Goal: Task Accomplishment & Management: Use online tool/utility

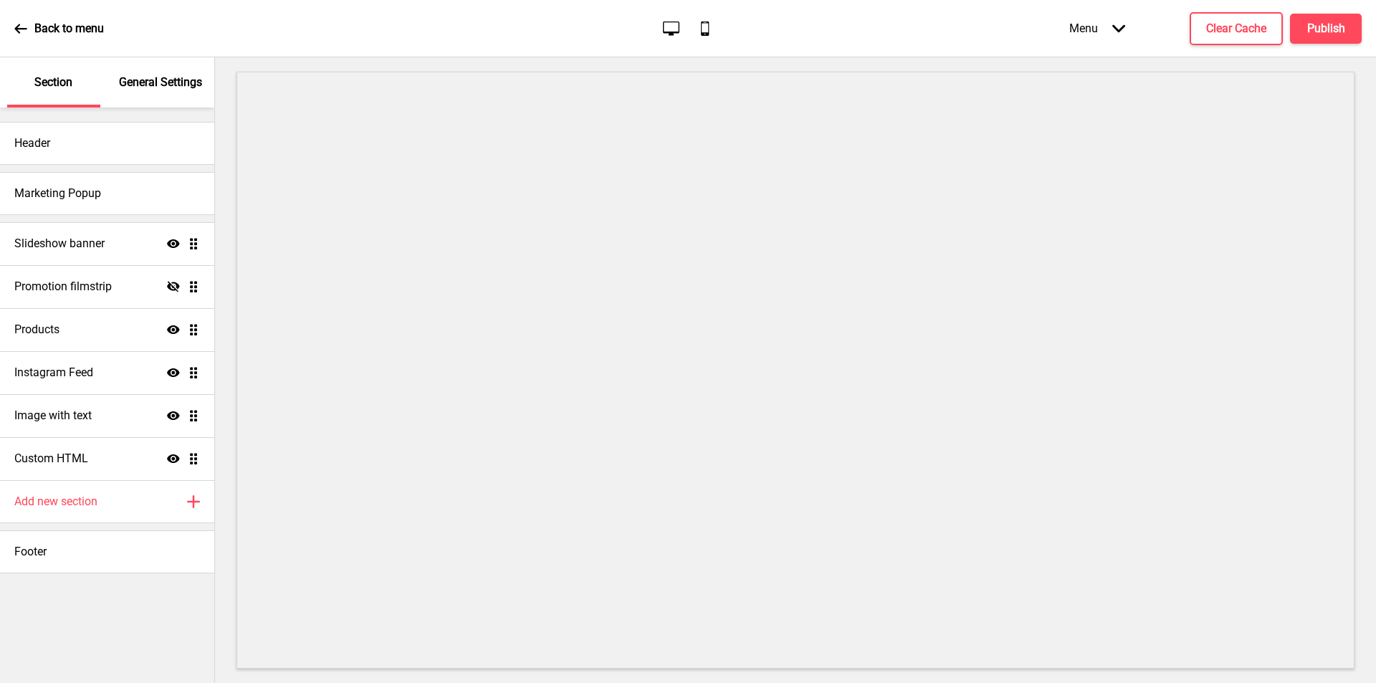
click at [1124, 31] on icon "Arrow down" at bounding box center [1118, 28] width 13 height 13
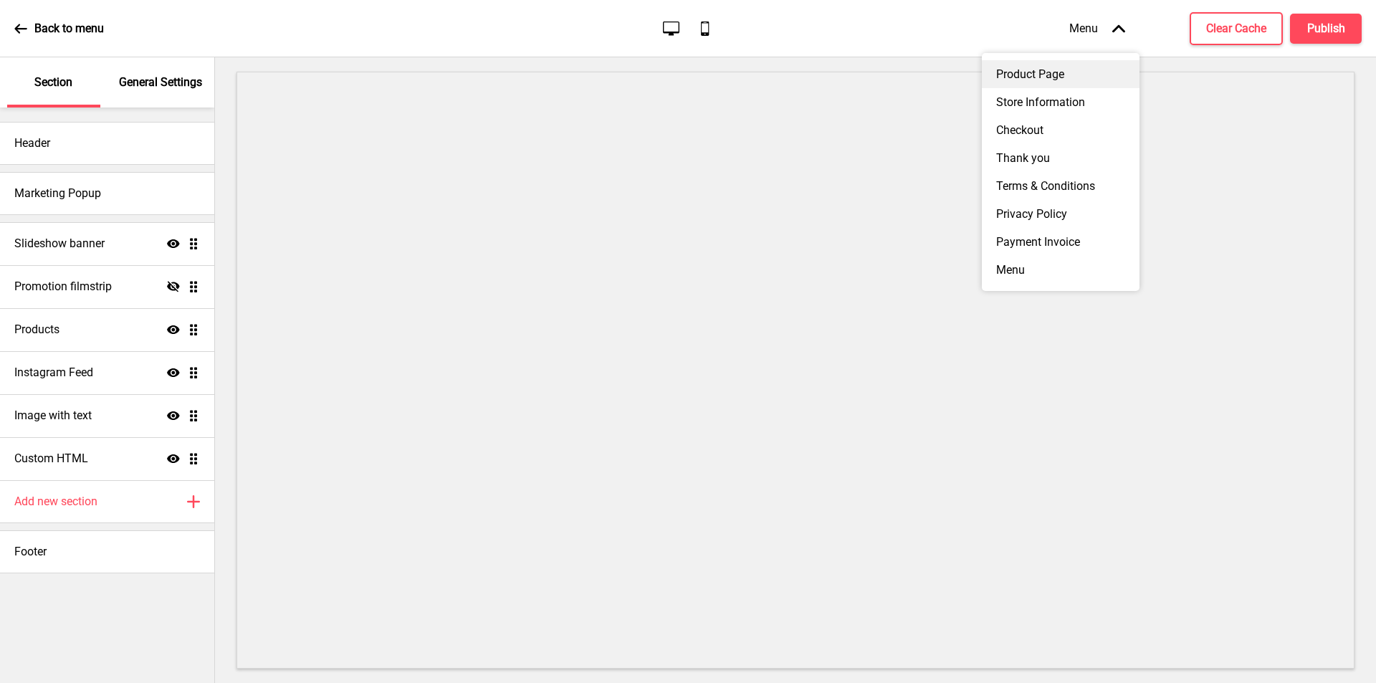
click at [1070, 71] on div "Product Page" at bounding box center [1061, 74] width 158 height 28
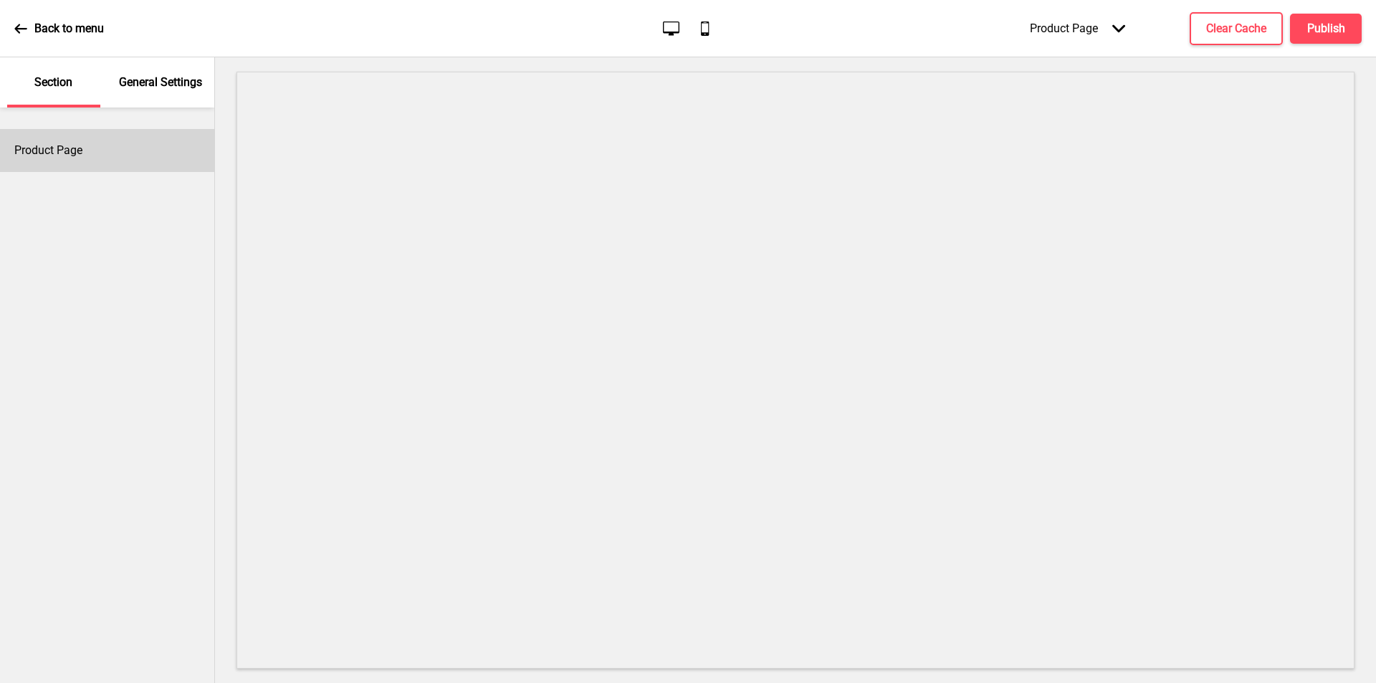
click at [100, 162] on div "Product Page" at bounding box center [107, 150] width 214 height 43
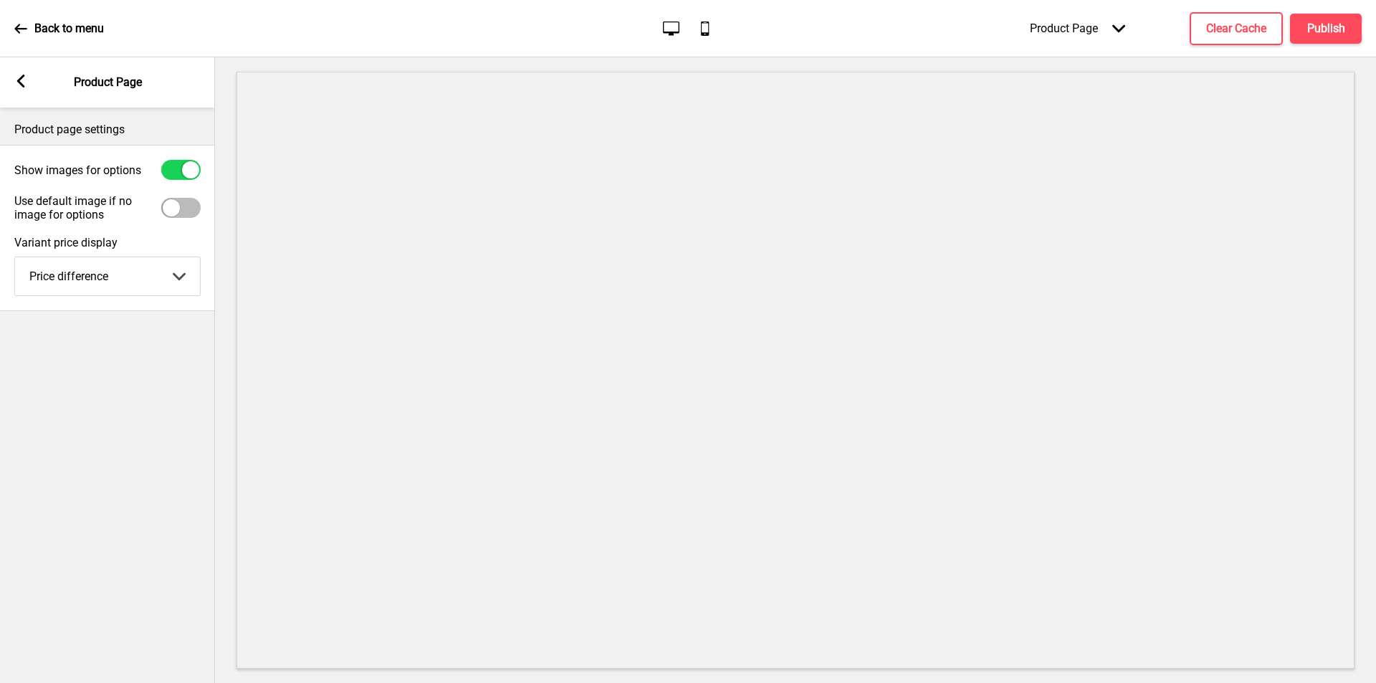
click at [24, 92] on div "Arrow left Product Page" at bounding box center [107, 82] width 215 height 50
click at [23, 80] on rect at bounding box center [20, 81] width 13 height 13
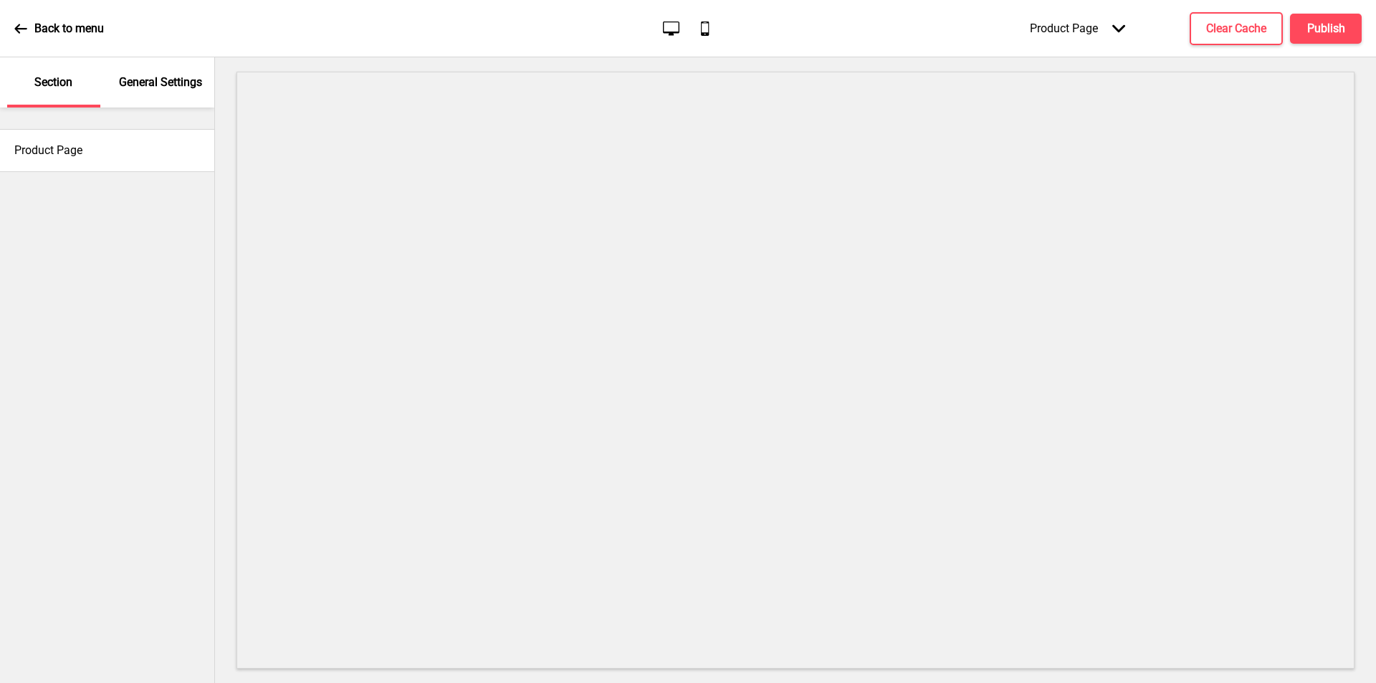
click at [167, 86] on p "General Settings" at bounding box center [160, 83] width 83 height 16
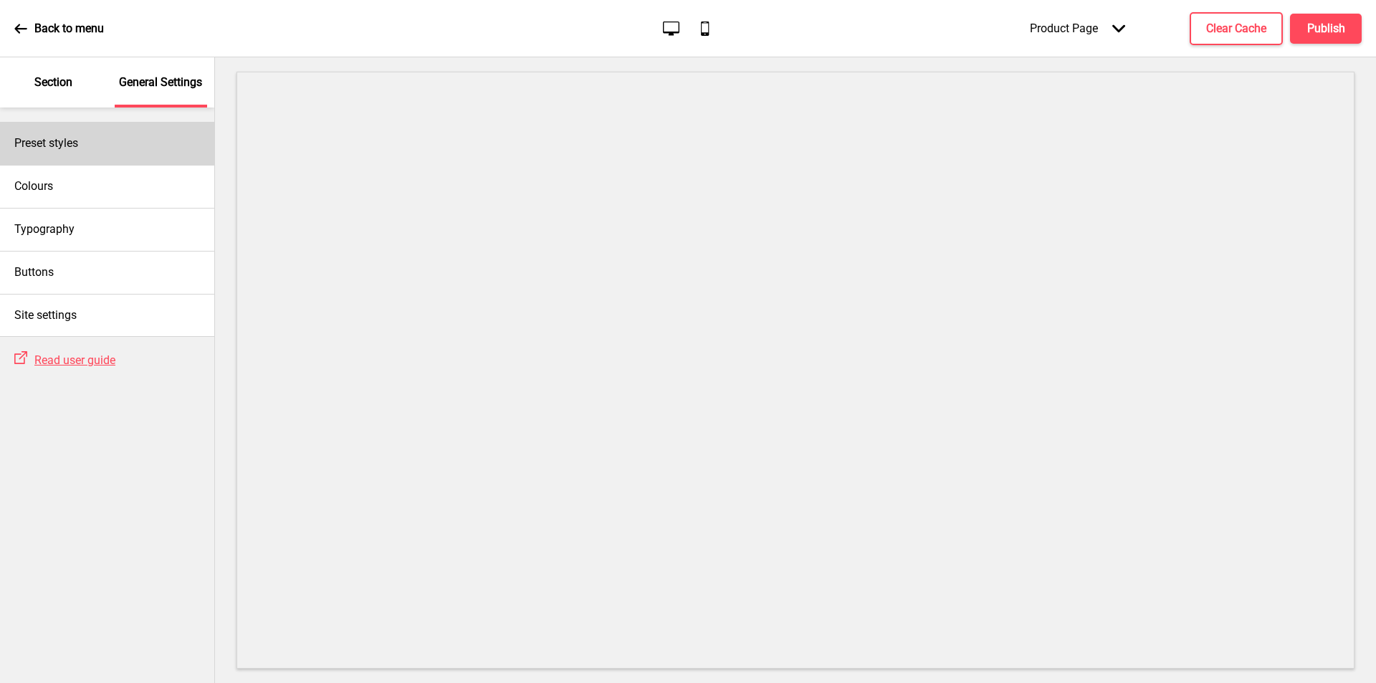
click at [116, 147] on div "Preset styles" at bounding box center [107, 143] width 214 height 43
select select "Custom"
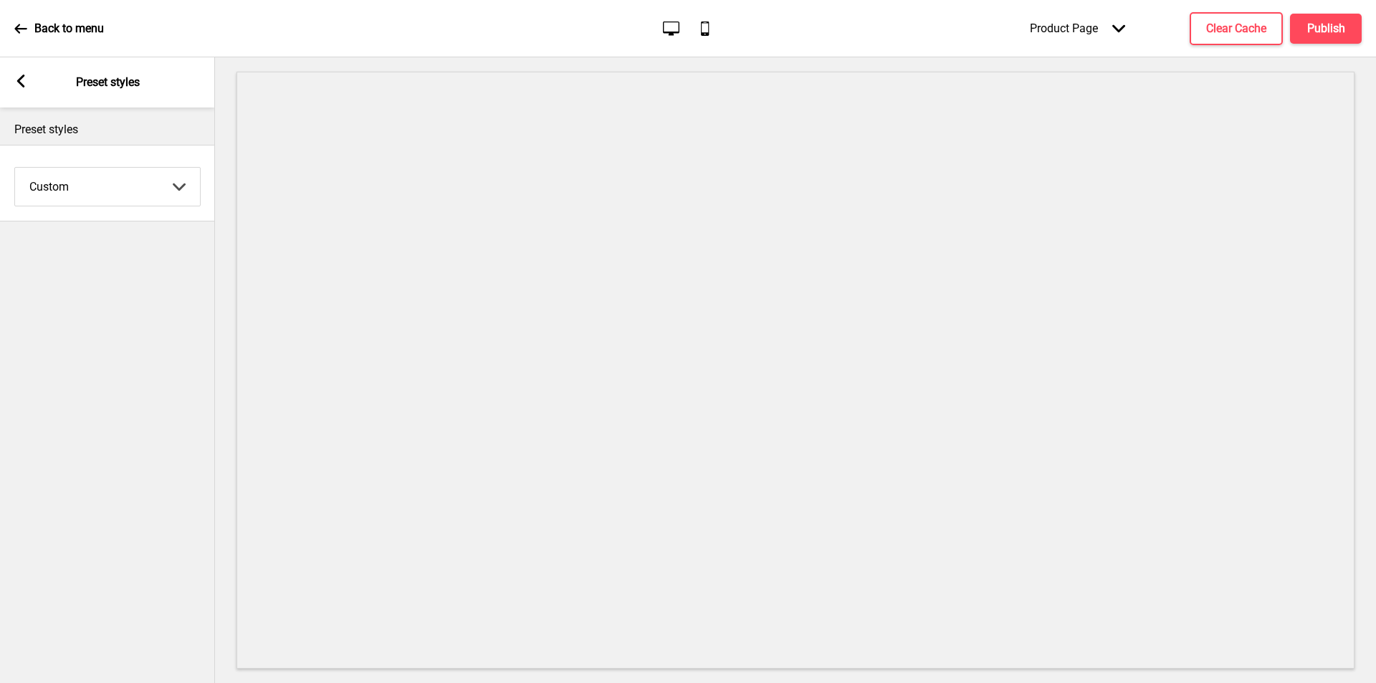
click at [11, 86] on div "Arrow left Preset styles" at bounding box center [107, 82] width 215 height 50
click at [26, 85] on rect at bounding box center [20, 81] width 13 height 13
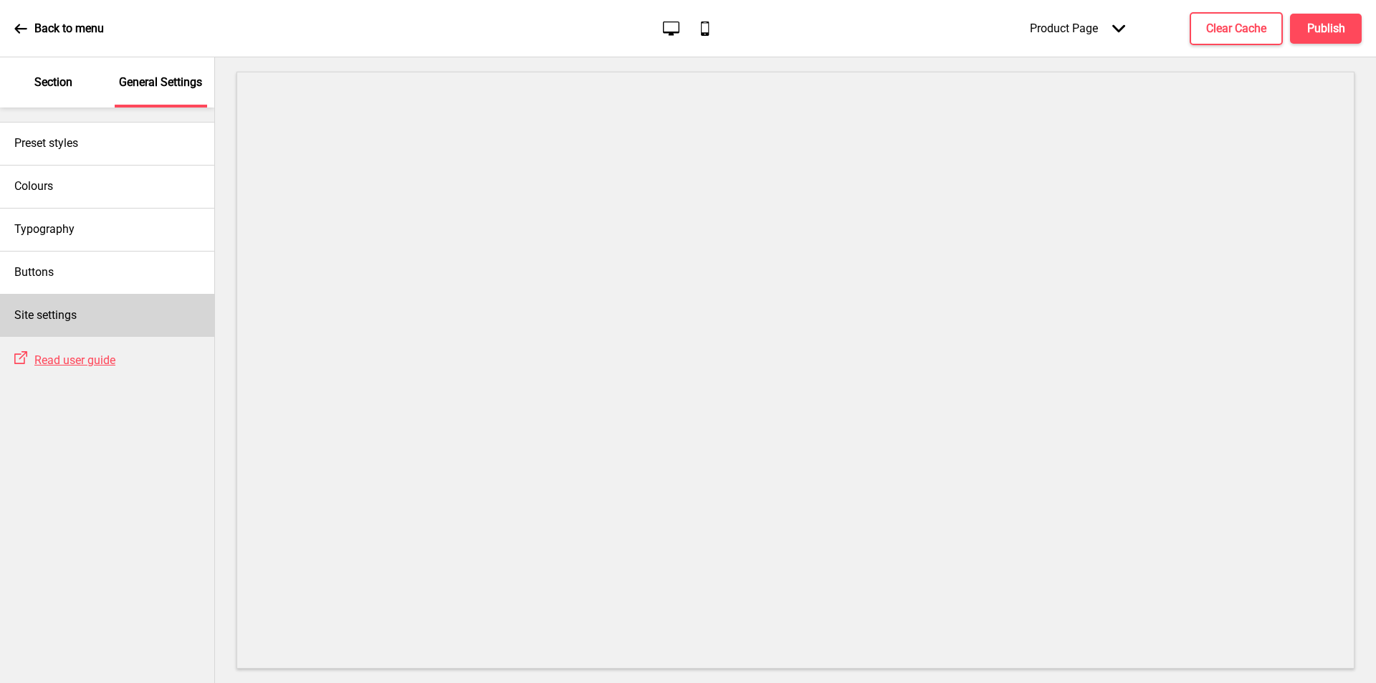
click at [125, 304] on div "Site settings" at bounding box center [107, 315] width 214 height 43
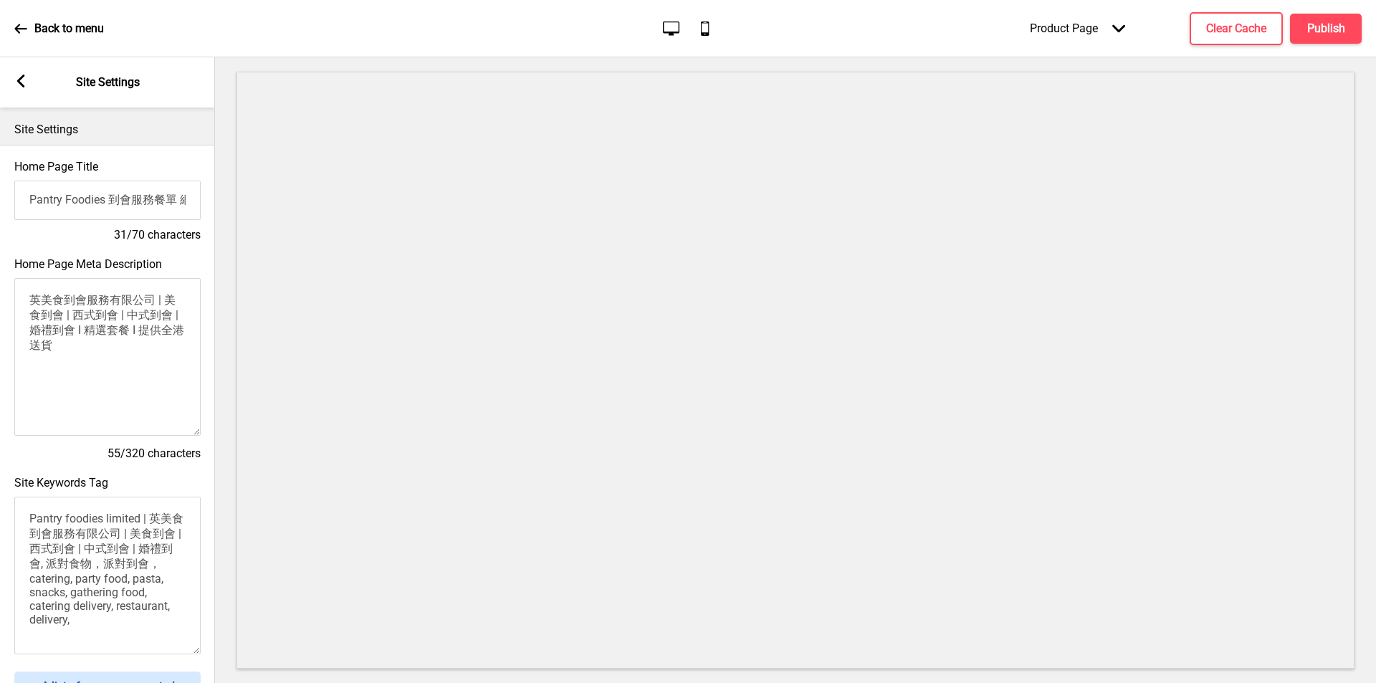
click at [17, 78] on rect at bounding box center [20, 81] width 13 height 13
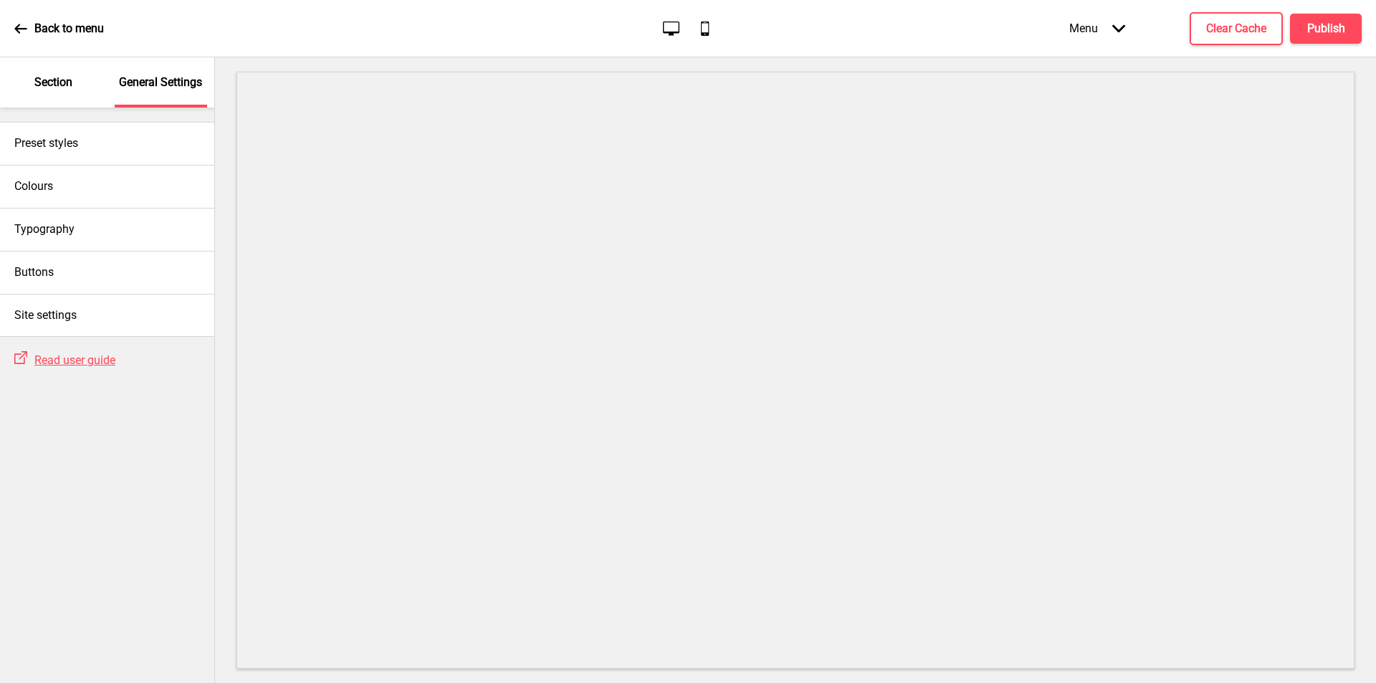
click at [1124, 30] on icon "Arrow down" at bounding box center [1118, 28] width 13 height 13
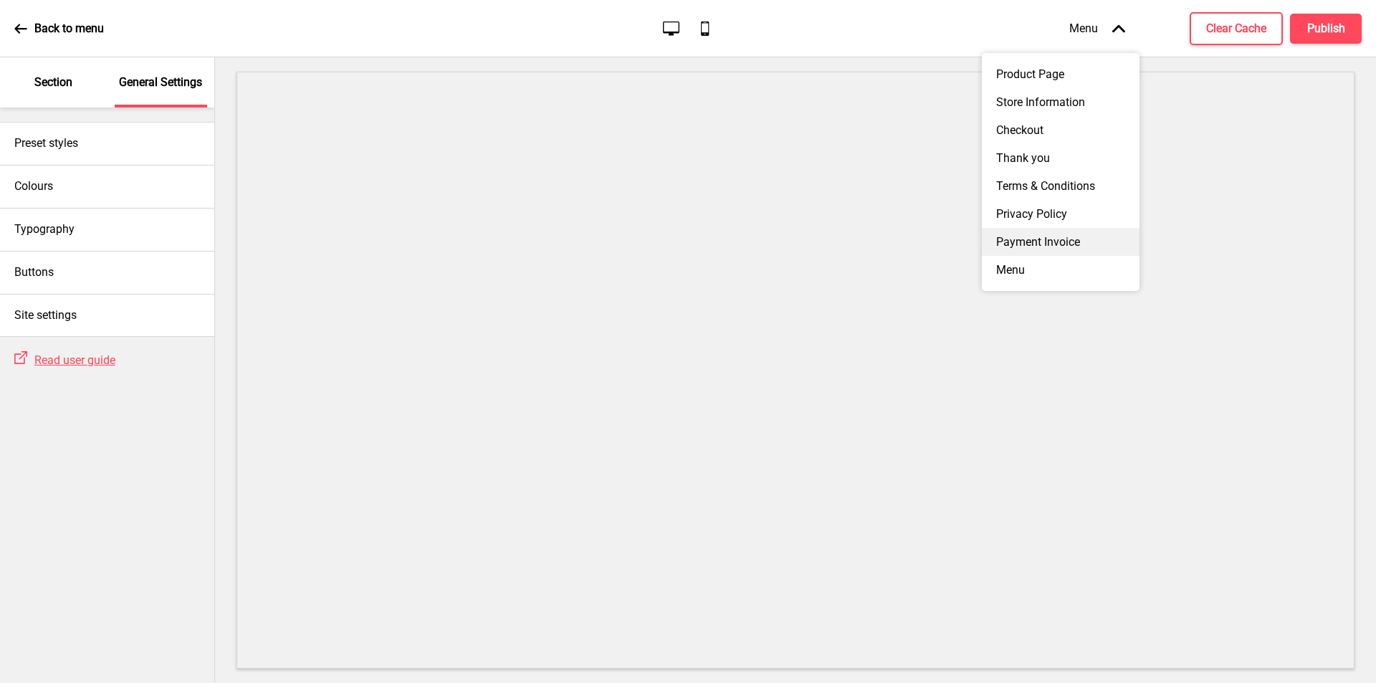
click at [1055, 256] on div "Payment Invoice" at bounding box center [1061, 242] width 158 height 28
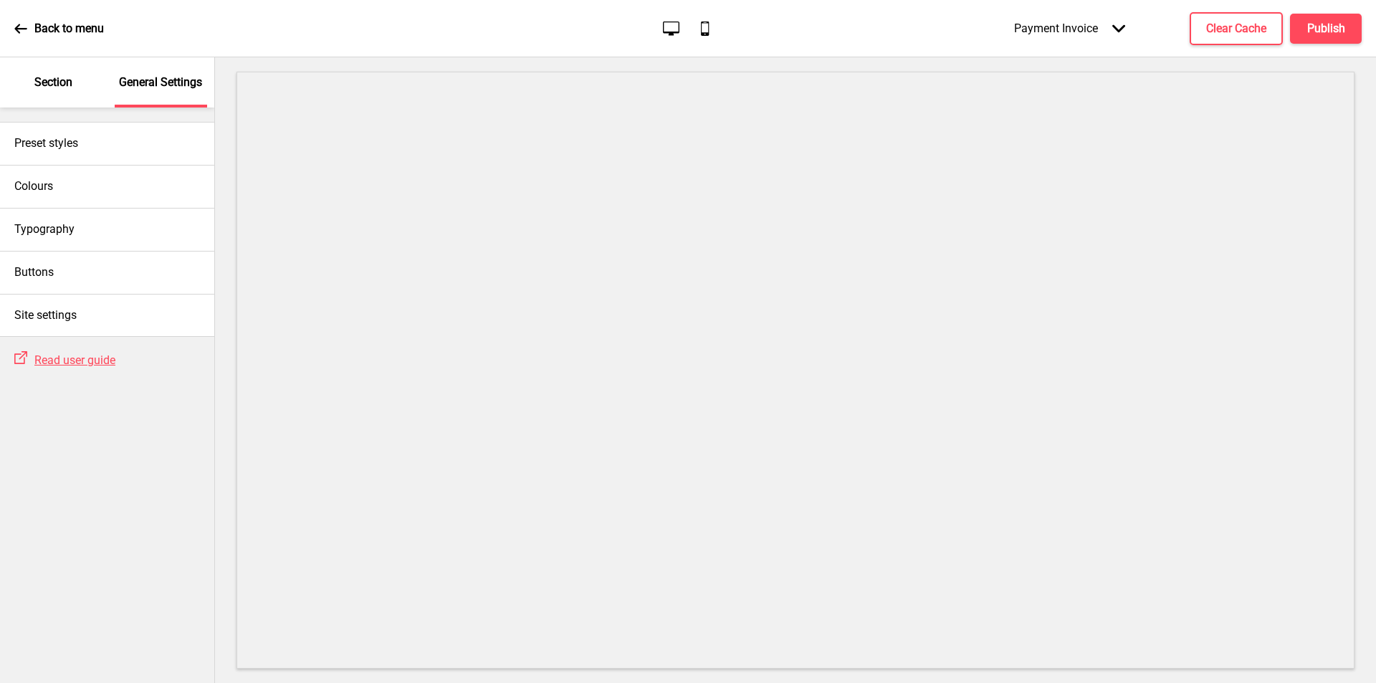
click at [1126, 22] on div "Payment Invoice Arrow down" at bounding box center [1070, 28] width 140 height 42
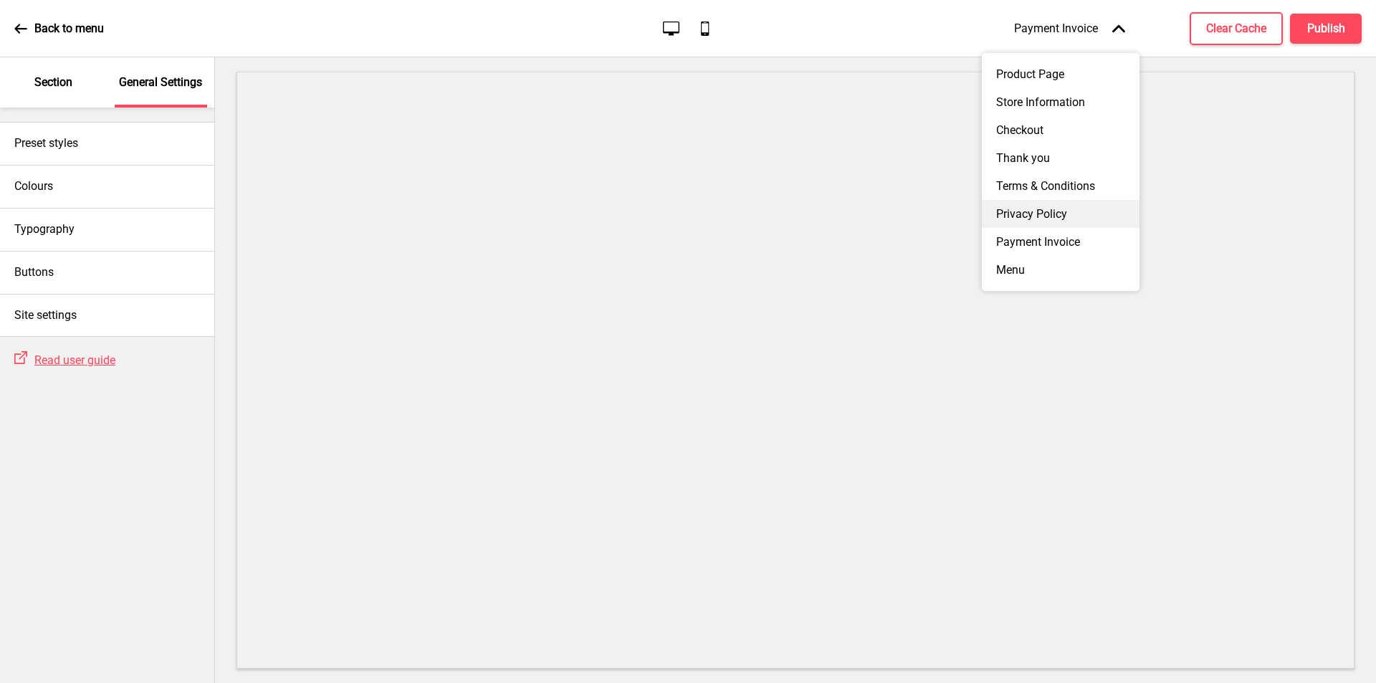
click at [1084, 225] on div "Privacy Policy" at bounding box center [1061, 214] width 158 height 28
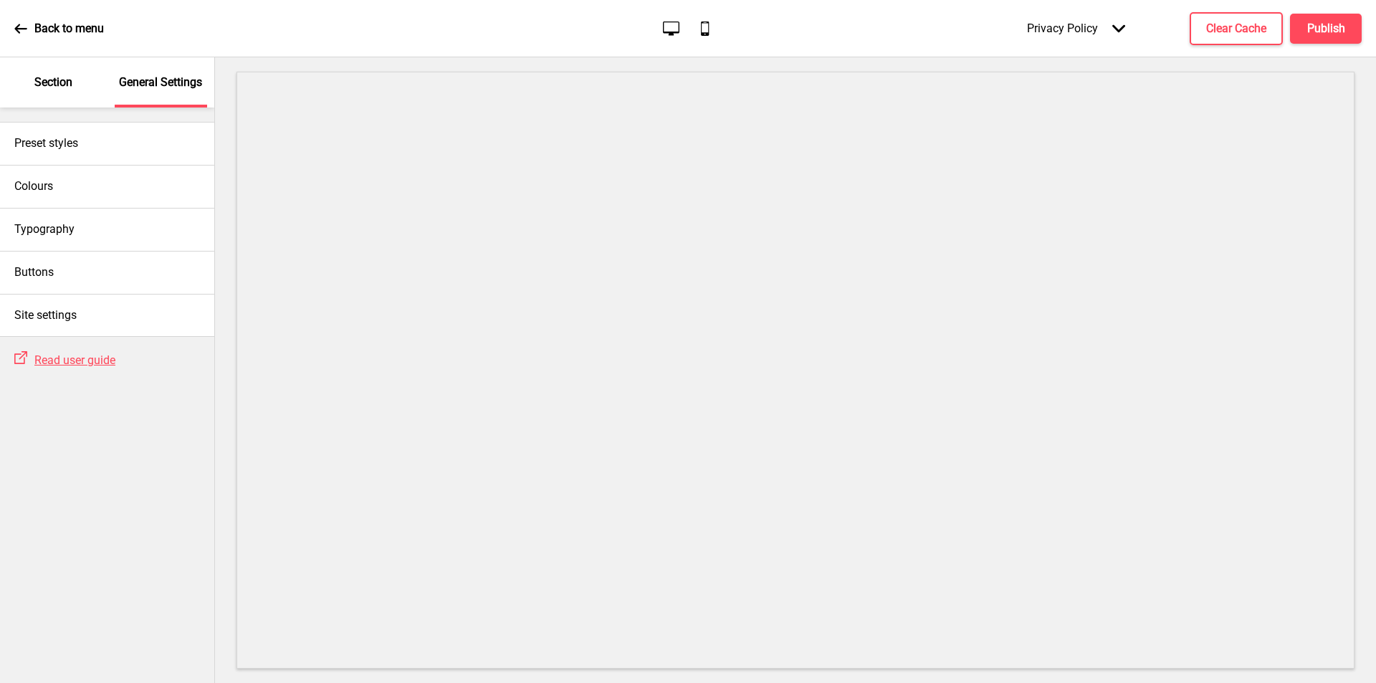
click at [1119, 27] on icon "Arrow down" at bounding box center [1118, 28] width 13 height 13
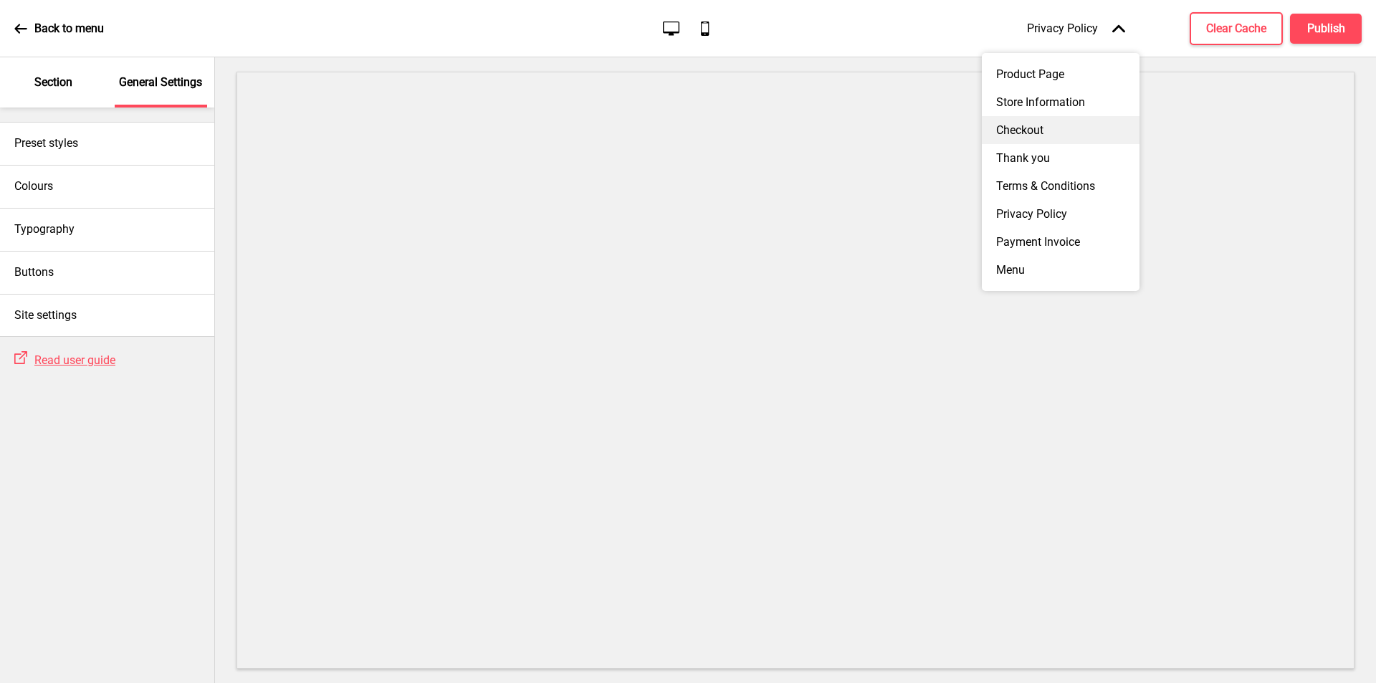
click at [1040, 134] on div "Checkout" at bounding box center [1061, 130] width 158 height 28
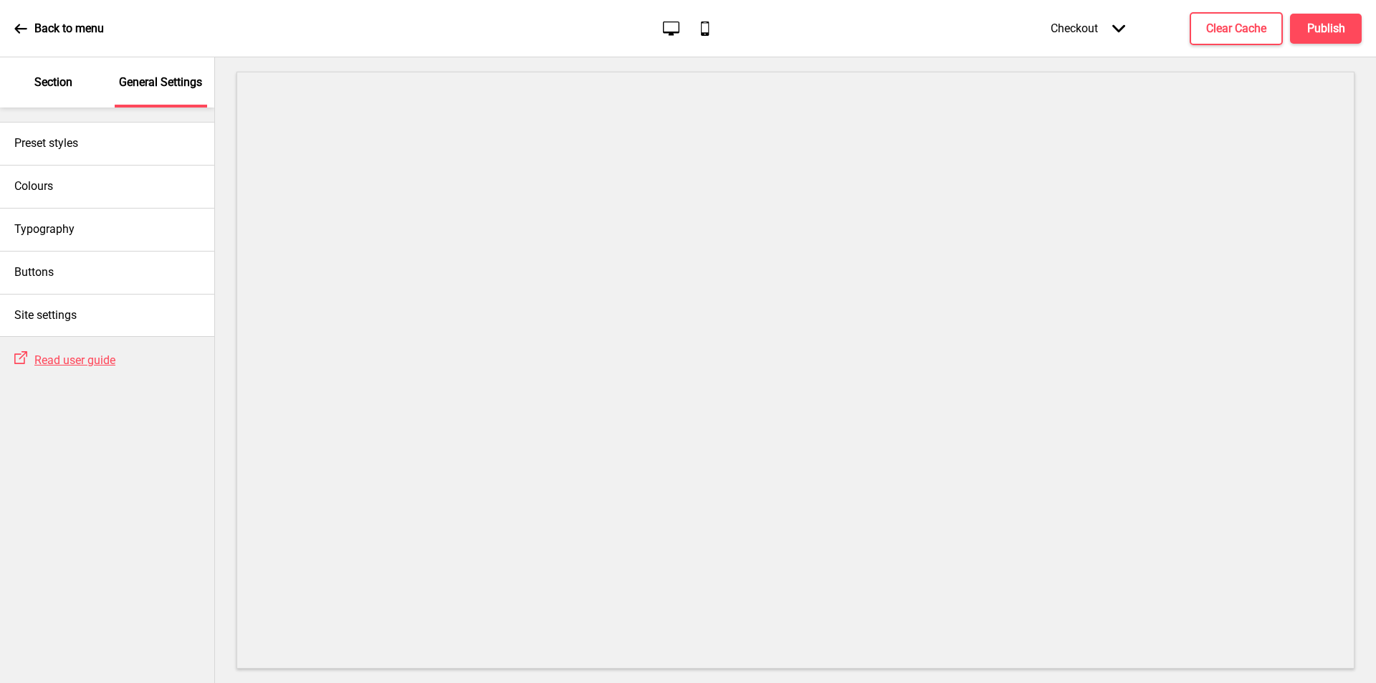
click at [1124, 29] on icon "Arrow down" at bounding box center [1118, 28] width 13 height 13
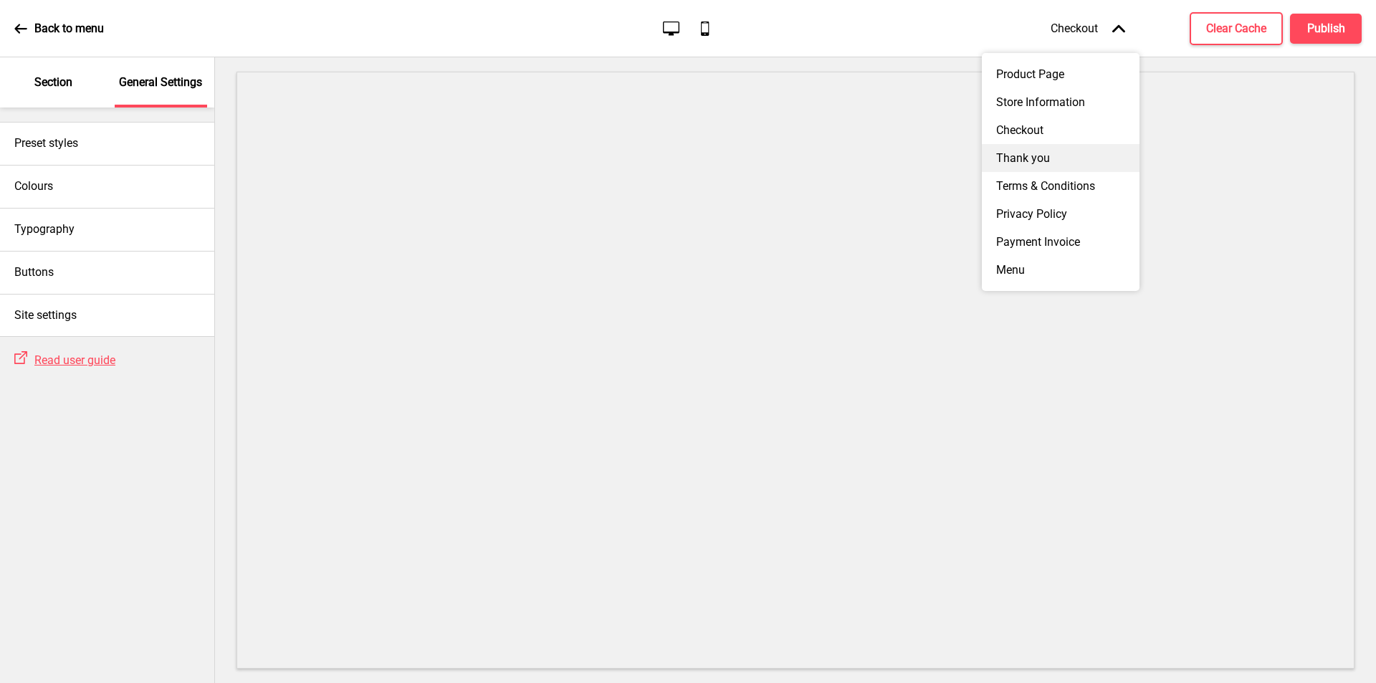
click at [1067, 165] on div "Thank you" at bounding box center [1061, 158] width 158 height 28
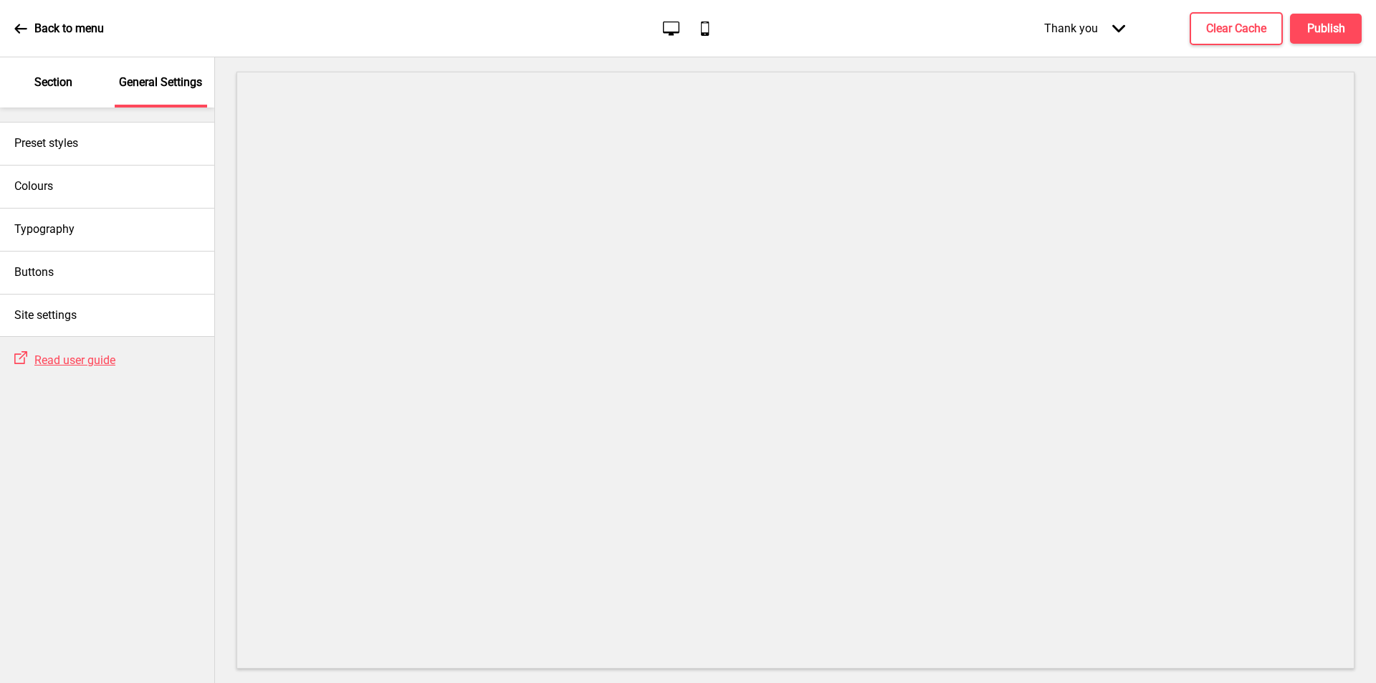
click at [1124, 35] on div "Thank you Arrow down" at bounding box center [1085, 28] width 110 height 42
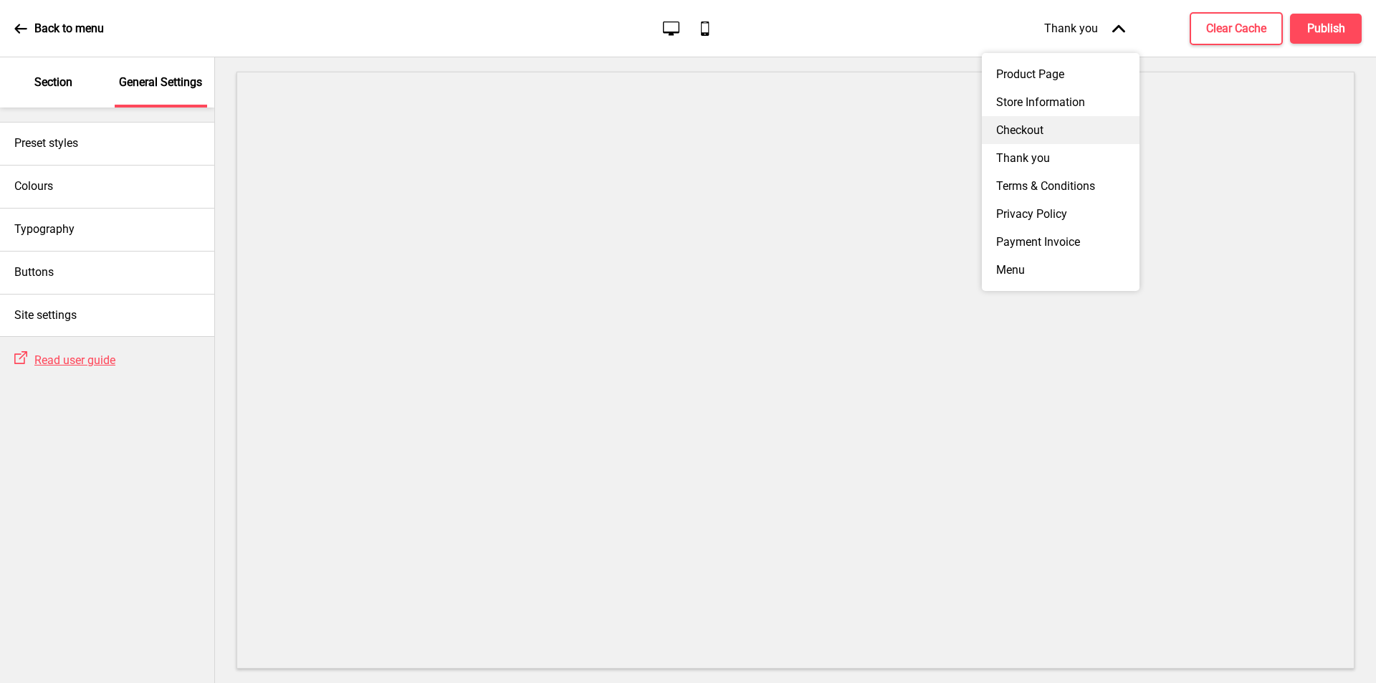
click at [1053, 141] on div "Checkout" at bounding box center [1061, 130] width 158 height 28
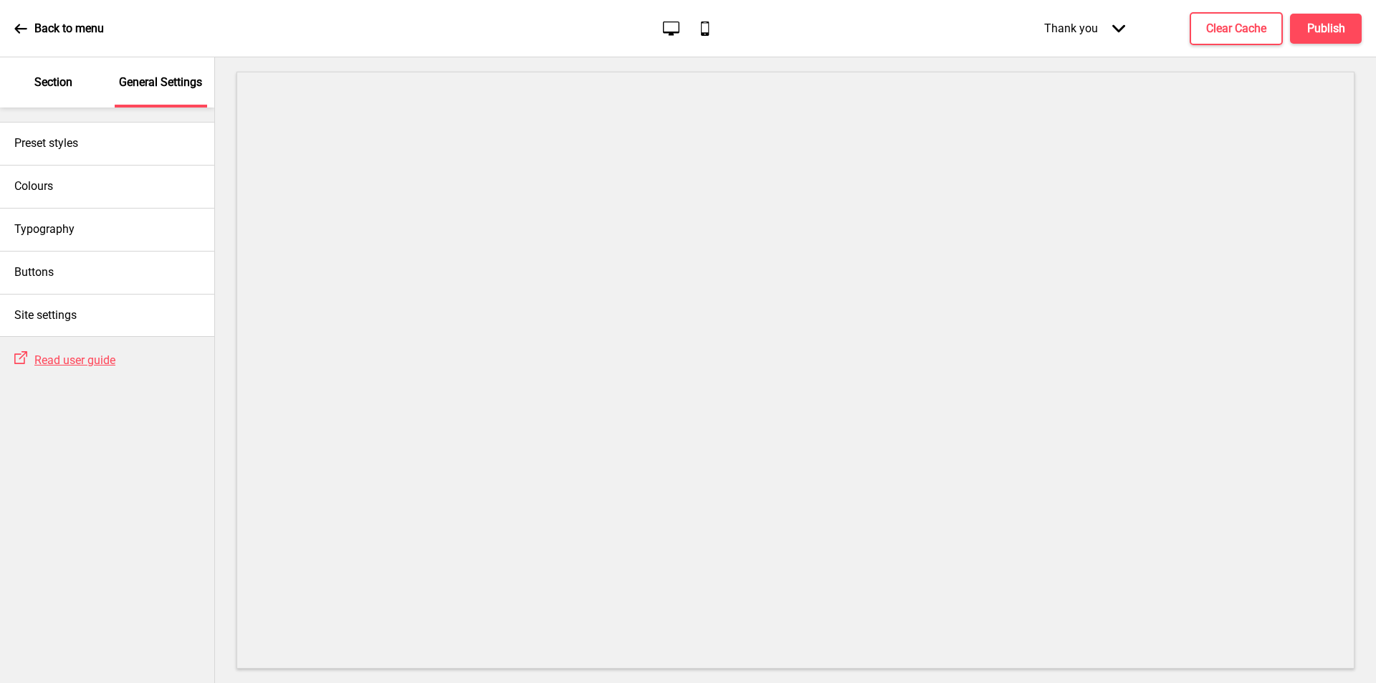
click at [1115, 22] on icon "Arrow down" at bounding box center [1118, 28] width 13 height 13
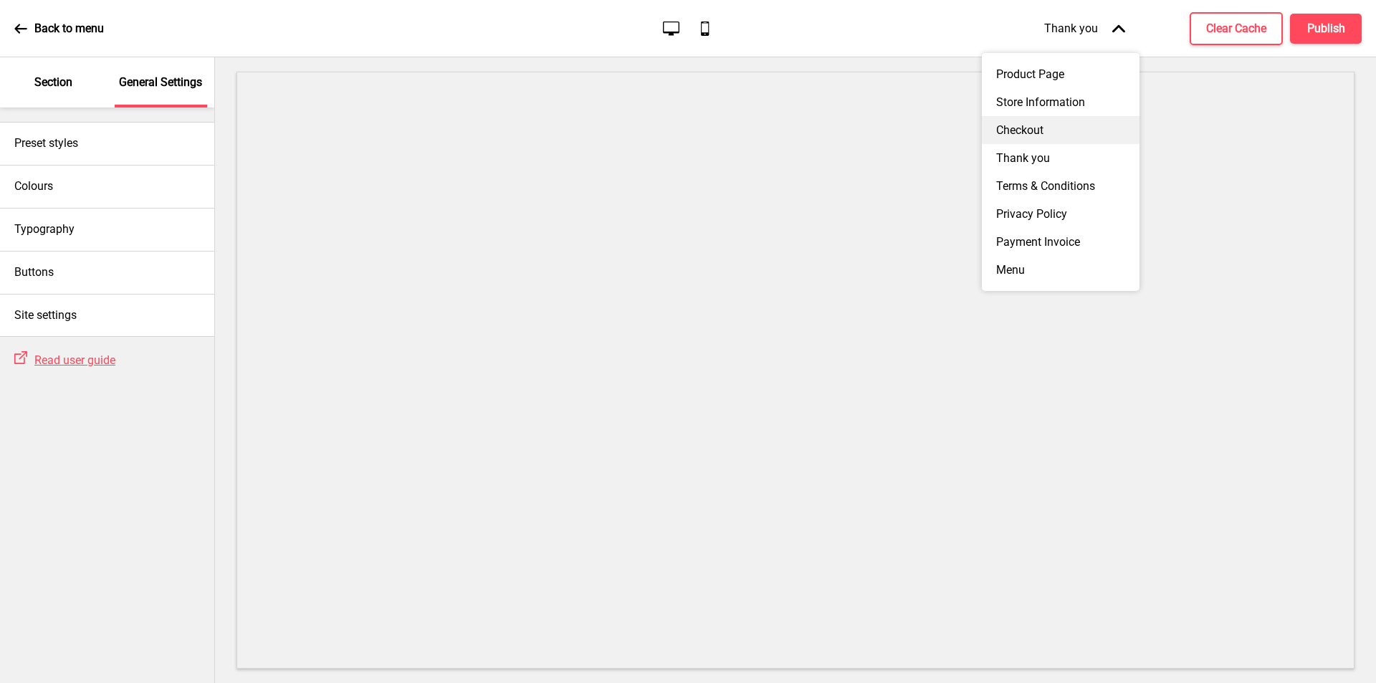
click at [1050, 129] on div "Checkout" at bounding box center [1061, 130] width 158 height 28
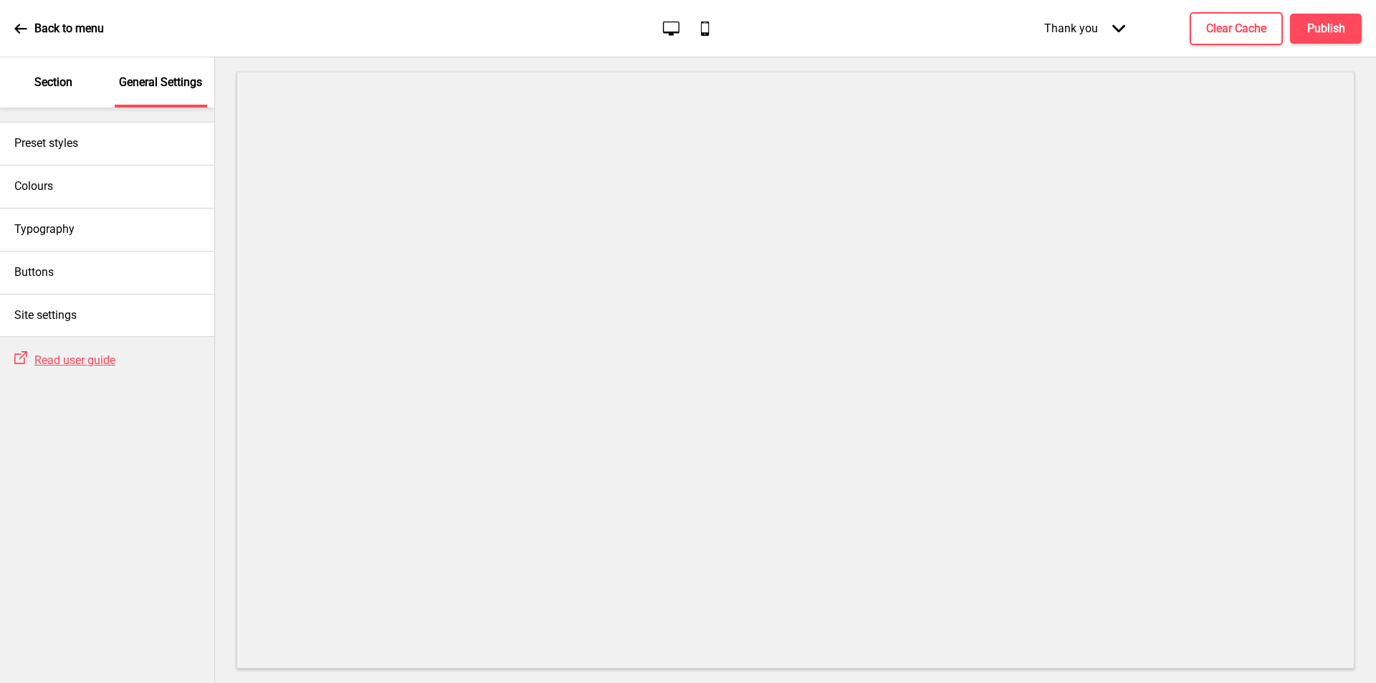
drag, startPoint x: 1091, startPoint y: 31, endPoint x: 1098, endPoint y: 37, distance: 9.6
click at [1092, 31] on div "Thank you Arrow down" at bounding box center [1085, 28] width 110 height 42
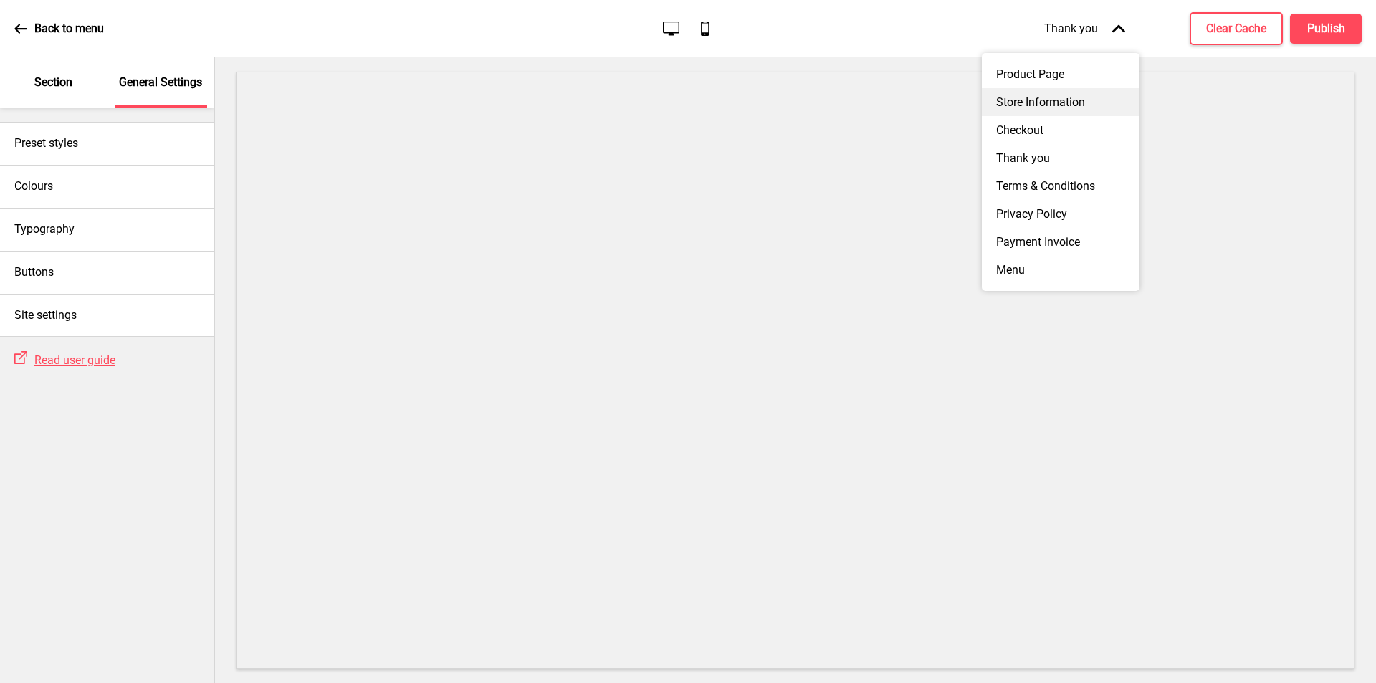
click at [1061, 104] on div "Store Information" at bounding box center [1061, 102] width 158 height 28
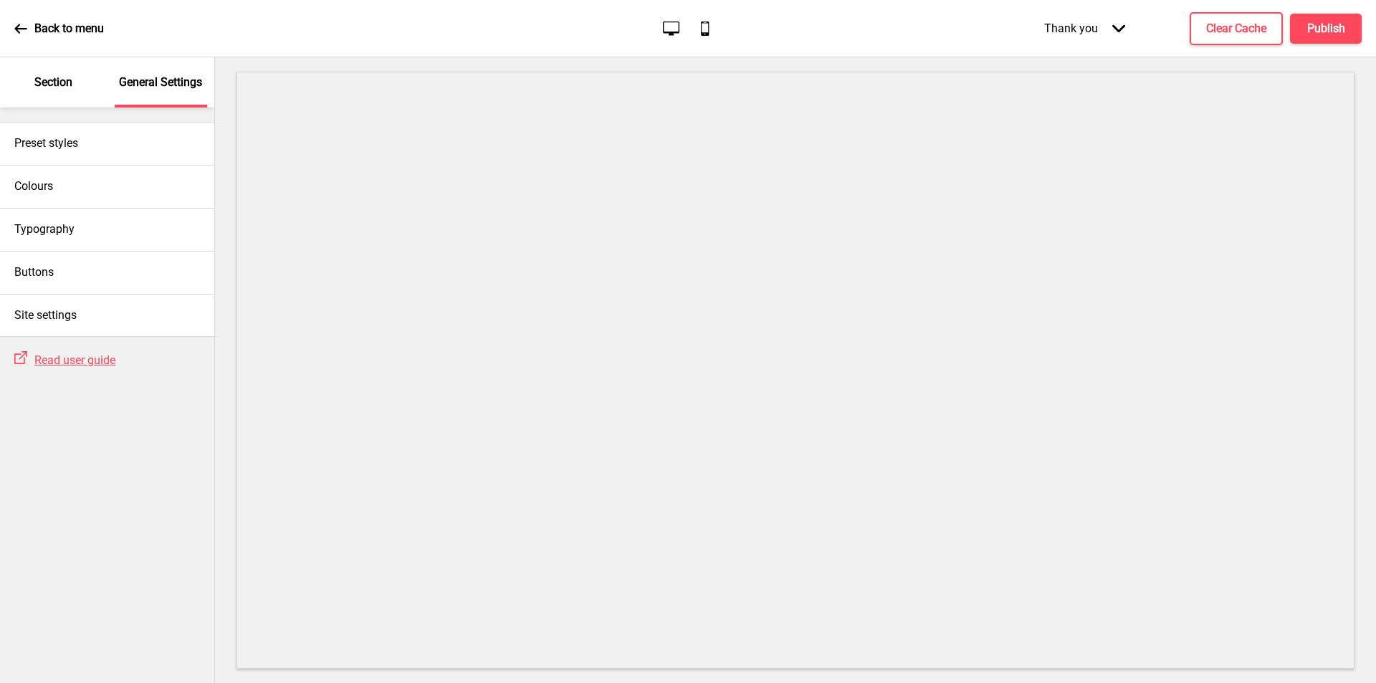
click at [21, 26] on icon at bounding box center [20, 28] width 13 height 13
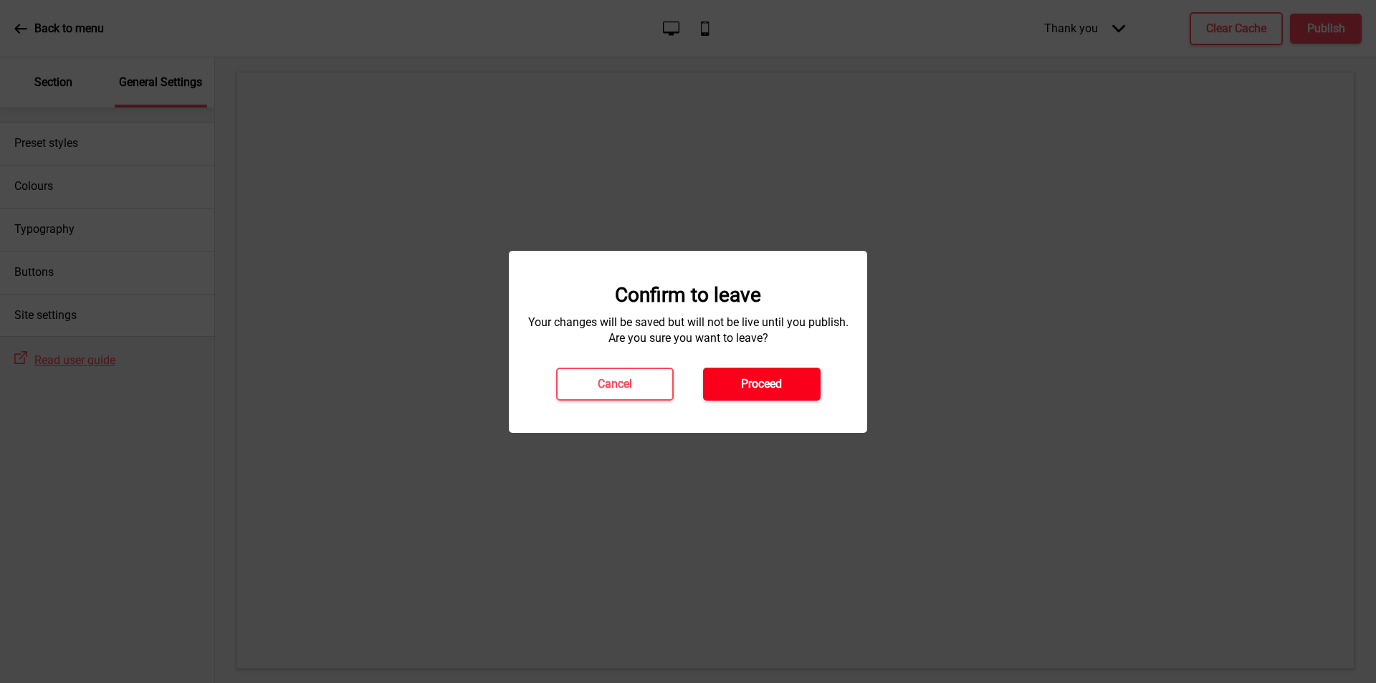
click at [775, 382] on h4 "Proceed" at bounding box center [761, 384] width 41 height 16
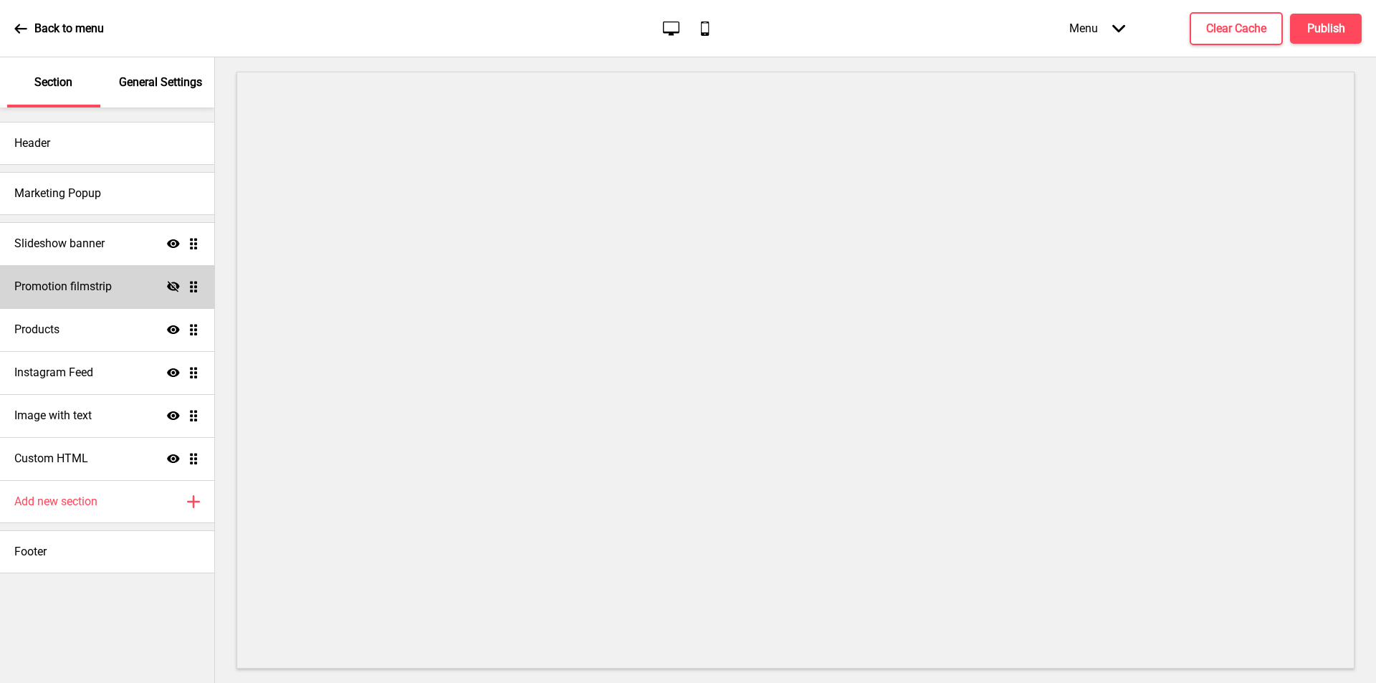
click at [89, 277] on div "Promotion filmstrip Hide Drag" at bounding box center [107, 286] width 214 height 43
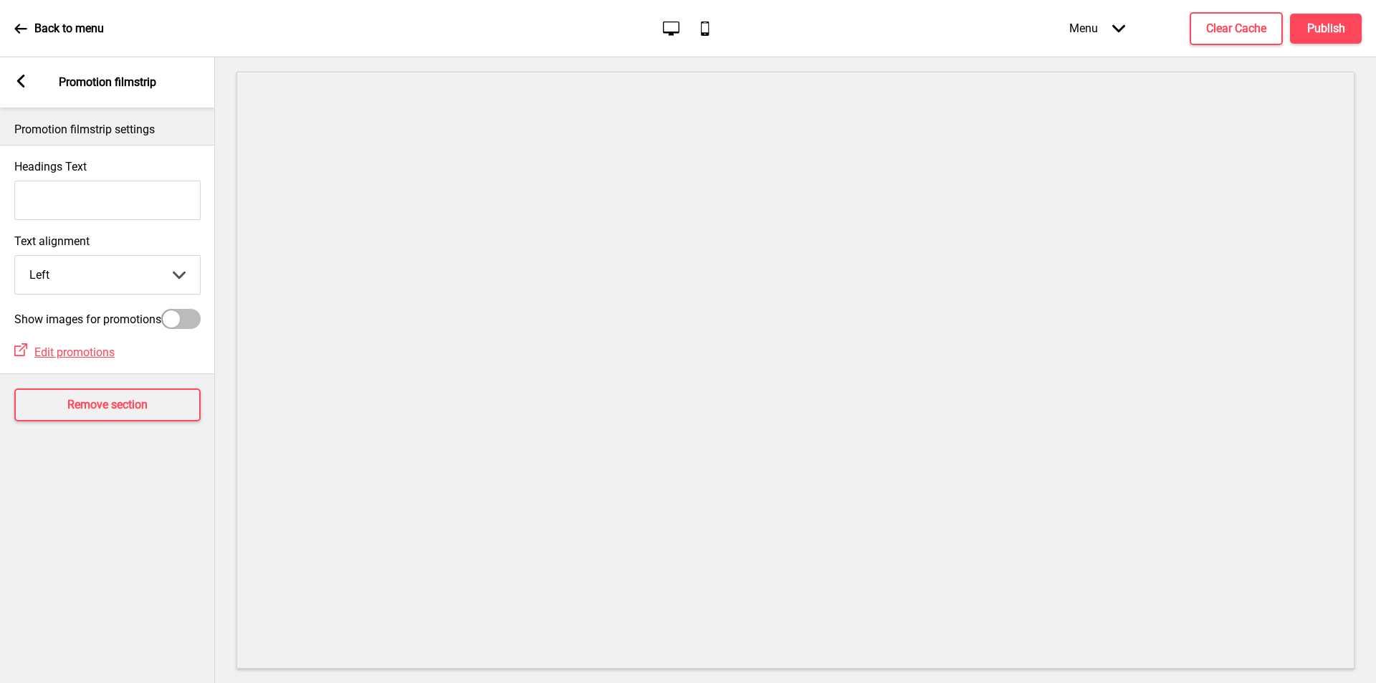
click at [21, 82] on icon at bounding box center [21, 81] width 8 height 13
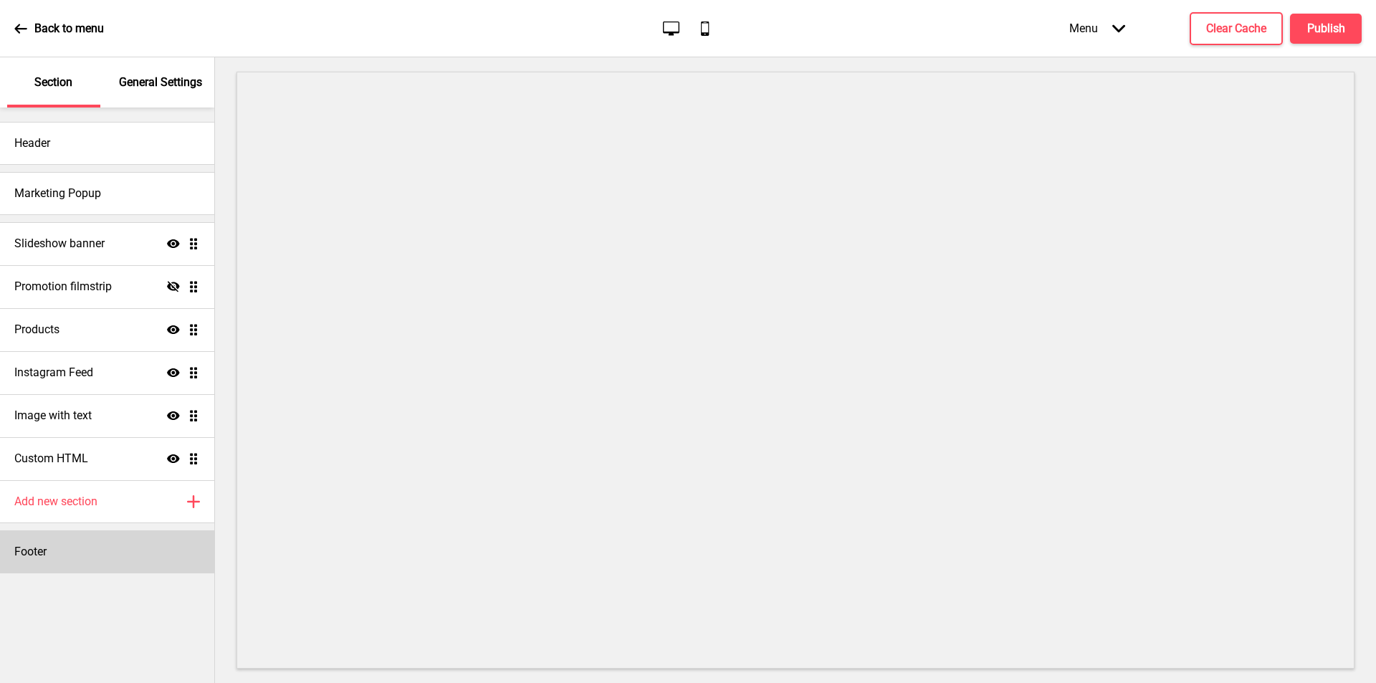
click at [70, 557] on div "Footer" at bounding box center [107, 551] width 214 height 43
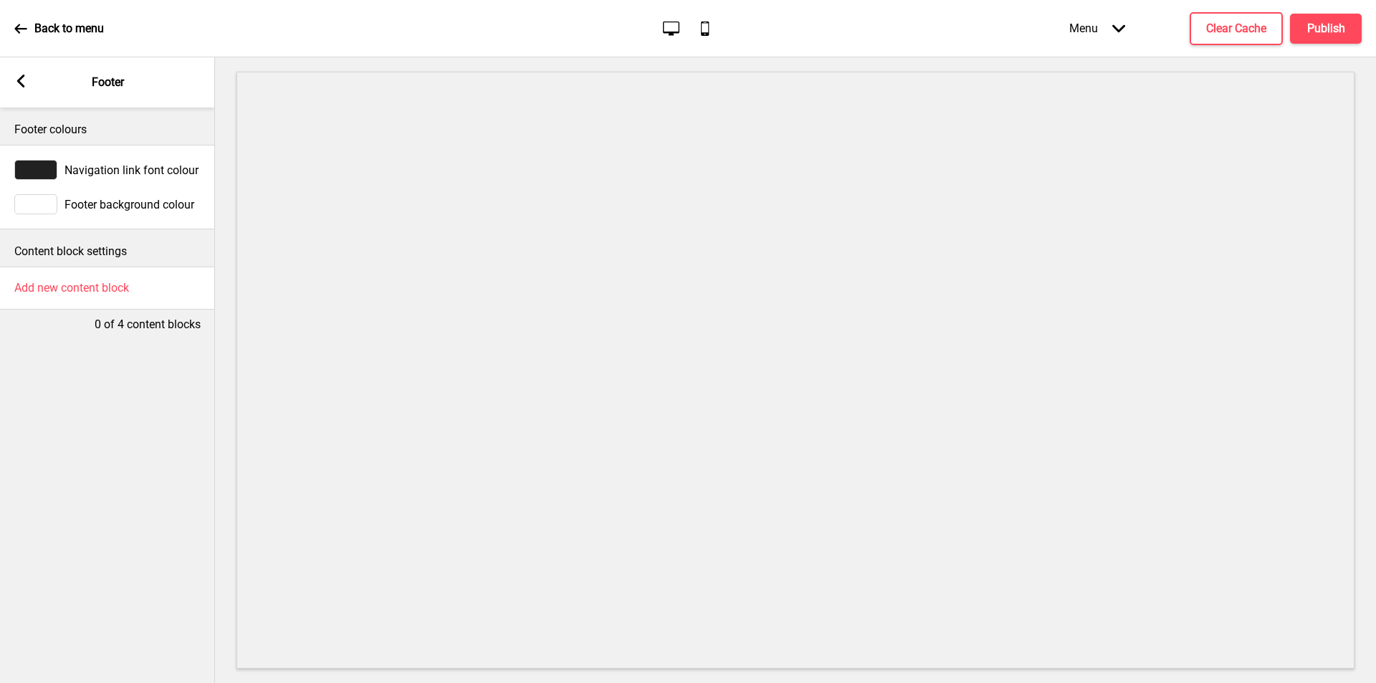
click at [23, 90] on div "Arrow left" at bounding box center [20, 83] width 13 height 16
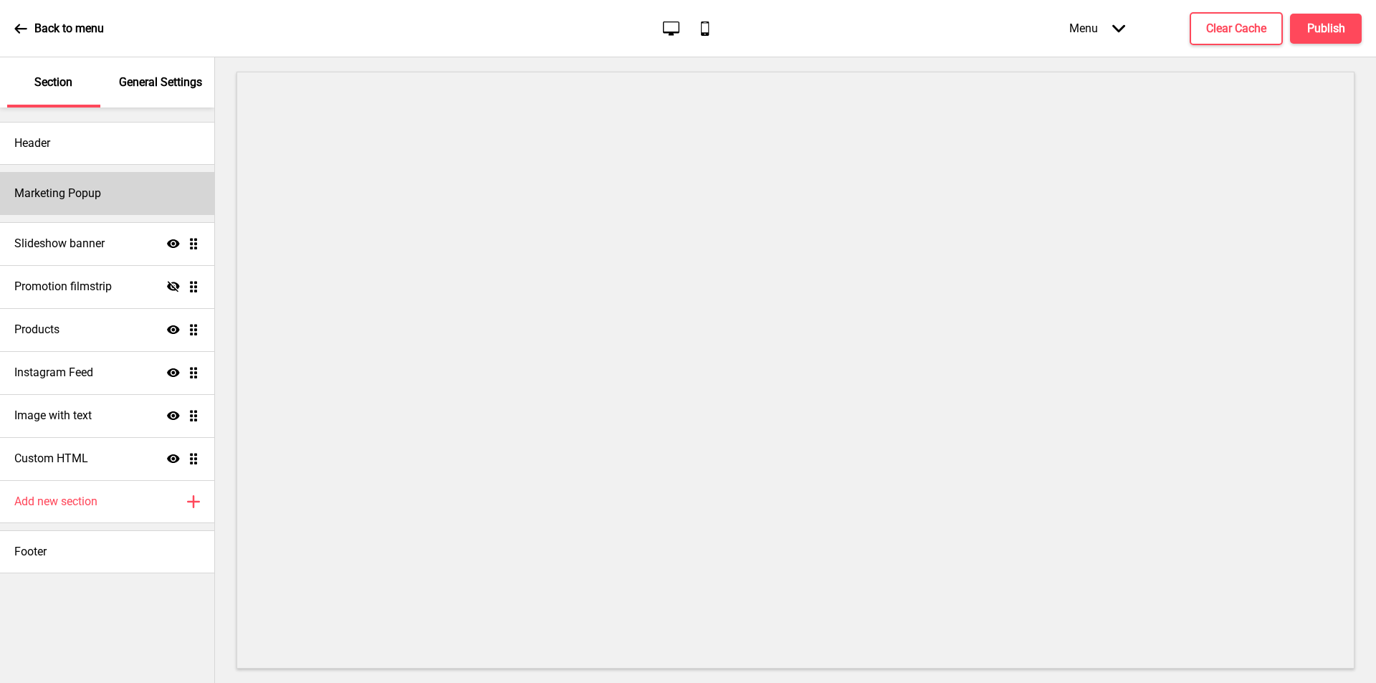
click at [136, 193] on div "Marketing Popup" at bounding box center [107, 193] width 214 height 43
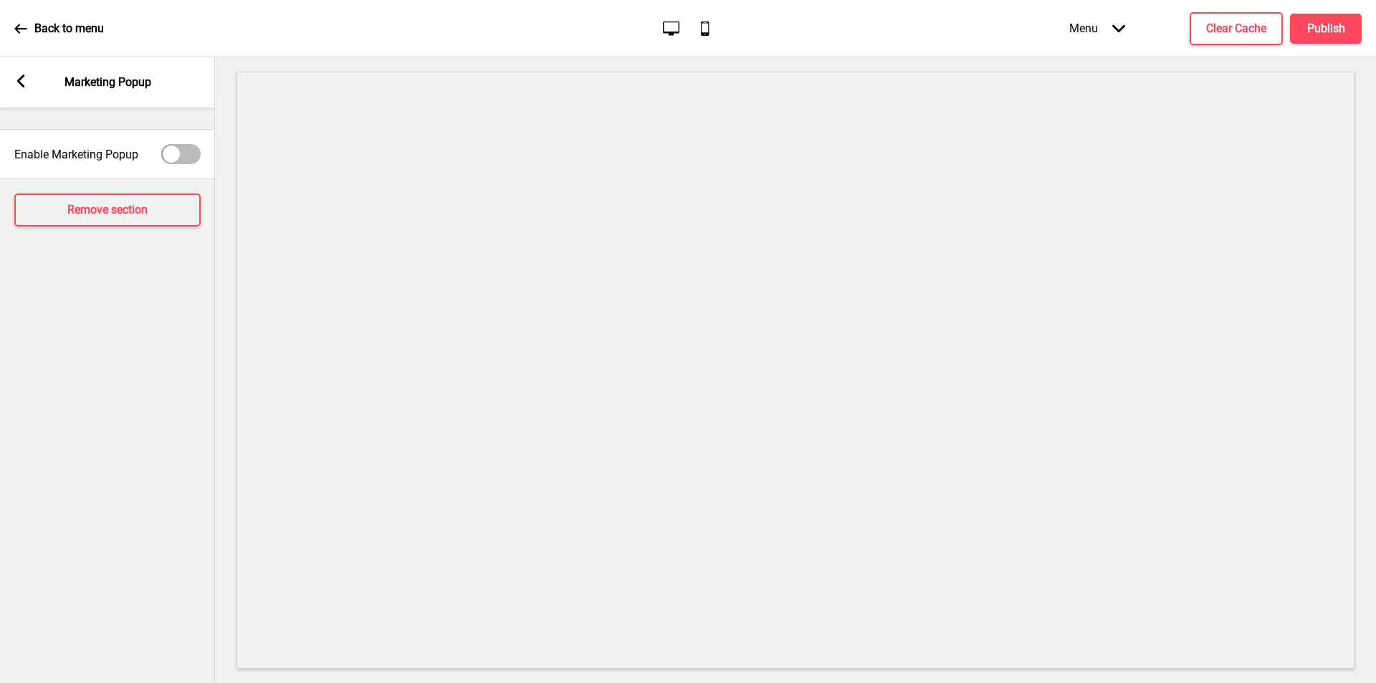
click at [163, 152] on div at bounding box center [171, 153] width 17 height 17
checkbox input "true"
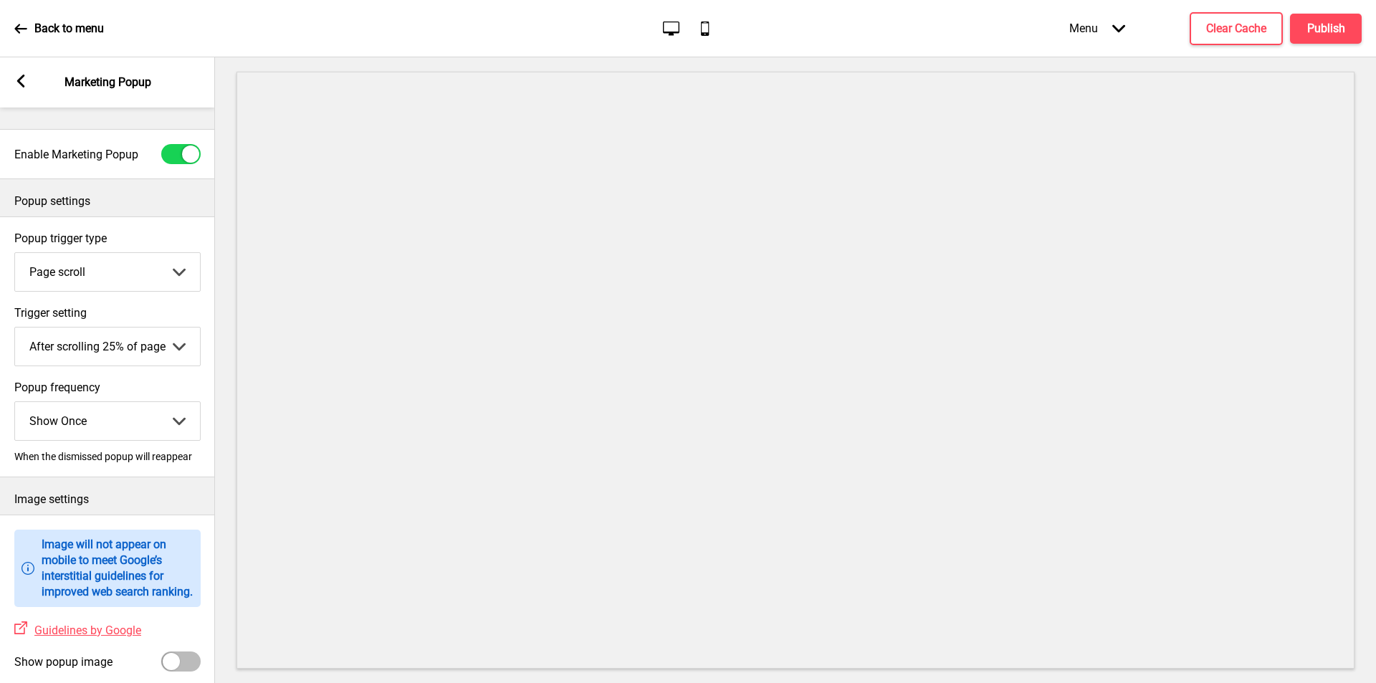
click at [182, 426] on select "Show Once Show Daily Show Weekly Show Monthly" at bounding box center [107, 421] width 185 height 38
click at [173, 381] on label "Popup frequency" at bounding box center [107, 387] width 186 height 14
click at [173, 402] on select "Show Once Show Daily Show Weekly Show Monthly" at bounding box center [107, 421] width 185 height 38
click at [191, 340] on select "After scrolling 25% of page After scrolling 50% of page After scrolling 75% of …" at bounding box center [107, 346] width 185 height 38
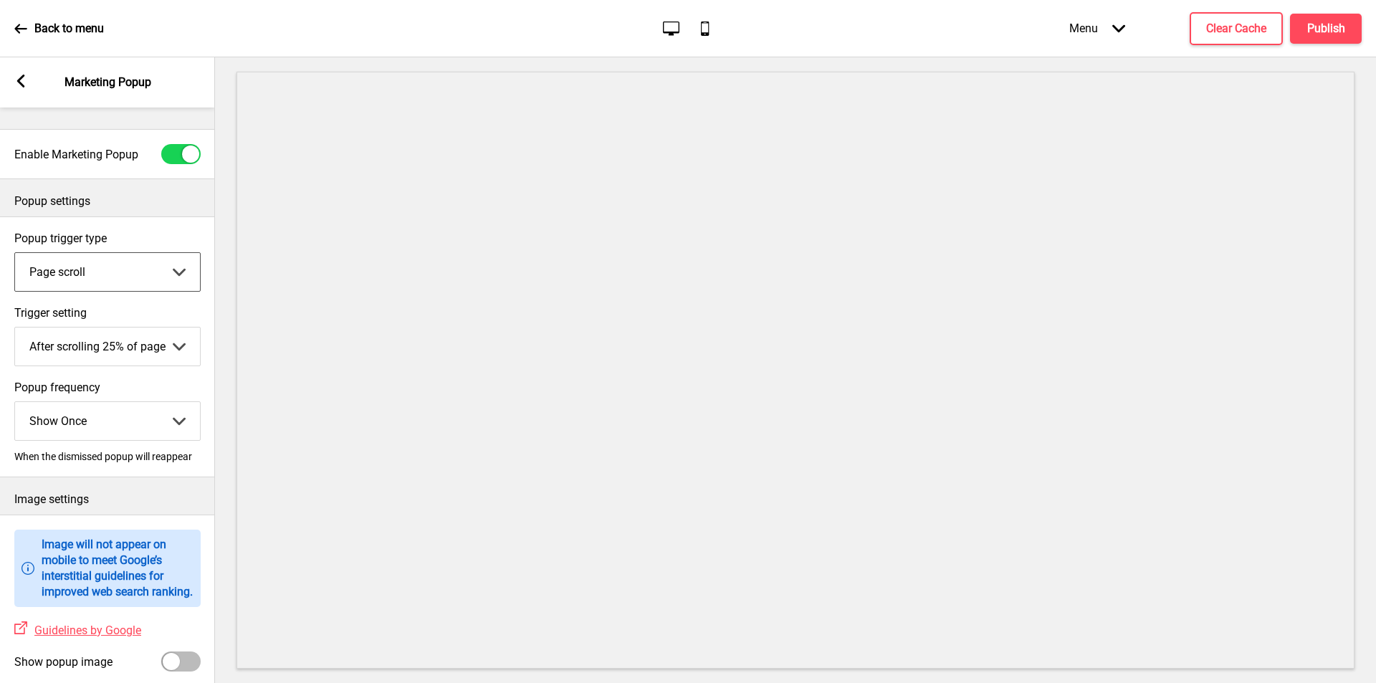
click at [177, 267] on select "Page scroll Time delay On exit intent" at bounding box center [107, 272] width 185 height 38
click at [178, 267] on select "Page scroll Time delay On exit intent" at bounding box center [107, 272] width 185 height 38
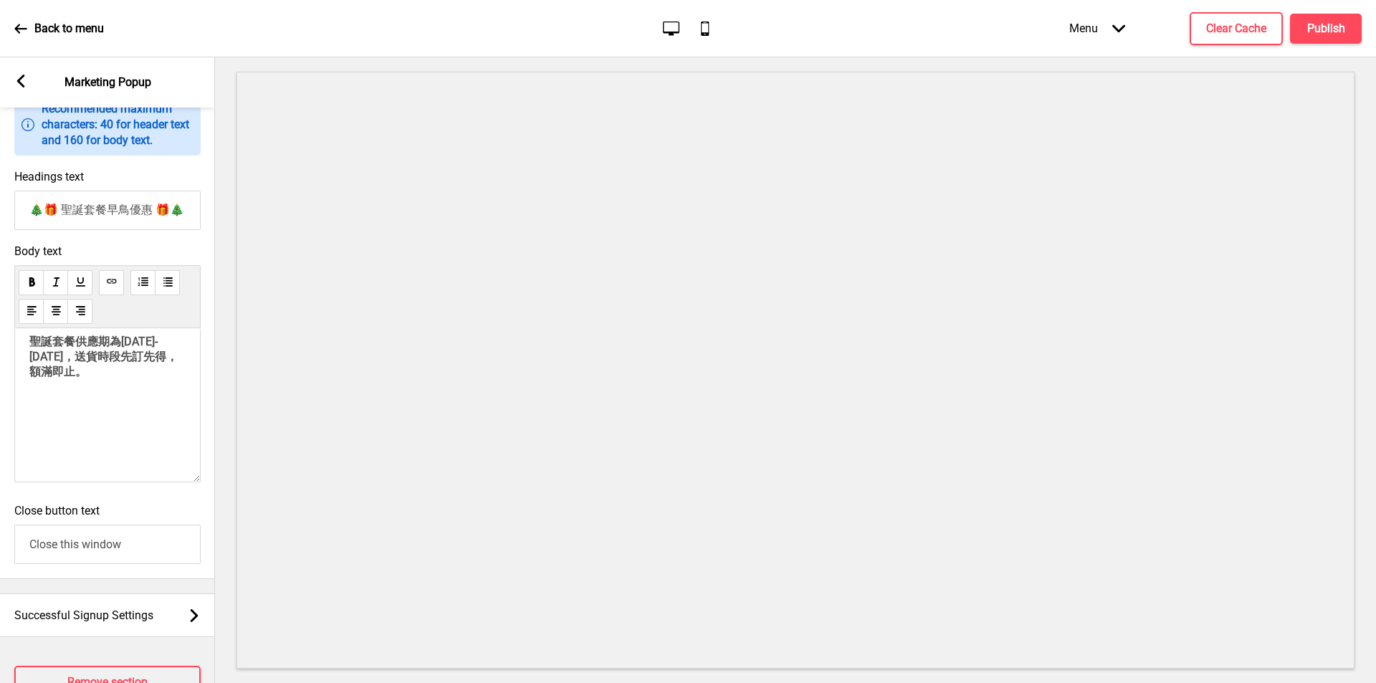
scroll to position [64, 0]
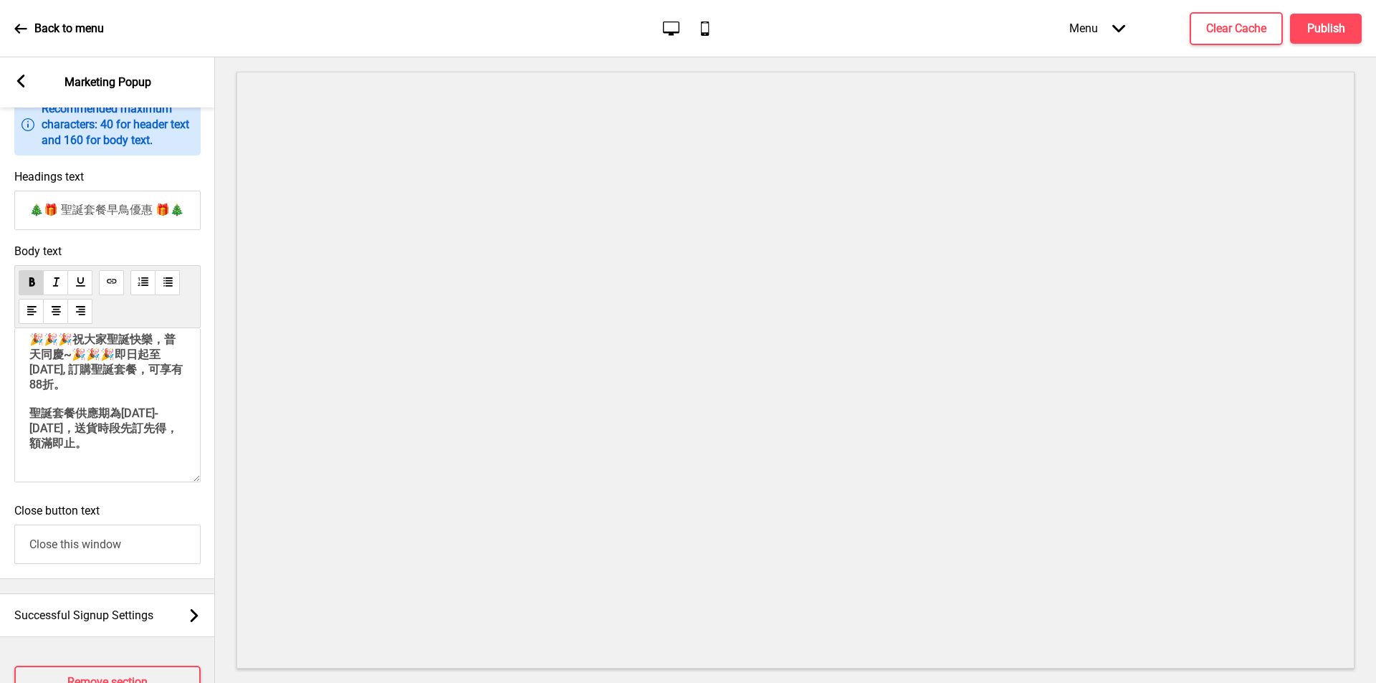
drag, startPoint x: 48, startPoint y: 411, endPoint x: 153, endPoint y: 434, distance: 108.0
click at [153, 391] on span "即日起至11月30日, 訂購聖誕套餐，可享有88折。" at bounding box center [105, 370] width 153 height 44
click at [169, 188] on div "Headings text 🎄🎁 聖誕套餐早鳥優惠 🎁🎄" at bounding box center [107, 200] width 215 height 75
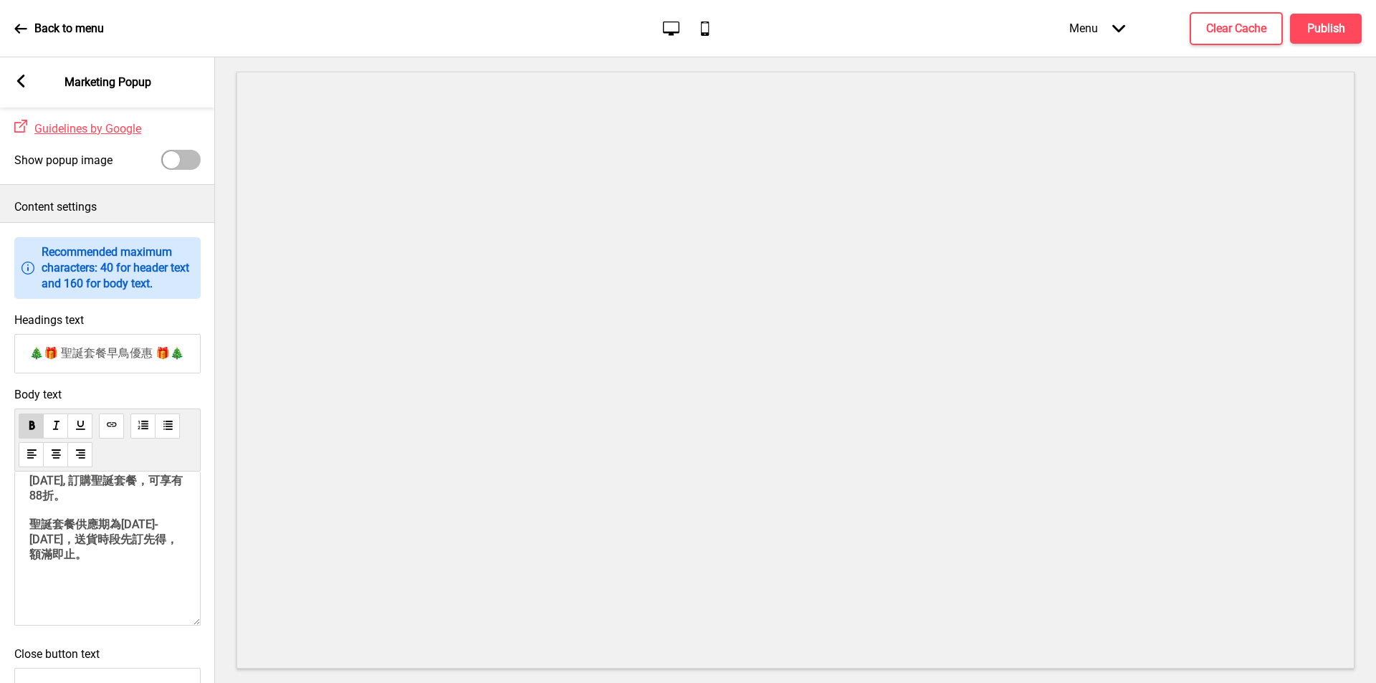
scroll to position [72, 0]
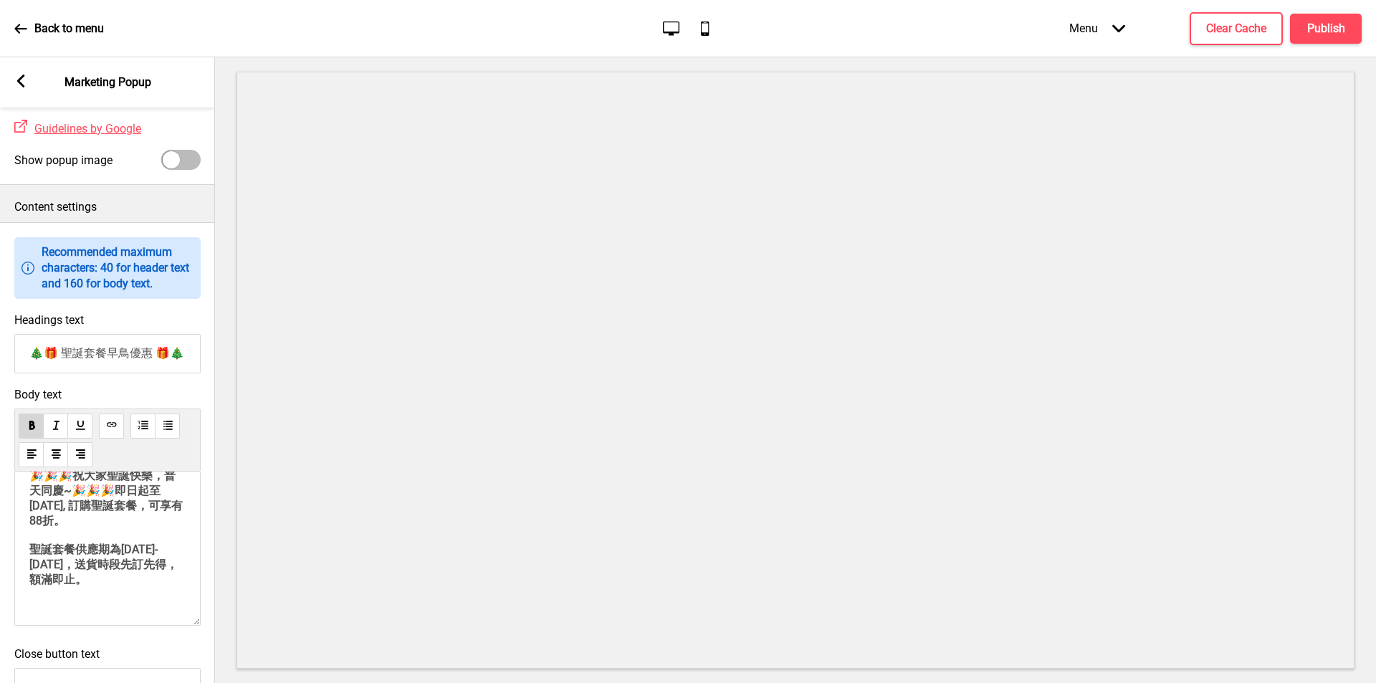
drag, startPoint x: 52, startPoint y: 546, endPoint x: 161, endPoint y: 570, distance: 110.8
click at [161, 527] on span "即日起至11月30日, 訂購聖誕套餐，可享有88折。" at bounding box center [105, 506] width 153 height 44
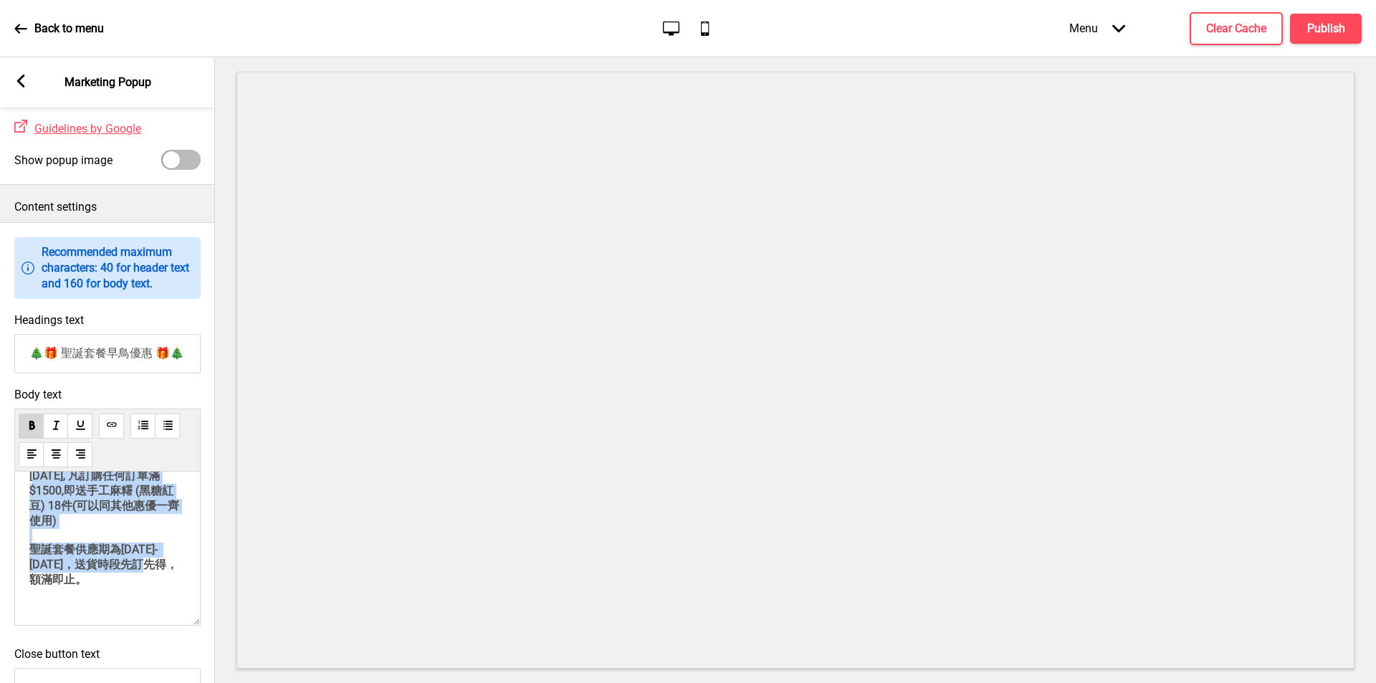
drag, startPoint x: 68, startPoint y: 553, endPoint x: 146, endPoint y: 613, distance: 98.6
click at [140, 615] on p "🎉🎉🎉 祝大家聖誕快樂，普天同慶~ 🎉🎉🎉 由即係起至10/10/2025, 凡訂購任何訂單滿$1500,即送手工麻糬 (黑糖紅豆) 18件(可以同其他惠優一…" at bounding box center [107, 527] width 156 height 176
click at [128, 581] on p "🎉🎉🎉 祝大家聖誕快樂，普天同慶~ 🎉🎉🎉 由即係起至10/10/2025, 凡訂購任何訂單滿$1500,即送手工麻糬 (黑糖紅豆) 18件(可以同其他惠優一…" at bounding box center [107, 520] width 156 height 176
click at [119, 577] on p "🎉🎉🎉 祝大家聖誕快樂，普天同慶~ 🎉🎉🎉 由即係起至10/10/2025, 凡訂購任何訂單滿$1500,即送手工麻糬 (黑糖紅豆) 18件(可以同其他惠優一…" at bounding box center [107, 520] width 156 height 176
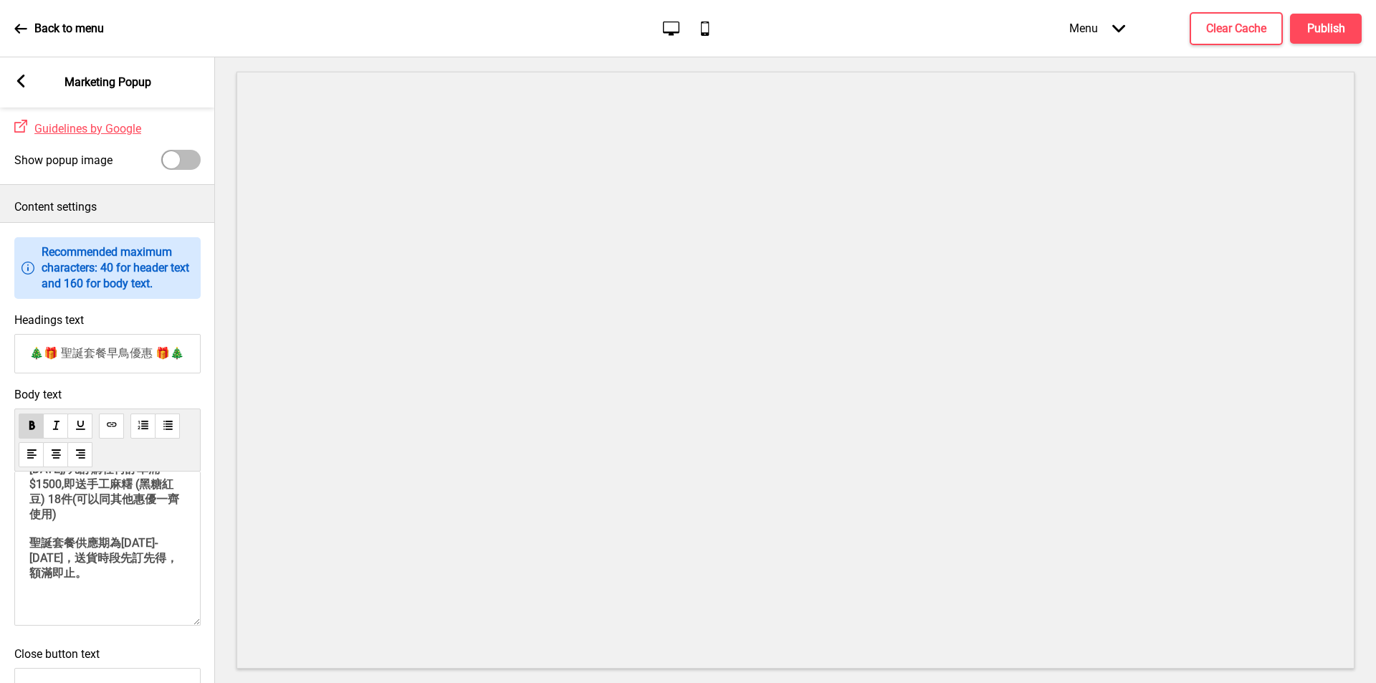
drag, startPoint x: 114, startPoint y: 577, endPoint x: 27, endPoint y: 512, distance: 108.1
click at [27, 512] on div "﻿ ﻿ 🎉🎉🎉 祝大家聖誕快樂，普天同慶~ 🎉🎉🎉 由即係起至10/10/2025, 凡訂購任何訂單滿$1500,即送手工麻糬 (黑糖紅豆) 18件(可以同其…" at bounding box center [107, 548] width 186 height 154
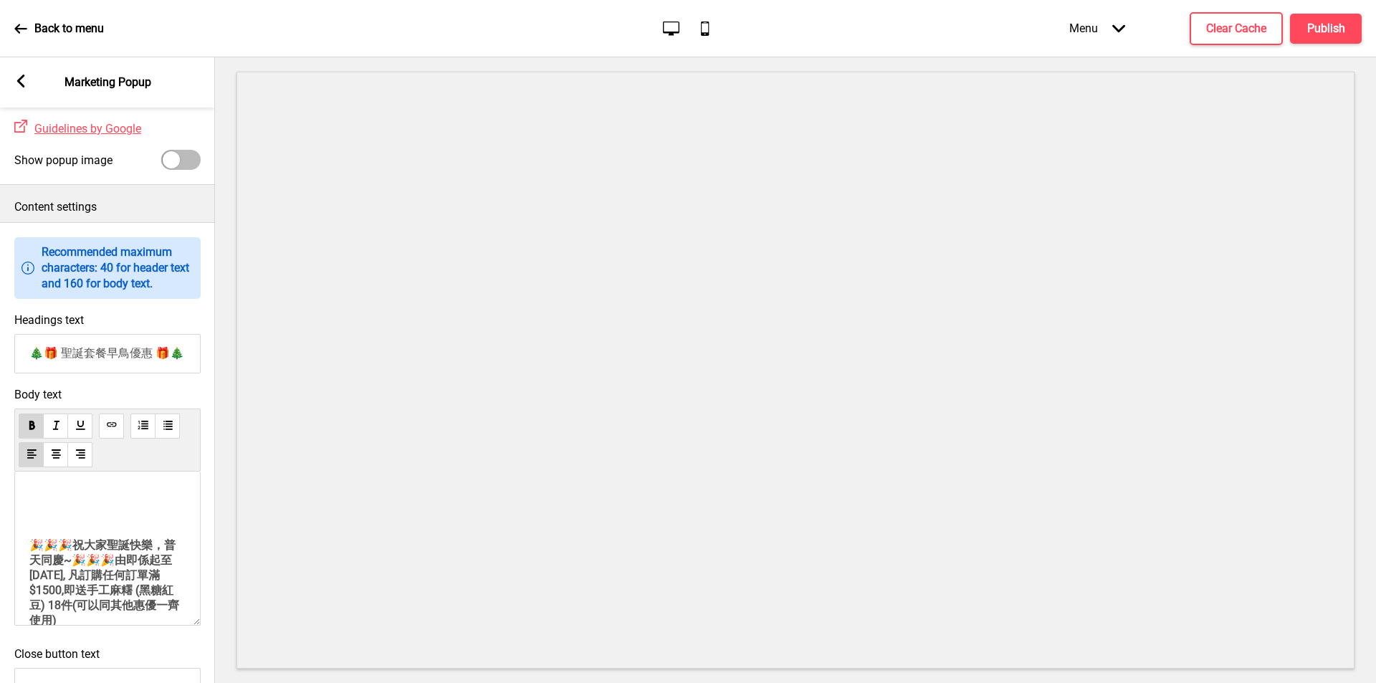
scroll to position [0, 0]
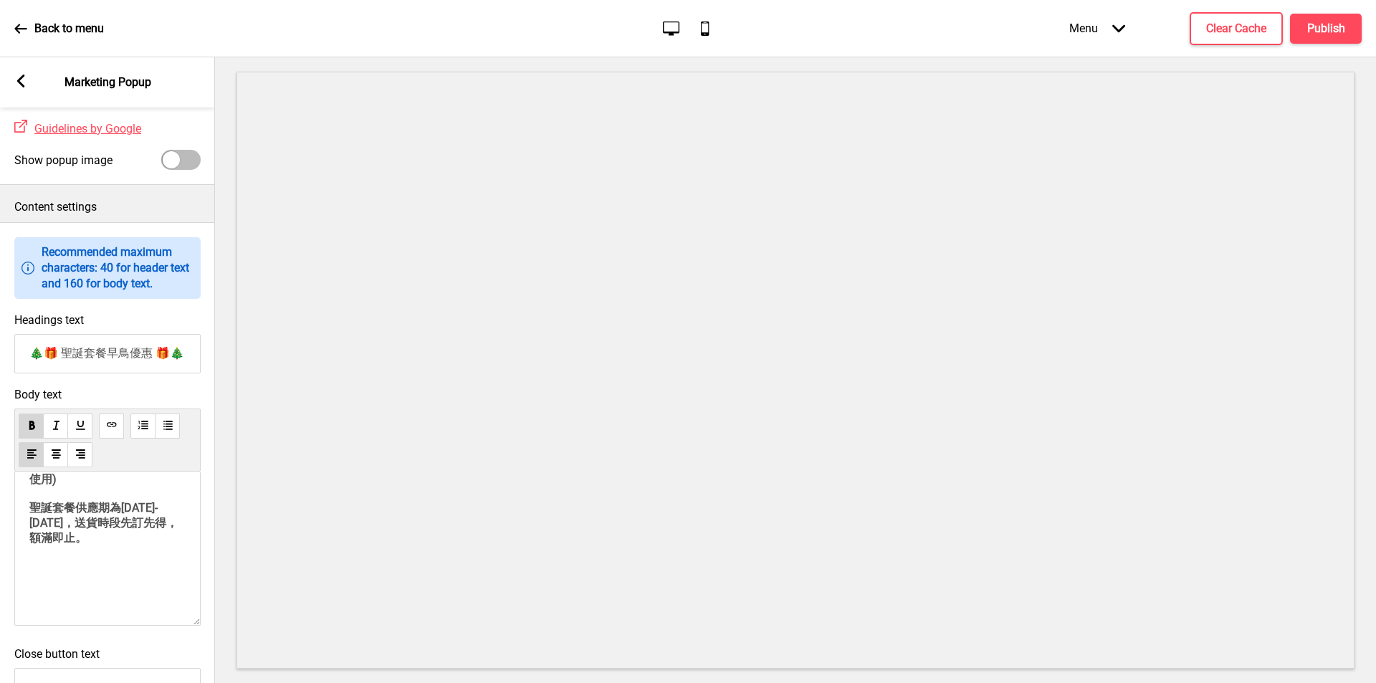
click at [85, 486] on span "由即係起至10/10/2025, 凡訂購任何訂單滿$1500,即送手工麻糬 (黑糖紅豆) 18件(可以同其他惠優一齊使用)" at bounding box center [104, 449] width 150 height 74
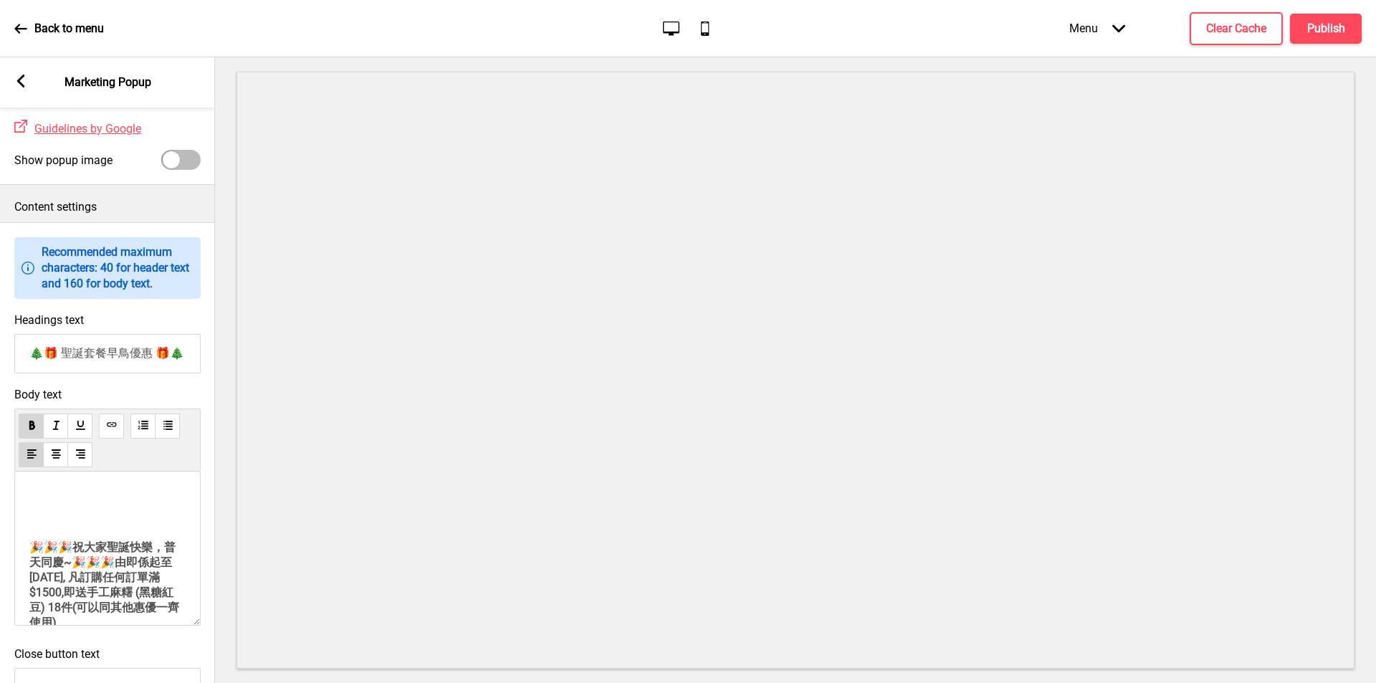
click at [49, 622] on span "由即係起至10/10/2025, 凡訂購任何訂單滿$1500,即送手工麻糬 (黑糖紅豆) 18件(可以同其他惠優一齊使用)" at bounding box center [104, 592] width 150 height 74
drag, startPoint x: 93, startPoint y: 567, endPoint x: 107, endPoint y: 586, distance: 24.1
click at [107, 586] on p "🎉🎉🎉 祝大家聖誕快樂，普天同慶~ 🎉🎉🎉 由即係起至10/10/2025, 凡訂購任何訂單滿$1500,即送手工麻糬 (黑糖紅豆) 18件(可以同其他惠優一…" at bounding box center [107, 628] width 156 height 176
drag, startPoint x: 95, startPoint y: 568, endPoint x: 59, endPoint y: 563, distance: 37.0
click at [49, 554] on span "🎉🎉🎉中節秋的祝福🎉🎉🎉" at bounding box center [106, 547] width 155 height 14
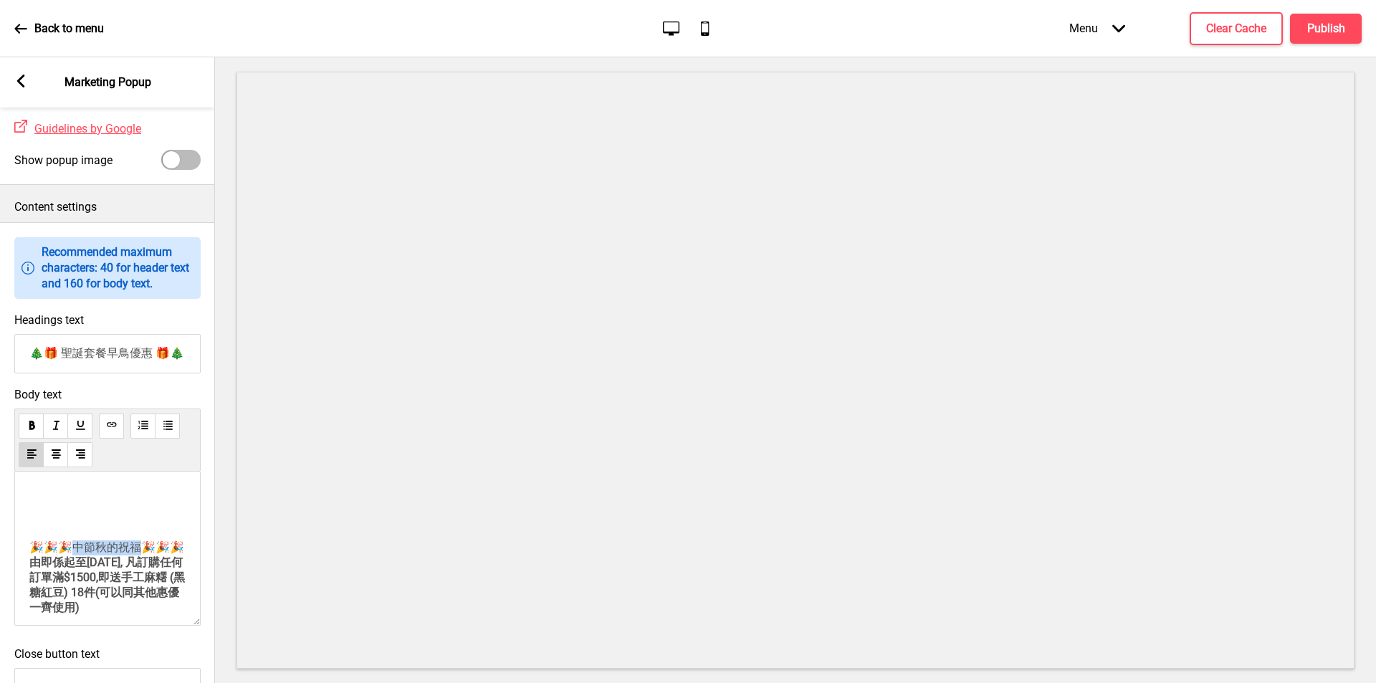
click at [94, 554] on span "🎉🎉🎉中節秋的祝福🎉🎉🎉" at bounding box center [106, 547] width 155 height 14
click at [98, 554] on span "🎉🎉🎉🎉🎉🎉" at bounding box center [72, 547] width 86 height 14
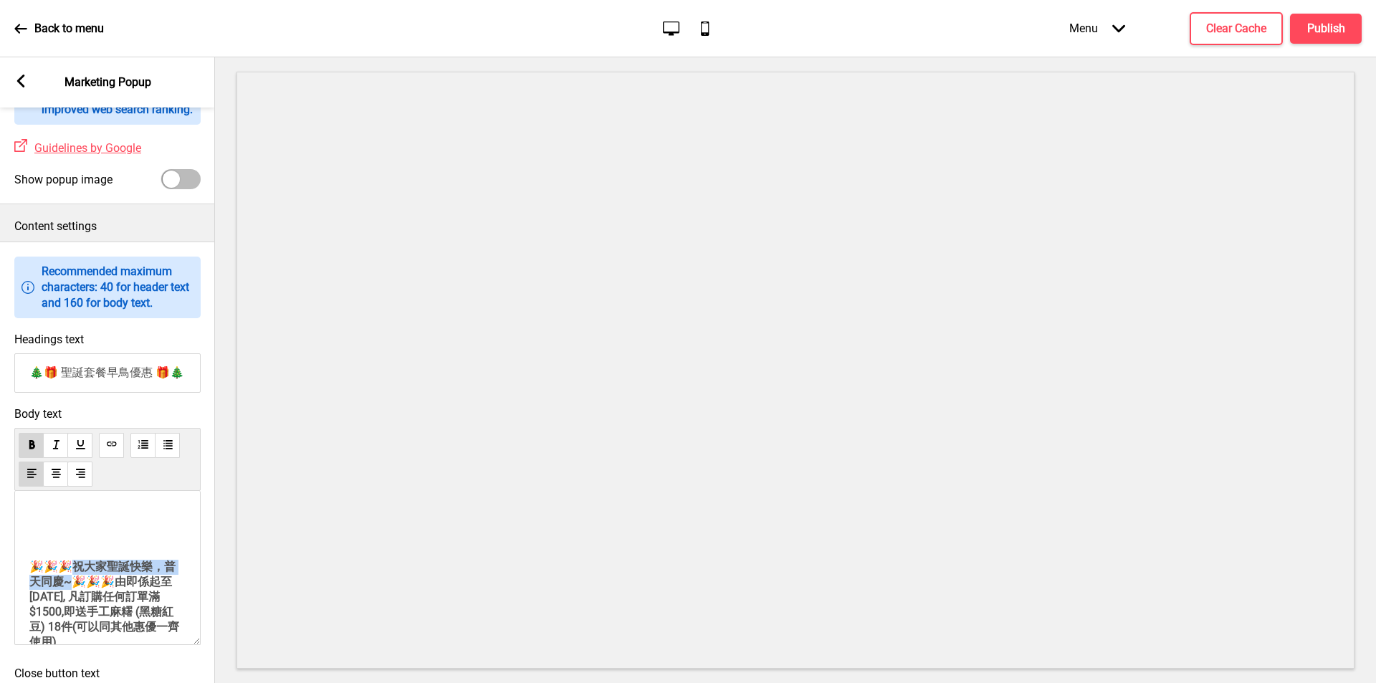
click at [72, 573] on span "🎉🎉🎉" at bounding box center [50, 567] width 43 height 14
click at [97, 588] on span "祝大家聖誕快樂，普天同慶~" at bounding box center [102, 574] width 146 height 29
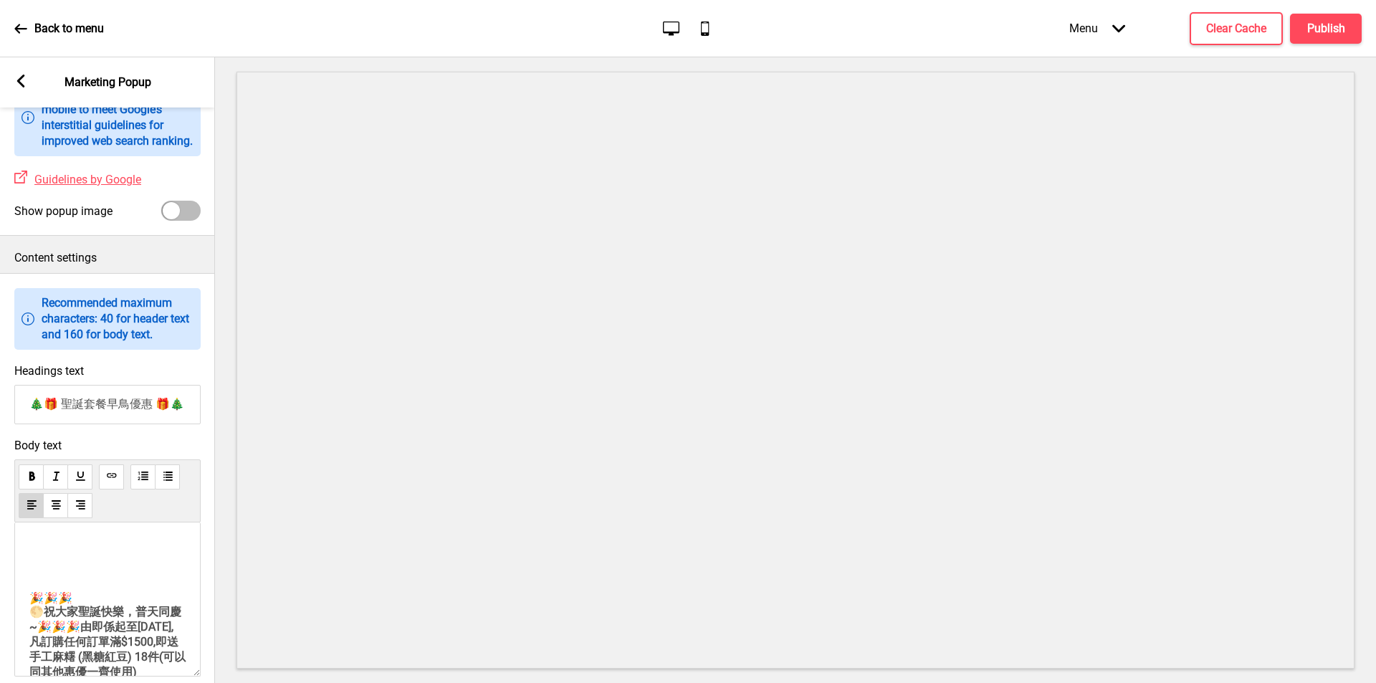
click at [27, 631] on div "﻿ ﻿ 🎉🎉🎉 🌕 祝大家聖誕快樂，普天同慶~ 🎉🎉🎉 由即係起至10/10/2025, 凡訂購任何訂單滿$1500,即送手工麻糬 (黑糖紅豆) 18件(可以…" at bounding box center [107, 599] width 186 height 154
drag, startPoint x: 50, startPoint y: 625, endPoint x: 27, endPoint y: 621, distance: 23.3
click at [27, 621] on div "﻿ ﻿ 🎉🎉🎉 🌕 祝大家聖誕快樂，普天同慶~ 🎉🎉🎉 由即係起至10/10/2025, 凡訂購任何訂單滿$1500,即送手工麻糬 (黑糖紅豆) 18件(可以…" at bounding box center [107, 599] width 186 height 154
copy span "🎉🎉🎉 🌕"
drag, startPoint x: 117, startPoint y: 607, endPoint x: 56, endPoint y: 607, distance: 60.9
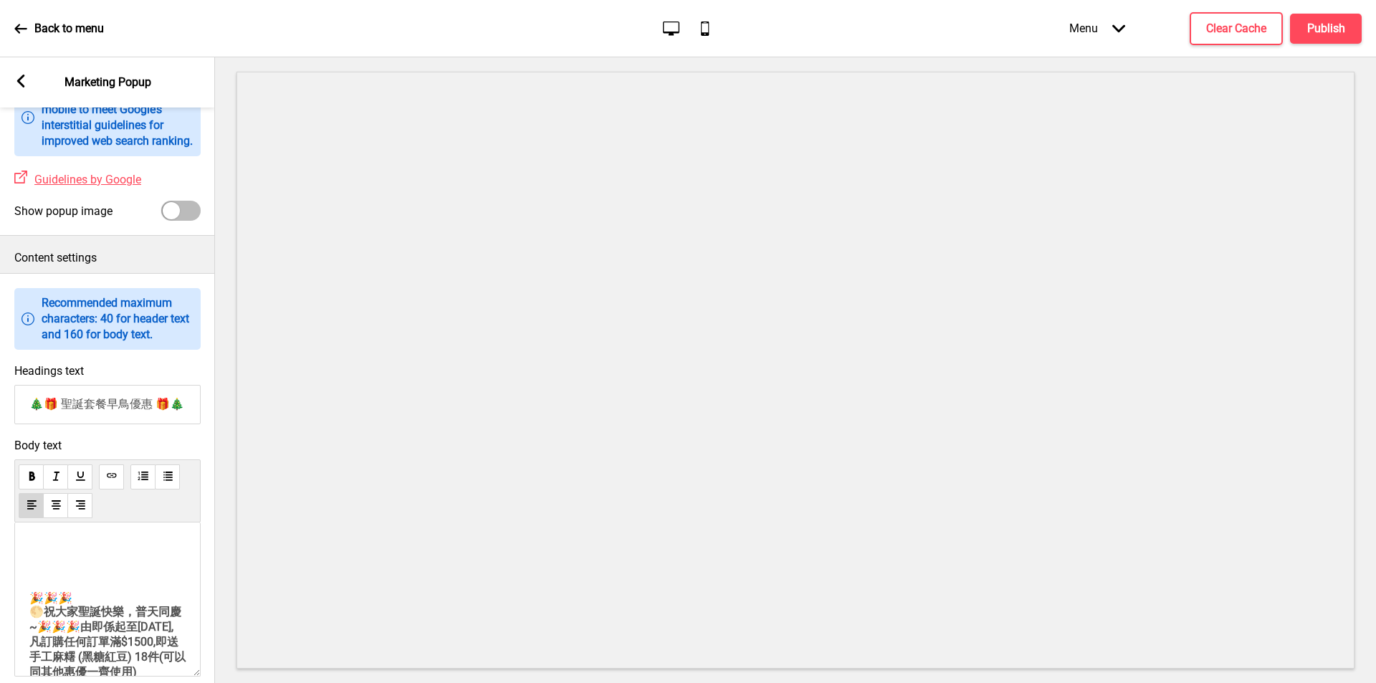
click at [56, 607] on p "🎉🎉🎉 🌕 祝大家聖誕快樂，普天同慶~ 🎉🎉🎉 由即係起至10/10/2025, 凡訂購任何訂單滿$1500,即送手工麻糬 (黑糖紅豆) 18件(可以同其他惠…" at bounding box center [107, 678] width 156 height 175
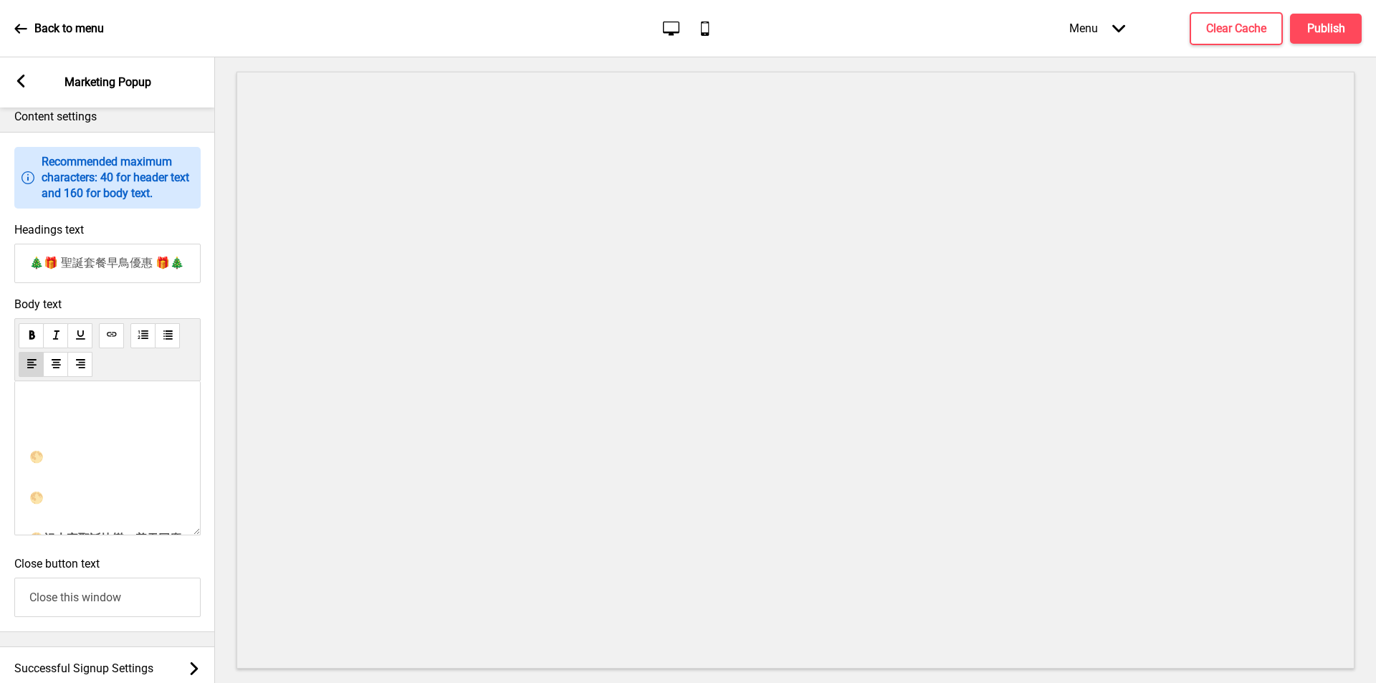
scroll to position [645, 0]
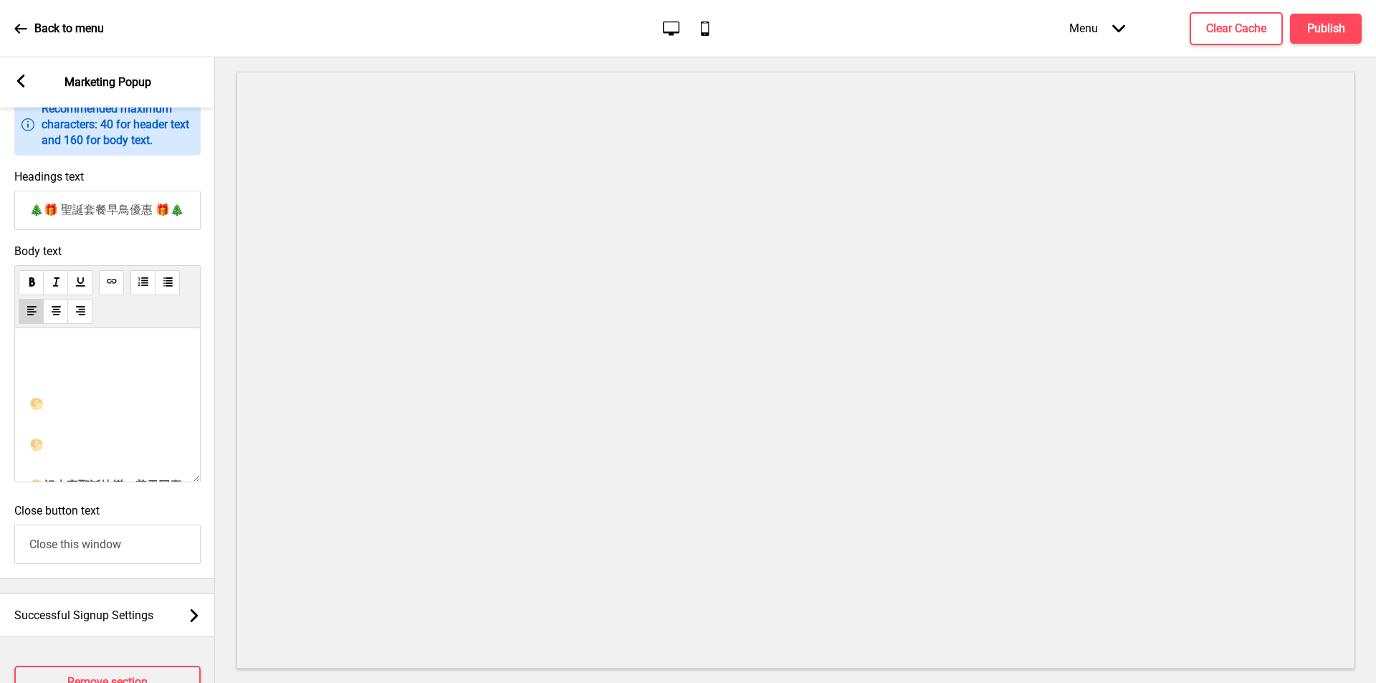
click at [37, 474] on p "🌕 🌕 🌕 祝大家聖誕快樂，普天同慶~ 🎉🎉🎉 由即係起至10/10/2025, 凡訂購任何訂單滿$1500,即送手工麻糬 (黑糖紅豆) 18件(可以同其他惠…" at bounding box center [107, 518] width 156 height 243
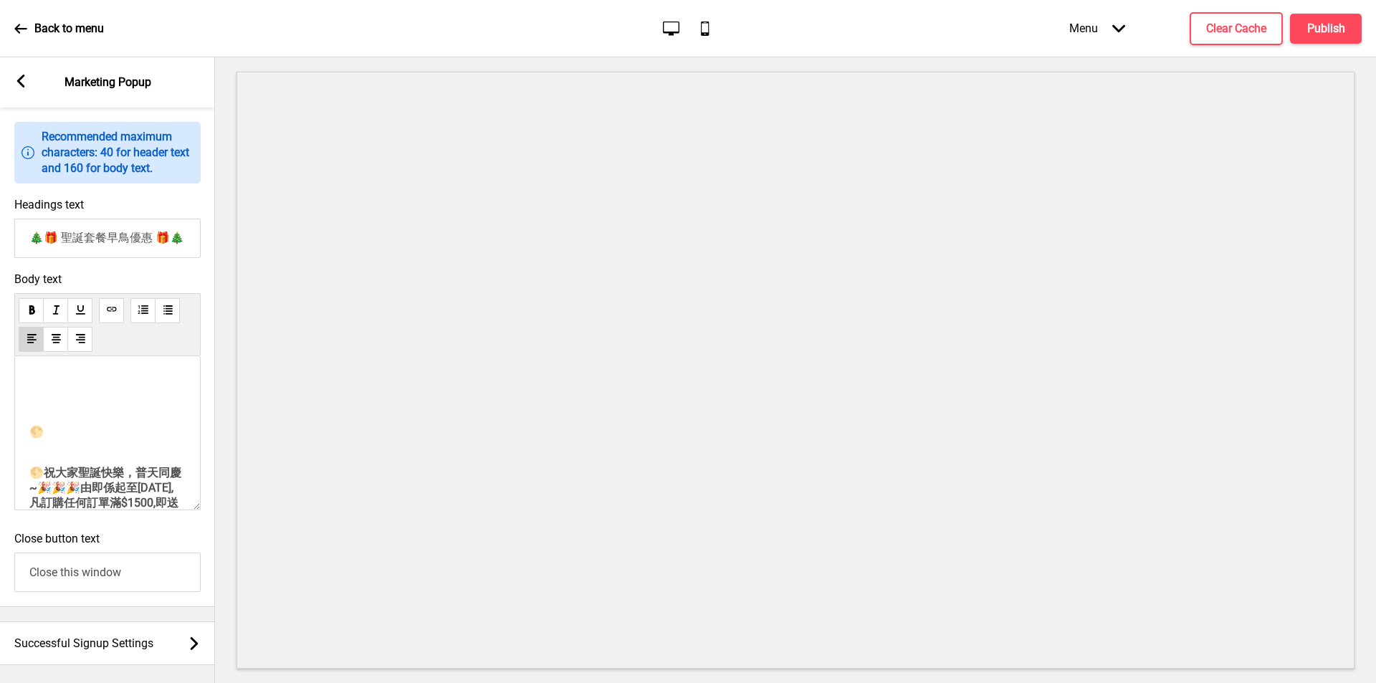
scroll to position [674, 0]
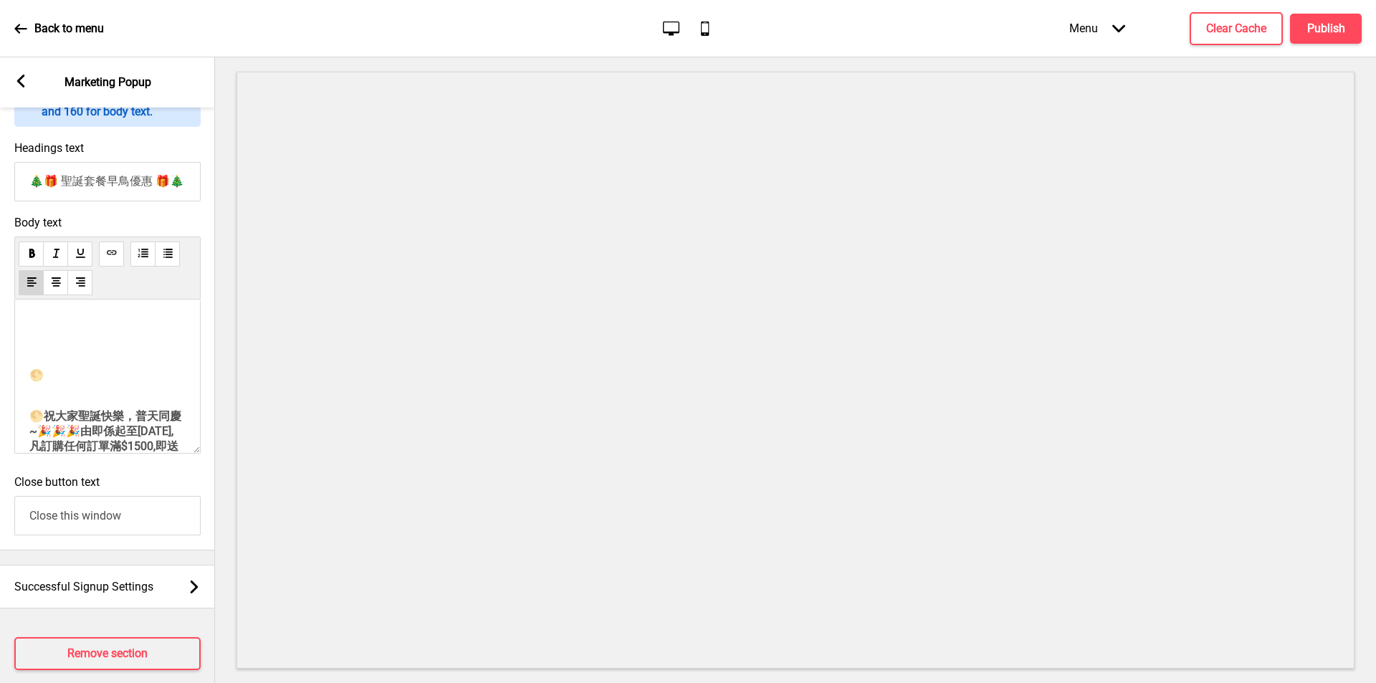
click at [34, 402] on p "🌕 🌕 祝大家聖誕快樂，普天同慶~ 🎉🎉🎉 由即係起至10/10/2025, 凡訂購任何訂單滿$1500,即送手工麻糬 (黑糖紅豆) 18件(可以同其他惠優一…" at bounding box center [107, 469] width 156 height 202
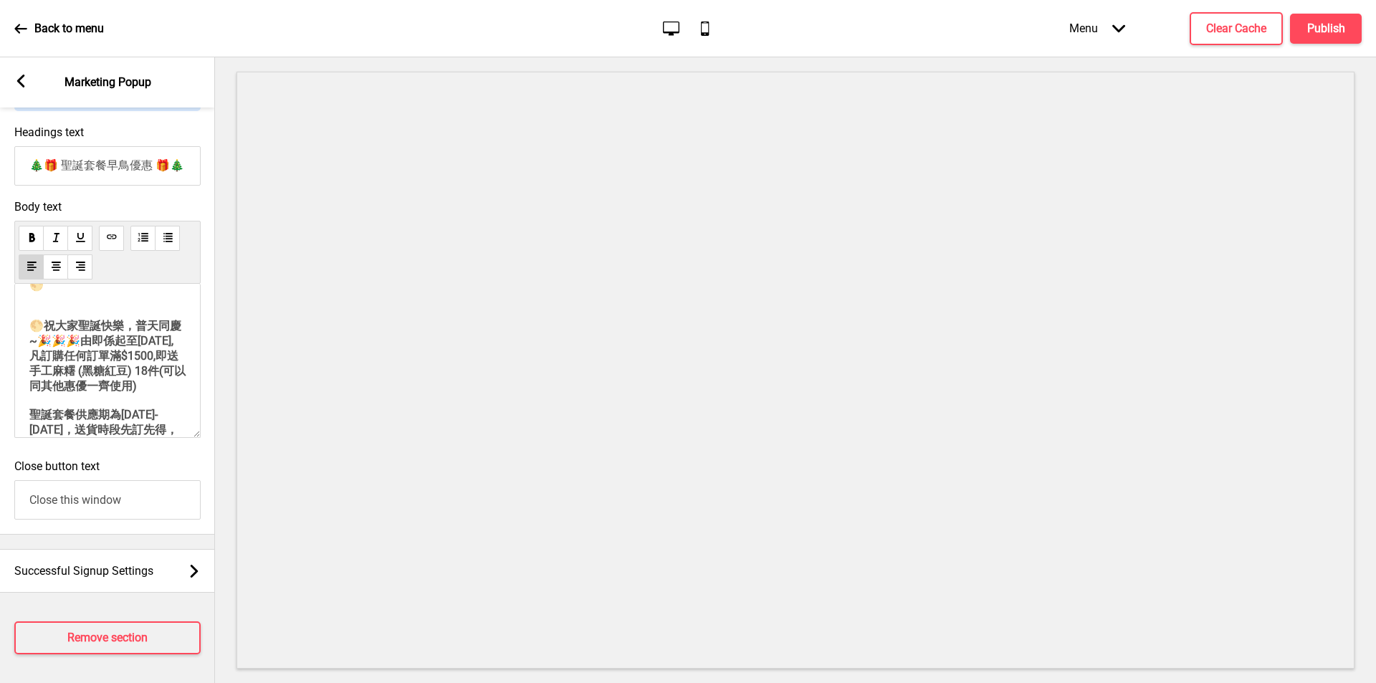
scroll to position [62, 0]
click at [32, 362] on p "🌕 🌕 祝大家聖誕快樂，普天同慶~ 🎉🎉🎉 由即係起至10/10/2025, 凡訂購任何訂單滿$1500,即送手工麻糬 (黑糖紅豆) 18件(可以同其他惠優一…" at bounding box center [107, 392] width 156 height 202
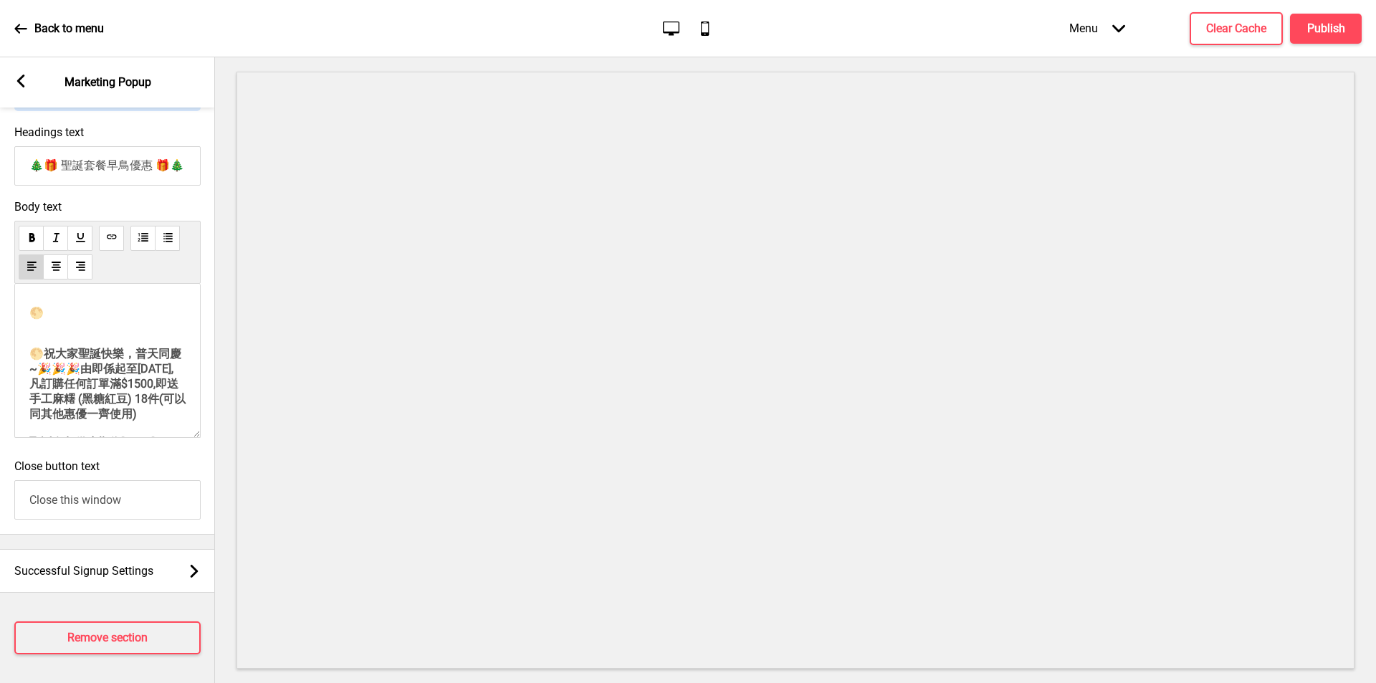
click at [29, 352] on div "﻿ ﻿ 🌕 🌕 祝大家聖誕快樂，普天同慶~ 🎉🎉🎉 由即係起至10/10/2025, 凡訂購任何訂單滿$1500,即送手工麻糬 (黑糖紅豆) 18件(可以同其…" at bounding box center [107, 361] width 186 height 154
click at [30, 352] on p "🌕 🌕 祝大家聖誕快樂，普天同慶~ 🎉🎉🎉 由即係起至10/10/2025, 凡訂購任何訂單滿$1500,即送手工麻糬 (黑糖紅豆) 18件(可以同其他惠優一…" at bounding box center [107, 407] width 156 height 202
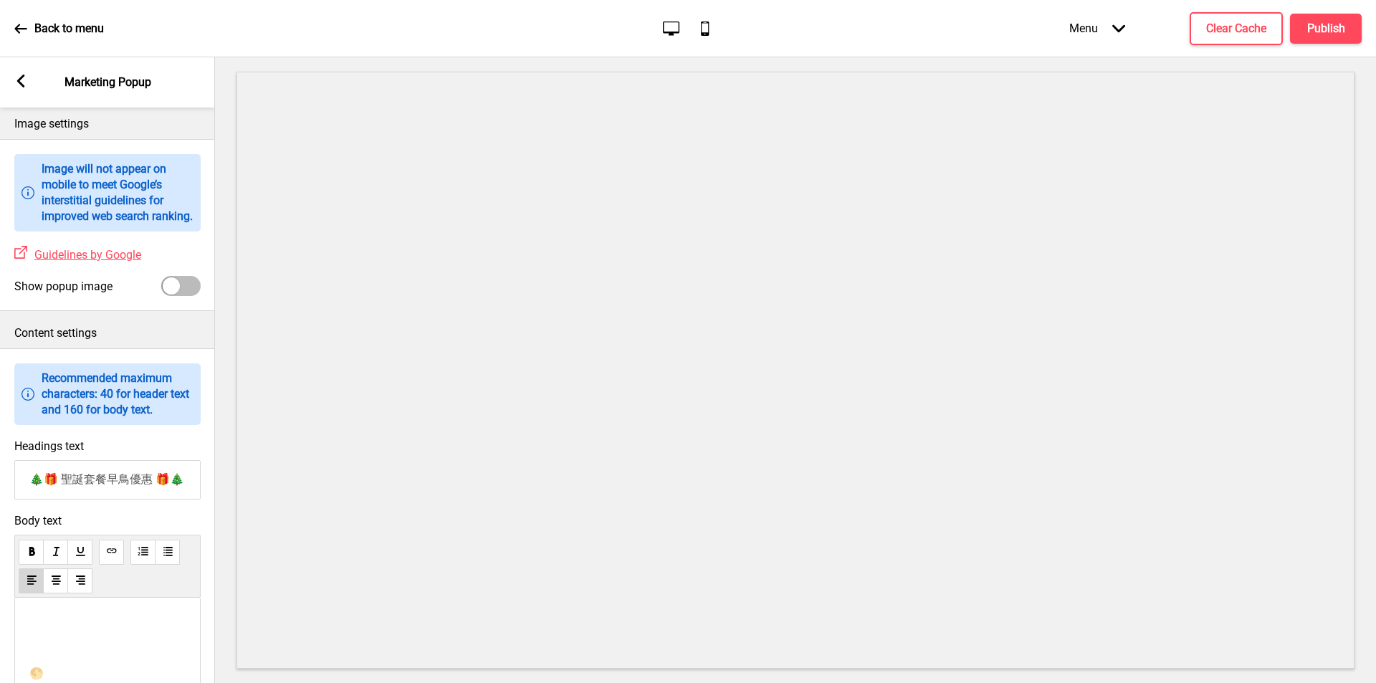
scroll to position [662, 0]
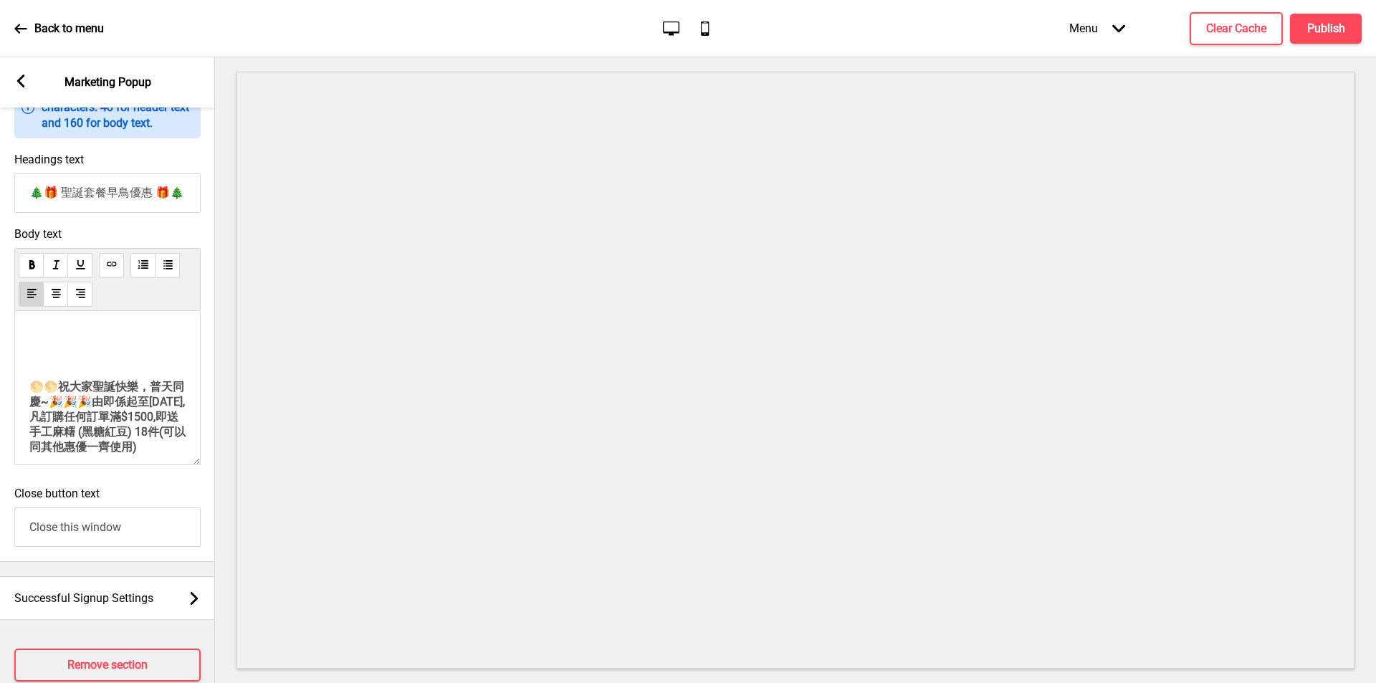
click at [31, 393] on span "🌕🌕" at bounding box center [43, 387] width 29 height 14
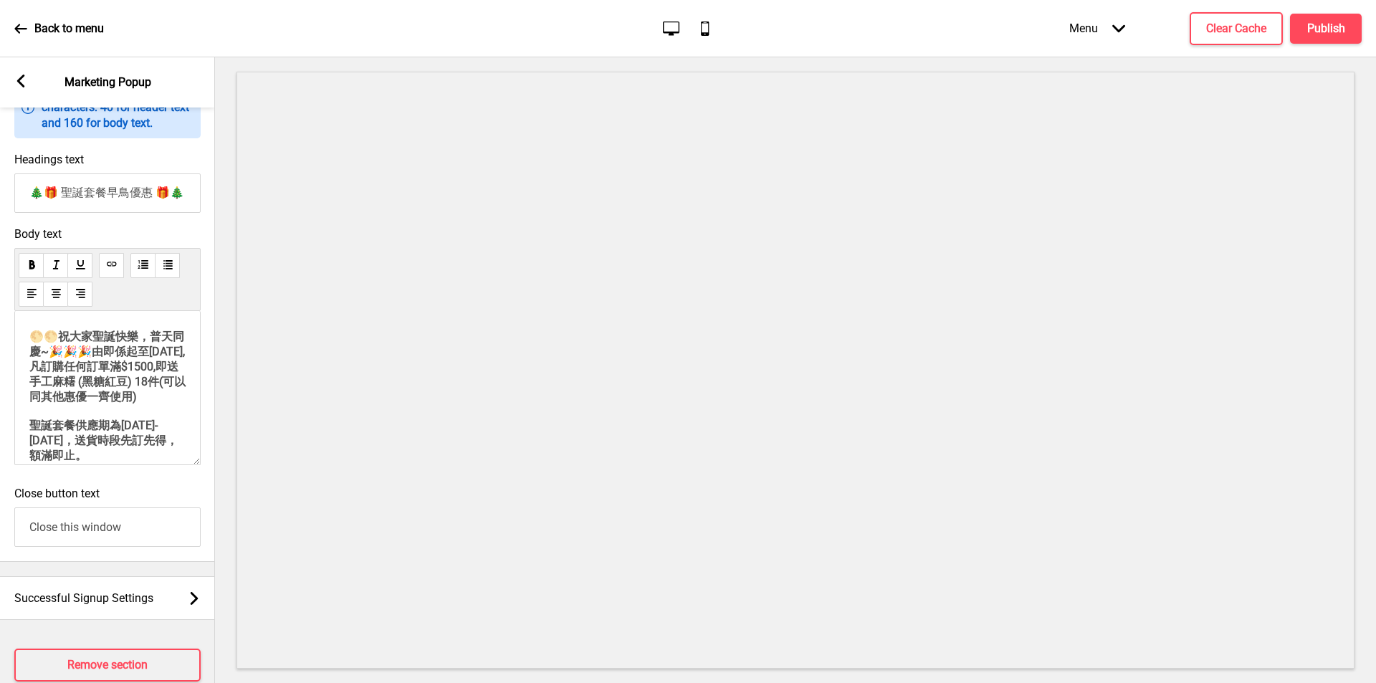
scroll to position [0, 0]
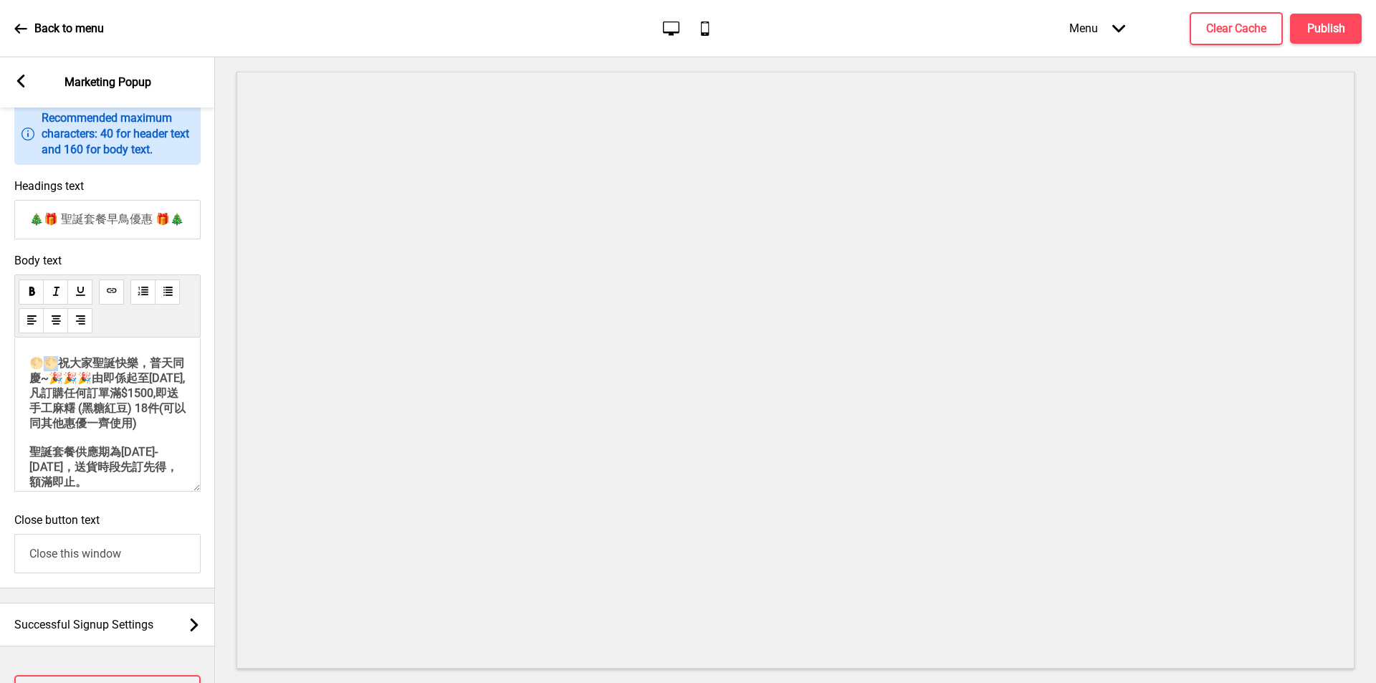
drag, startPoint x: 50, startPoint y: 371, endPoint x: 58, endPoint y: 373, distance: 8.2
click at [57, 370] on span "🌕🌕" at bounding box center [43, 363] width 29 height 14
copy span
click at [79, 373] on p "🌕🌕 祝大家聖誕快樂，普天同慶~ 🎉🎉🎉 由即係起至10/10/2025, 凡訂購任何訂單滿$1500,即送手工麻糬 (黑糖紅豆) 18件(可以同其他惠優一齊…" at bounding box center [107, 436] width 156 height 161
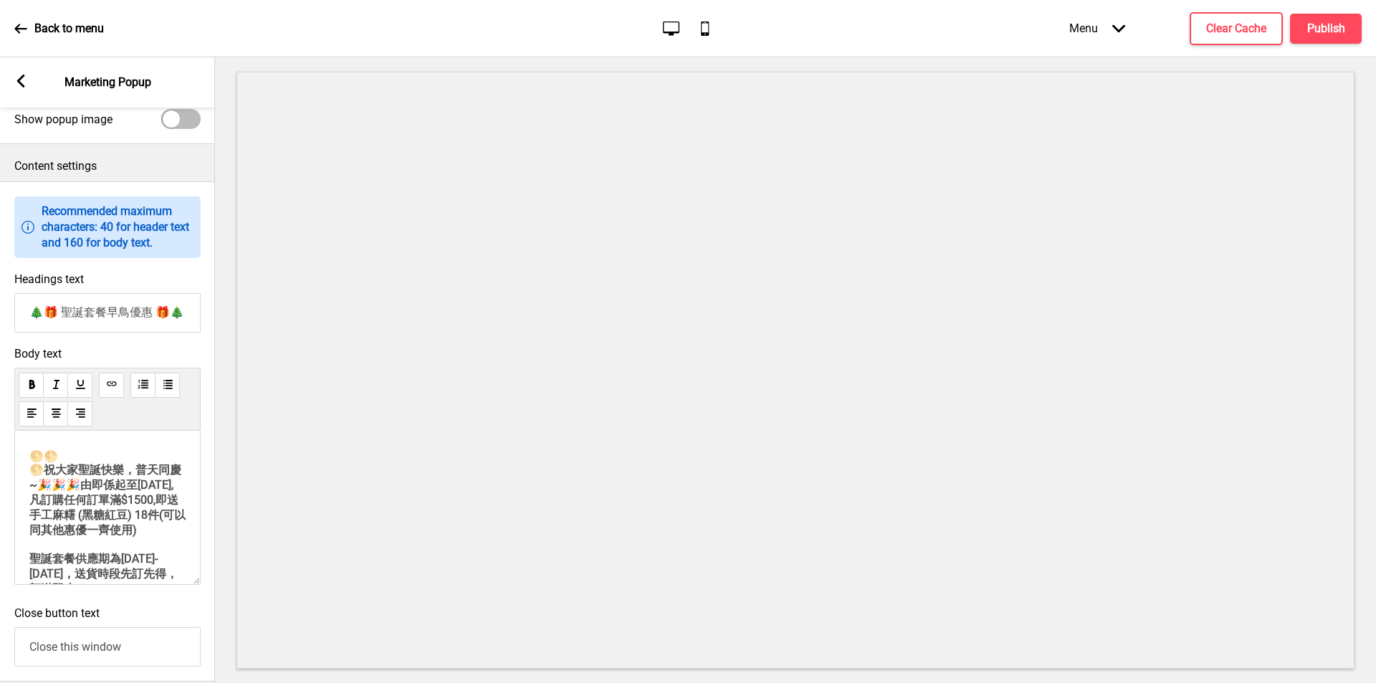
click at [32, 477] on span "🌕🌕 🌕" at bounding box center [43, 462] width 29 height 27
drag, startPoint x: 54, startPoint y: 478, endPoint x: 90, endPoint y: 493, distance: 39.5
click at [90, 493] on p "🌕🌕 🌕 祝大家聖誕快樂，普天同慶~ 🎉🎉🎉 由即係起至10/10/2025, 凡訂購任何訂單滿$1500,即送手工麻糬 (黑糖紅豆) 18件(可以同其他惠優…" at bounding box center [107, 536] width 156 height 175
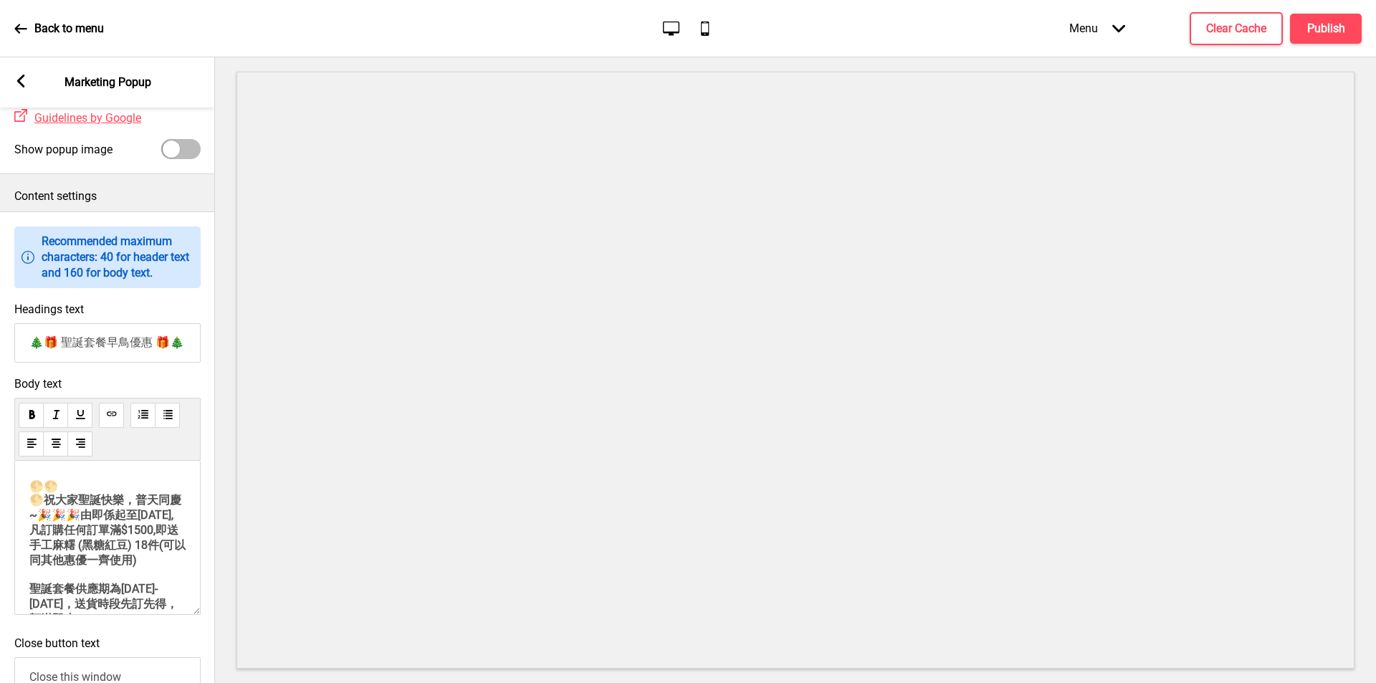
click at [32, 507] on span "🌕🌕 🌕" at bounding box center [43, 492] width 29 height 27
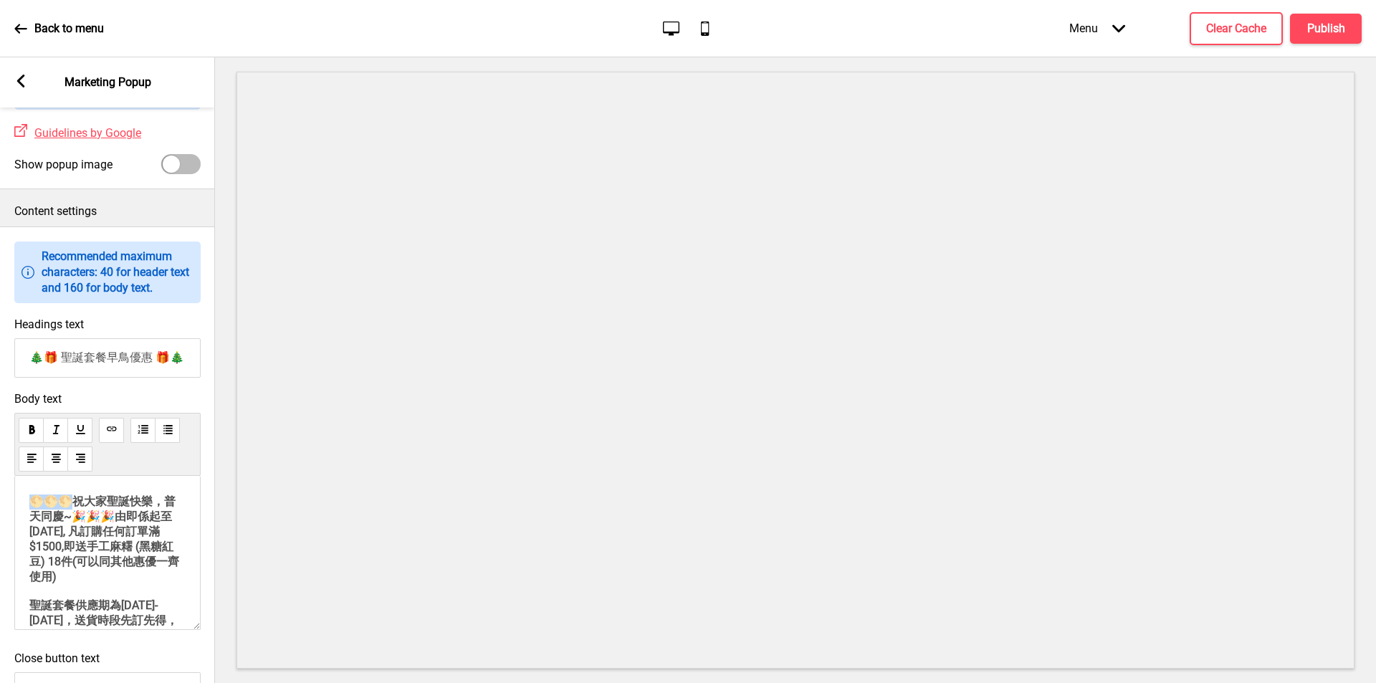
click at [27, 519] on div "🌕🌕🌕 祝大家聖誕快樂，普天同慶~ 🎉🎉🎉 由即係起至10/10/2025, 凡訂購任何訂單滿$1500,即送手工麻糬 (黑糖紅豆) 18件(可以同其他惠優一…" at bounding box center [107, 553] width 186 height 154
copy span "🌕🌕🌕"
click at [102, 519] on p "🌕🌕🌕 祝大家聖誕快樂，普天同慶~ 🎉🎉🎉 由即係起至10/10/2025, 凡訂購任何訂單滿$1500,即送手工麻糬 (黑糖紅豆) 18件(可以同其他惠優一…" at bounding box center [107, 582] width 156 height 176
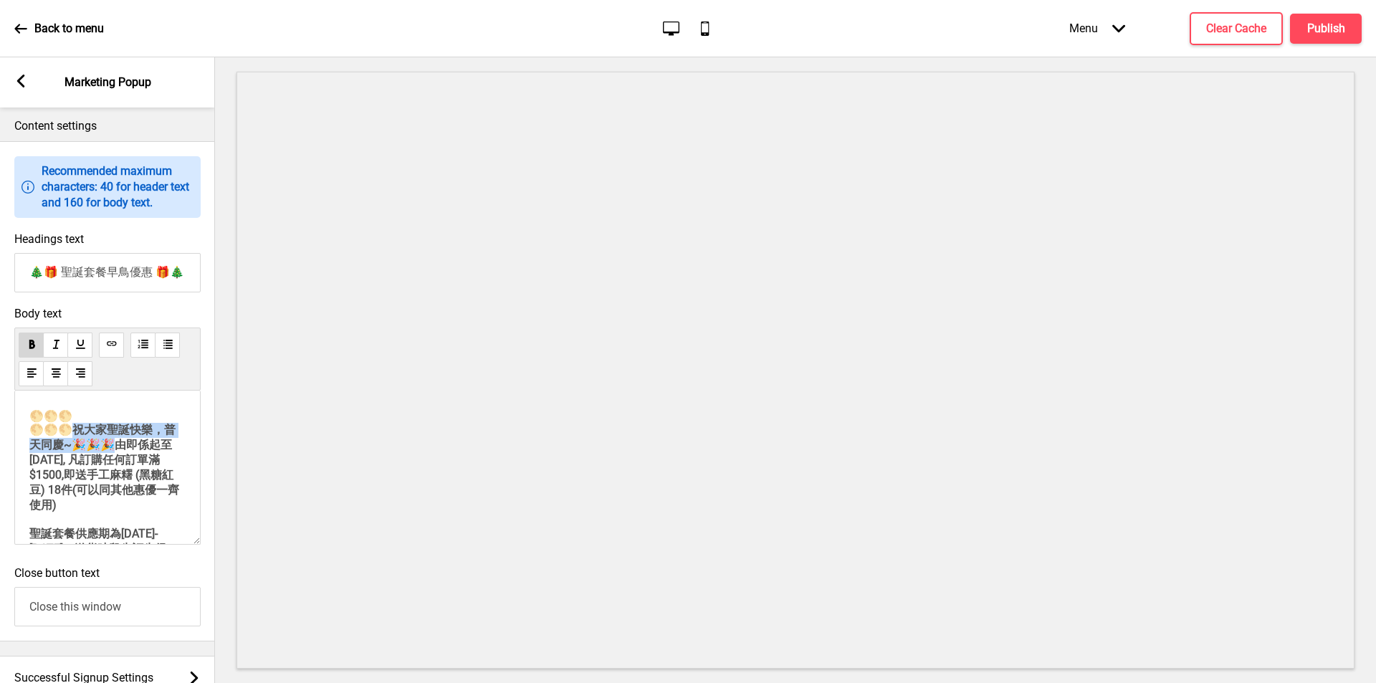
drag, startPoint x: 88, startPoint y: 499, endPoint x: 28, endPoint y: 484, distance: 62.0
click at [28, 484] on div "🌕🌕🌕 🌕🌕🌕 祝大家聖誕快樂，普天同慶~ 🎉🎉🎉 由即係起至10/10/2025, 凡訂購任何訂單滿$1500,即送手工麻糬 (黑糖紅豆) 18件(可以同其…" at bounding box center [107, 468] width 186 height 154
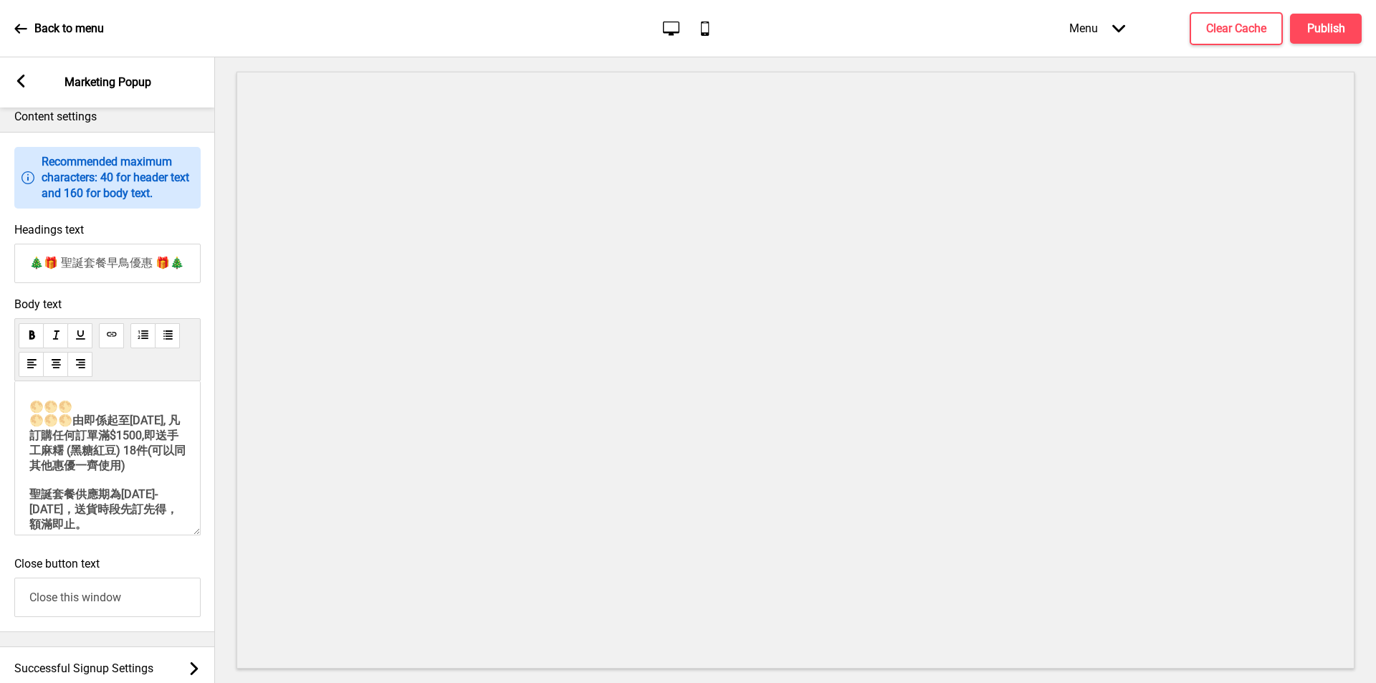
click at [31, 426] on span "🌕🌕🌕 🌕🌕🌕" at bounding box center [50, 413] width 43 height 27
click at [74, 449] on p "🌕🌕🌕 中秋節的祝福🌕🌕🌕 由即係起至10/10/2025, 凡訂購任何訂單滿$1500,即送手工麻糬 (黑糖紅豆) 18件(可以同其他惠優一齊使用) 聖誕套…" at bounding box center [107, 480] width 156 height 161
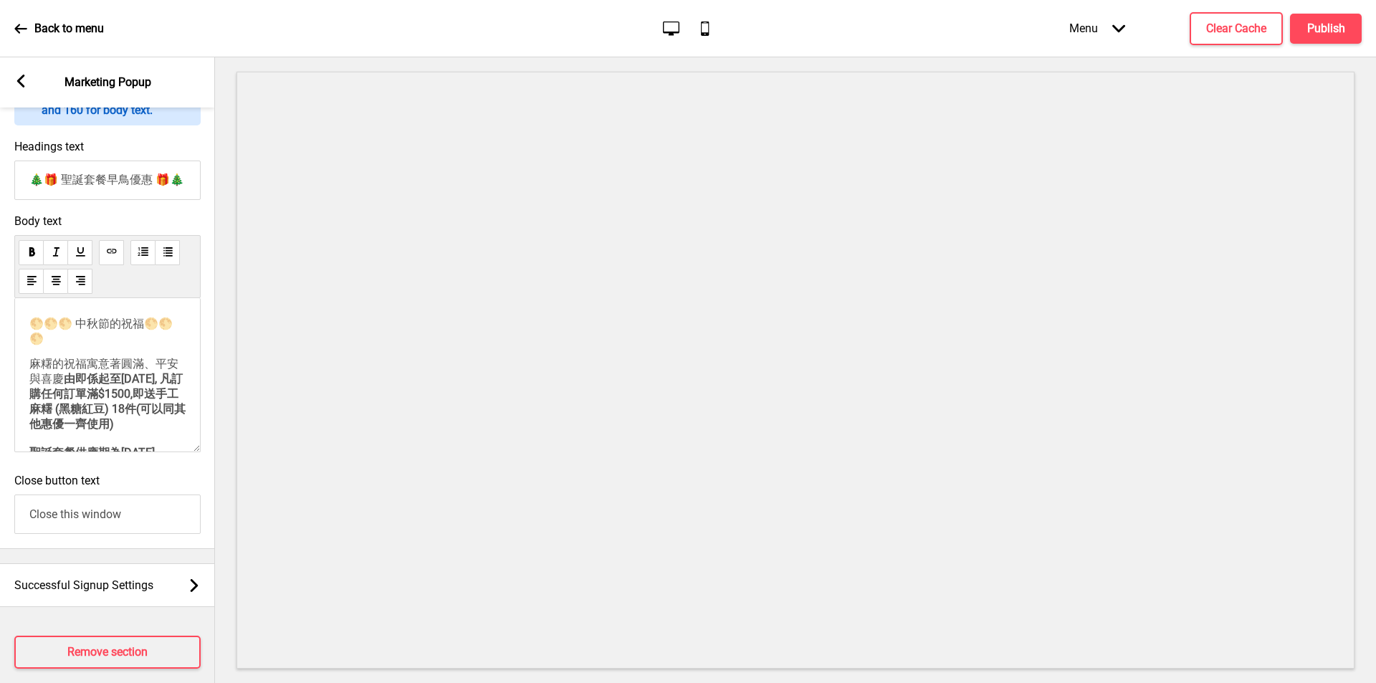
scroll to position [692, 0]
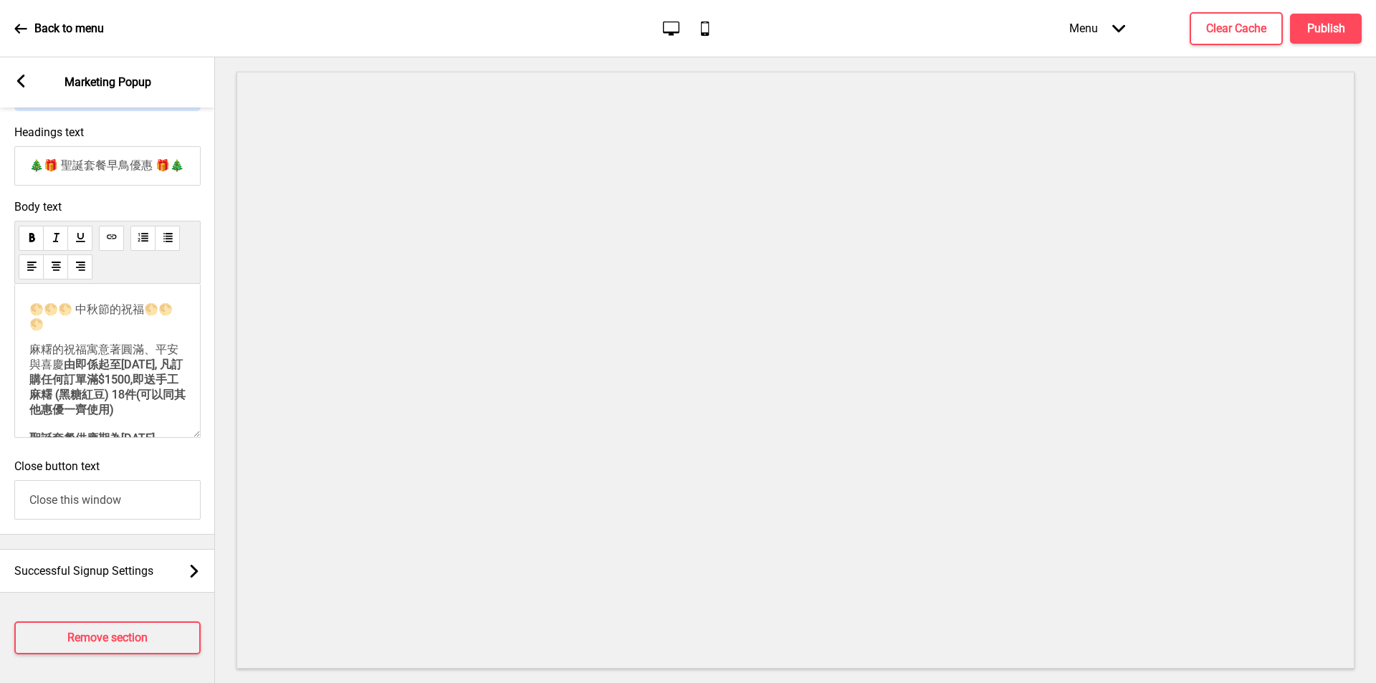
click at [30, 371] on span "麻糬的祝福寓意著圓滿、平安與喜慶" at bounding box center [103, 357] width 149 height 29
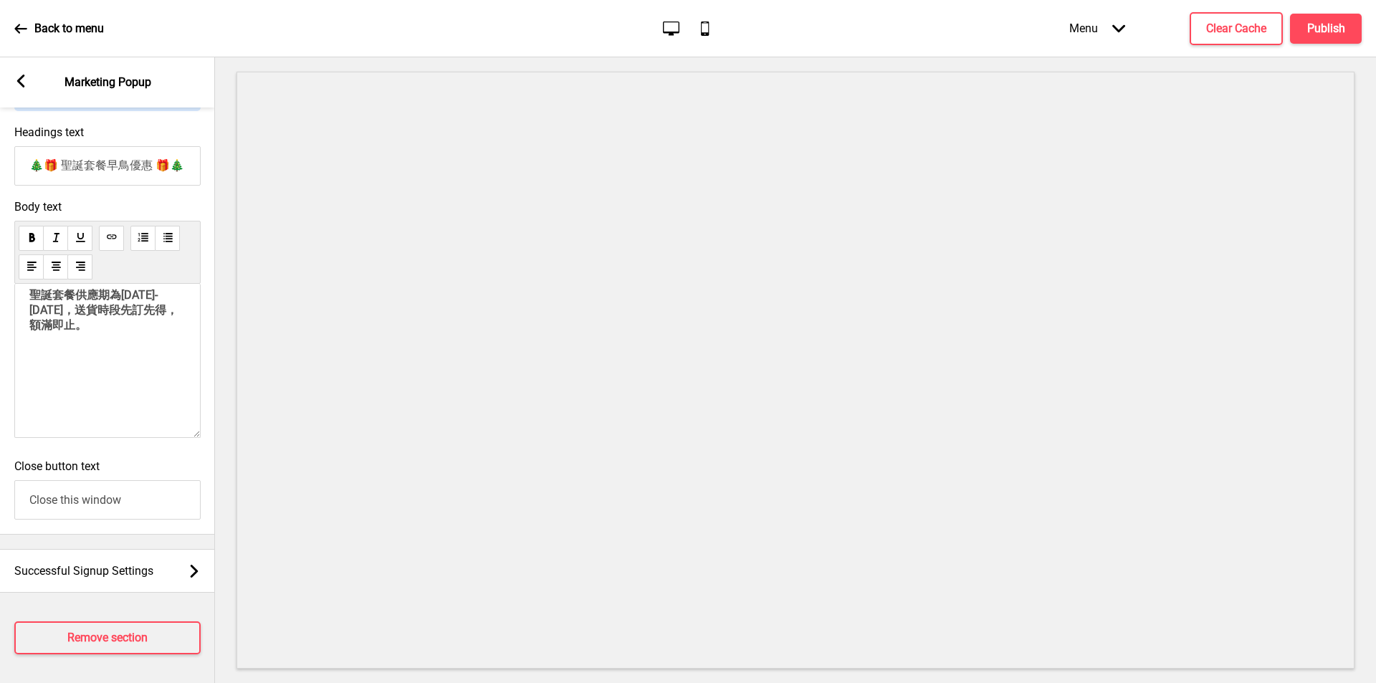
scroll to position [0, 0]
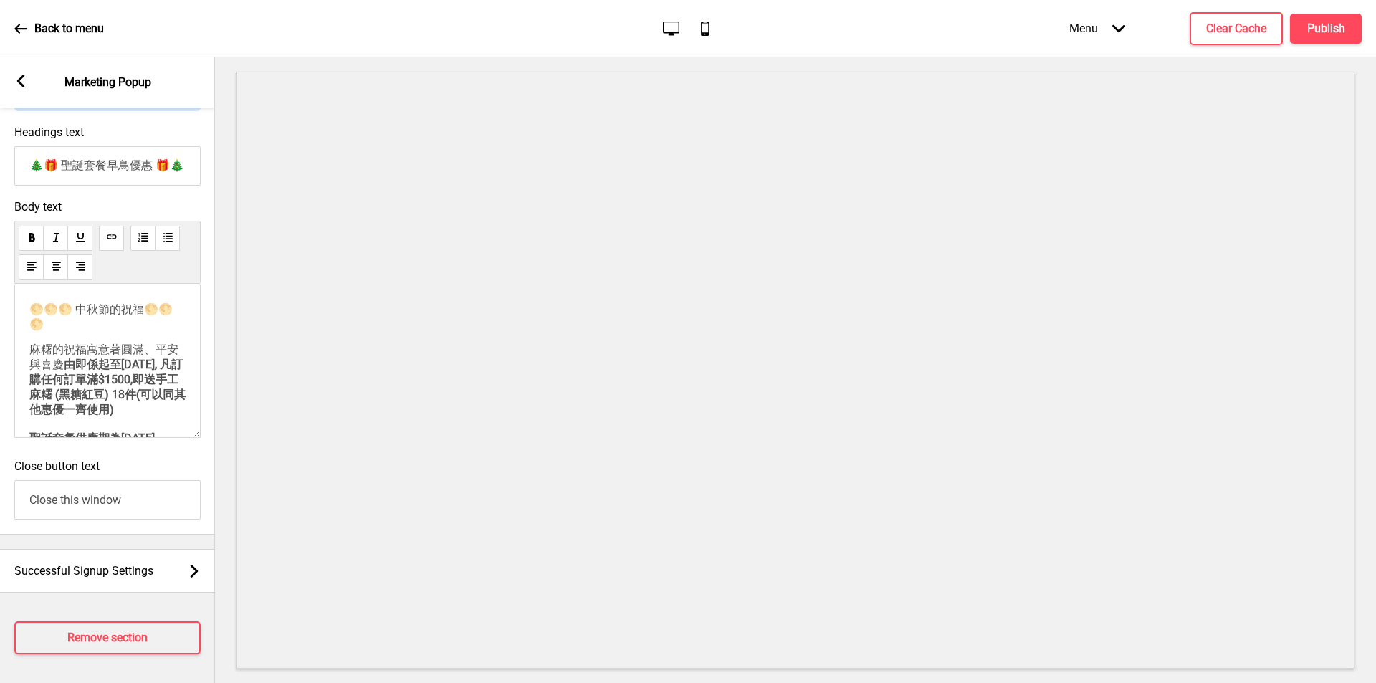
click at [66, 331] on p "🌕🌕🌕 中秋節的祝福🌕🌕🌕" at bounding box center [107, 316] width 156 height 29
click at [90, 414] on p "麻糬的祝福寓意著圓滿、平安與喜慶 由即係起至10/10/2025, 凡訂購任何訂單滿$1500,即送手工麻糬 (黑糖紅豆) 18件(可以同其他惠優一齊使用) …" at bounding box center [107, 423] width 156 height 161
drag, startPoint x: 95, startPoint y: 408, endPoint x: 111, endPoint y: 393, distance: 21.8
click at [111, 393] on p "麻糬的祝福寓意著圓滿、平安與喜慶 由即係起至10/10/2025, 凡訂購任何訂單滿$1500,即送手工麻糬 (黑糖紅豆) 18件(可以同其他惠優一齊使用) …" at bounding box center [107, 423] width 156 height 161
drag, startPoint x: 32, startPoint y: 357, endPoint x: 128, endPoint y: 417, distance: 113.3
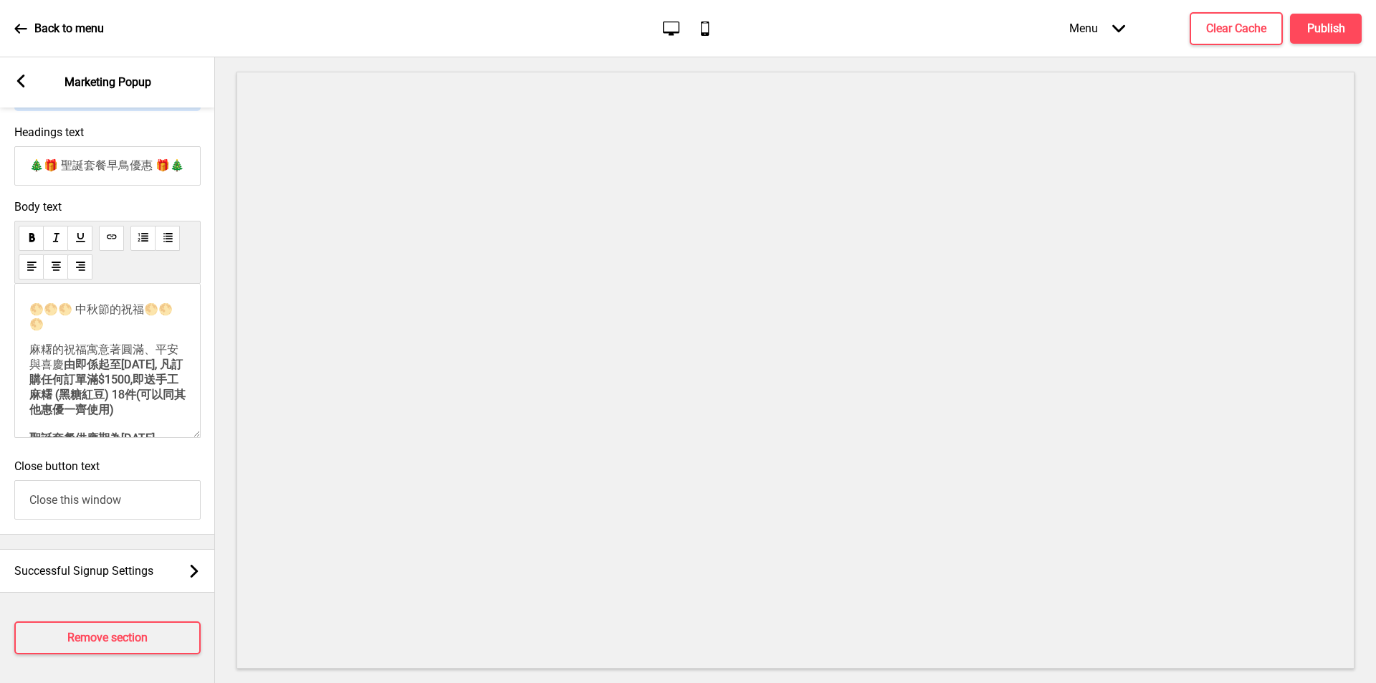
click at [122, 417] on div "🌕🌕🌕 中秋節的祝福🌕🌕🌕 麻糬的祝福寓意著圓滿、平安與喜慶 由即係起至10/10/2025, 凡訂購任何訂單滿$1500,即送手工麻糬 (黑糖紅豆) 18件…" at bounding box center [107, 440] width 156 height 277
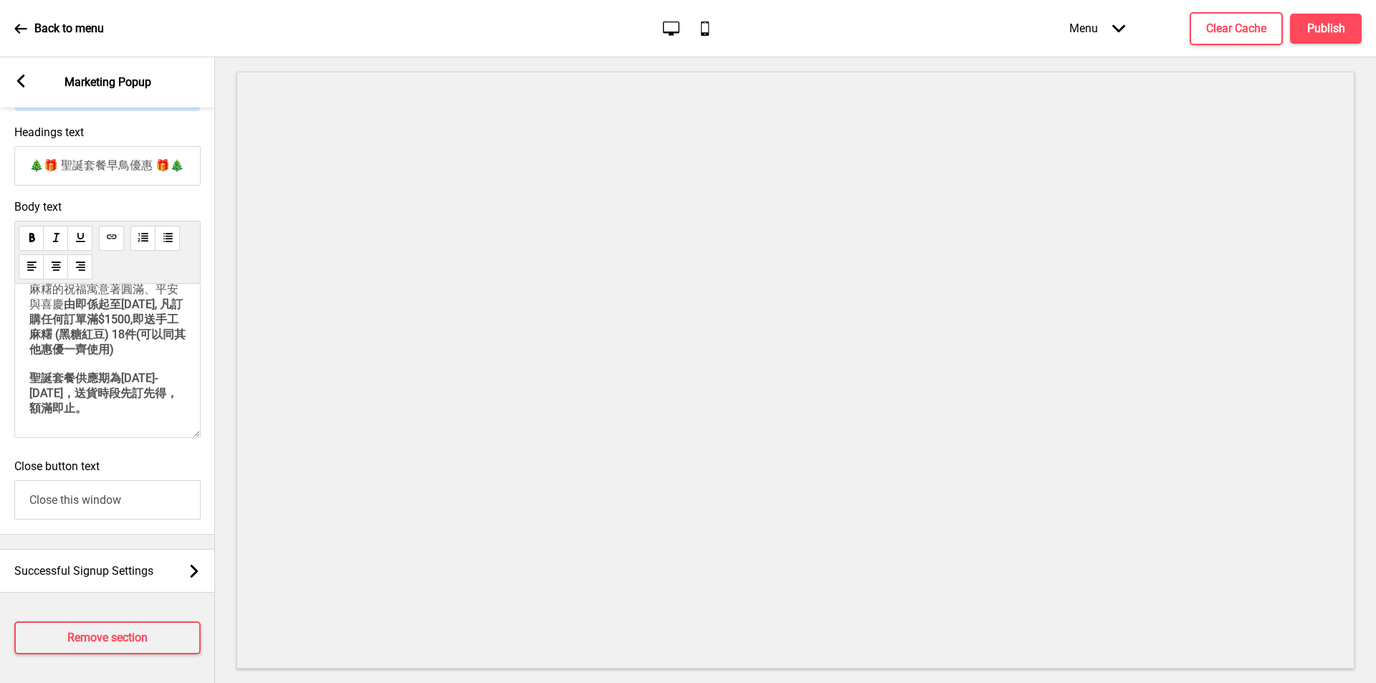
scroll to position [59, 0]
drag, startPoint x: 130, startPoint y: 346, endPoint x: 102, endPoint y: 369, distance: 35.6
click at [130, 346] on p "麻糬的祝福寓意著圓滿、平安與喜慶 由即係起至10/10/2025, 凡訂購任何訂單滿$1500,即送手工麻糬 (黑糖紅豆) 18件(可以同其他惠優一齊使用) …" at bounding box center [107, 363] width 156 height 161
drag, startPoint x: 88, startPoint y: 345, endPoint x: 30, endPoint y: 315, distance: 65.4
click at [30, 315] on p "麻糬的祝福寓意著圓滿、平安與喜慶 由即係起至10/10/2025, 凡訂購任何訂單滿$1500,即送手工麻糬 (黑糖紅豆) 18件(可以同其他惠優一齊使用) …" at bounding box center [107, 363] width 156 height 161
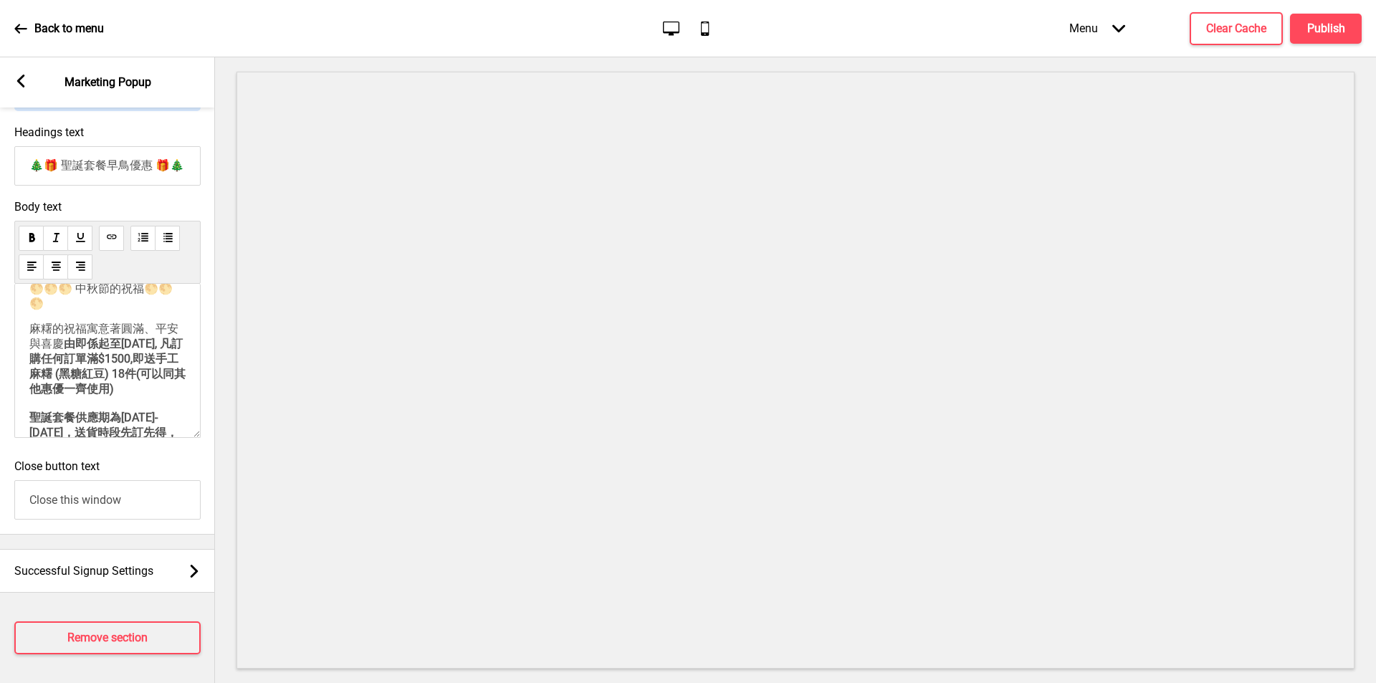
scroll to position [0, 0]
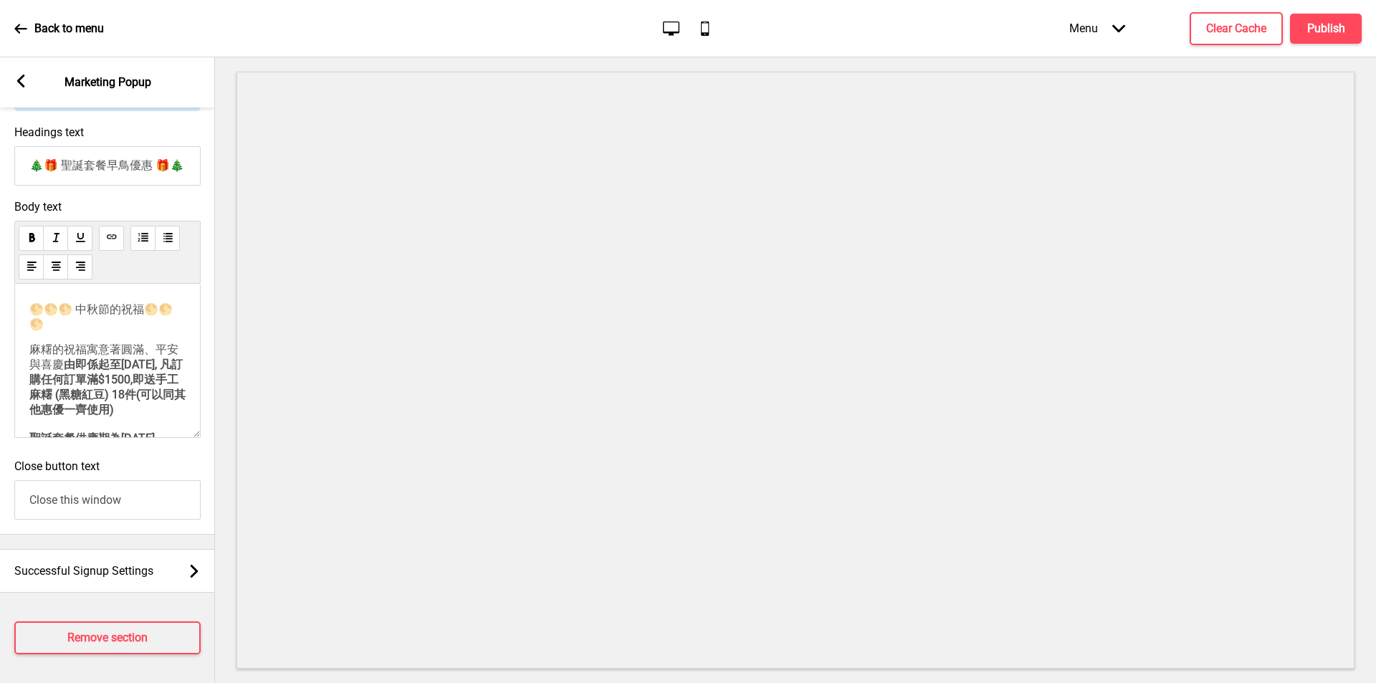
click at [47, 355] on div "🌕🌕🌕 中秋節的祝福🌕🌕🌕 麻糬的祝福寓意著圓滿、平安與喜慶 由即係起至10/10/2025, 凡訂購任何訂單滿$1500,即送手工麻糬 (黑糖紅豆) 18件…" at bounding box center [107, 440] width 156 height 277
click at [33, 331] on p "🌕🌕🌕 中秋節的祝福🌕🌕🌕" at bounding box center [107, 316] width 156 height 29
drag, startPoint x: 33, startPoint y: 371, endPoint x: 111, endPoint y: 426, distance: 95.6
click at [111, 426] on div "🌕🌕🌕 中秋節的祝福🌕🌕🌕 ﻿ 麻糬的祝福寓意著圓滿、平安與喜慶 由即係起至10/10/2025, 凡訂購任何訂單滿$1500,即送手工麻糬 (黑糖紅豆) 1…" at bounding box center [107, 453] width 156 height 302
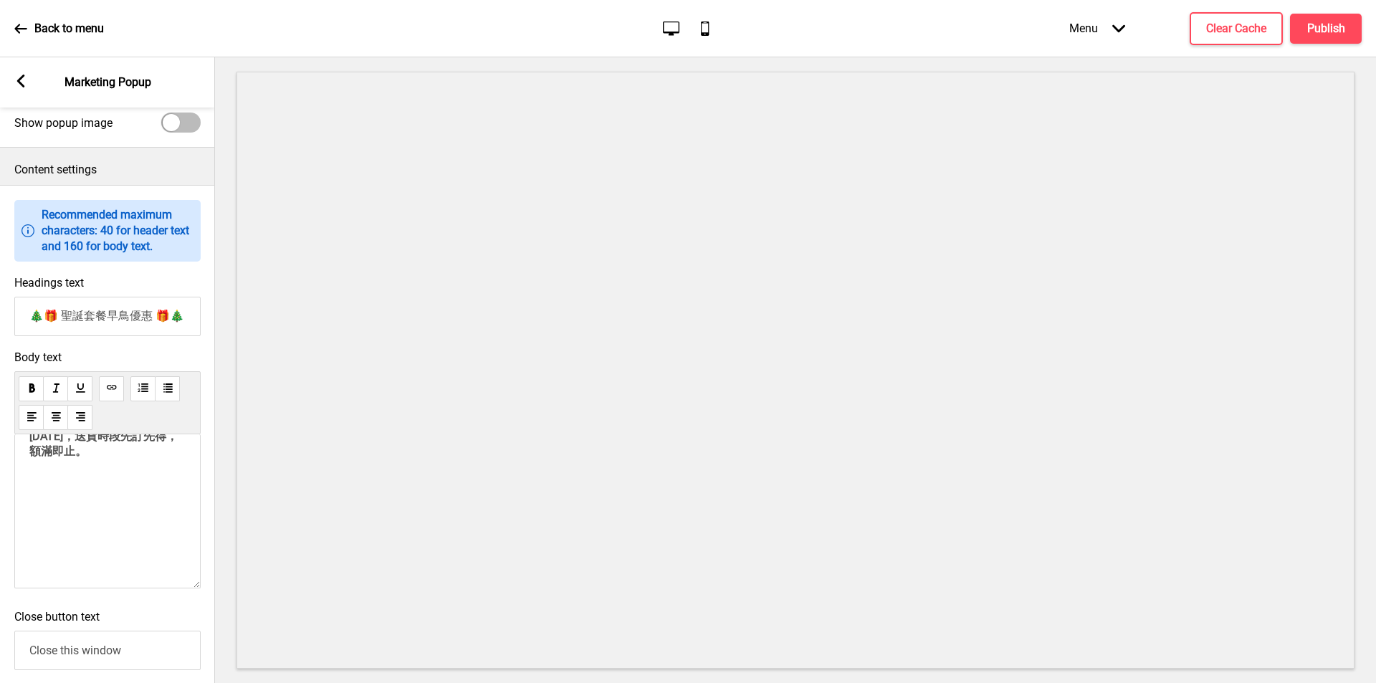
scroll to position [355, 0]
drag, startPoint x: 122, startPoint y: 534, endPoint x: 30, endPoint y: 492, distance: 101.0
click at [30, 487] on p "這個中秋，讓圓潤軟糯的麻糬，為您獻上最暖的祝福！ 象徵圓滿與平安，每一口都黏住幸福團圓，更為家宅黏來財氣好運。無論是溫馨家宴，或是贈禮心意，麻糬以糯香傳遞長久…" at bounding box center [107, 338] width 156 height 297
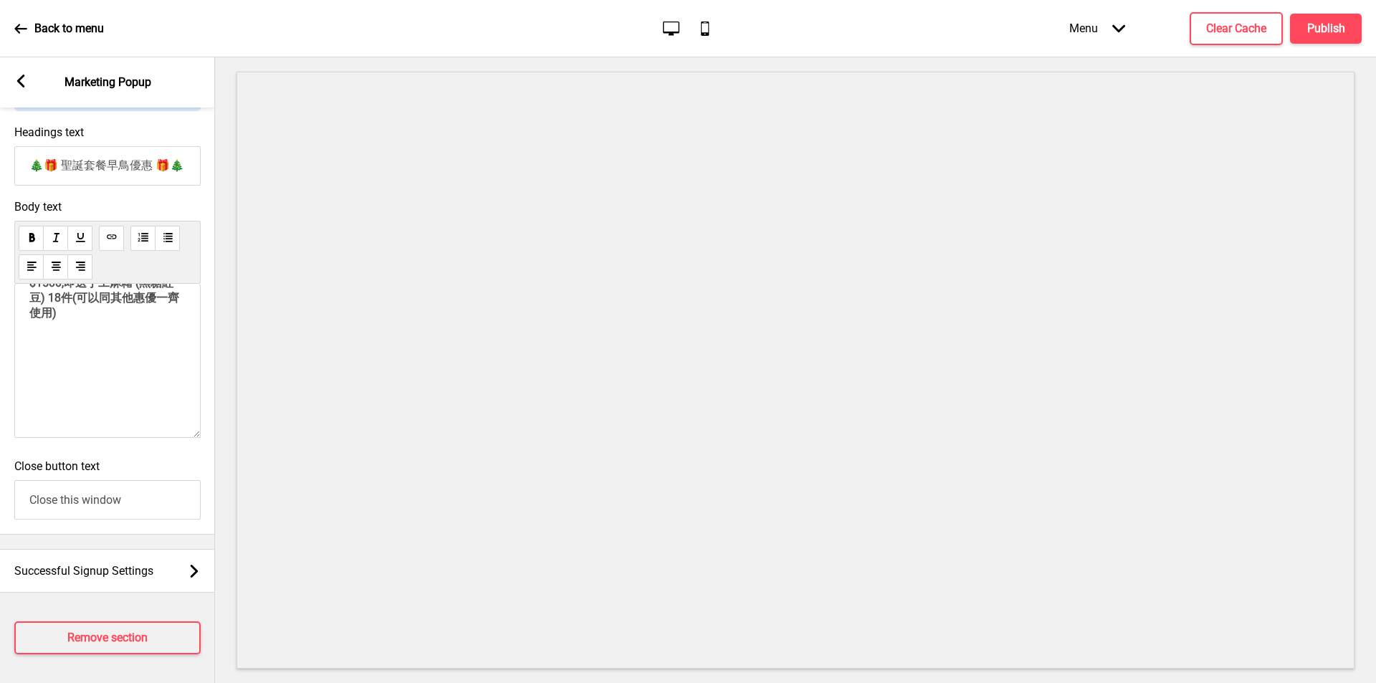
scroll to position [217, 0]
click at [39, 334] on p "這個中秋，讓圓潤軟糯的麻糬，為您獻上最暖的祝福！ 象徵圓滿與平安，每一口都黏住幸福團圓，更為家宅黏來財氣好運。無論是溫馨家宴，或是贈禮心意，麻糬以糯香傳遞長久…" at bounding box center [107, 244] width 156 height 238
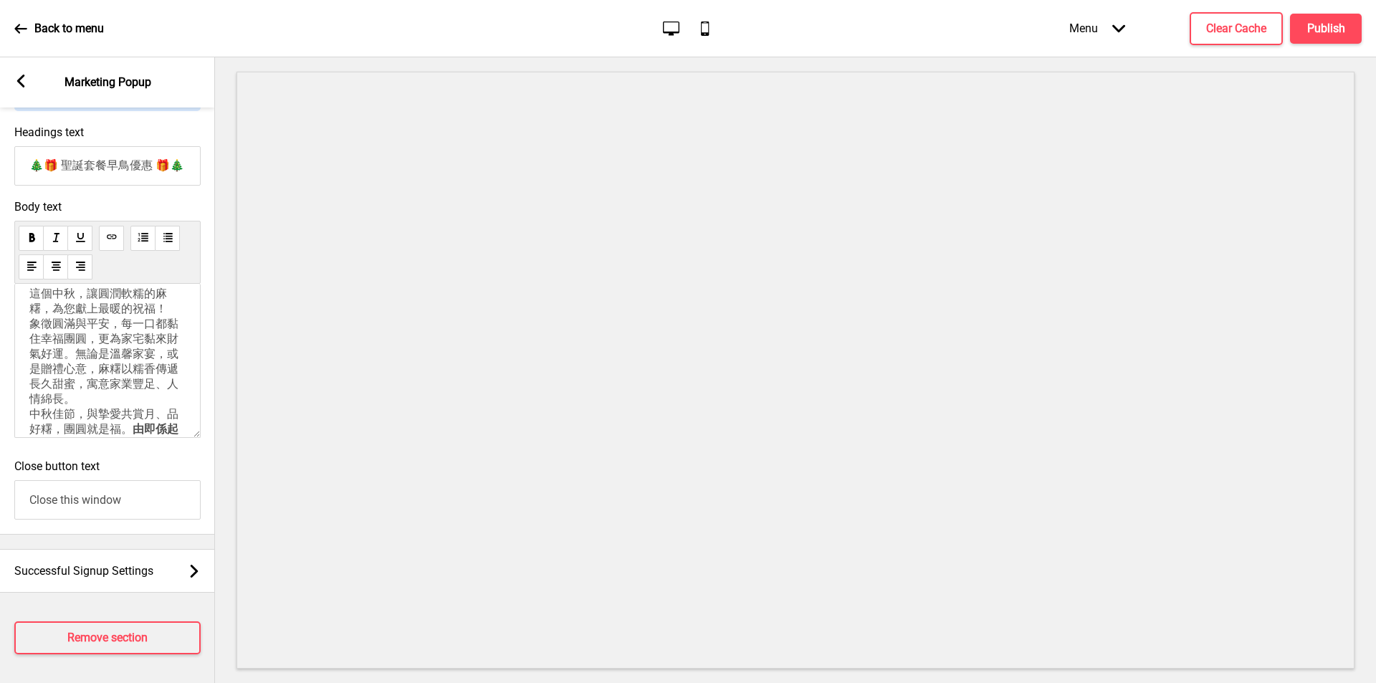
scroll to position [0, 0]
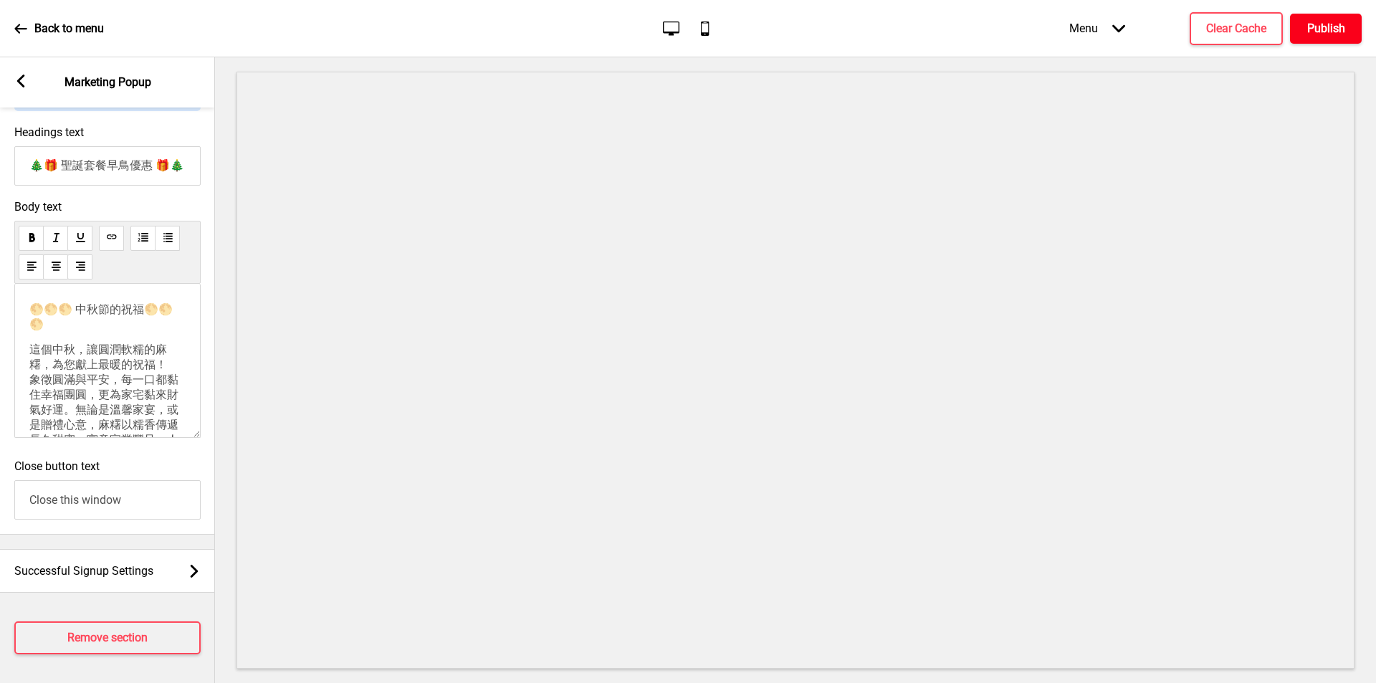
click at [1314, 34] on h4 "Publish" at bounding box center [1326, 29] width 38 height 16
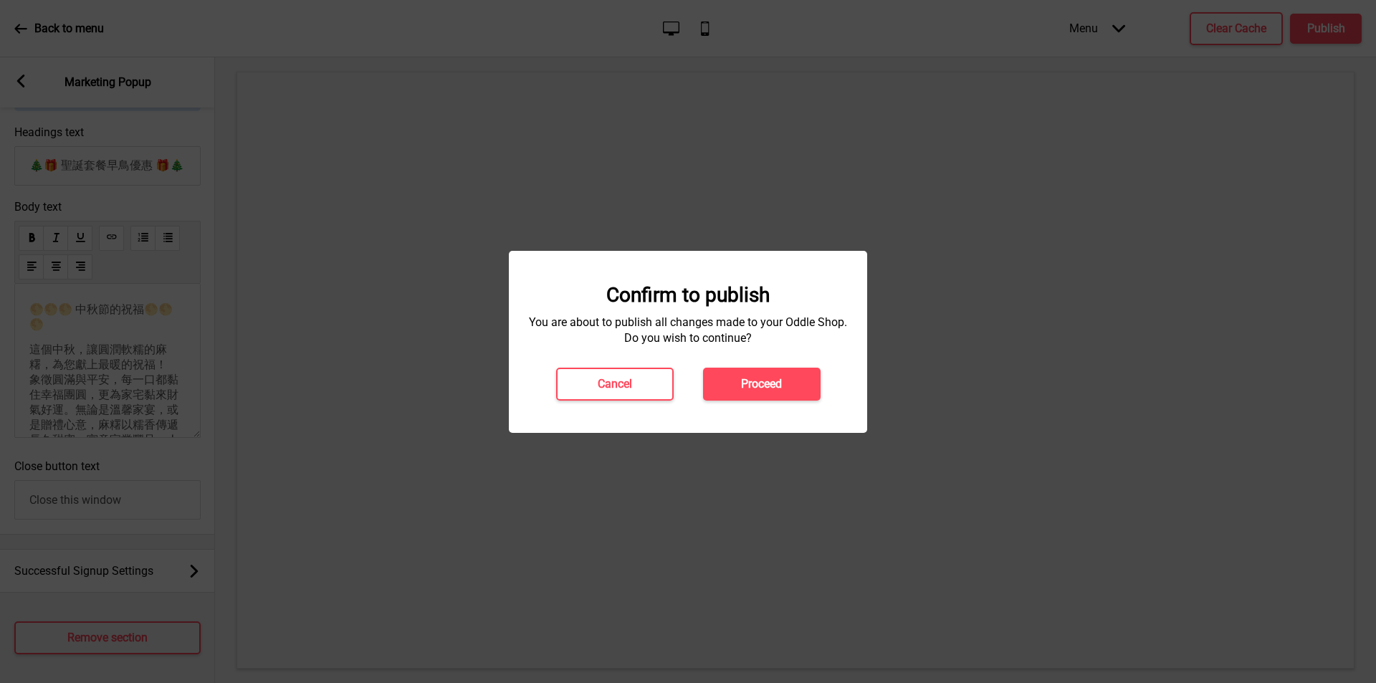
click at [767, 394] on button "Proceed" at bounding box center [762, 384] width 118 height 33
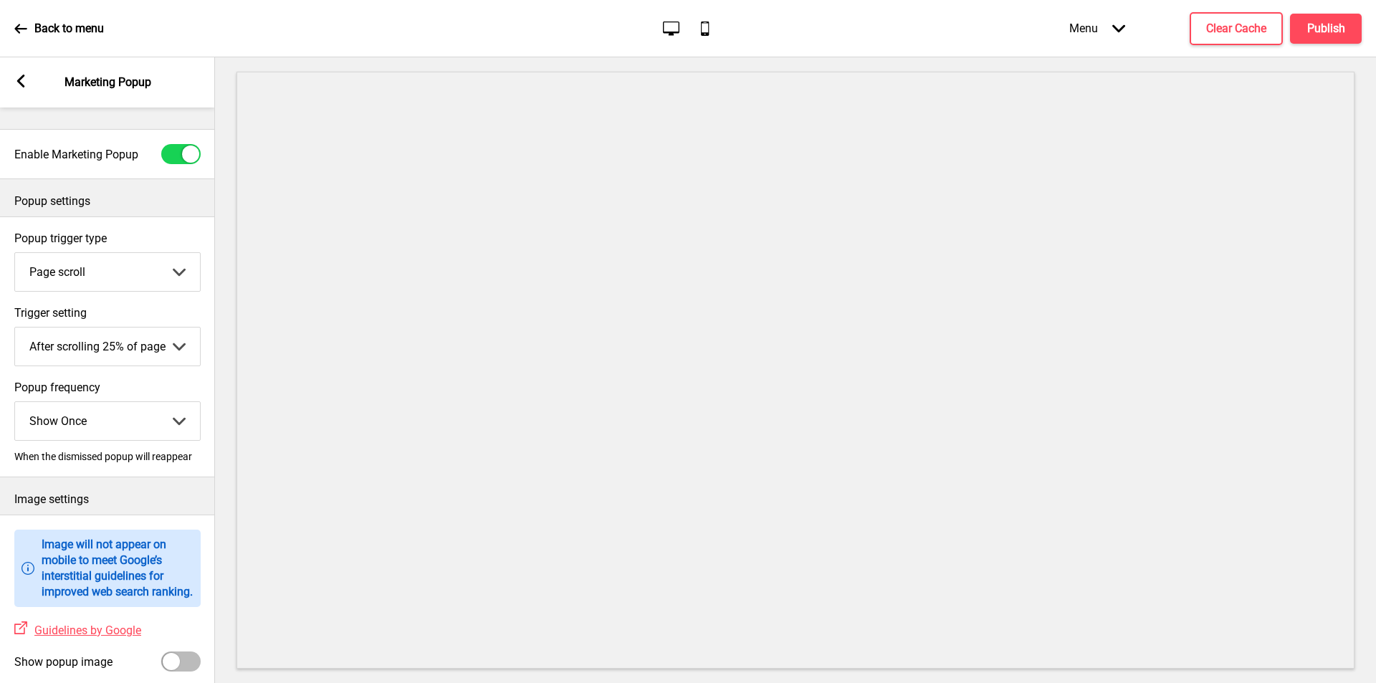
click at [186, 407] on select "Show Once Show Daily Show Weekly Show Monthly" at bounding box center [107, 421] width 185 height 38
click at [186, 404] on select "Show Once Show Daily Show Weekly Show Monthly" at bounding box center [107, 421] width 185 height 38
click at [174, 380] on label "Popup frequency" at bounding box center [107, 387] width 186 height 14
click at [174, 402] on select "Show Once Show Daily Show Weekly Show Monthly" at bounding box center [107, 421] width 185 height 38
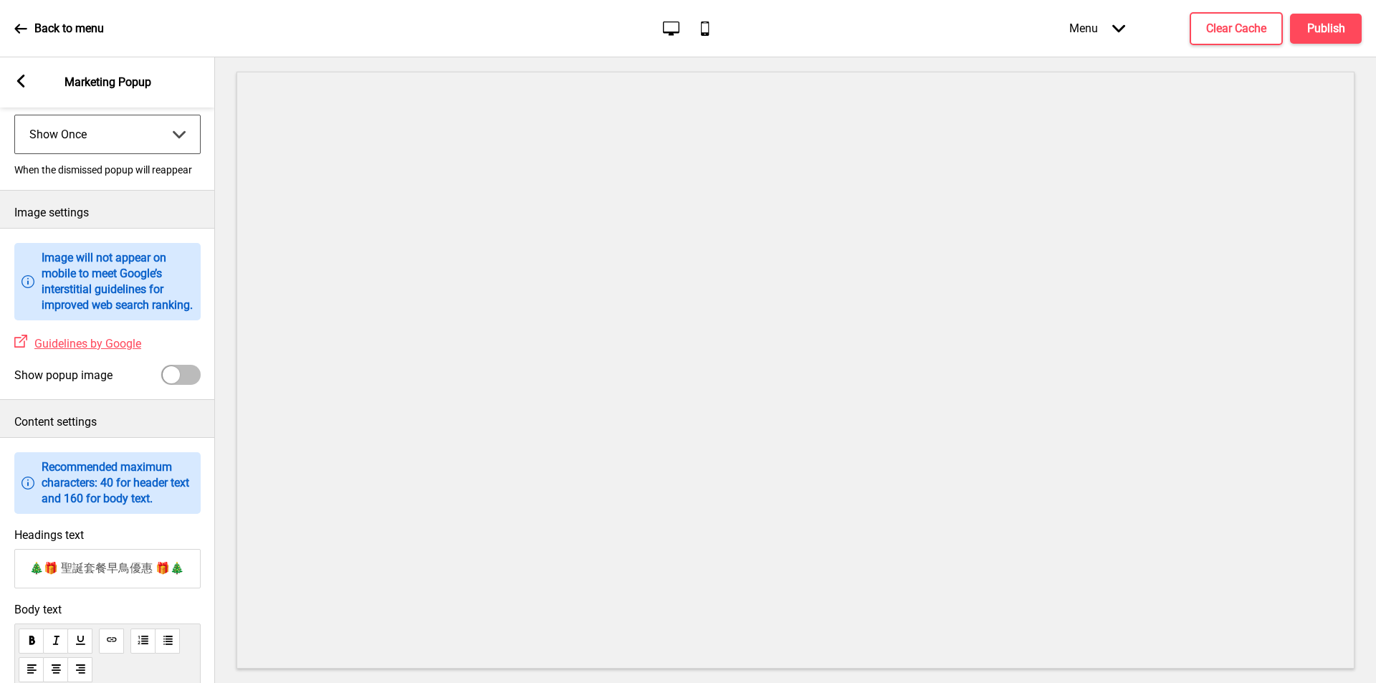
scroll to position [358, 0]
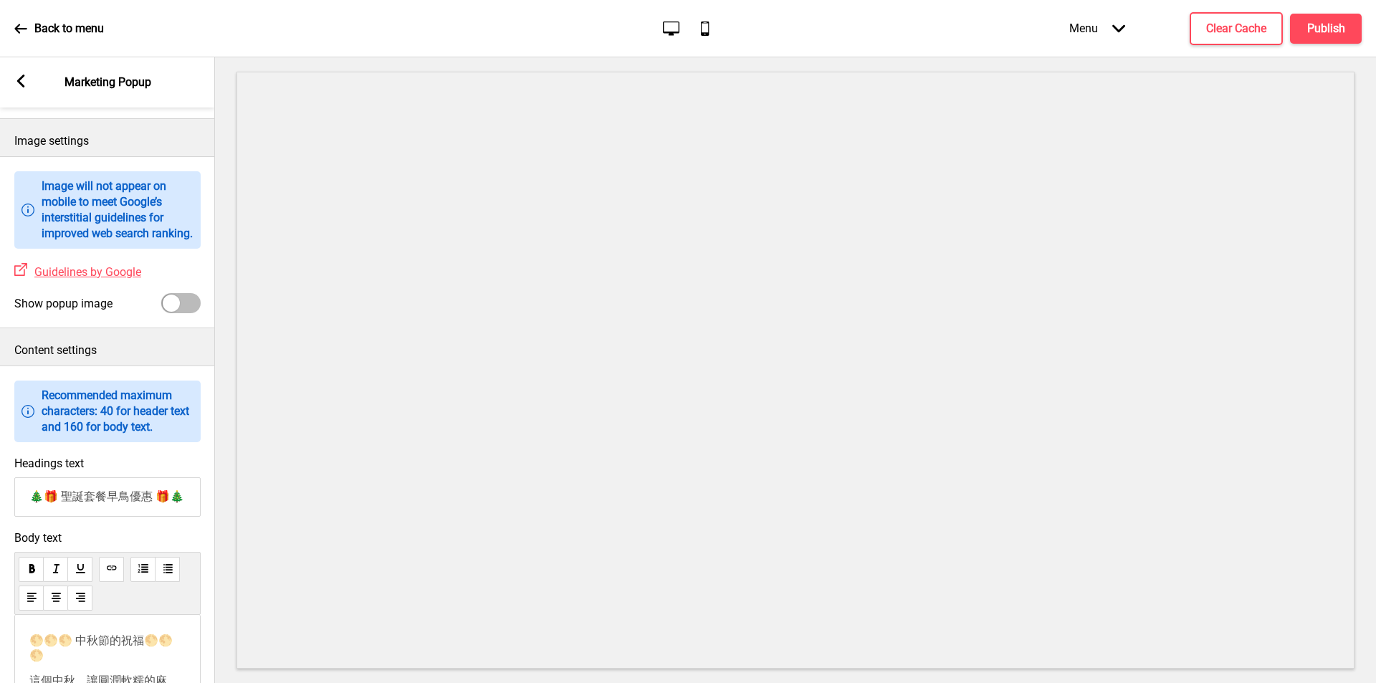
click at [178, 305] on div at bounding box center [171, 303] width 17 height 17
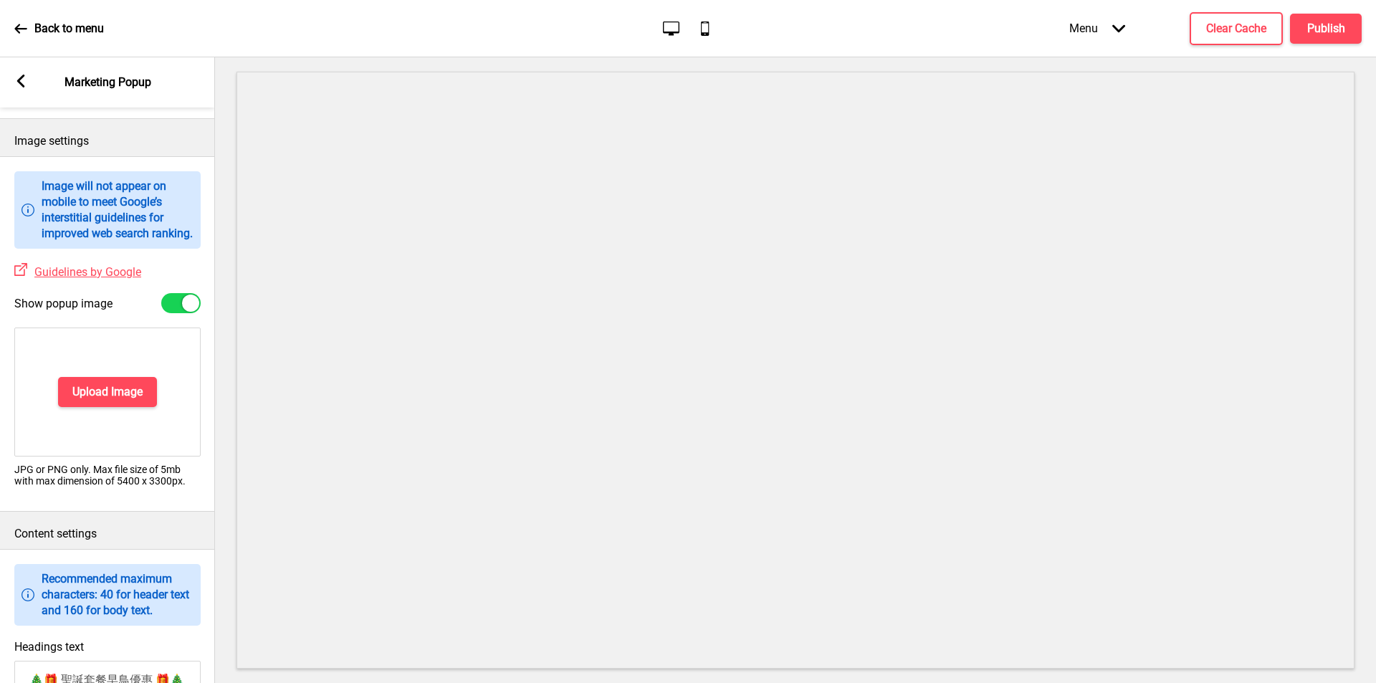
click at [183, 305] on div at bounding box center [190, 303] width 17 height 17
checkbox input "false"
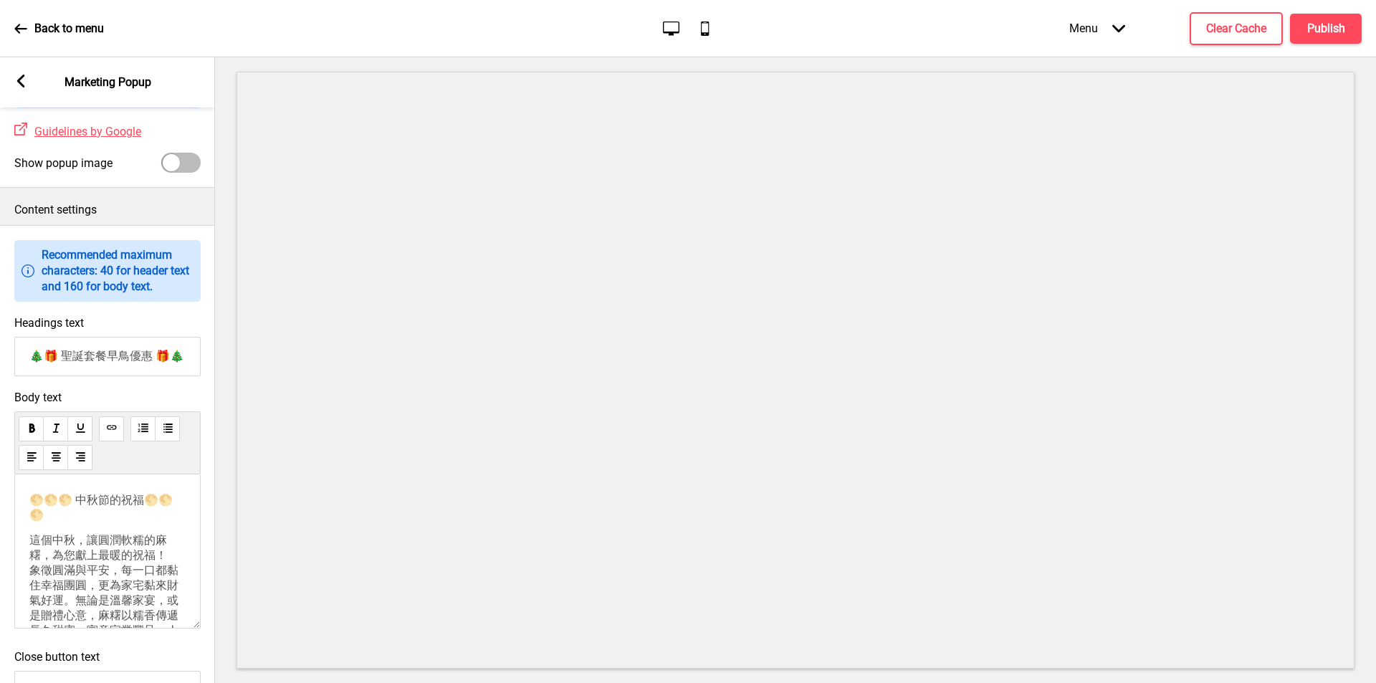
scroll to position [502, 0]
drag, startPoint x: 46, startPoint y: 562, endPoint x: 34, endPoint y: 504, distance: 59.2
click at [34, 504] on div "🌕🌕🌕 中秋節的祝福🌕🌕🌕 這個中秋，讓圓潤軟糯的麻糬，為您獻上最暖的祝福！ 象徵圓滿與平安，每一口都黏住幸福團圓，更為家宅黏來財氣好運。無論是溫馨家宴，或是…" at bounding box center [107, 666] width 156 height 353
click at [82, 519] on p "🌕🌕🌕 中秋節的祝福🌕🌕🌕" at bounding box center [107, 504] width 156 height 29
drag, startPoint x: 67, startPoint y: 525, endPoint x: 29, endPoint y: 504, distance: 42.3
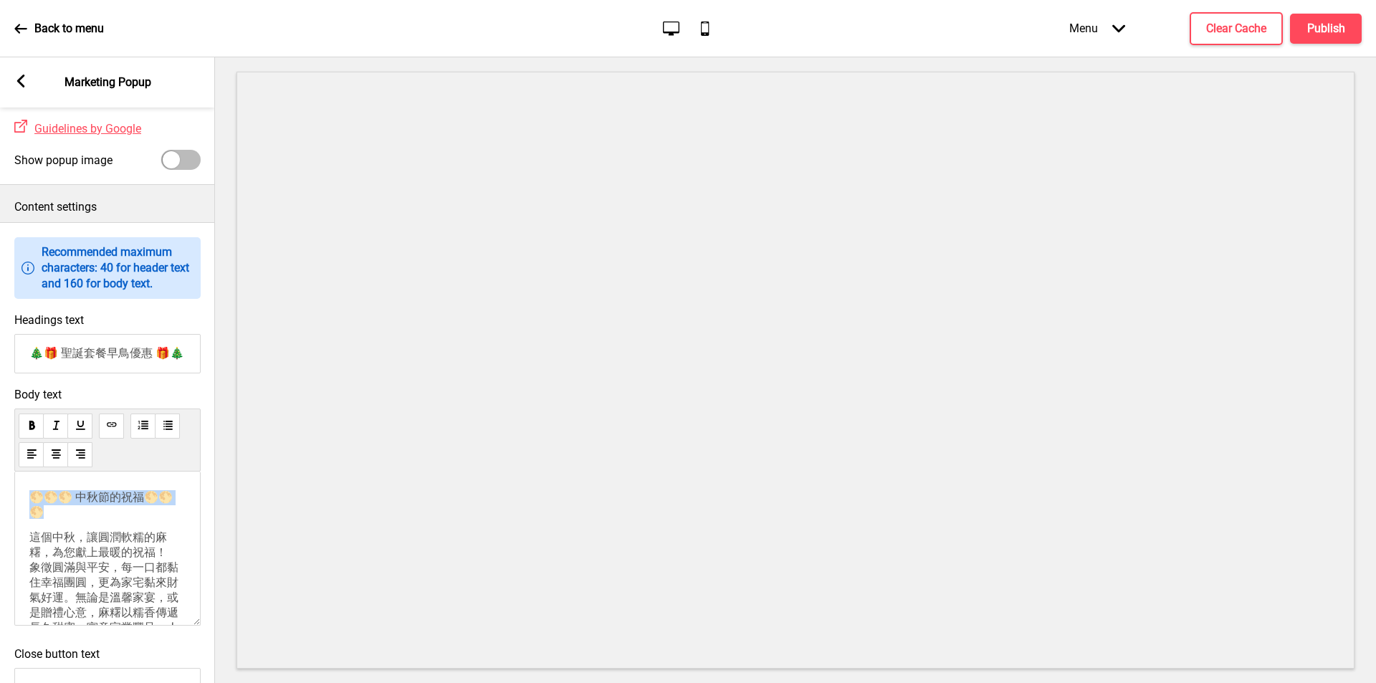
click at [29, 504] on p "🌕🌕🌕 中秋節的祝福🌕🌕🌕" at bounding box center [107, 504] width 156 height 29
copy span "🌕🌕🌕 中秋節的祝福🌕🌕🌕"
click at [32, 361] on input "🎄🎁 聖誕套餐早鳥優惠 🎁🎄" at bounding box center [107, 353] width 186 height 39
paste input "🌕🌕 中秋節的祝福🌕🌕🌕"
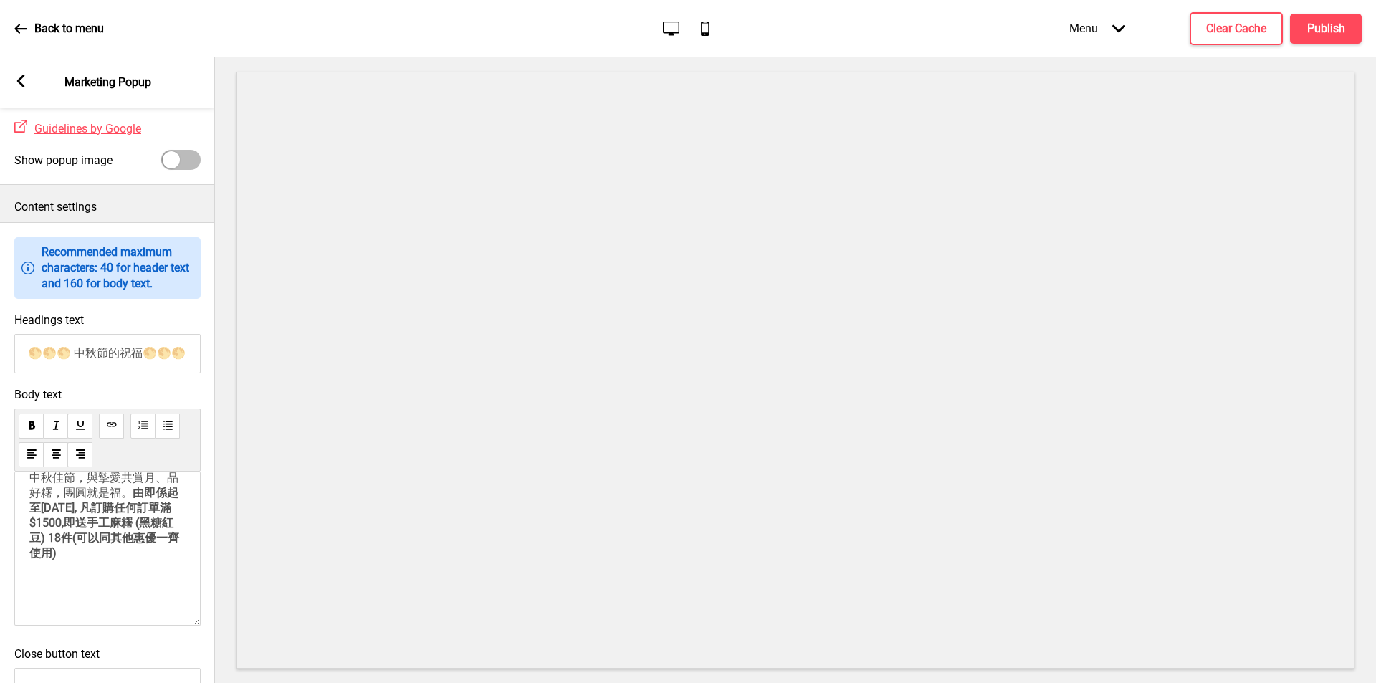
scroll to position [202, 0]
type input "🌕🌕🌕 中秋節的祝福🌕🌕🌕"
click at [29, 557] on p "這個中秋，讓圓潤軟糯的麻糬，為您獻上最暖的祝福！ 象徵圓滿與平安，每一口都黏住幸福團圓，更為家宅黏來財氣好運。無論是溫馨家宴，或是贈禮心意，麻糬以糯香傳遞長久…" at bounding box center [107, 447] width 156 height 238
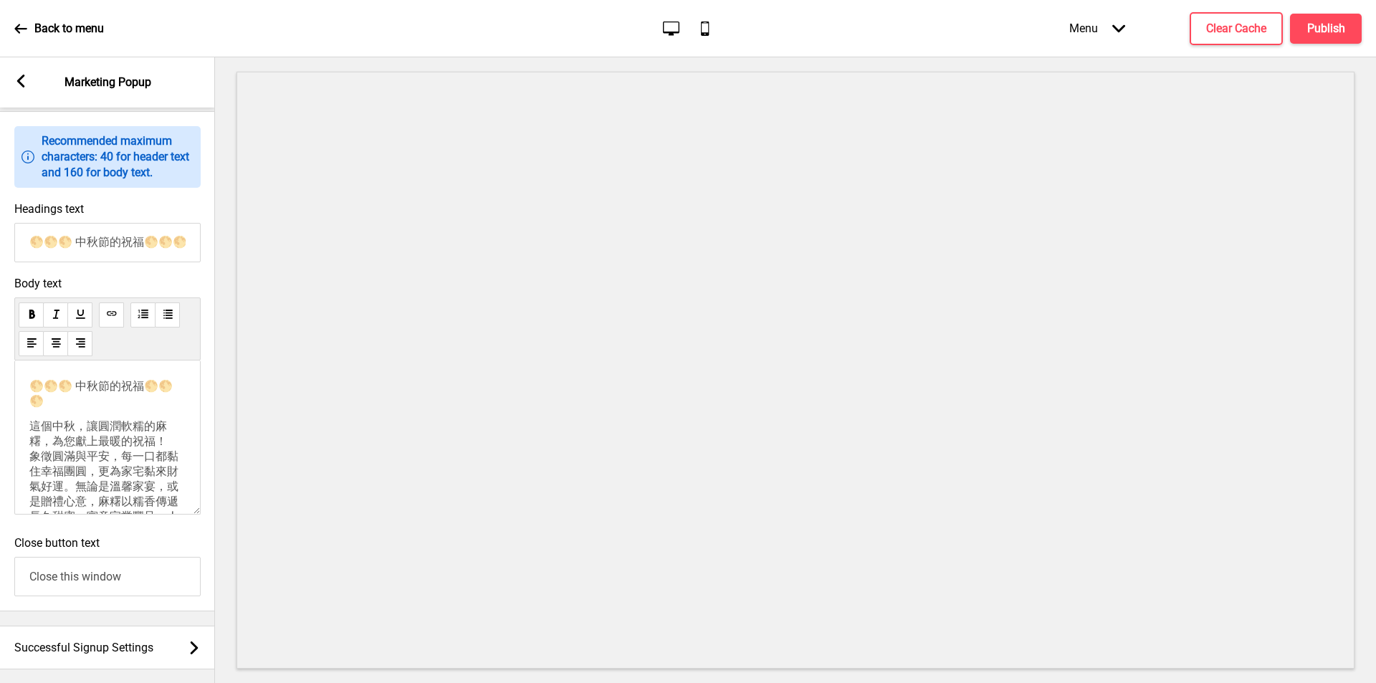
scroll to position [524, 0]
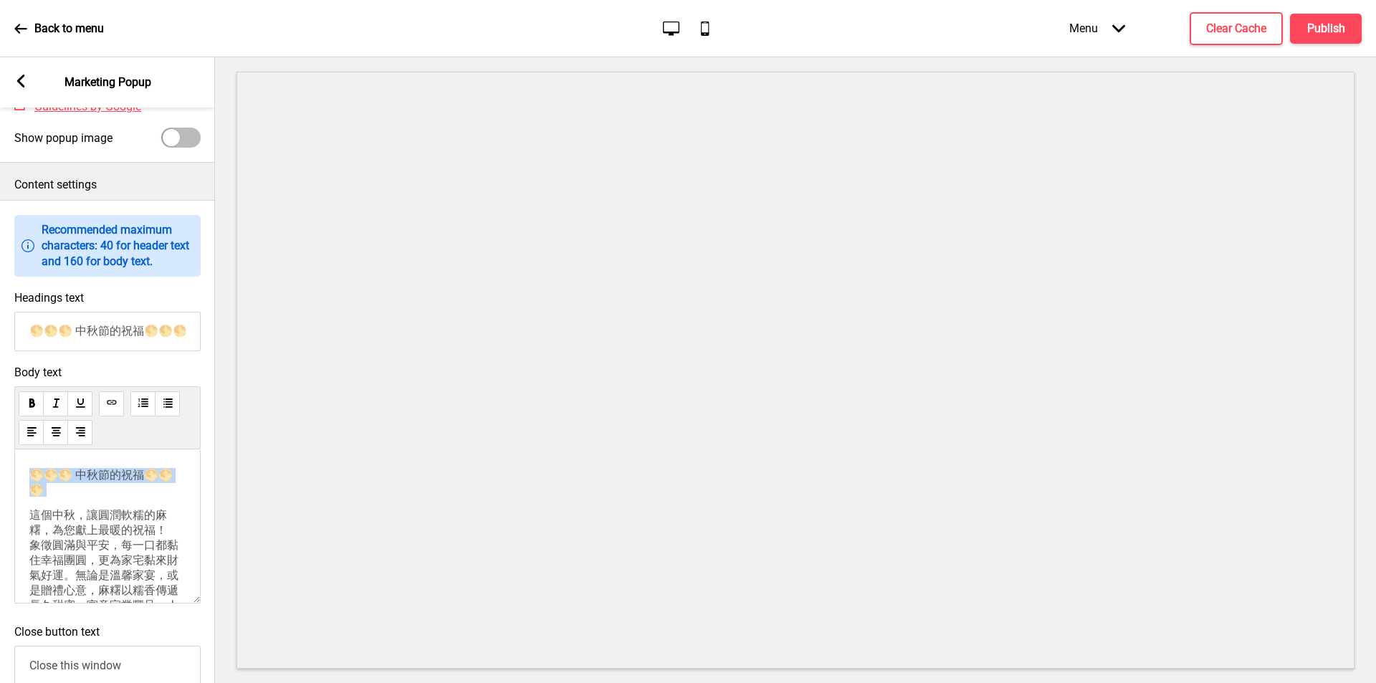
drag, startPoint x: 29, startPoint y: 548, endPoint x: 16, endPoint y: 463, distance: 86.4
click at [16, 463] on div "🌕🌕🌕 中秋節的祝福🌕🌕🌕 這個中秋，讓圓潤軟糯的麻糬，為您獻上最暖的祝福！ 象徵圓滿與平安，每一口都黏住幸福團圓，更為家宅黏來財氣好運。無論是溫馨家宴，或是…" at bounding box center [107, 526] width 186 height 154
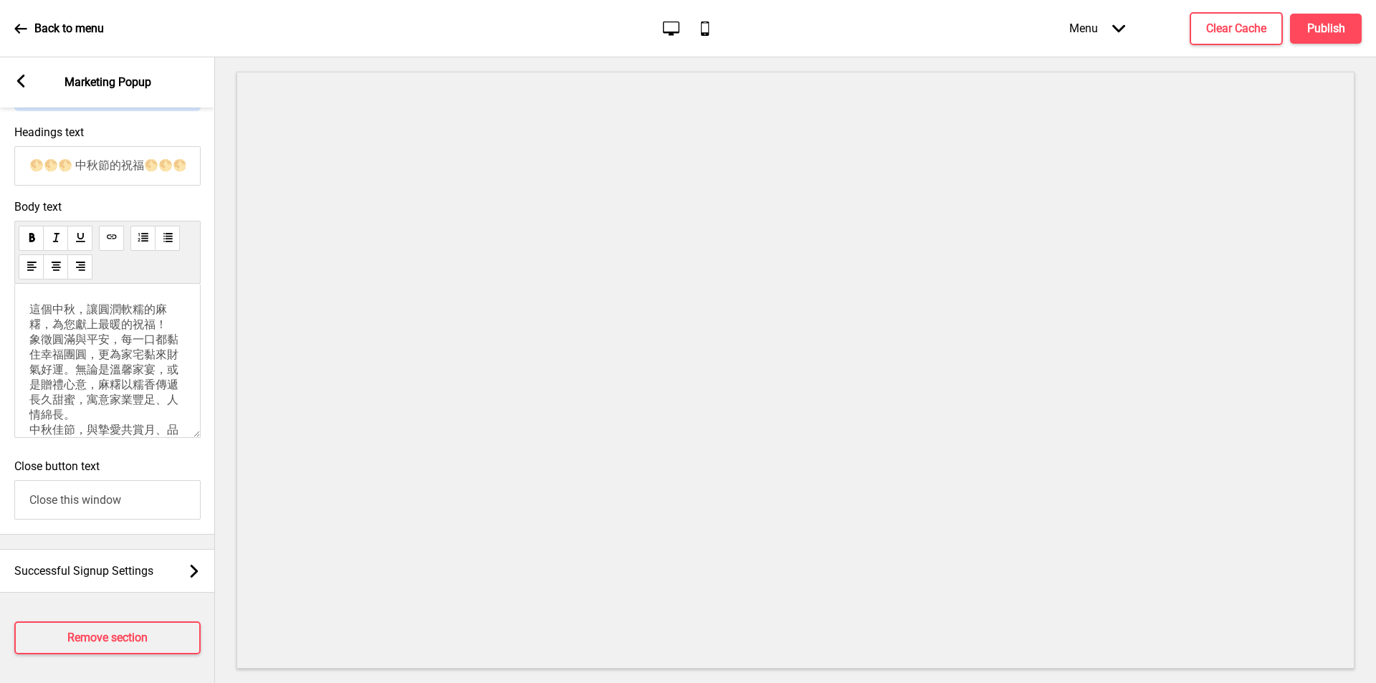
scroll to position [719, 0]
click at [1330, 37] on button "Publish" at bounding box center [1326, 29] width 72 height 30
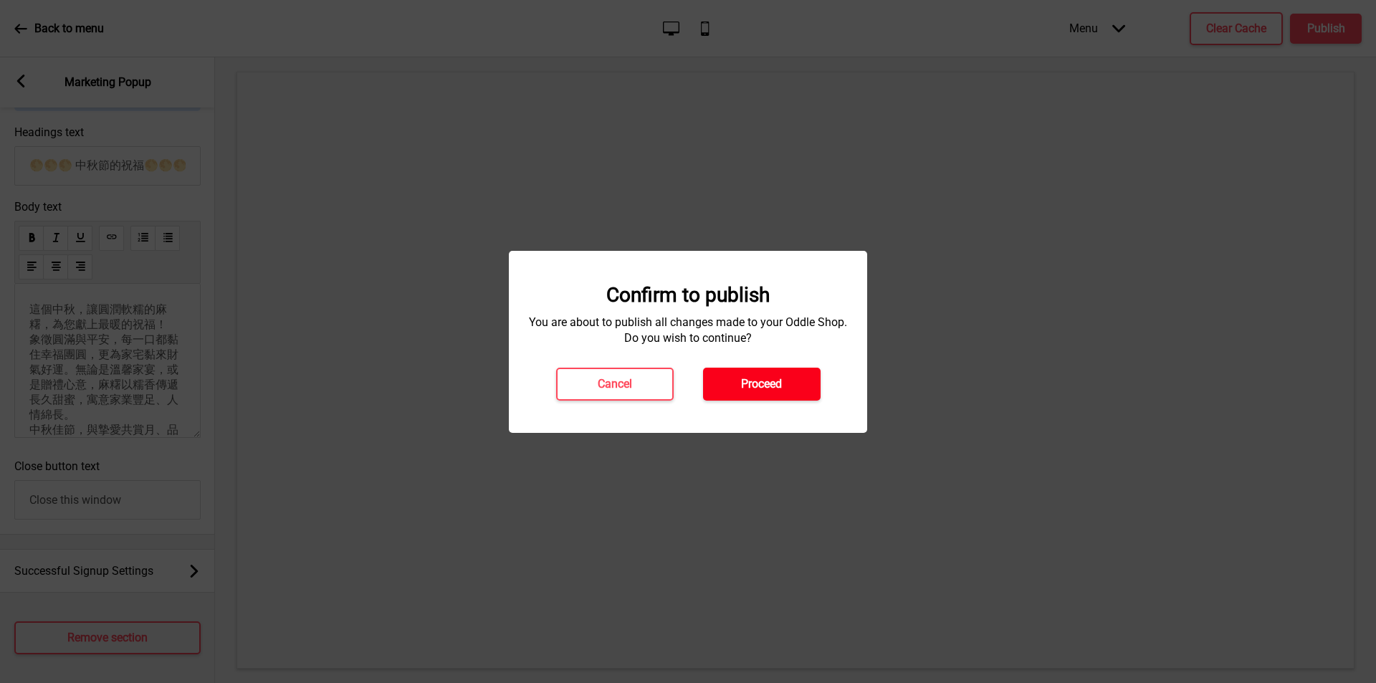
click at [775, 385] on h4 "Proceed" at bounding box center [761, 384] width 41 height 16
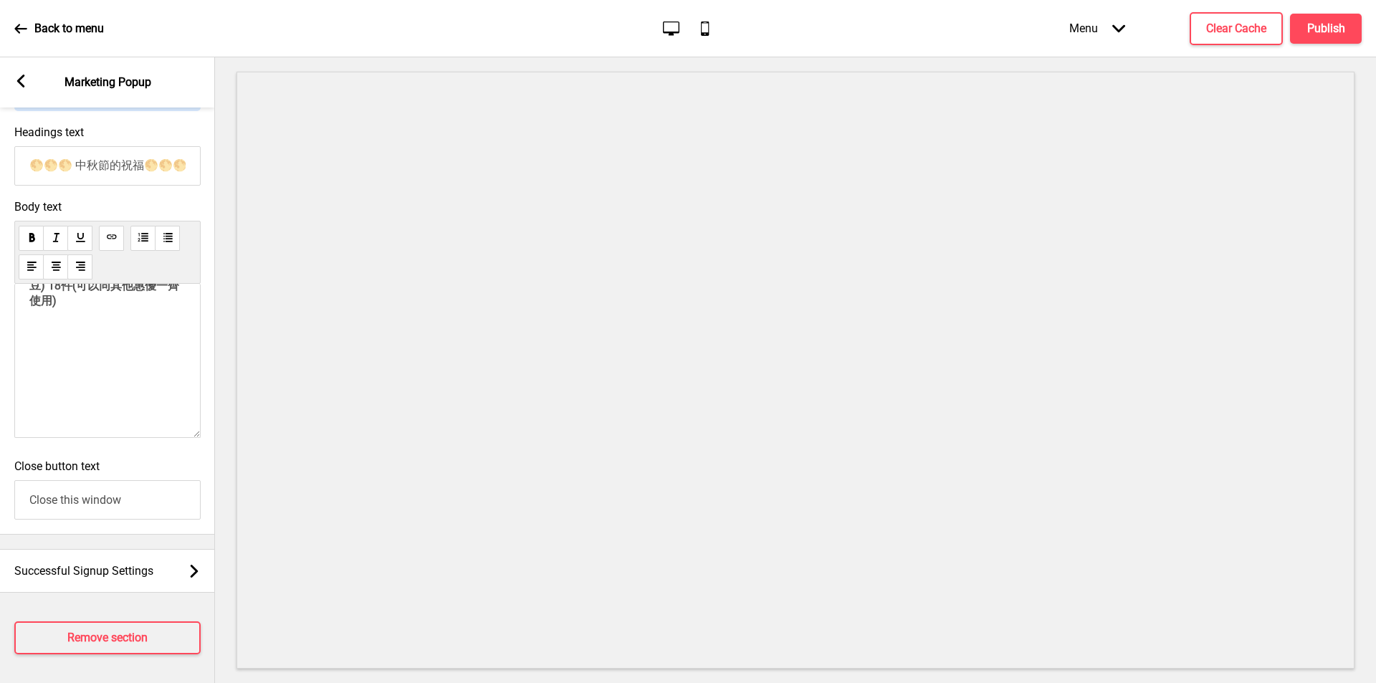
scroll to position [171, 0]
drag, startPoint x: 34, startPoint y: 291, endPoint x: 167, endPoint y: 366, distance: 152.4
click at [167, 366] on p "這個中秋，讓圓潤軟糯的麻糬，為您獻上最暖的祝福！ 象徵圓滿與平安，每一口都黏住幸福團圓，更為家宅黏來財氣好運。無論是溫馨家宴，或是贈禮心意，麻糬以糯香傳遞長久…" at bounding box center [107, 250] width 156 height 238
click at [68, 370] on p "這個中秋，讓圓潤軟糯的麻糬，為您獻上最暖的祝福！ 象徵圓滿與平安，每一口都黏住幸福團圓，更為家宅黏來財氣好運。無論是溫馨家宴，或是贈禮心意，麻糬以糯香傳遞長久…" at bounding box center [107, 295] width 156 height 150
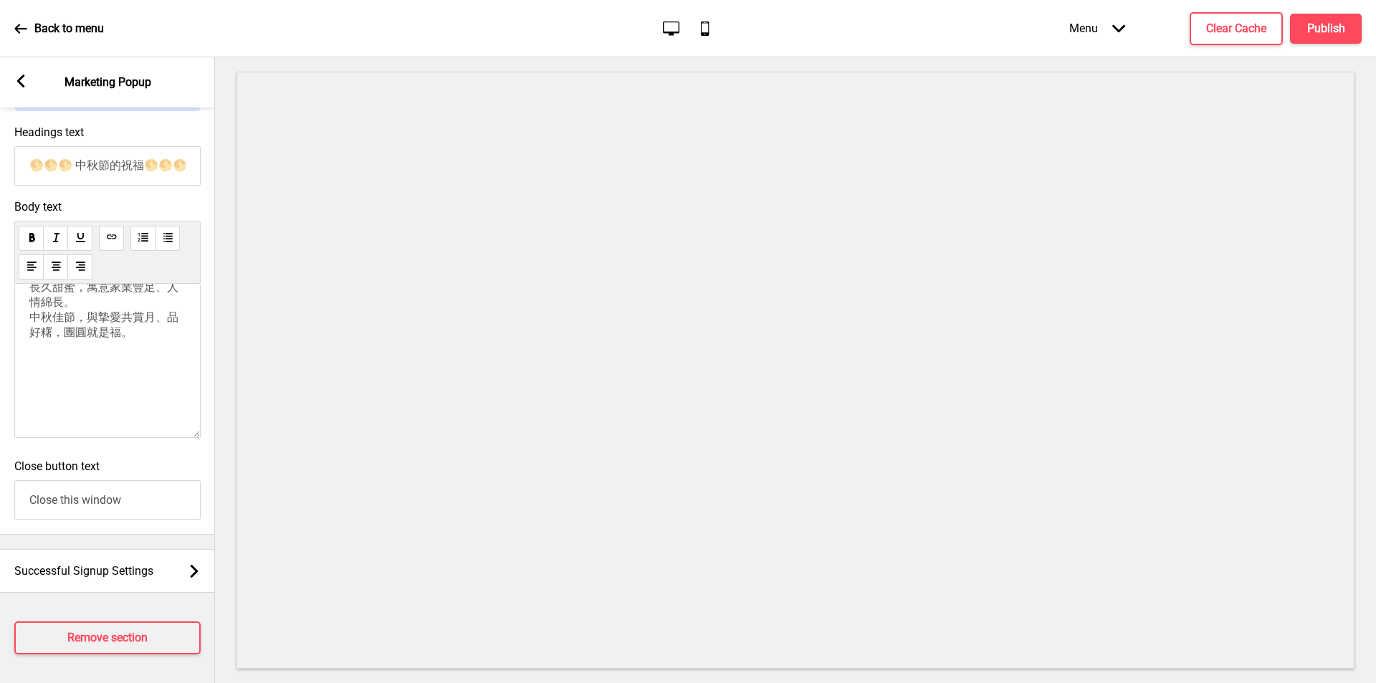
scroll to position [173, 0]
click at [179, 560] on div "Successful Signup Settings Arrow right" at bounding box center [107, 571] width 215 height 44
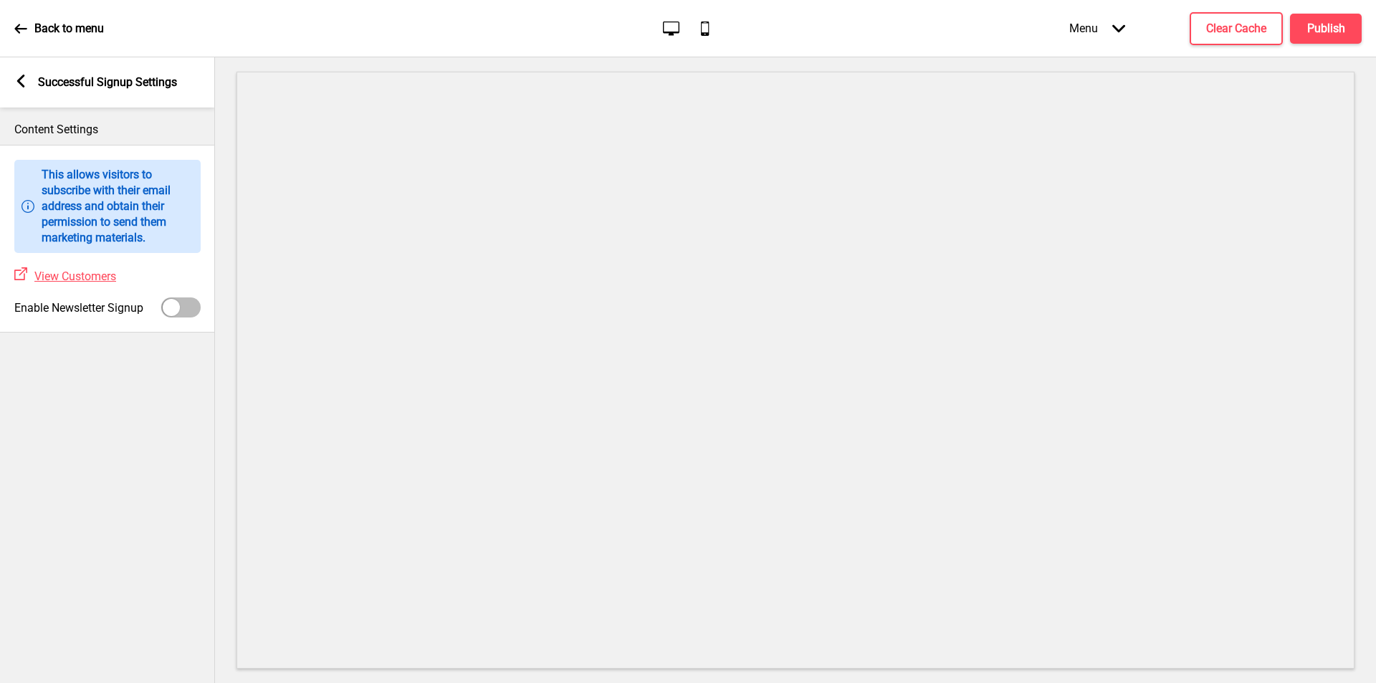
scroll to position [0, 0]
click at [16, 81] on rect at bounding box center [20, 81] width 13 height 13
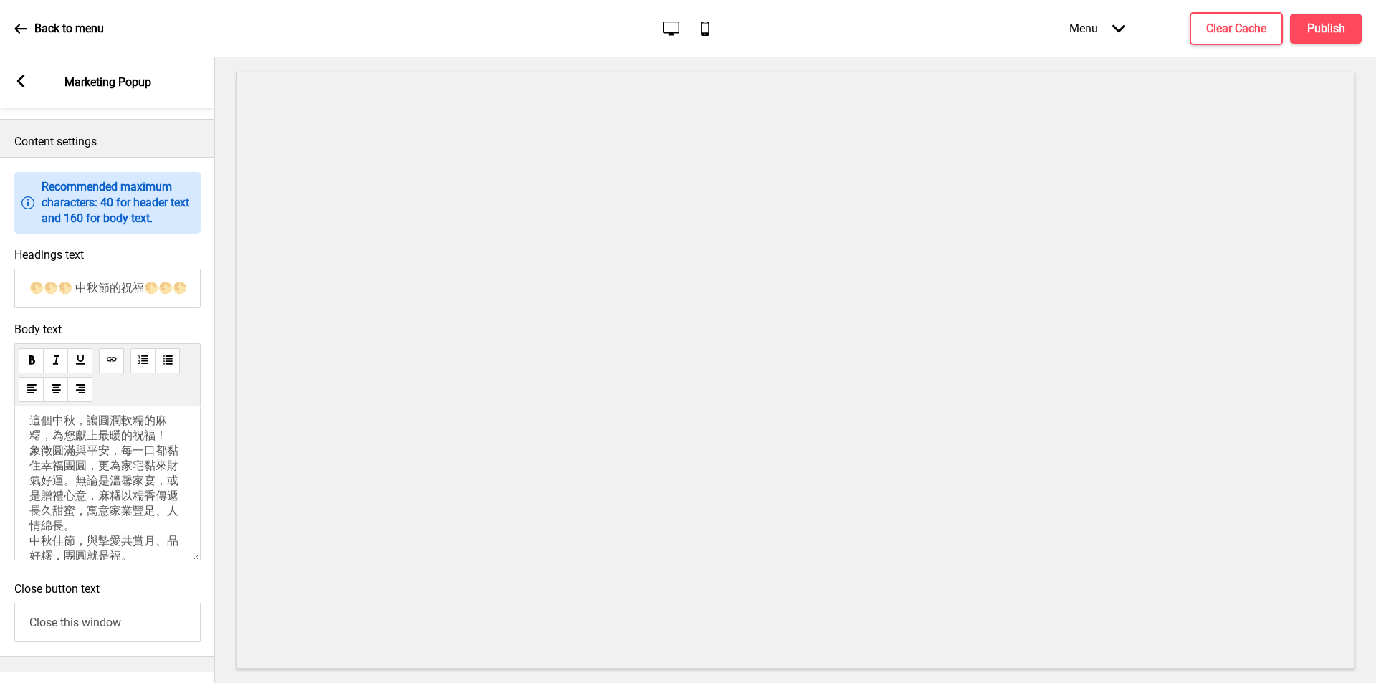
scroll to position [573, 0]
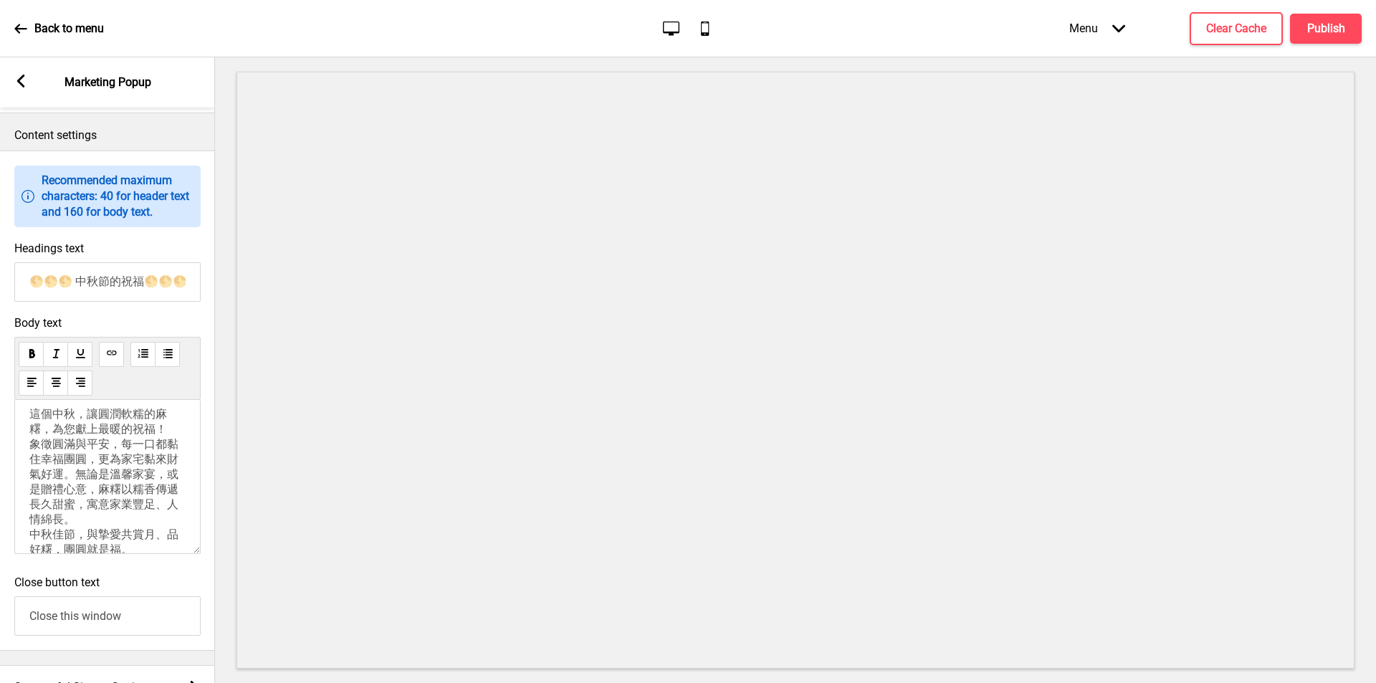
click at [74, 476] on div "這個中秋，讓圓潤軟糯的麻糬，為您獻上最暖的祝福！ 象徵圓滿與平安，每一口都黏住幸福團圓，更為家宅黏來財氣好運。無論是溫馨家宴，或是贈禮心意，麻糬以糯香傳遞長久…" at bounding box center [107, 514] width 156 height 214
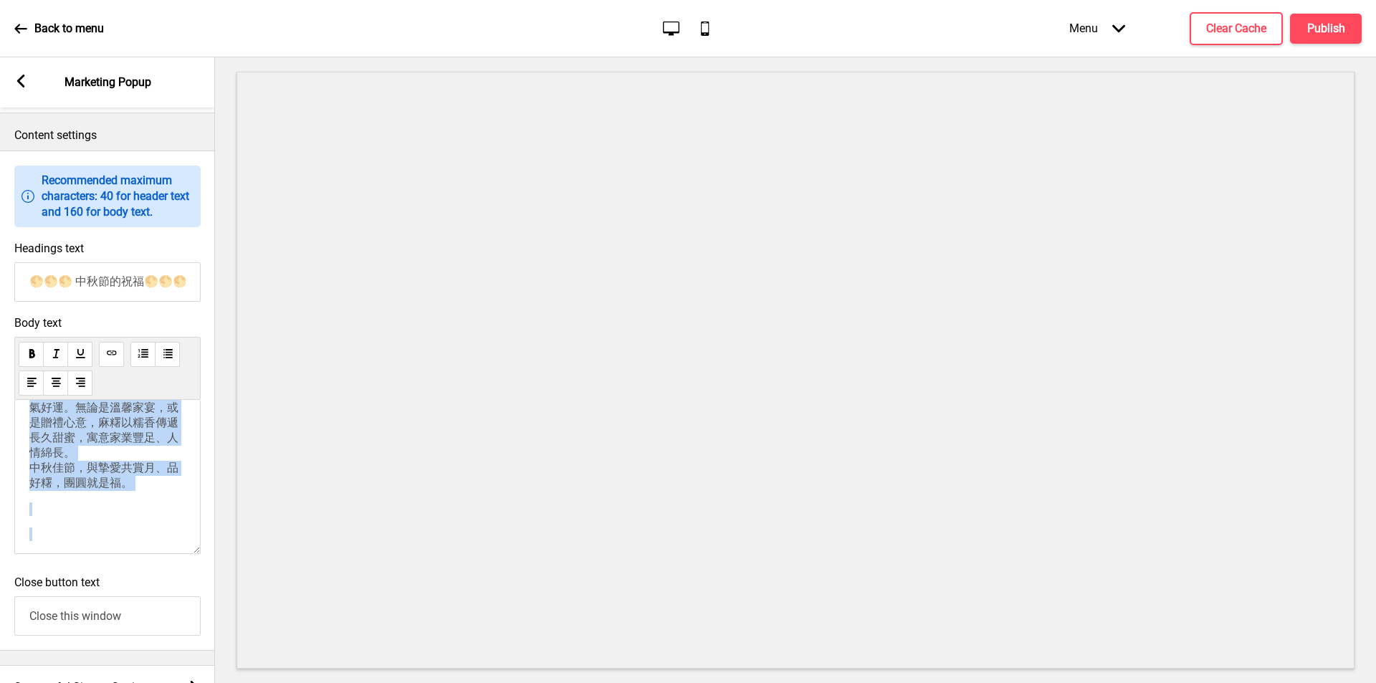
scroll to position [138, 0]
click at [34, 473] on div "這個中秋，讓圓潤軟糯的麻糬，為您獻上最暖的祝福！ 象徵圓滿與平安，每一口都黏住幸福團圓，更為家宅黏來財氣好運。無論是溫馨家宴，或是贈禮心意，麻糬以糯香傳遞長久…" at bounding box center [107, 432] width 156 height 214
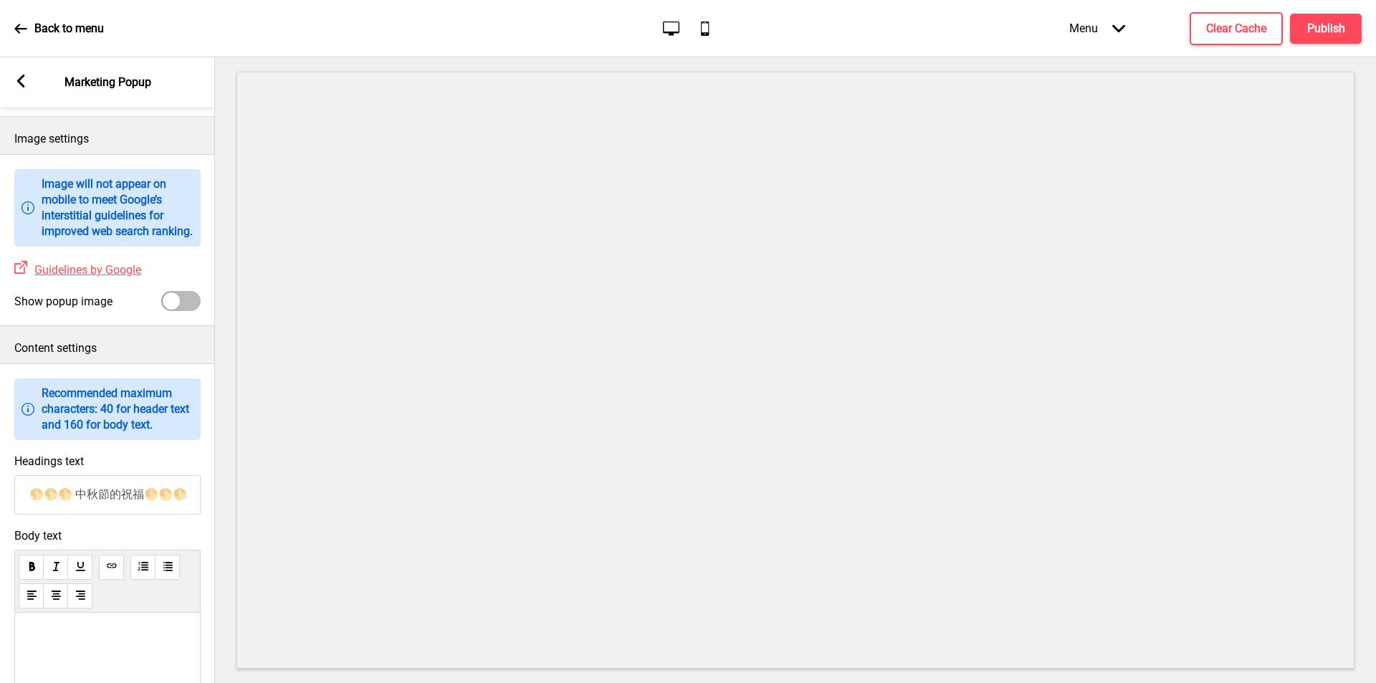
scroll to position [719, 0]
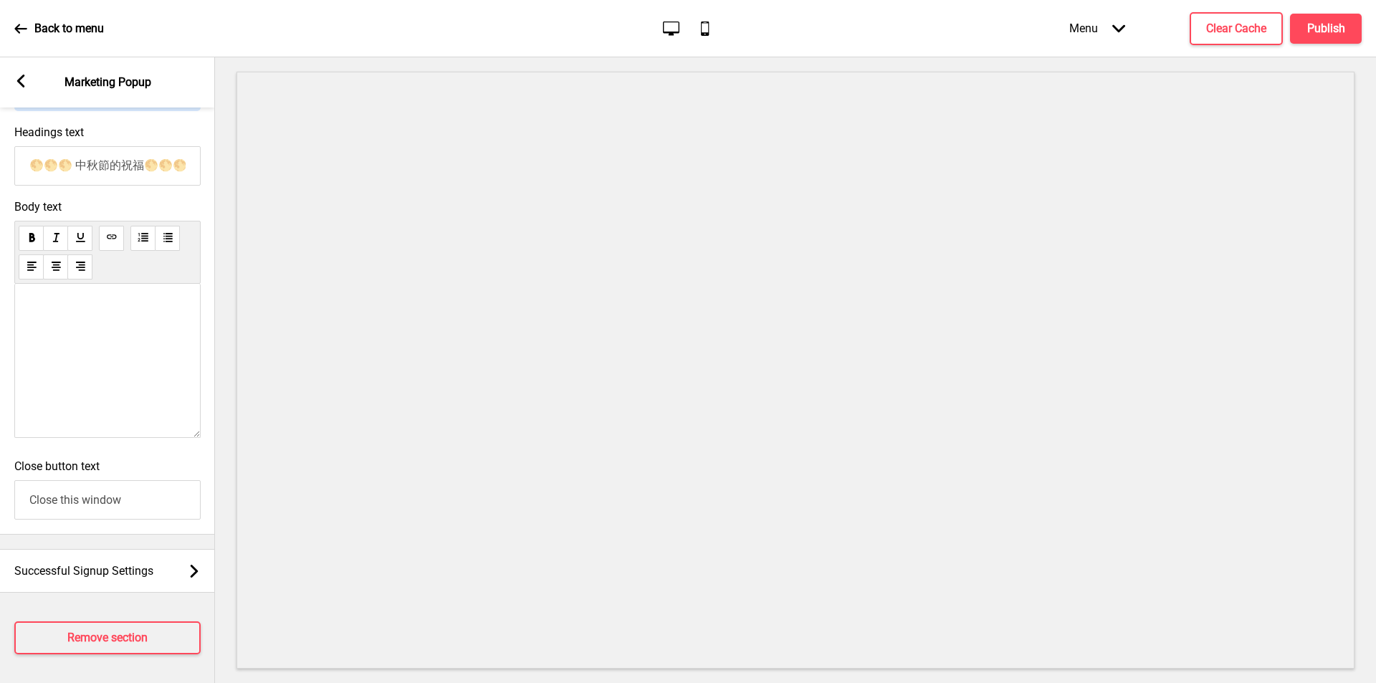
click at [131, 353] on div at bounding box center [107, 361] width 186 height 154
click at [120, 356] on div at bounding box center [107, 361] width 186 height 154
click at [112, 377] on div at bounding box center [107, 361] width 186 height 154
click at [111, 379] on div at bounding box center [107, 361] width 186 height 154
click at [100, 330] on div at bounding box center [107, 361] width 186 height 154
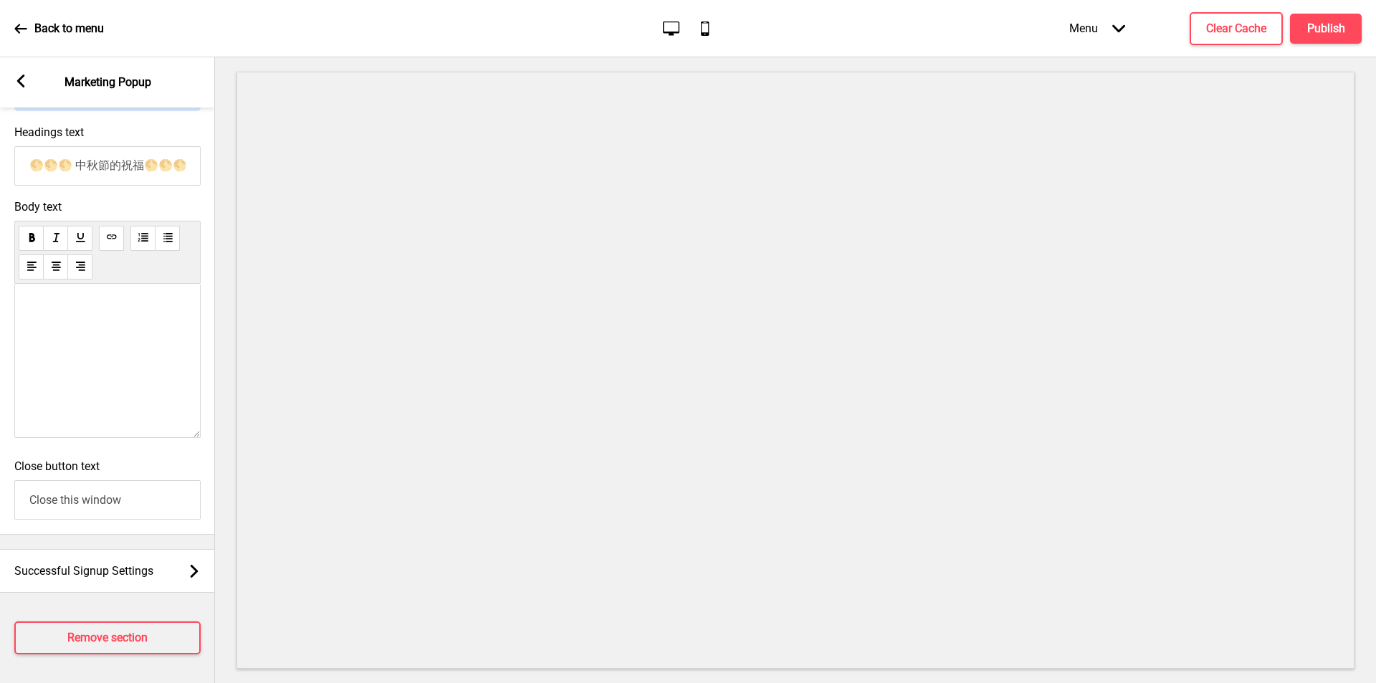
click at [100, 330] on div at bounding box center [107, 361] width 186 height 154
click at [35, 232] on icon at bounding box center [32, 237] width 10 height 10
click at [53, 305] on div at bounding box center [107, 361] width 186 height 154
click at [65, 302] on div at bounding box center [107, 361] width 186 height 154
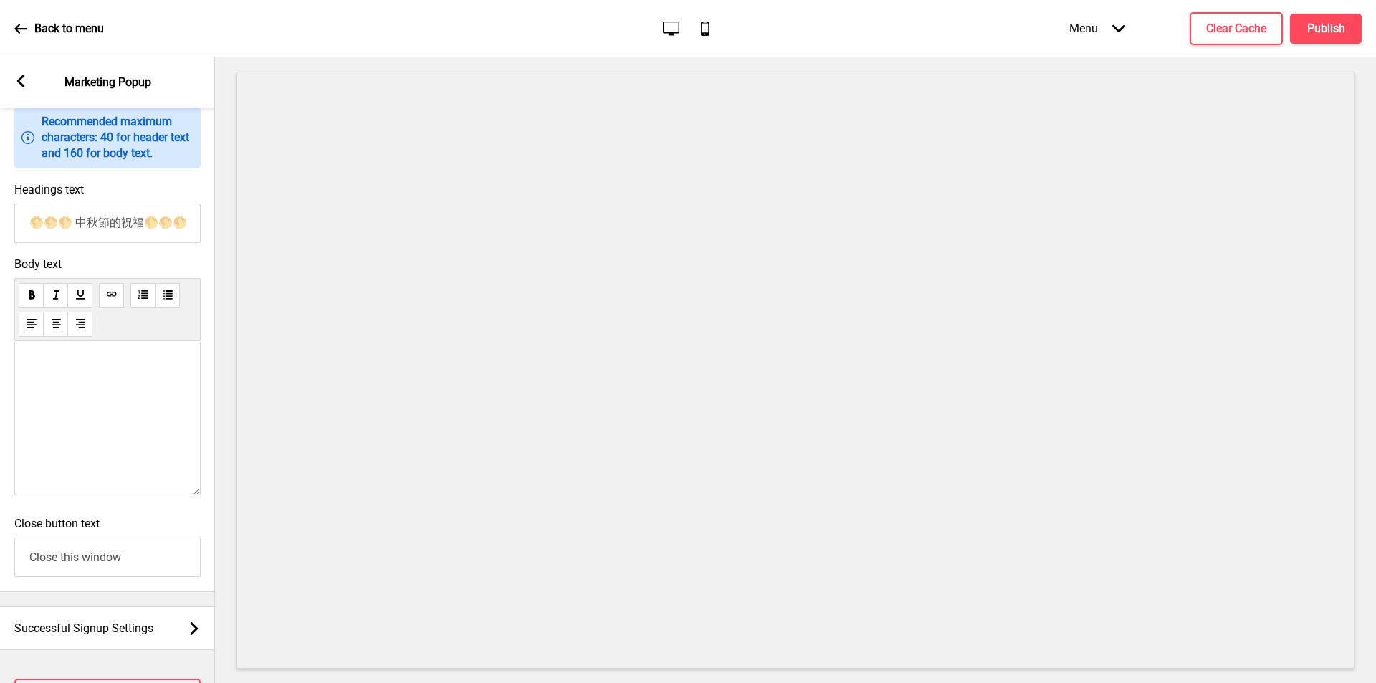
scroll to position [432, 0]
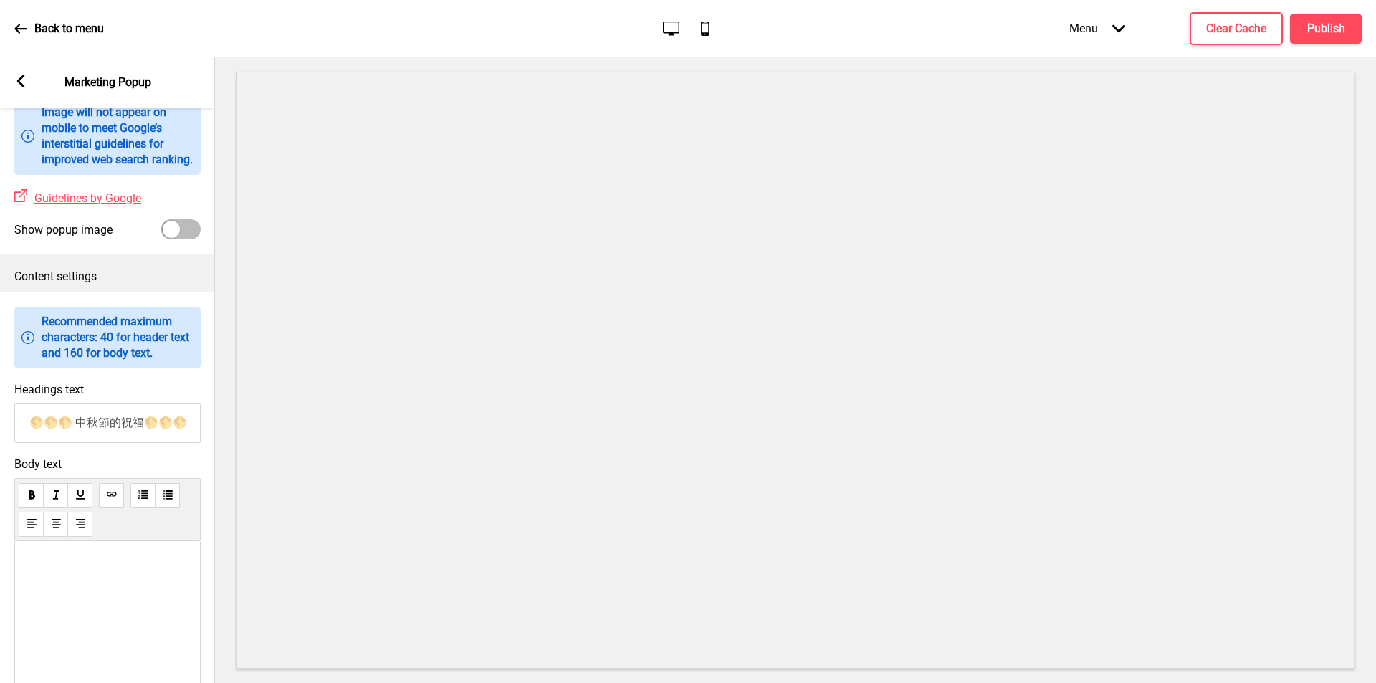
click at [59, 562] on div at bounding box center [107, 555] width 156 height 14
paste div
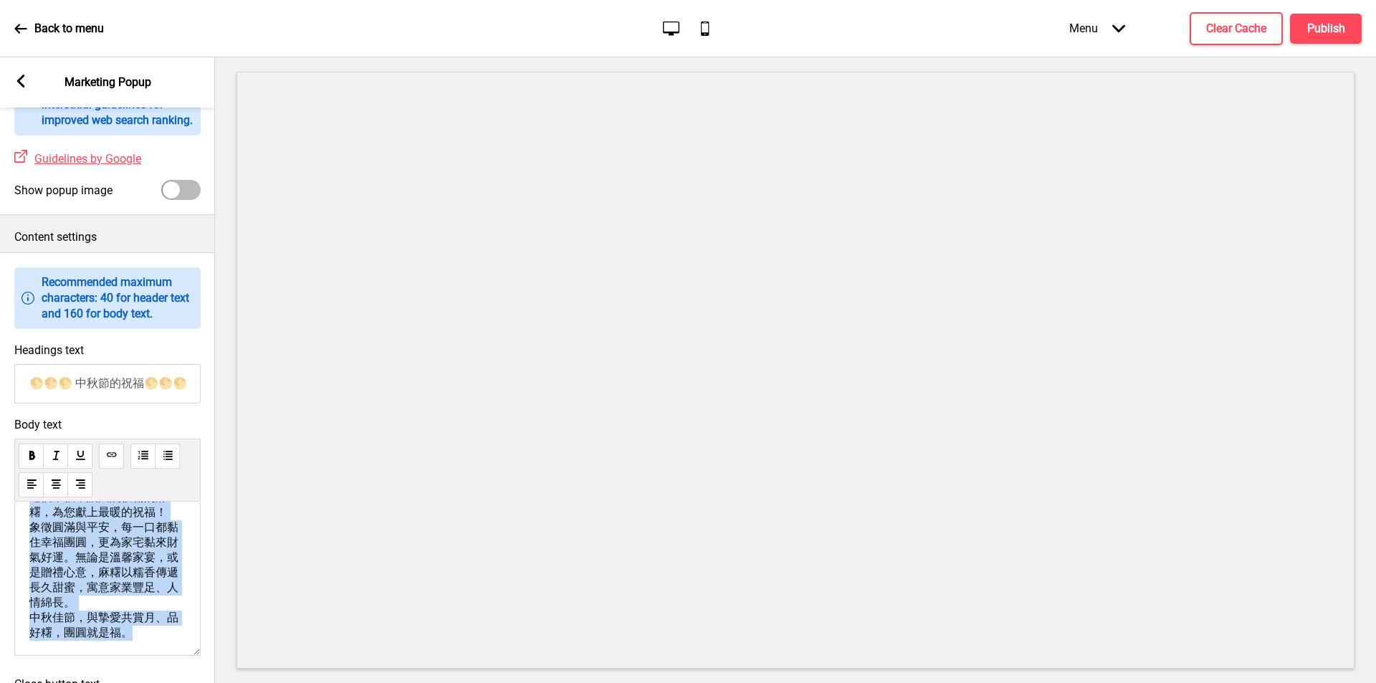
scroll to position [0, 0]
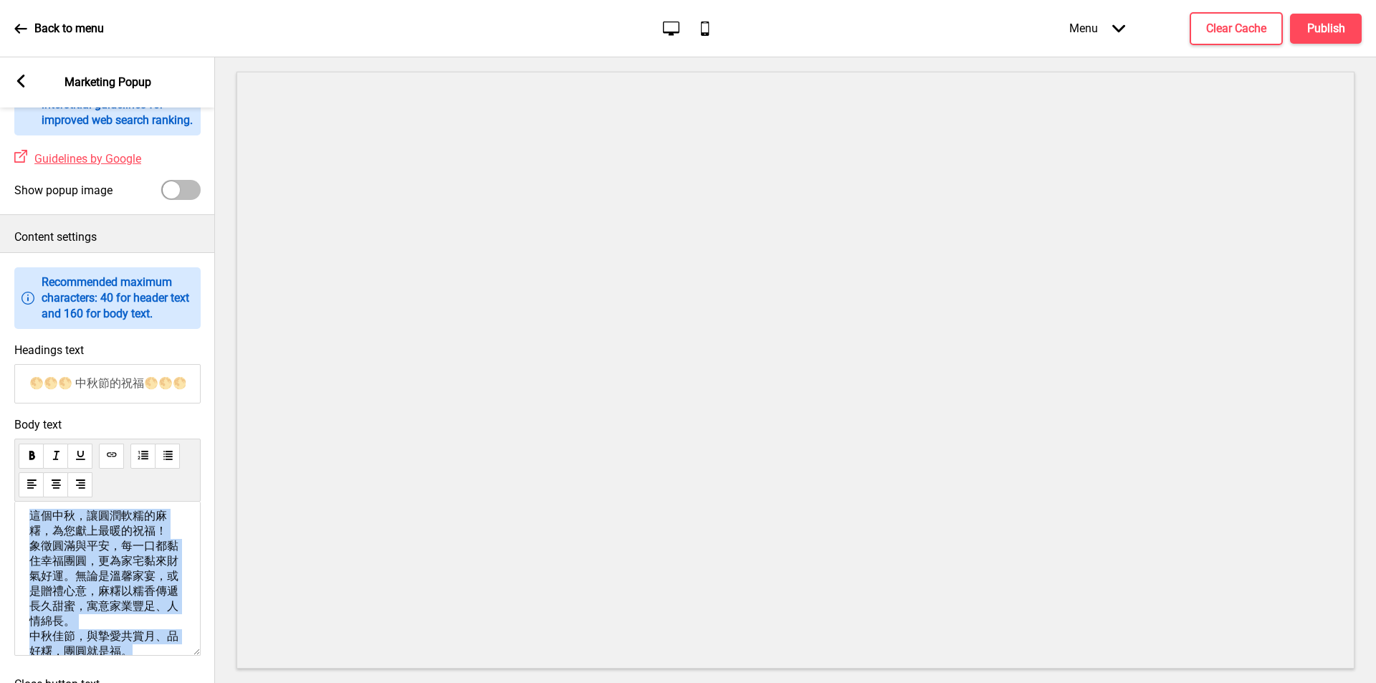
drag, startPoint x: 145, startPoint y: 656, endPoint x: 20, endPoint y: 520, distance: 185.1
click at [20, 520] on div "這個中秋，讓圓潤軟糯的麻糬，為您獻上最暖的祝福！ 象徵圓滿與平安，每一口都黏住幸福團圓，更為家宅黏來財氣好運。無論是溫馨家宴，或是贈禮心意，麻糬以糯香傳遞長久…" at bounding box center [107, 579] width 186 height 154
click at [33, 460] on icon at bounding box center [32, 455] width 6 height 9
click at [103, 537] on span "這個中秋，讓圓潤軟糯的麻糬，為您獻上最暖的祝福！" at bounding box center [98, 523] width 138 height 29
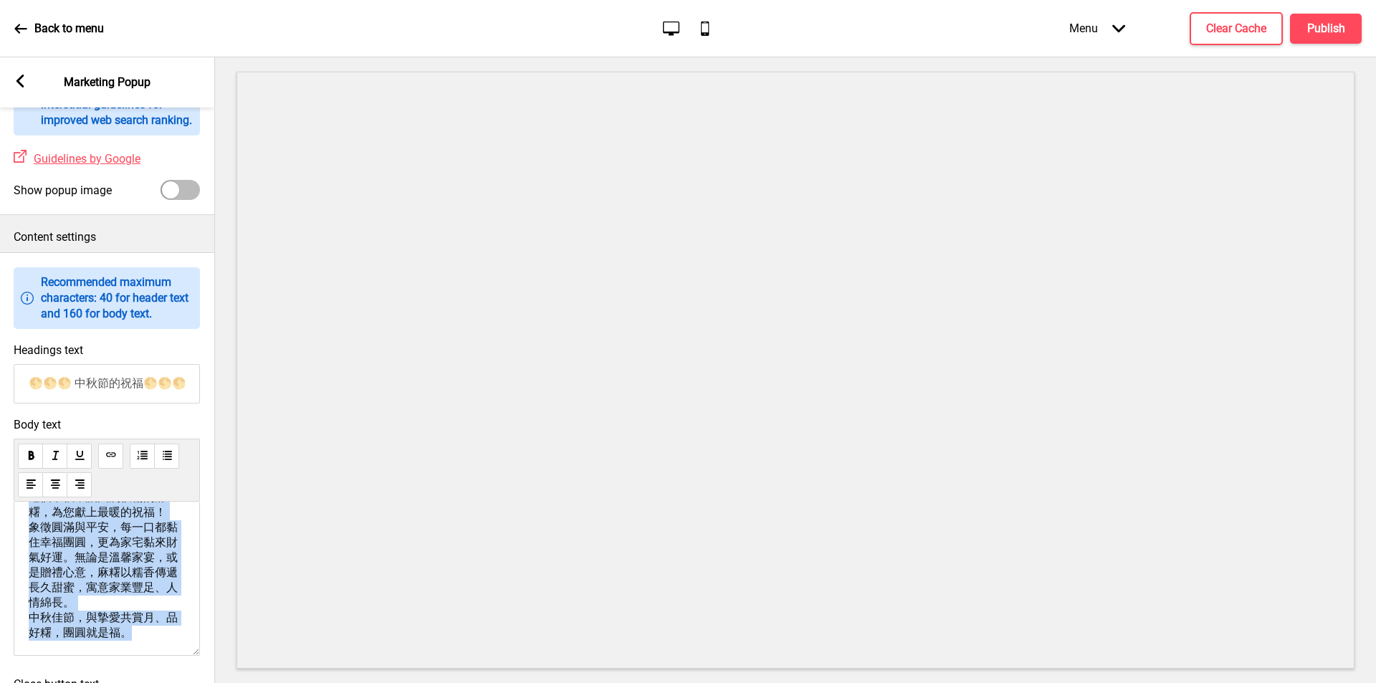
scroll to position [719, 0]
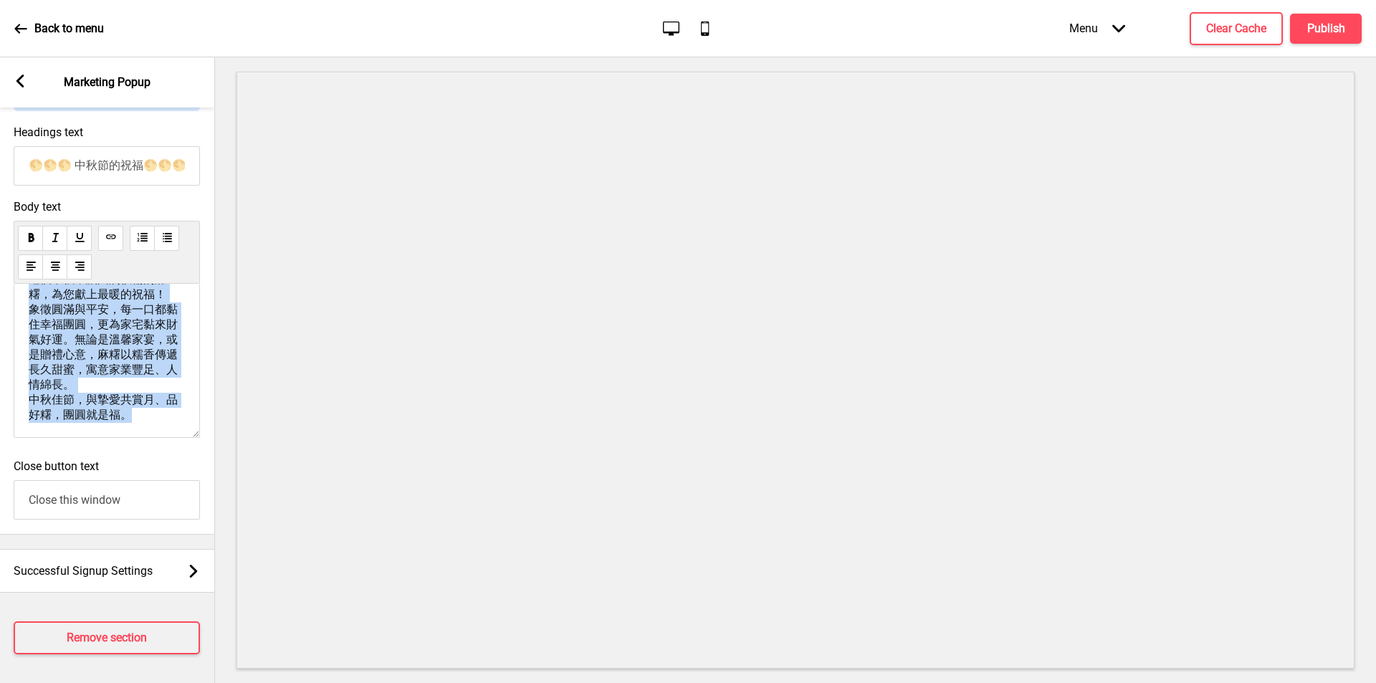
drag, startPoint x: 70, startPoint y: 550, endPoint x: 177, endPoint y: 494, distance: 121.1
click at [178, 497] on div "Information Recommended maximum characters: 40 for header text and 160 for body…" at bounding box center [106, 284] width 215 height 500
click at [31, 232] on g at bounding box center [31, 237] width 10 height 10
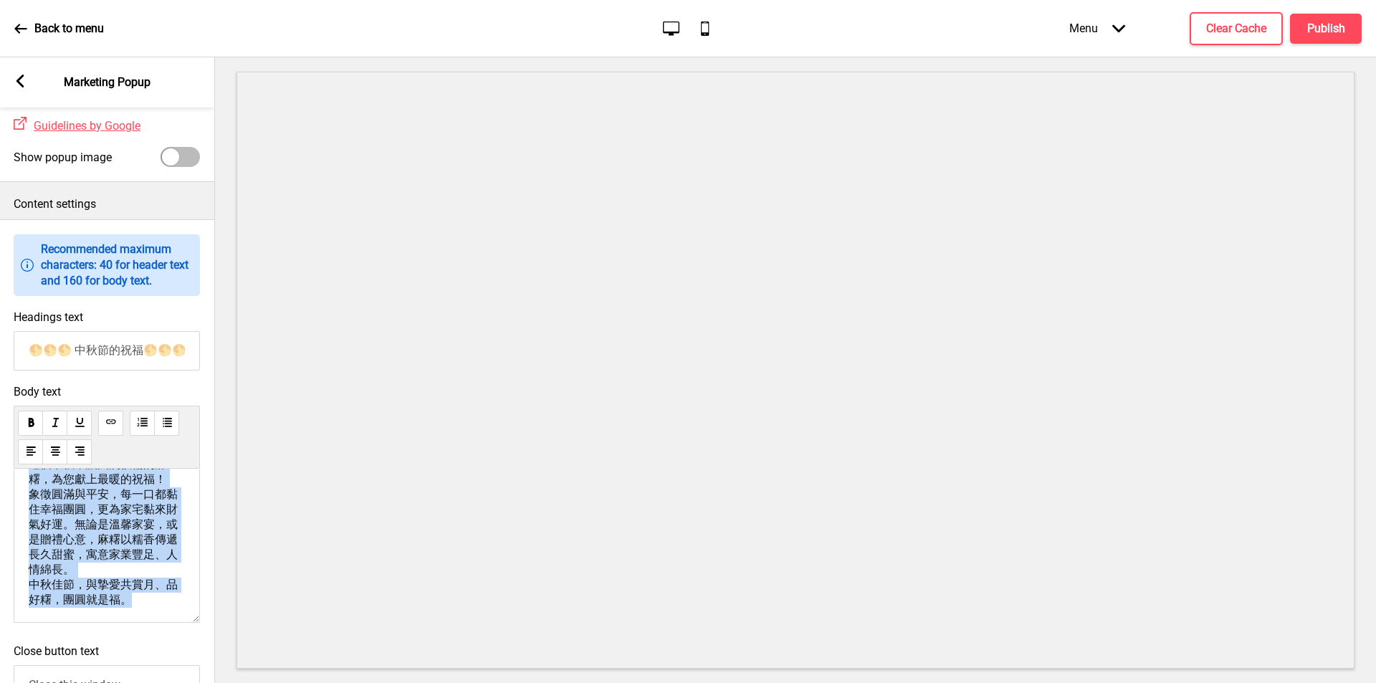
scroll to position [575, 0]
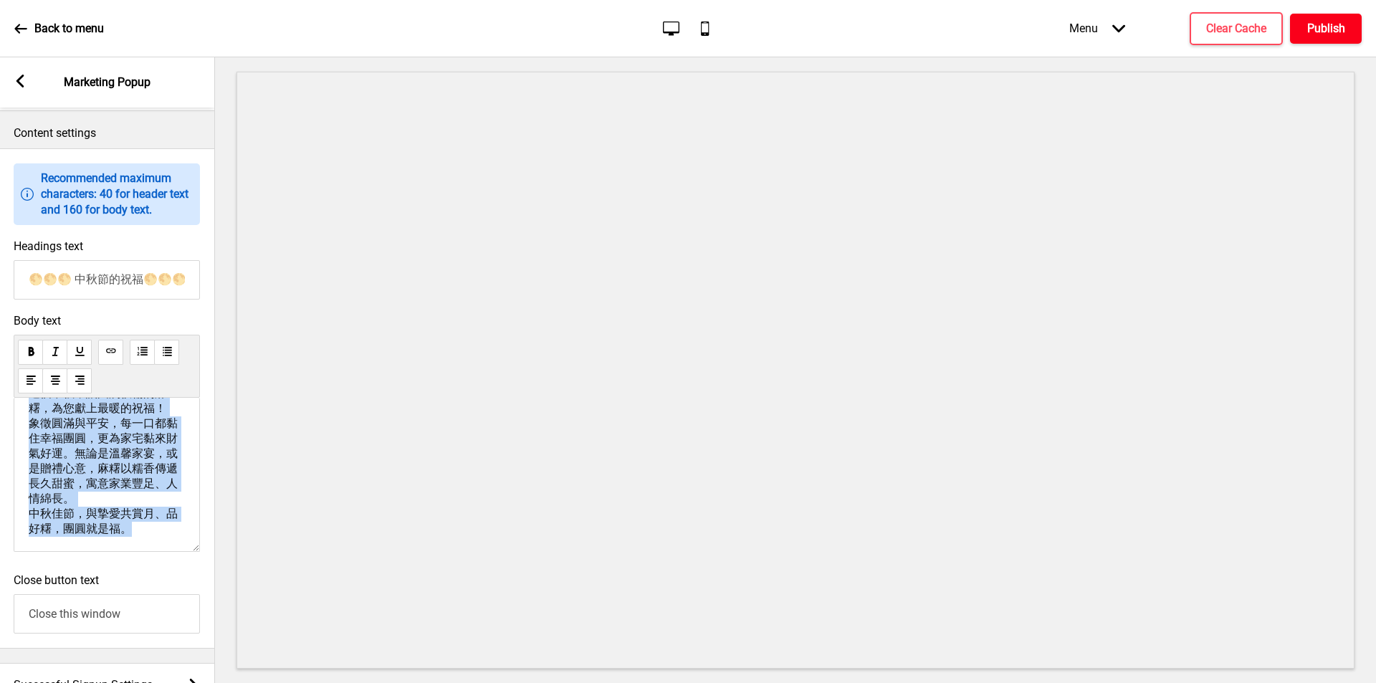
click at [1348, 33] on button "Publish" at bounding box center [1326, 29] width 72 height 30
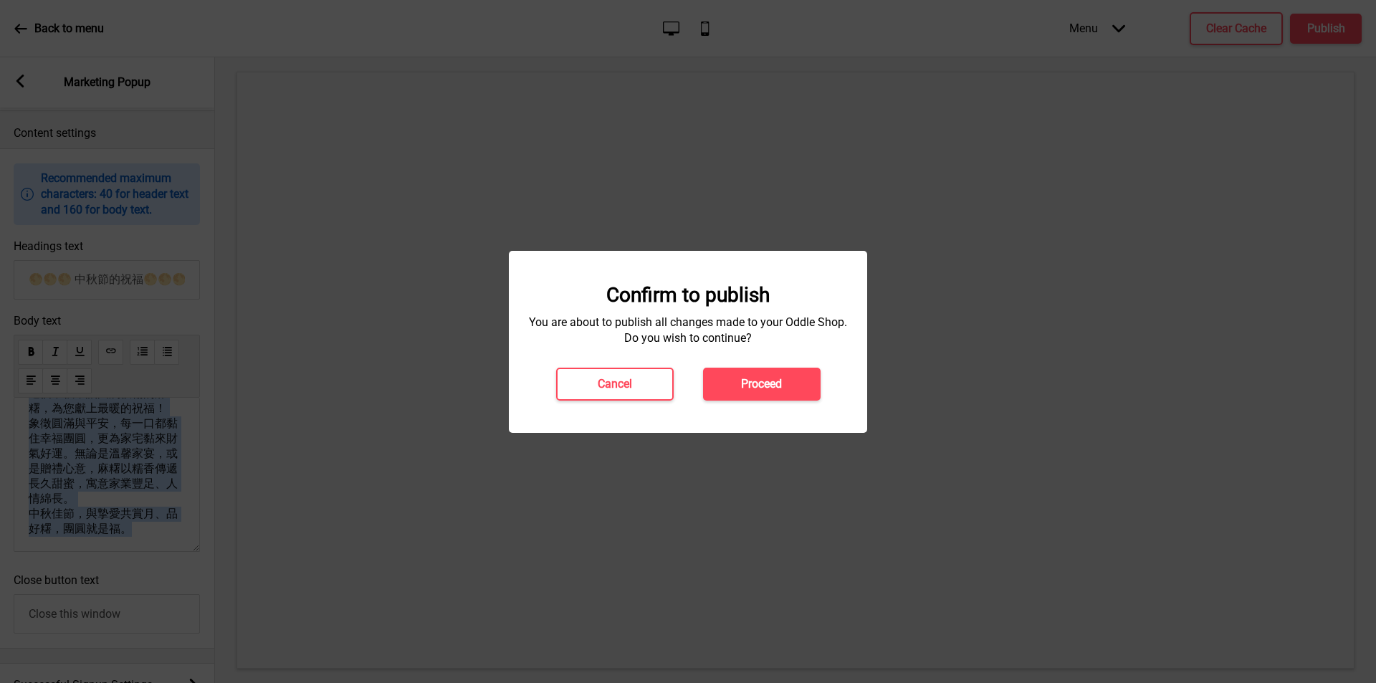
click at [732, 386] on button "Proceed" at bounding box center [762, 384] width 118 height 33
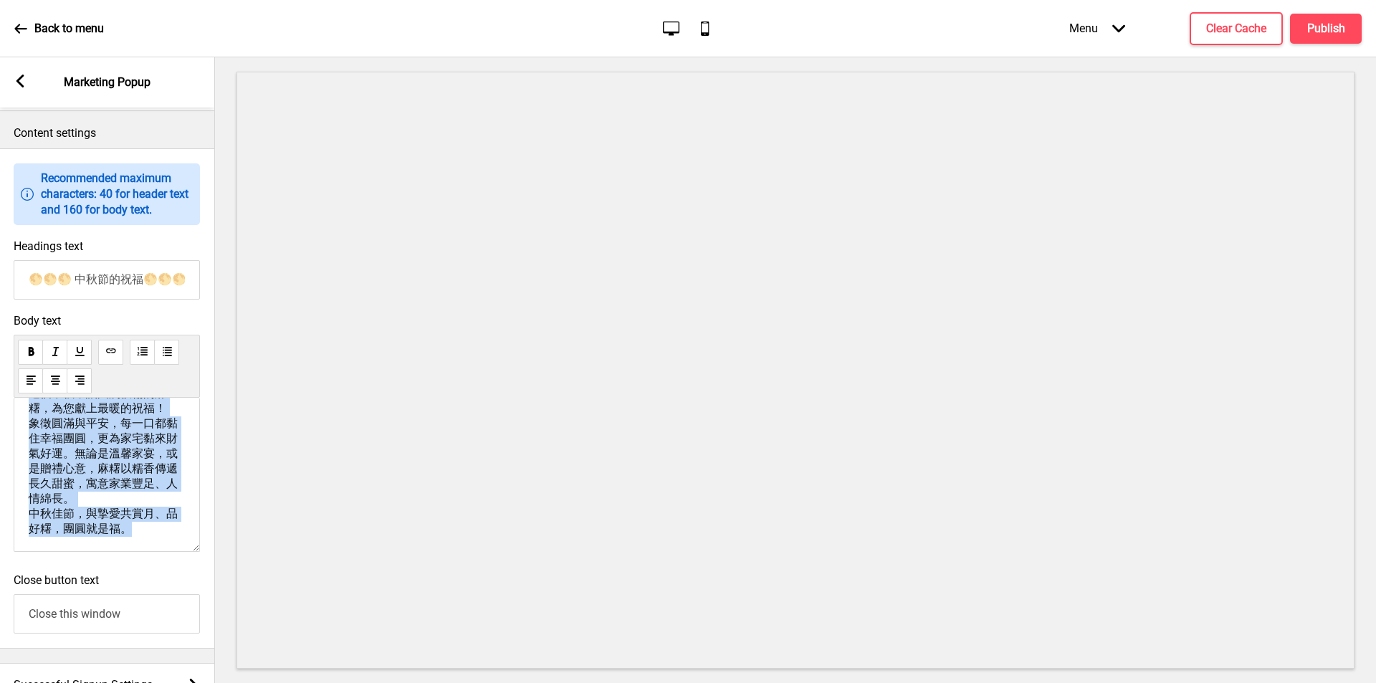
click at [91, 29] on p "Back to menu" at bounding box center [69, 29] width 70 height 16
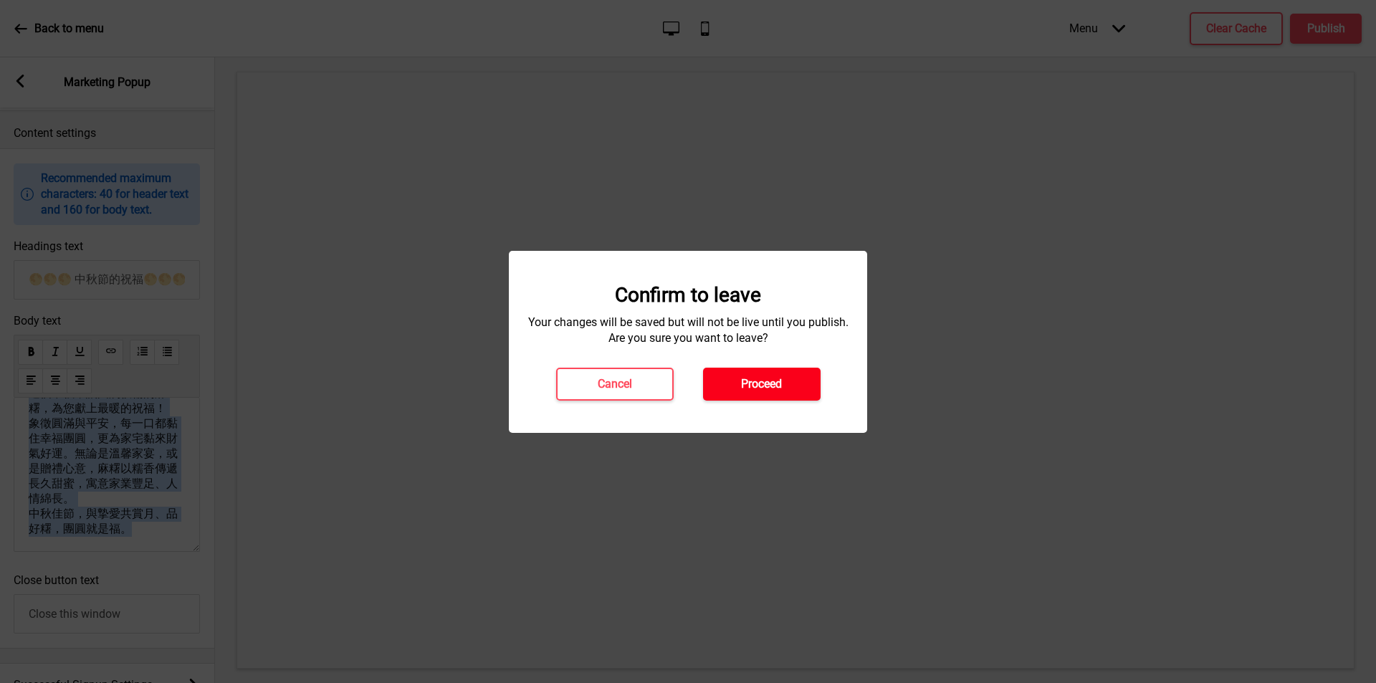
click at [732, 388] on button "Proceed" at bounding box center [762, 384] width 118 height 33
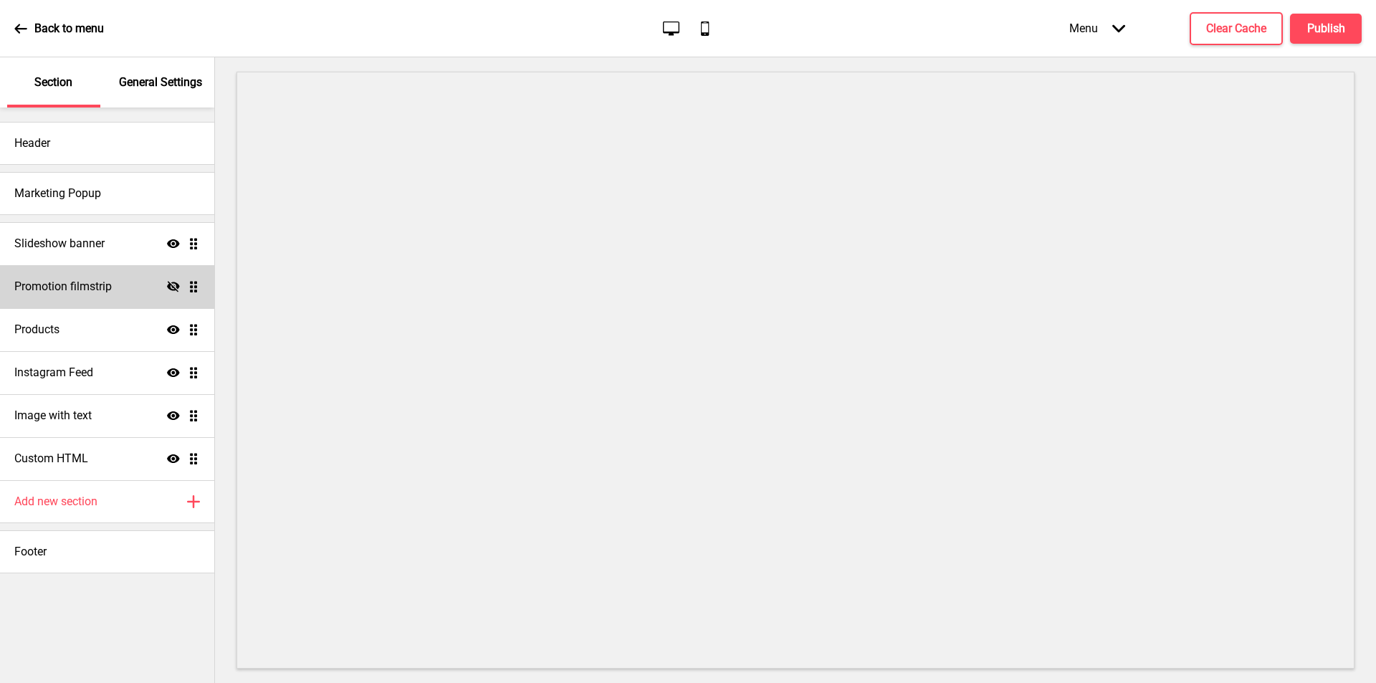
click at [85, 289] on h4 "Promotion filmstrip" at bounding box center [62, 287] width 97 height 16
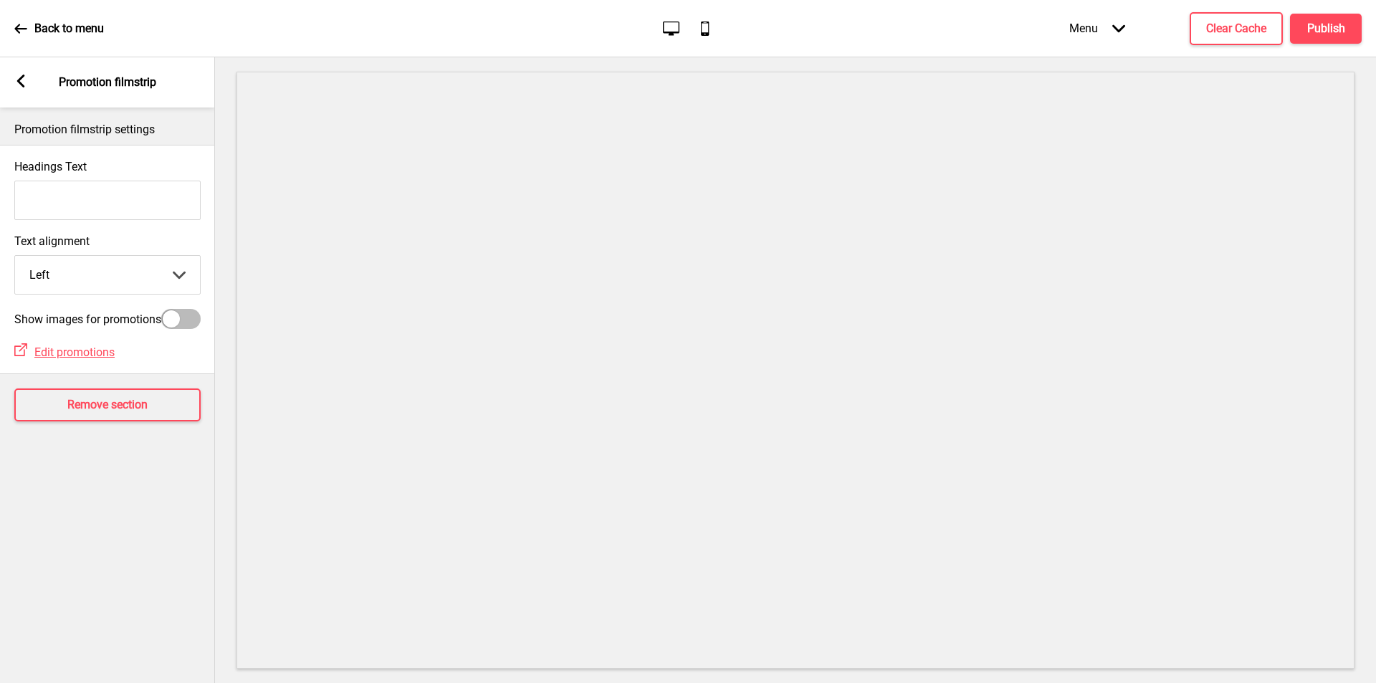
click at [24, 29] on icon at bounding box center [20, 28] width 12 height 9
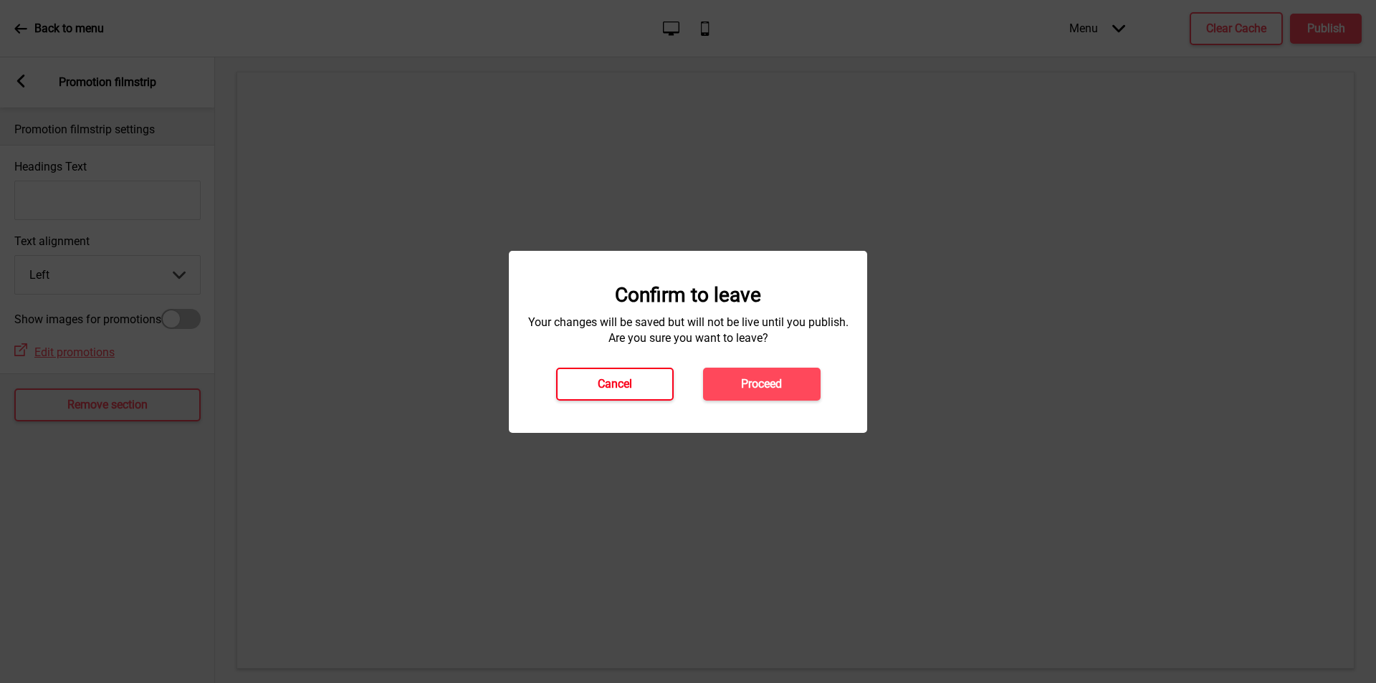
click at [623, 388] on h4 "Cancel" at bounding box center [615, 384] width 34 height 16
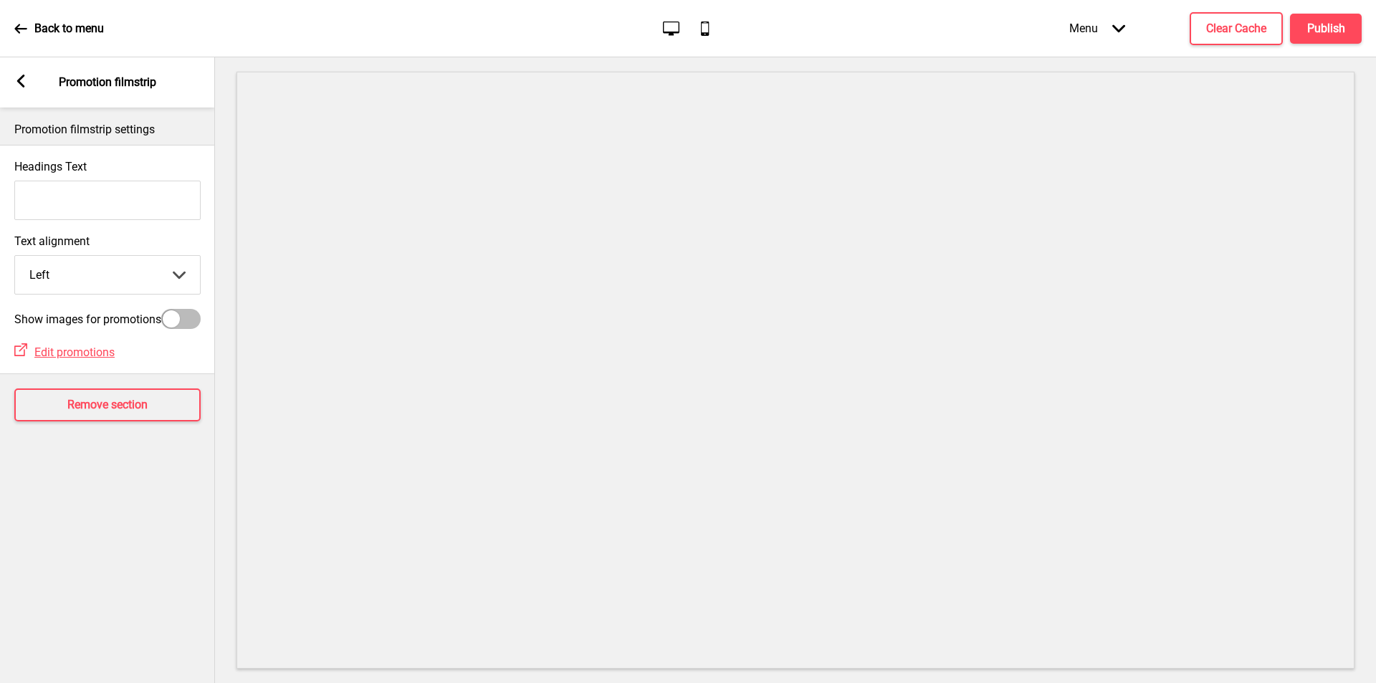
click at [24, 80] on rect at bounding box center [20, 81] width 13 height 13
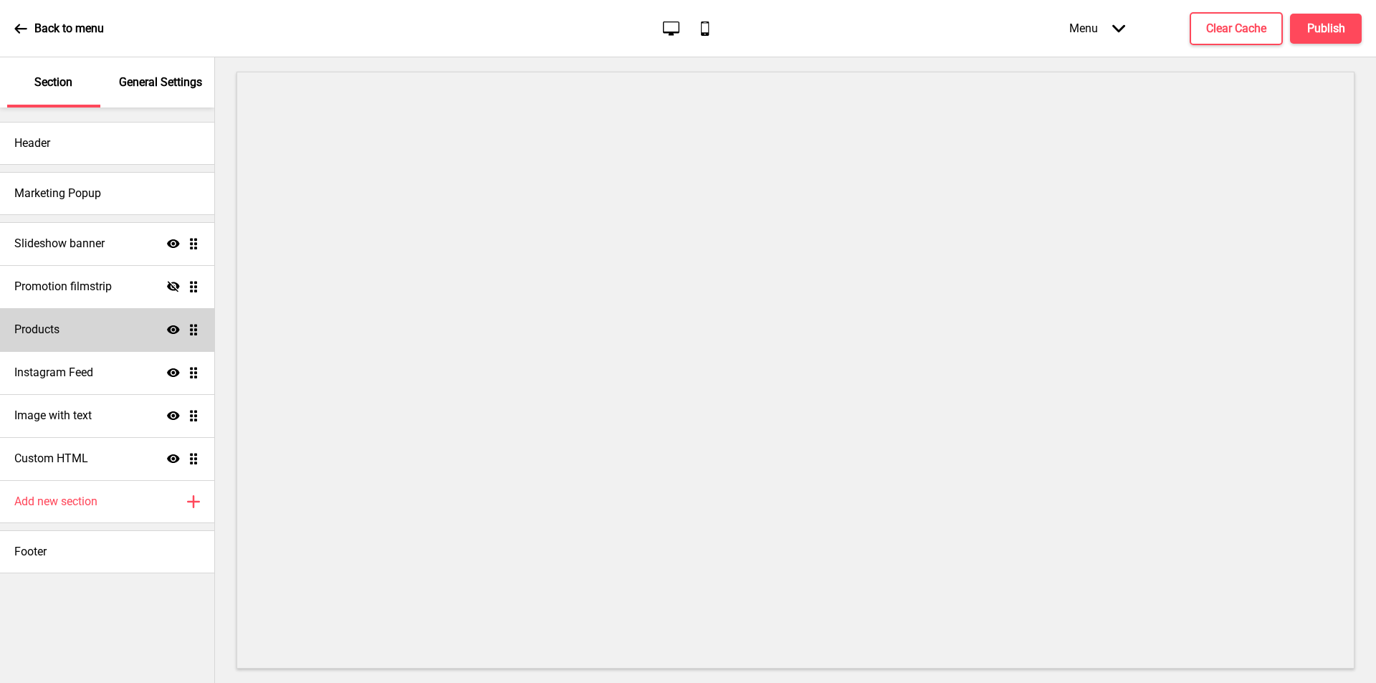
click at [118, 329] on div "Products Show Drag" at bounding box center [107, 329] width 214 height 43
select select "side"
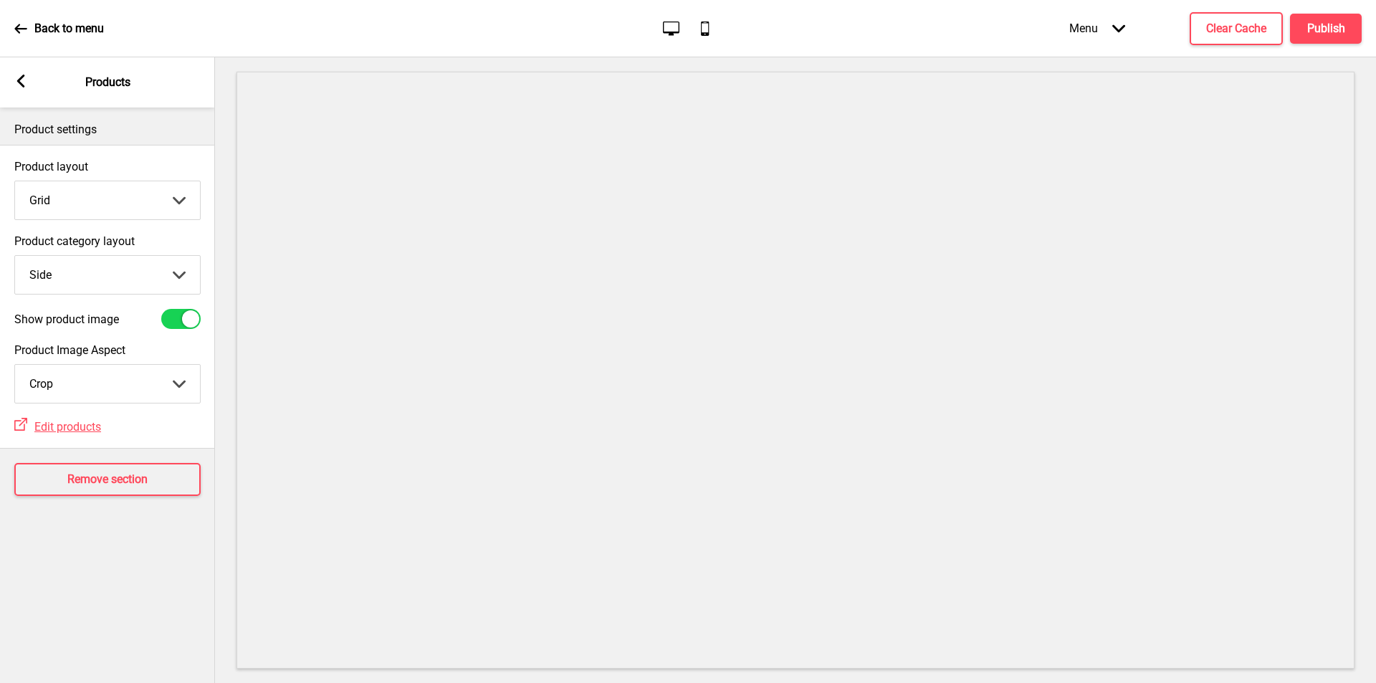
click at [13, 83] on div "Arrow left Products" at bounding box center [107, 82] width 215 height 50
click at [21, 77] on icon at bounding box center [21, 81] width 8 height 13
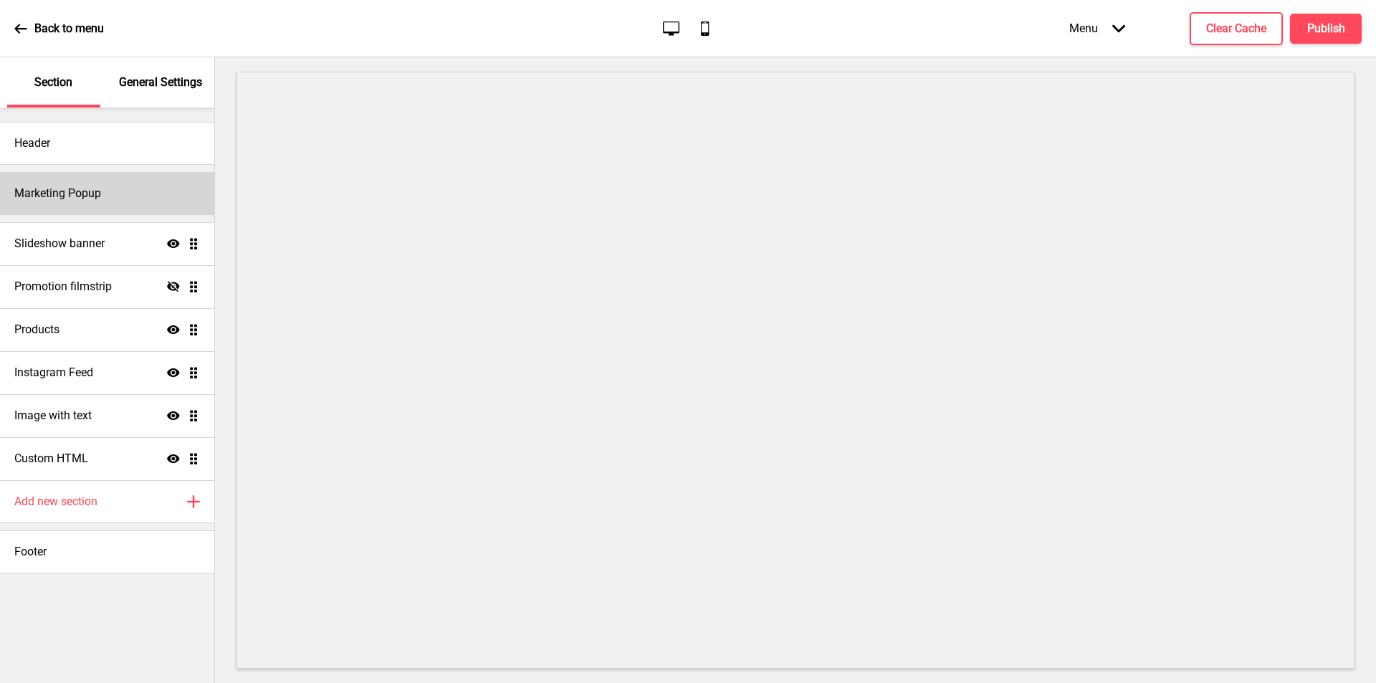
click at [135, 203] on div "Marketing Popup" at bounding box center [107, 193] width 214 height 43
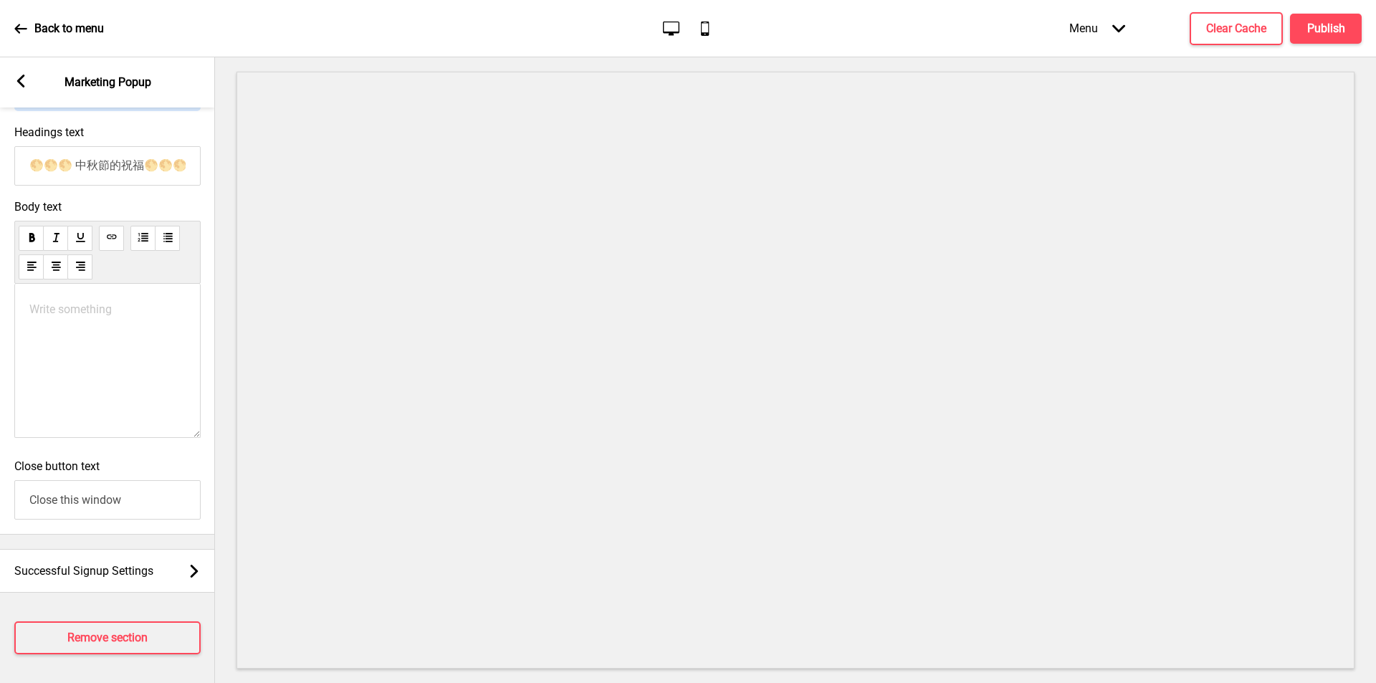
scroll to position [719, 0]
click at [87, 322] on div "Write something ﻿" at bounding box center [107, 361] width 186 height 154
click at [92, 289] on div "Write something ﻿" at bounding box center [107, 361] width 186 height 154
click at [88, 302] on p "Write something ﻿" at bounding box center [107, 309] width 156 height 14
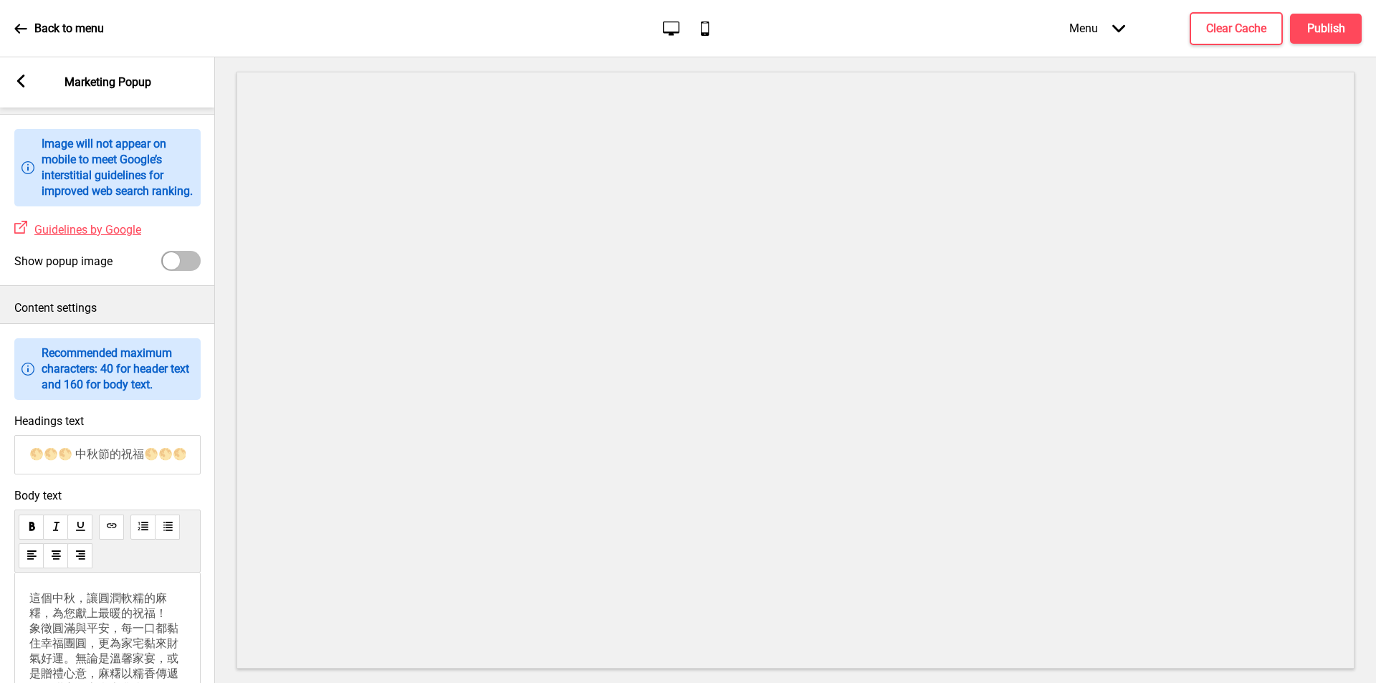
scroll to position [616, 0]
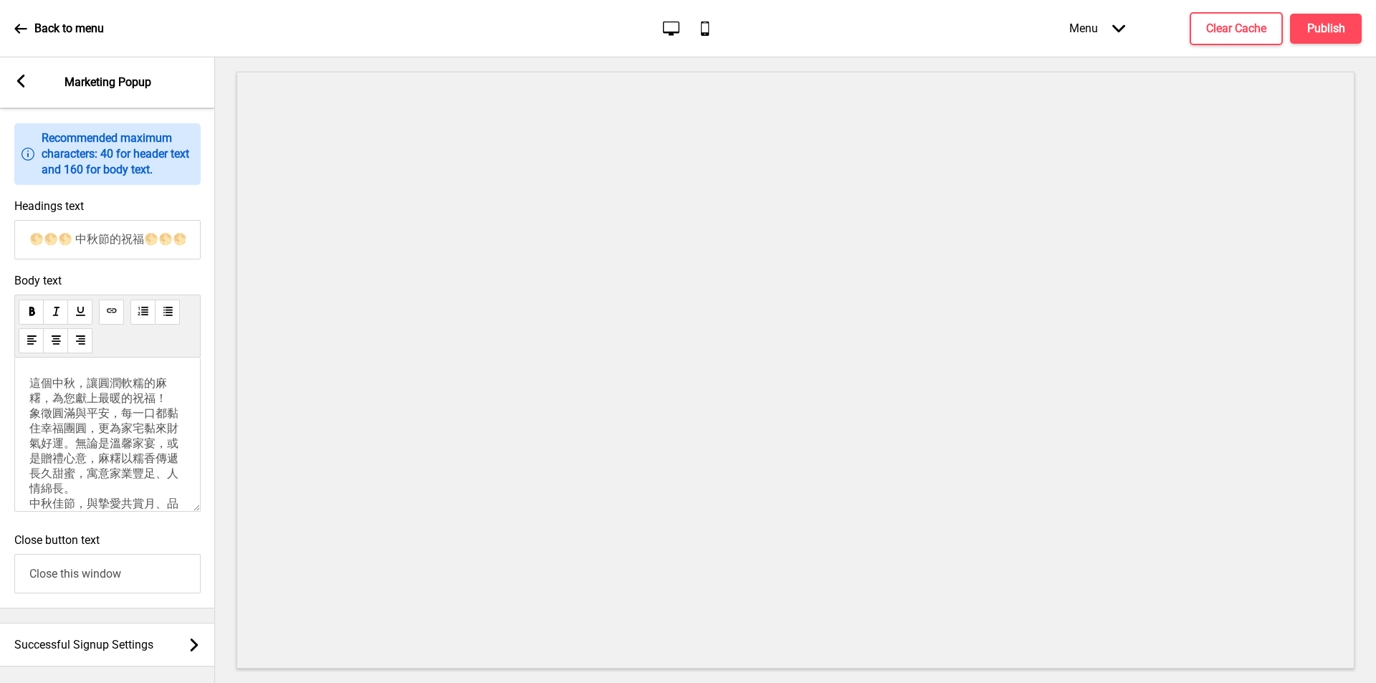
click at [43, 384] on p "這個中秋，讓圓潤軟糯的麻糬，為您獻上最暖的祝福！ 象徵圓滿與平安，每一口都黏住幸福團圓，更為家宅黏來財氣好運。無論是溫馨家宴，或是贈禮心意，麻糬以糯香傳遞長久…" at bounding box center [107, 451] width 156 height 150
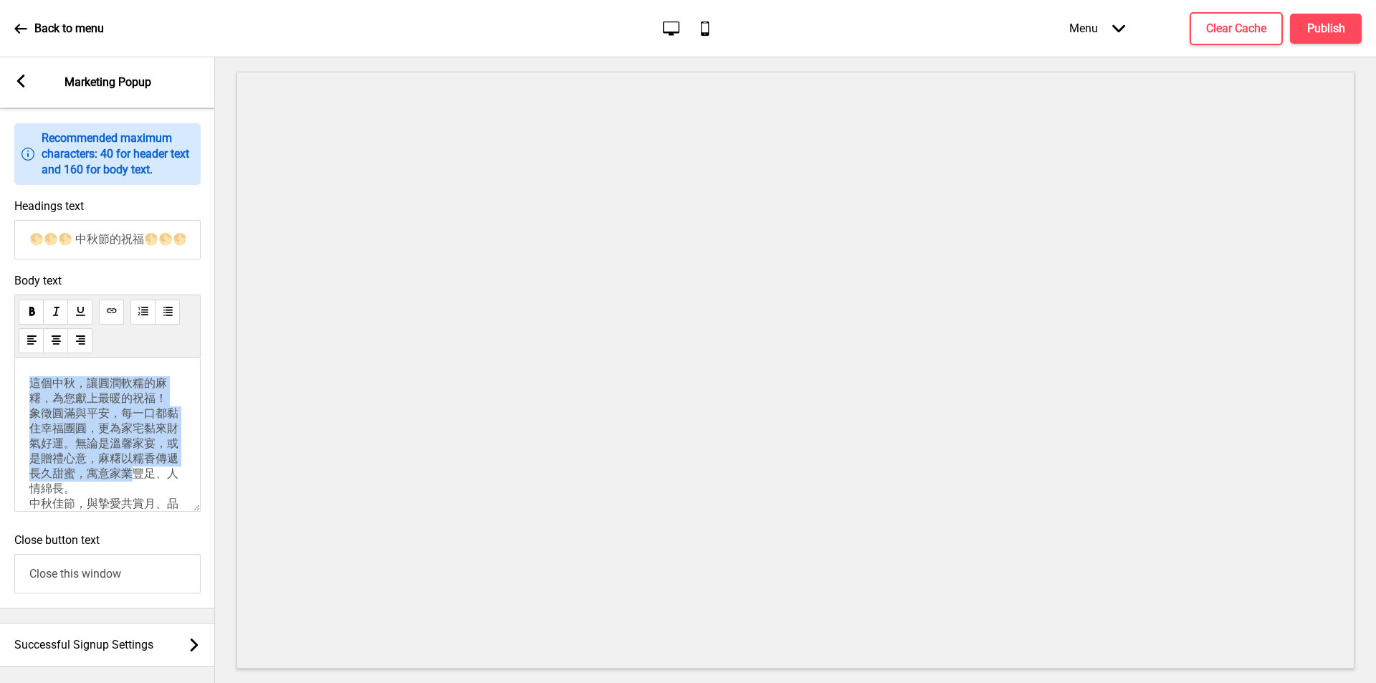
scroll to position [0, 1]
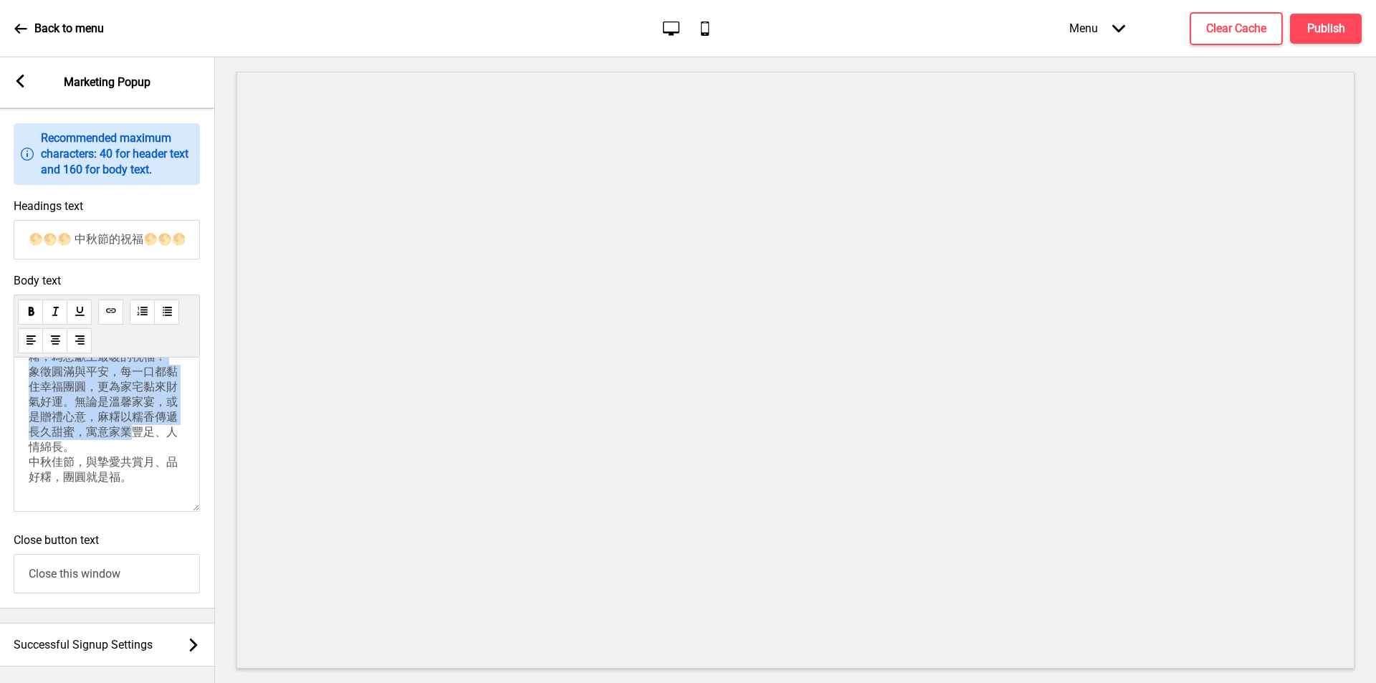
drag, startPoint x: 31, startPoint y: 386, endPoint x: 218, endPoint y: 516, distance: 228.0
click at [218, 516] on div "Section General Settings Header Marketing Popup Slideshow banner Show Drag Prom…" at bounding box center [688, 370] width 1376 height 626
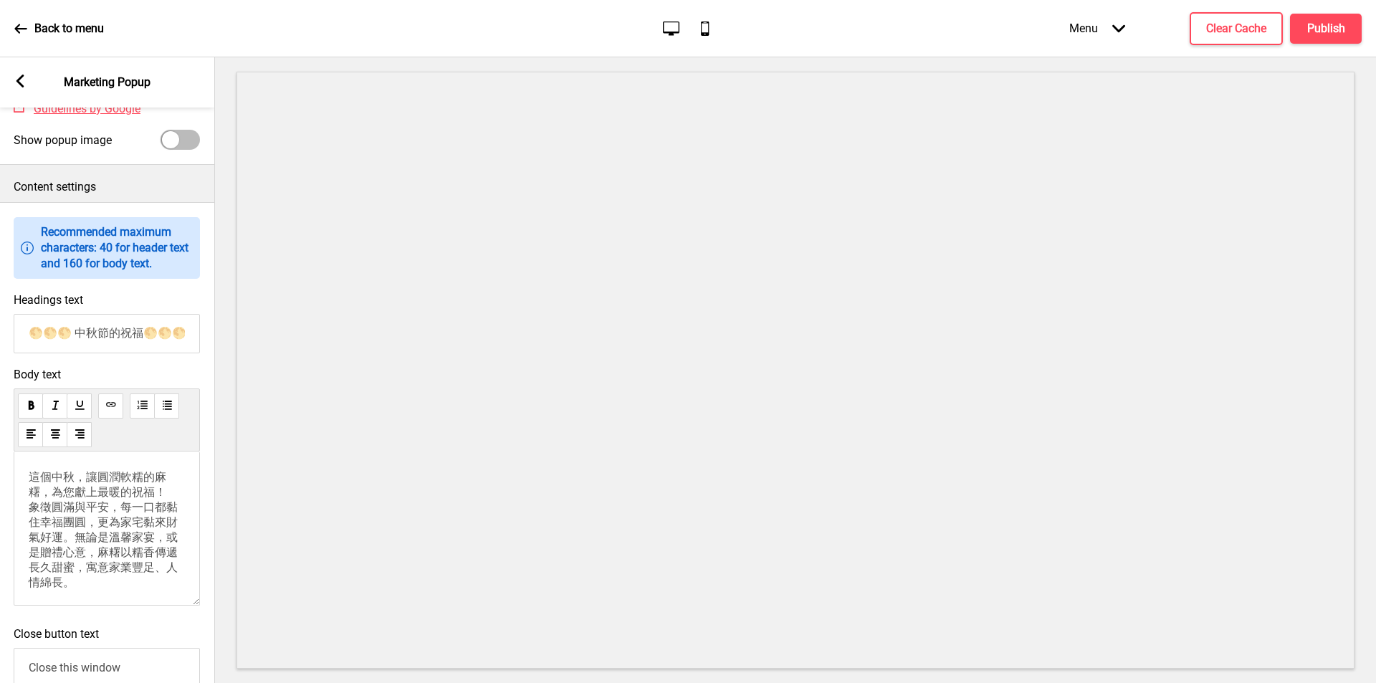
scroll to position [559, 0]
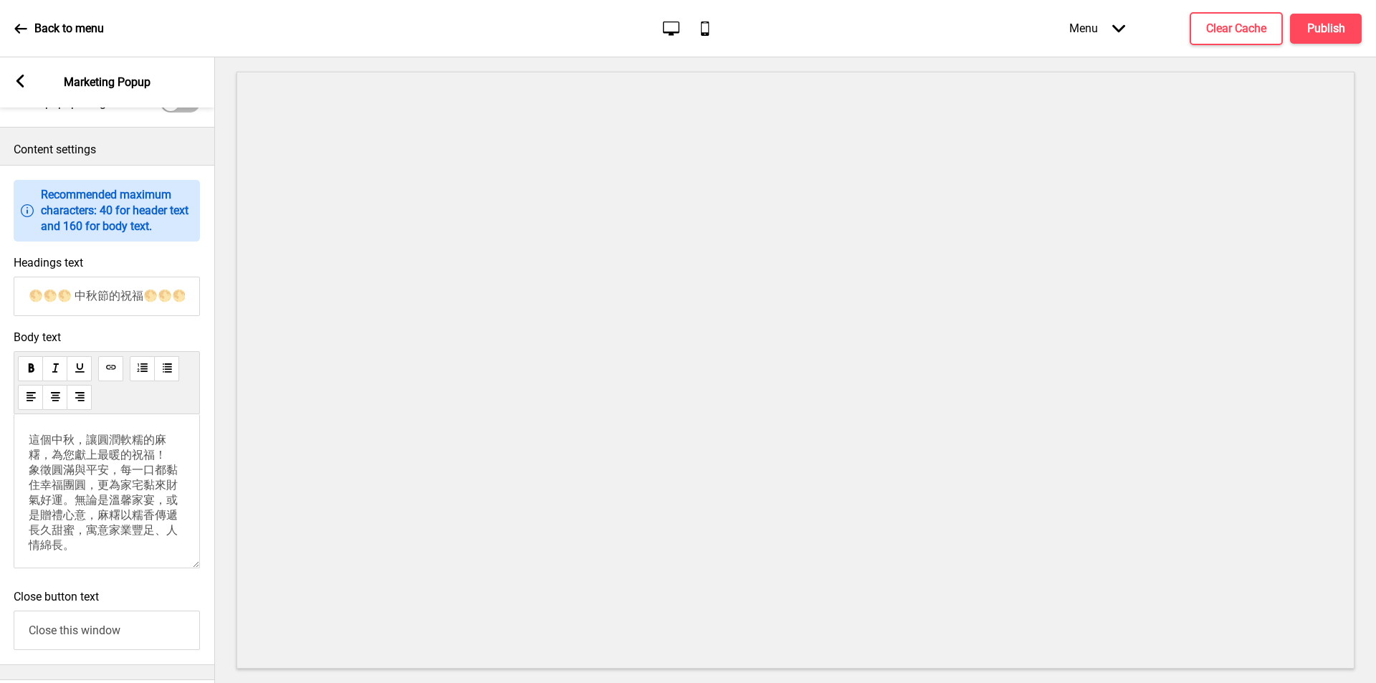
click at [153, 508] on span "這個中秋，讓圓潤軟糯的麻糬，為您獻上最暖的祝福！ 象徵圓滿與平安，每一口都黏住幸福團圓，更為家宅黏來財氣好運。無論是溫馨家宴，或是贈禮心意，麻糬以糯香傳遞長久…" at bounding box center [103, 492] width 149 height 119
click at [143, 498] on span "這個中秋，讓圓潤軟糯的麻糬，為您獻上最暖的祝福！ 象徵圓滿與平安，每一口都黏住幸福團圓，更為家宅黏來財氣好運。無論是溫馨家宴，或是贈禮心意，麻糬以糯香傳遞長久…" at bounding box center [103, 490] width 149 height 119
click at [196, 262] on div "Headings text 🌕🌕🌕 中秋節的祝福🌕🌕🌕" at bounding box center [106, 286] width 215 height 75
click at [1331, 29] on h4 "Publish" at bounding box center [1326, 29] width 38 height 16
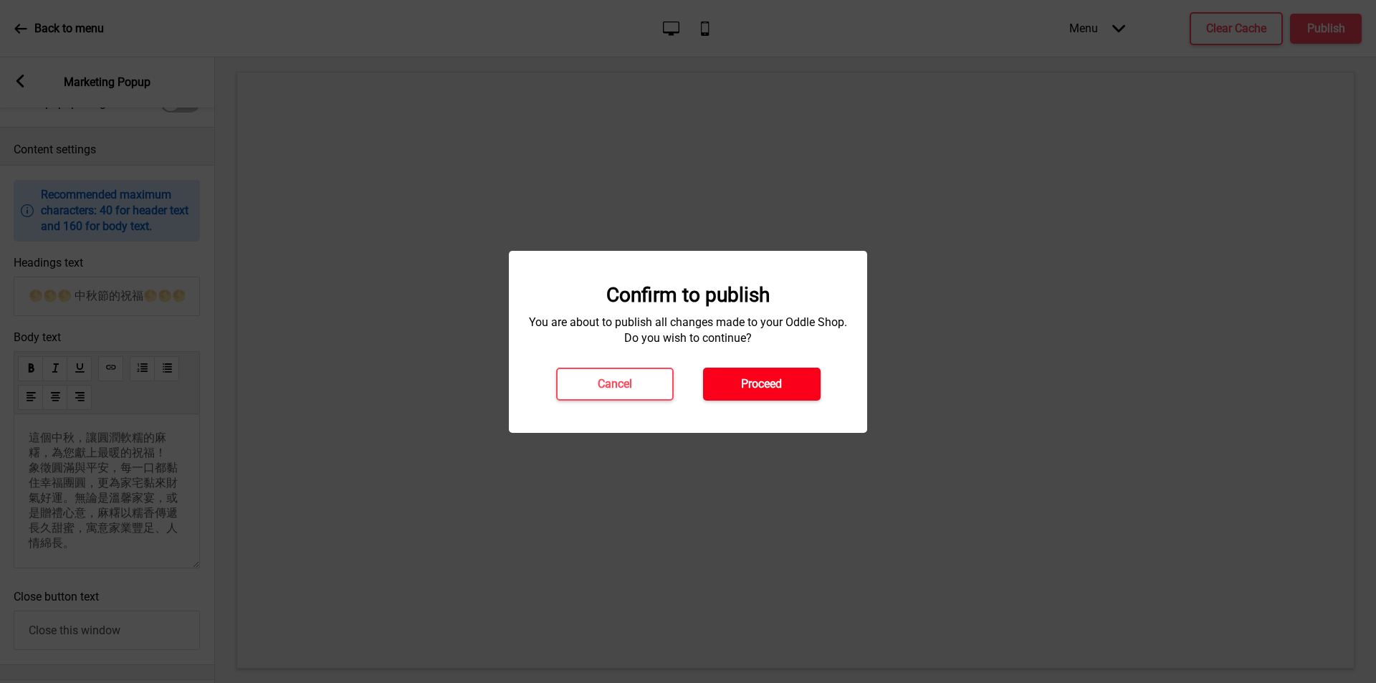
click at [782, 386] on button "Proceed" at bounding box center [762, 384] width 118 height 33
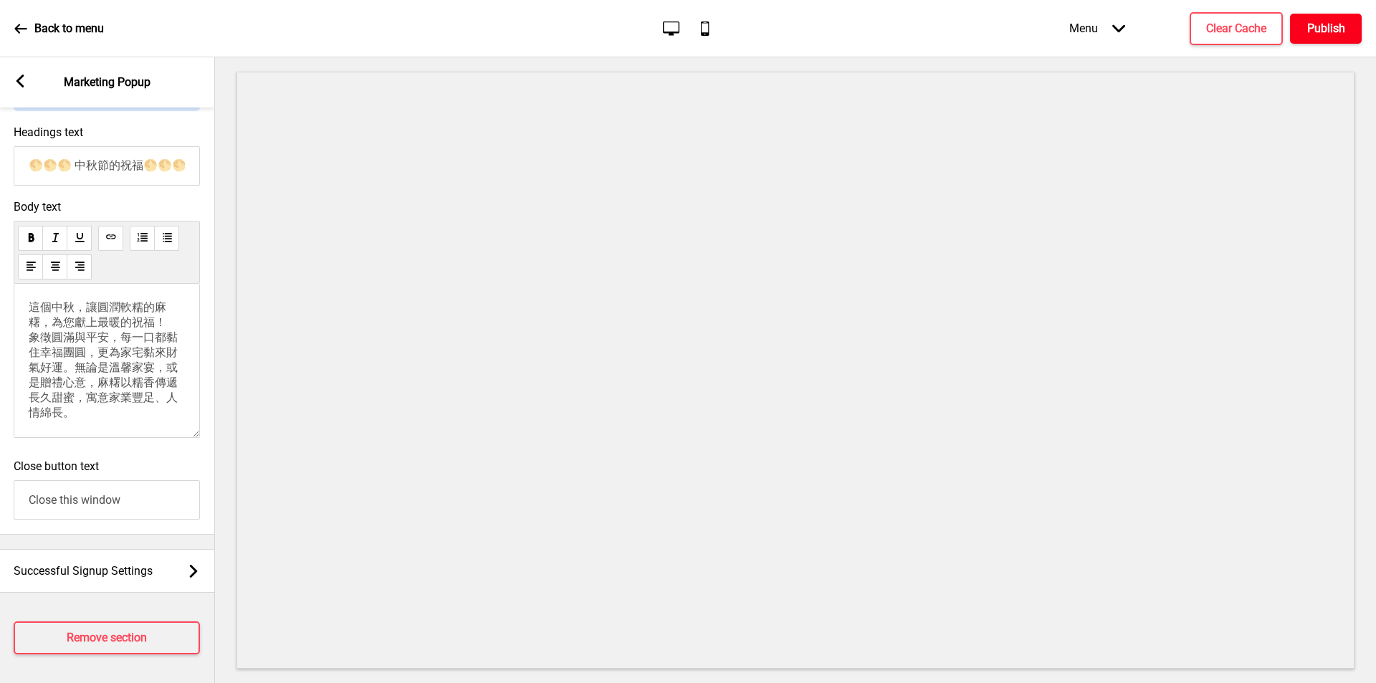
scroll to position [0, 0]
click at [117, 319] on span "這個中秋，讓圓潤軟糯的麻糬，為您獻上最暖的祝福！ 象徵圓滿與平安，每一口都黏住幸福團圓，更為家宅黏來財氣好運。無論是溫馨家宴，或是贈禮心意，麻糬以糯香傳遞長久…" at bounding box center [103, 361] width 149 height 119
drag, startPoint x: 99, startPoint y: 373, endPoint x: 206, endPoint y: 434, distance: 122.9
click at [206, 454] on div "Information Recommended maximum characters: 40 for header text and 160 for body…" at bounding box center [106, 284] width 215 height 500
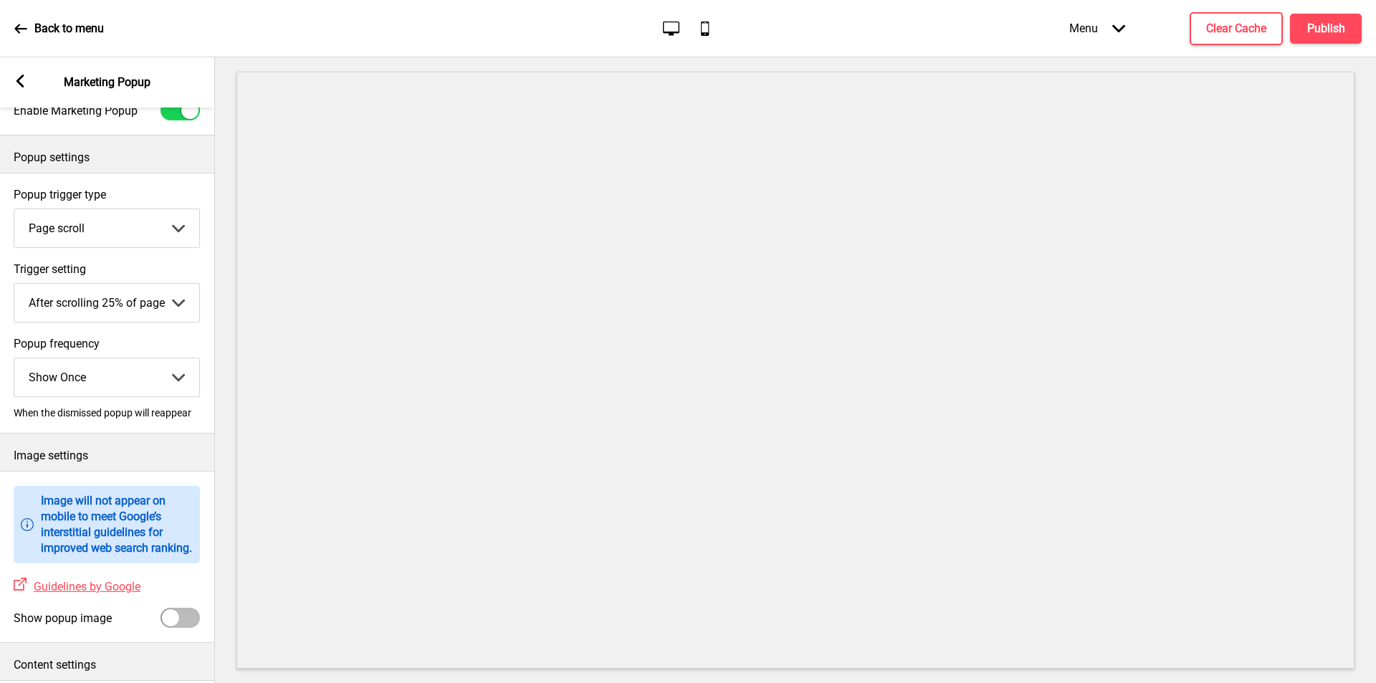
scroll to position [0, 0]
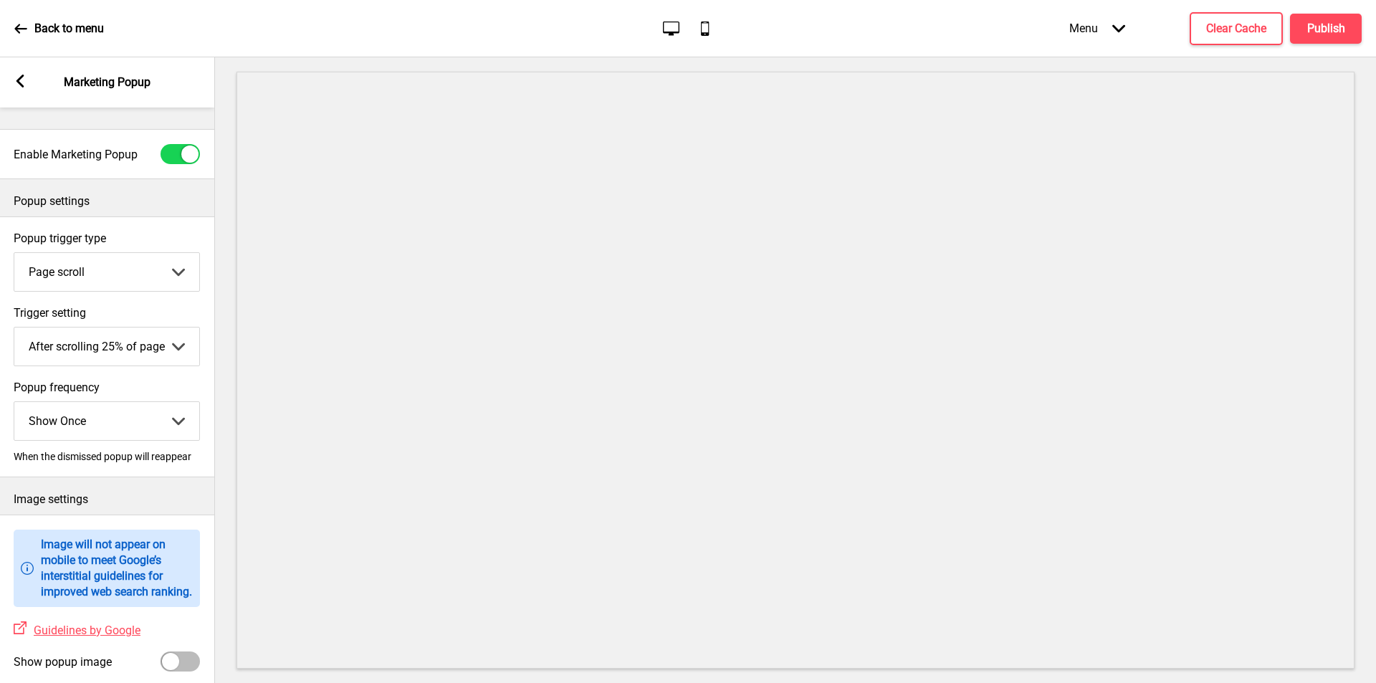
click at [61, 32] on p "Back to menu" at bounding box center [69, 29] width 70 height 16
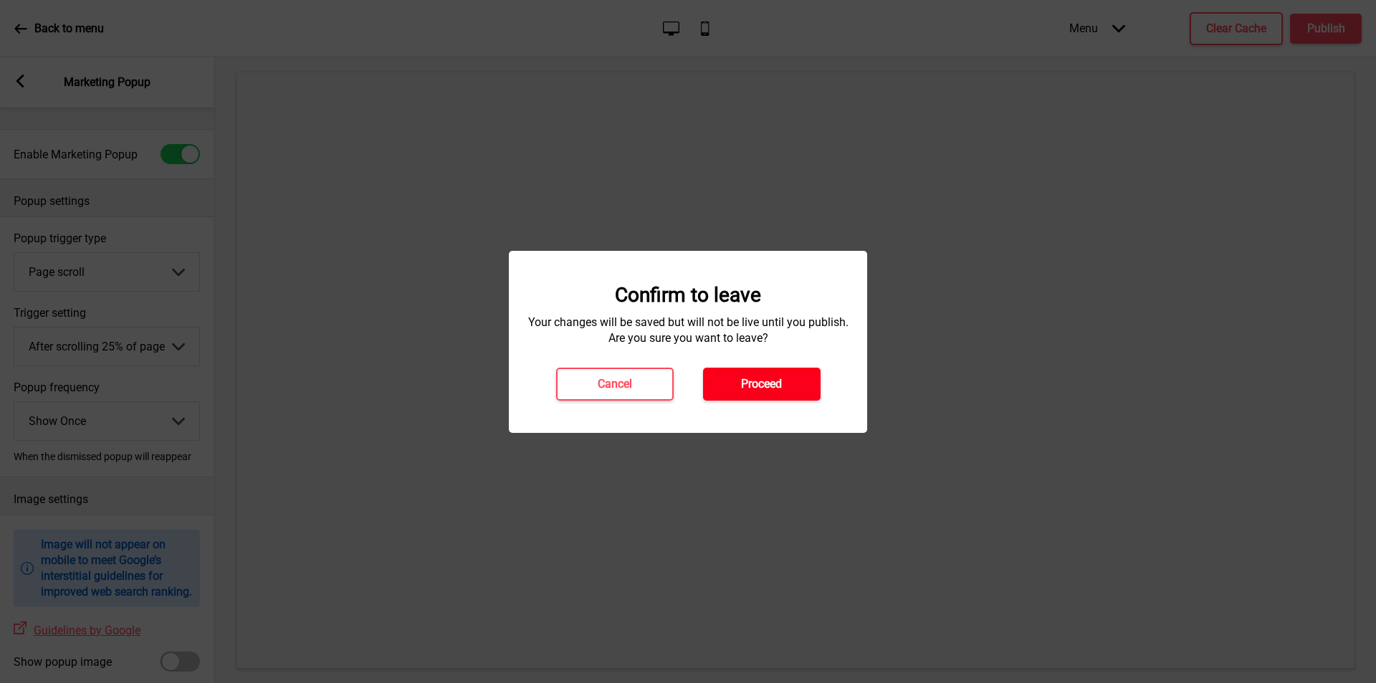
click at [772, 375] on button "Proceed" at bounding box center [762, 384] width 118 height 33
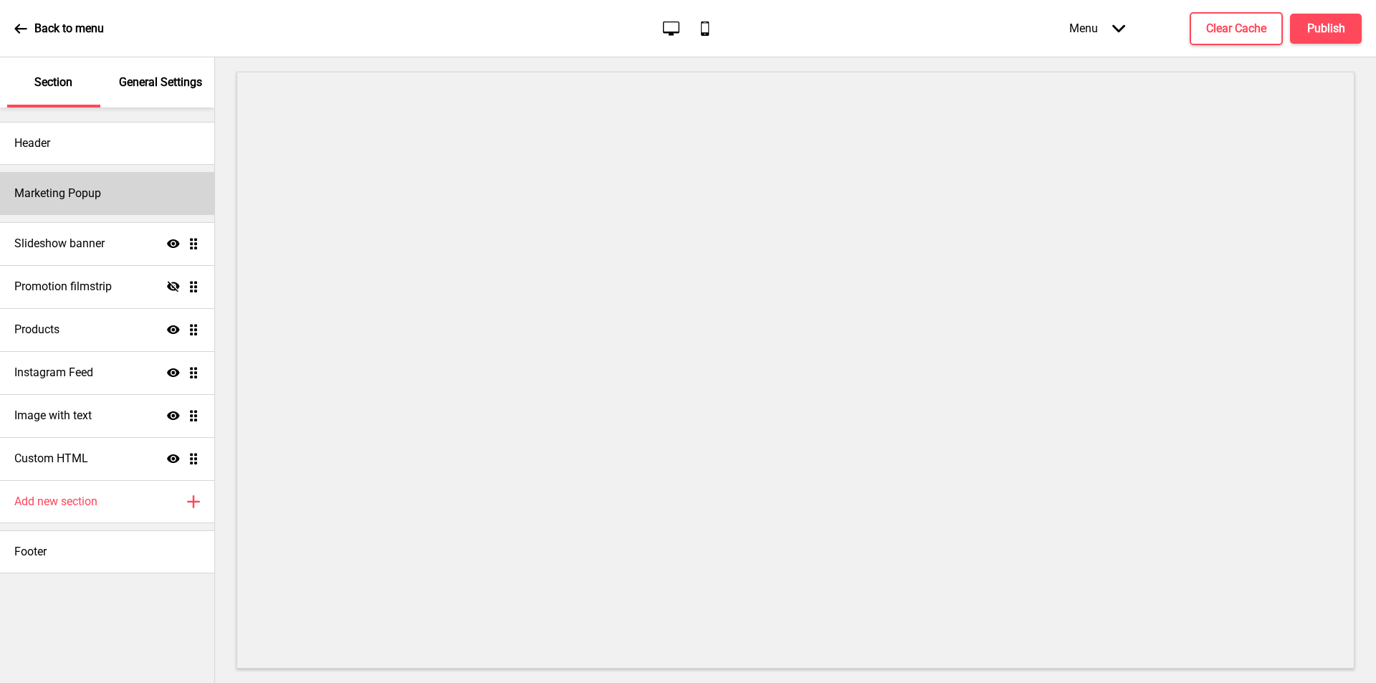
click at [126, 199] on div "Marketing Popup" at bounding box center [107, 193] width 214 height 43
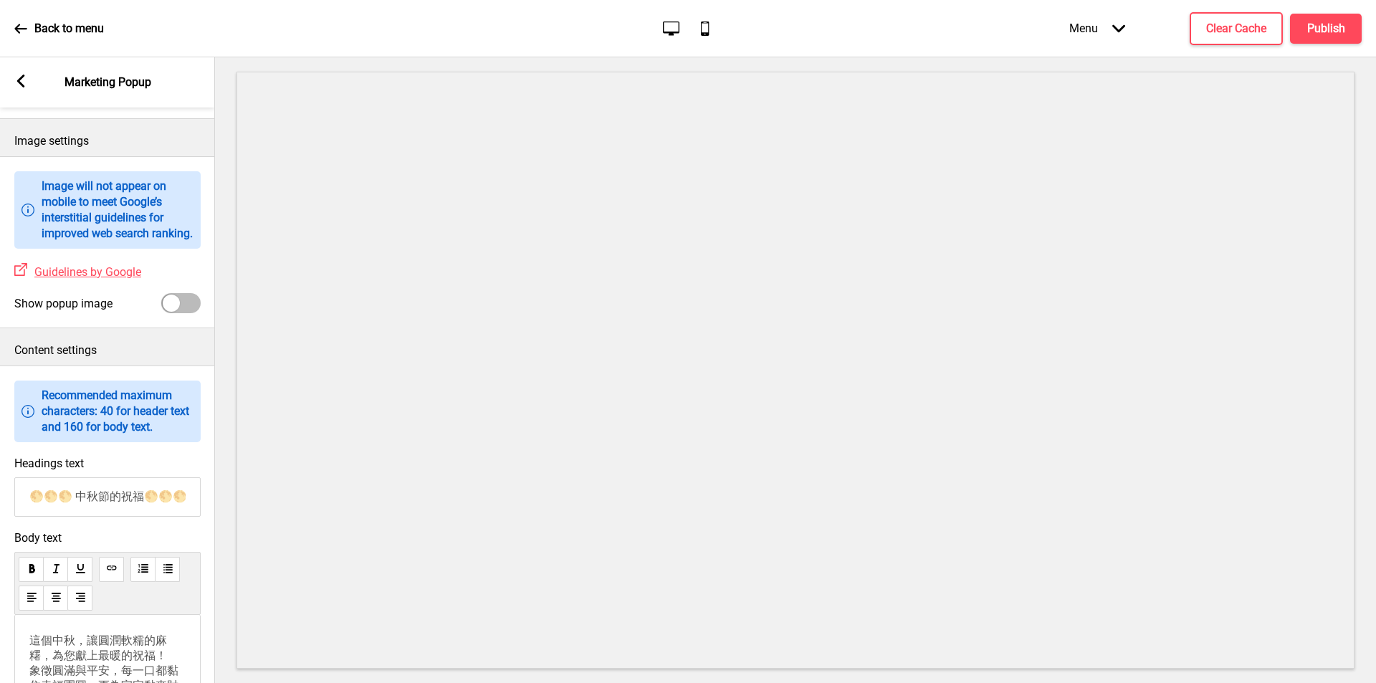
scroll to position [573, 0]
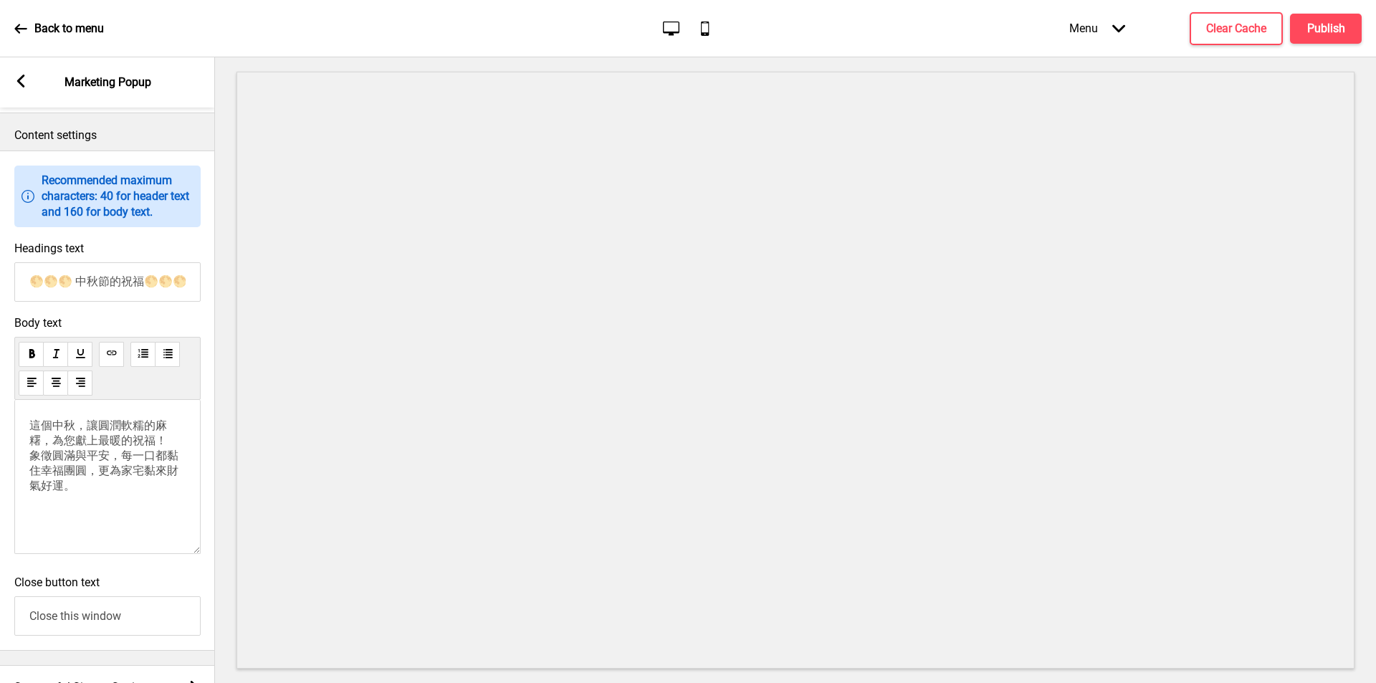
drag, startPoint x: 105, startPoint y: 522, endPoint x: 16, endPoint y: 450, distance: 113.6
click at [16, 450] on div "這個中秋，讓圓潤軟糯的麻糬，為您獻上最暖的祝福！ 象徵圓滿與平安，每一口都黏住幸福團圓，更為家宅黏來財氣好運。" at bounding box center [107, 477] width 186 height 154
click at [103, 504] on div "Write something ﻿" at bounding box center [107, 477] width 186 height 154
click at [49, 432] on p "Write something ﻿" at bounding box center [107, 425] width 156 height 14
click at [33, 443] on span "這個中秋，讓圓潤軟糯的麻糬，為您獻上最暖的祝福！ 象徵圓滿與平安，每一口都黏住幸福團圓，更為家宅黏來財氣好運。無論是溫馨家宴，或是贈禮心意，麻糬以糯香傳遞長久…" at bounding box center [103, 477] width 149 height 119
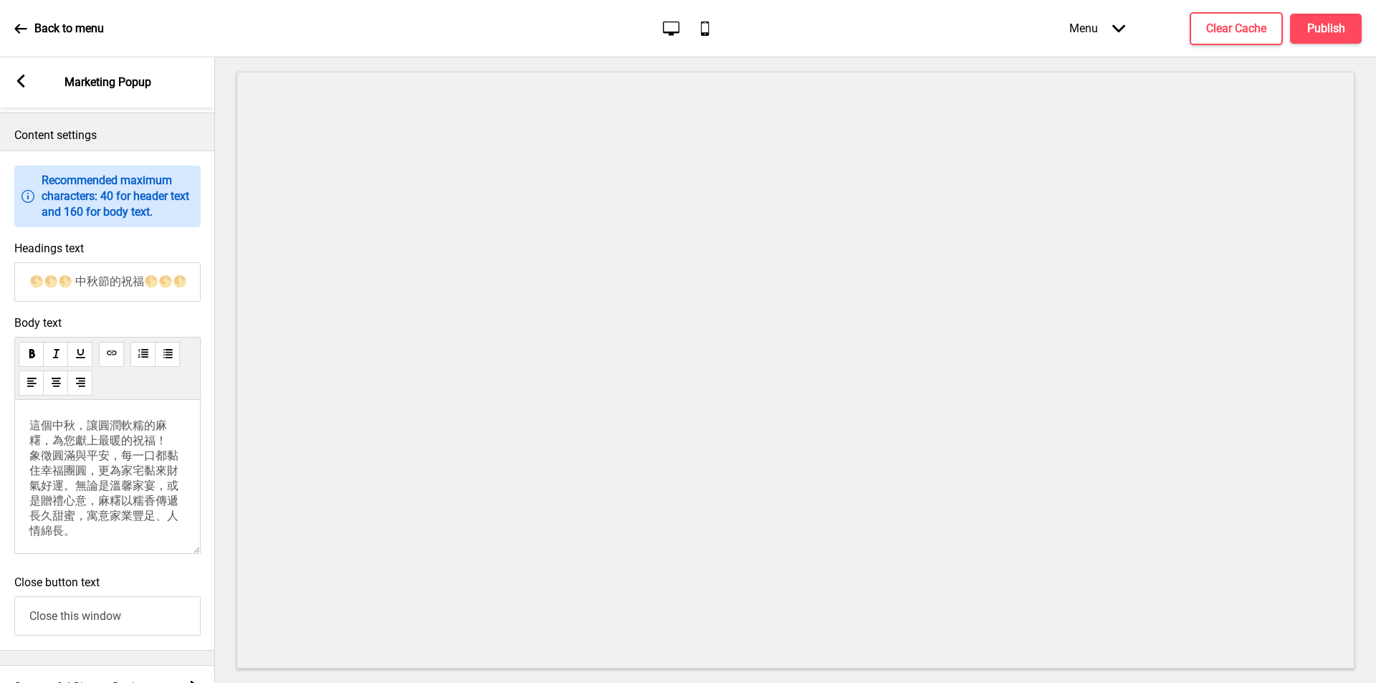
click at [44, 429] on p "這個中秋，讓圓潤軟糯的麻糬，為您獻上最暖的祝福！ 象徵圓滿與平安，每一口都黏住幸福團圓，更為家宅黏來財氣好運。無論是溫馨家宴，或是贈禮心意，麻糬以糯香傳遞長久…" at bounding box center [107, 478] width 156 height 120
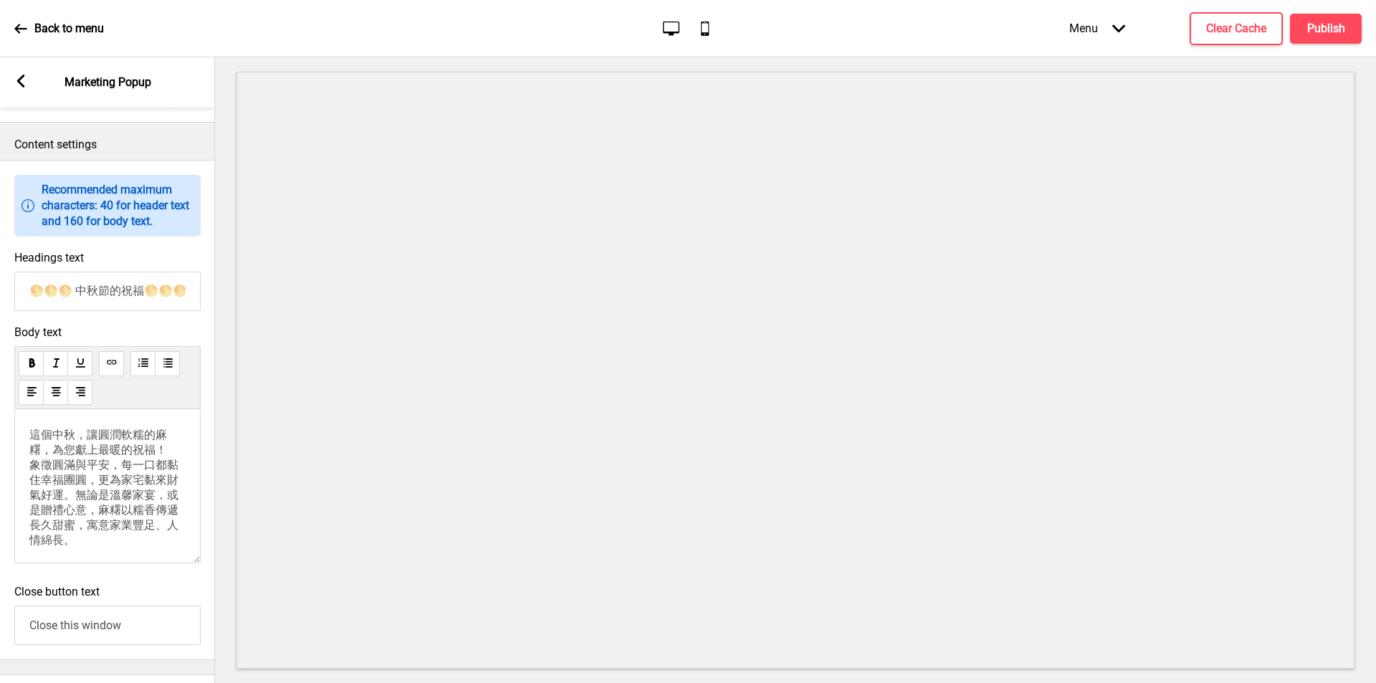
scroll to position [719, 0]
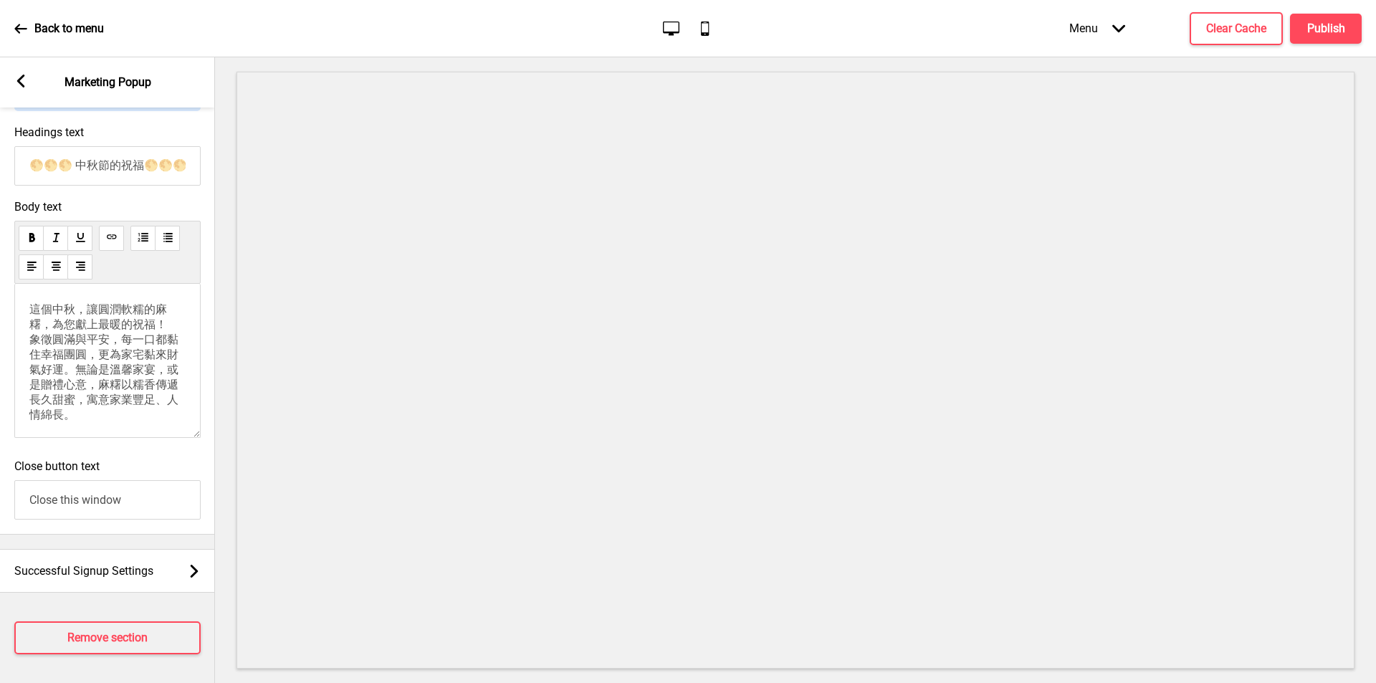
click at [158, 407] on p "這個中秋，讓圓潤軟糯的麻糬，為您獻上最暖的祝福！ 象徵圓滿與平安，每一口都黏住幸福團圓，更為家宅黏來財氣好運。無論是溫馨家宴，或是贈禮心意，麻糬以糯香傳遞長久…" at bounding box center [107, 362] width 156 height 120
click at [90, 399] on div "這個中秋，讓圓潤軟糯的麻糬，為您獻上最暖的祝福！ 象徵圓滿與平安，每一口都黏住幸福團圓，更為家宅黏來財氣好運。無論是溫馨家宴，或是贈禮心意，麻糬以糯香傳遞長久…" at bounding box center [107, 361] width 186 height 154
click at [44, 371] on span "這個中秋，讓圓潤軟糯的麻糬，為您獻上最暖的祝福！ 象徵圓滿與平安，每一口都黏住幸福團圓，更為家宅黏來財氣好運。無論是溫馨家宴，或是贈禮心意，麻糬以糯香傳遞長久…" at bounding box center [103, 350] width 149 height 119
click at [32, 380] on p "這個中秋，讓圓潤軟糯的麻糬，為您獻上最暖的祝福！ 象徵圓滿與平安，每一口都黏住幸福團圓，更為家宅黏來財氣好運。無論是溫馨家宴，或是贈禮心意，麻糬以糯香傳遞長久…" at bounding box center [107, 351] width 156 height 120
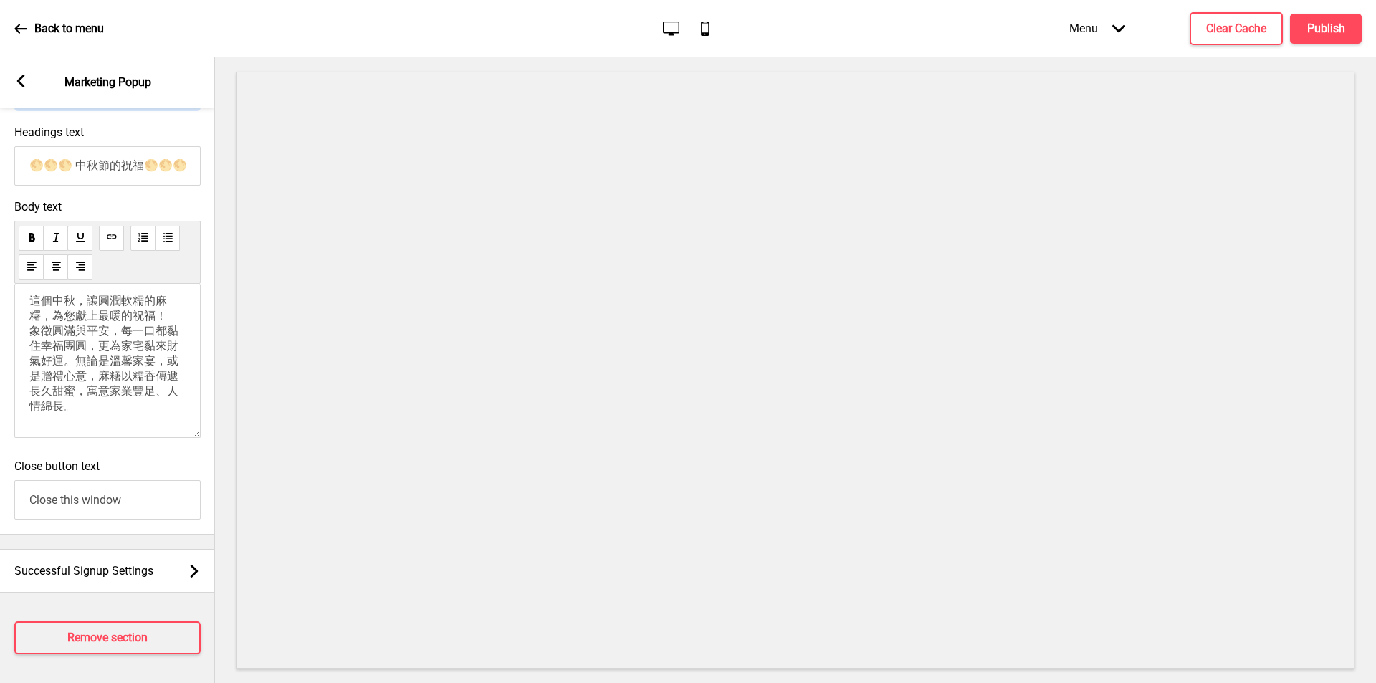
scroll to position [0, 0]
click at [131, 358] on span "這個中秋，讓圓潤軟糯的麻糬，為您獻上最暖的祝福！ 象徵圓滿與平安，每一口都黏住幸福團圓，更為家宅黏來財氣好運。無論是溫馨家宴，或是贈禮心意，麻糬以糯香傳遞長久…" at bounding box center [103, 361] width 149 height 119
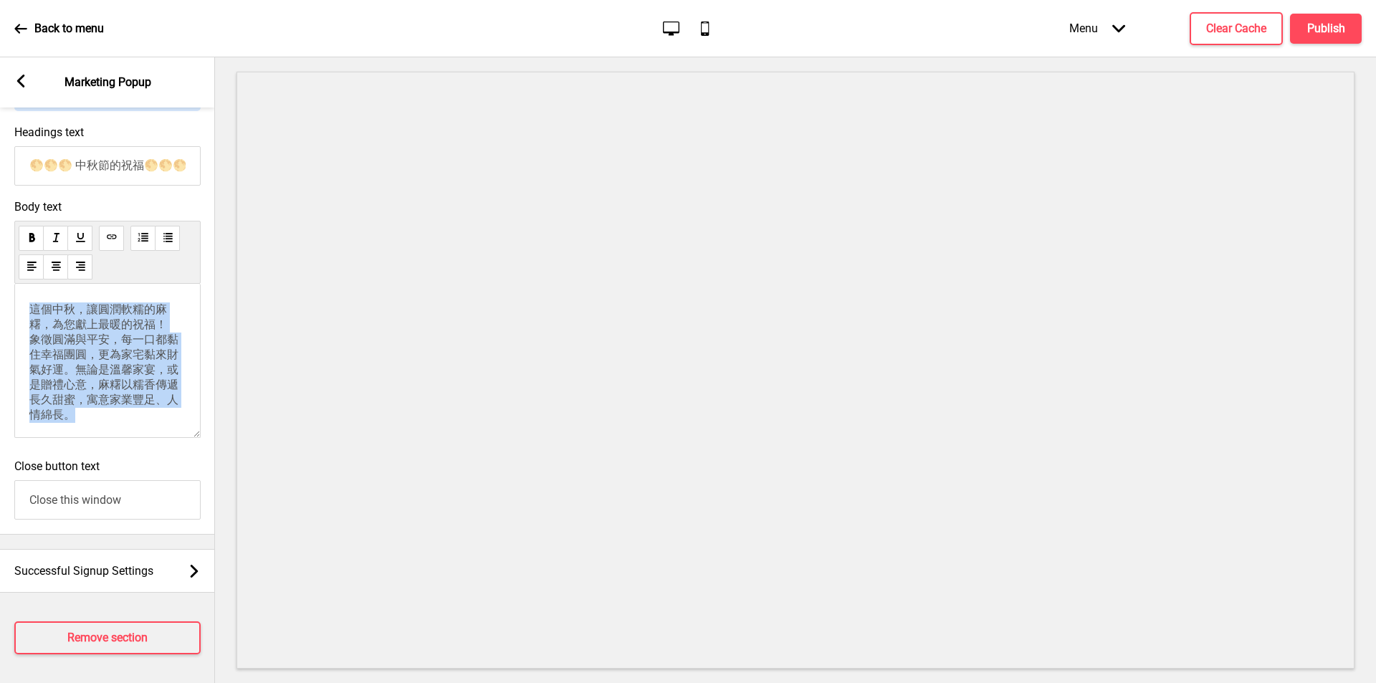
click at [135, 308] on span "這個中秋，讓圓潤軟糯的麻糬，為您獻上最暖的祝福！ 象徵圓滿與平安，每一口都黏住幸福團圓，更為家宅黏來財氣好運。無論是溫馨家宴，或是贈禮心意，麻糬以糯香傳遞長久…" at bounding box center [103, 361] width 149 height 119
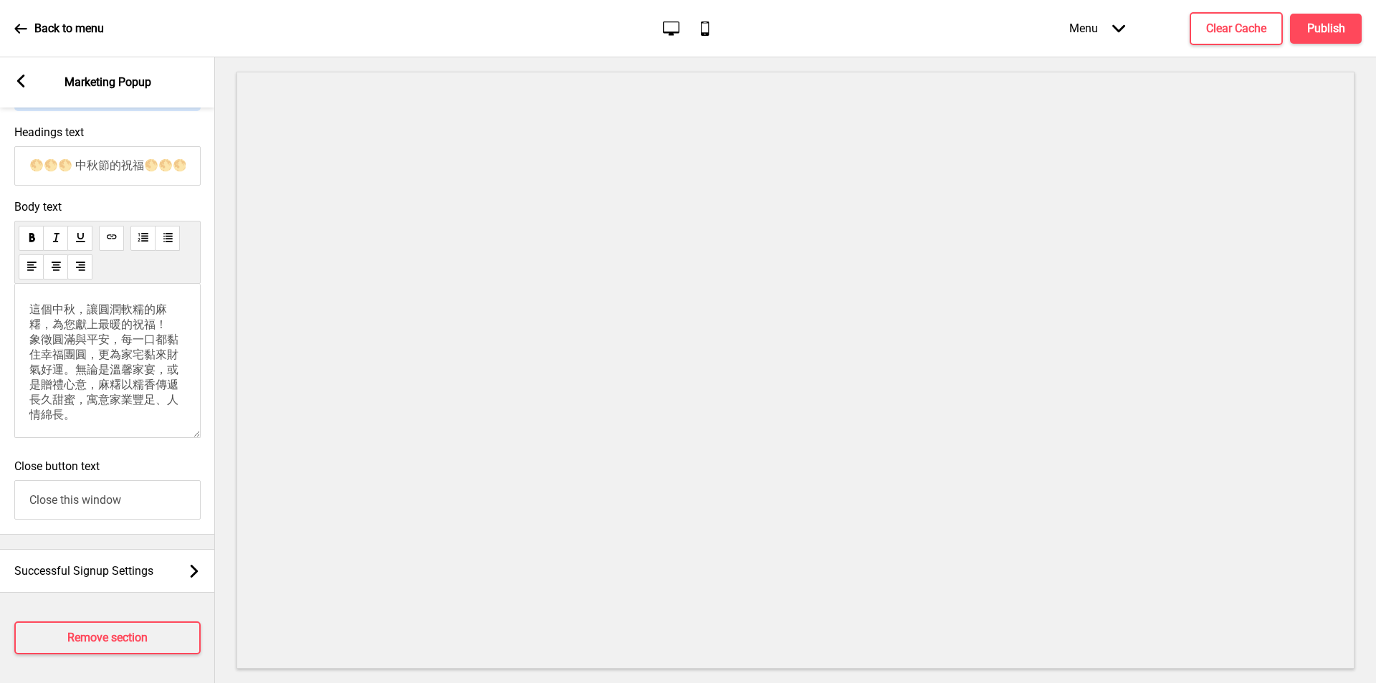
click at [172, 303] on p "這個中秋，讓圓潤軟糯的麻糬，為您獻上最暖的祝福！ 象徵圓滿與平安，每一口都黏住幸福團圓，更為家宅黏來財氣好運。無論是溫馨家宴，或是贈禮心意，麻糬以糯香傳遞長久…" at bounding box center [107, 362] width 156 height 120
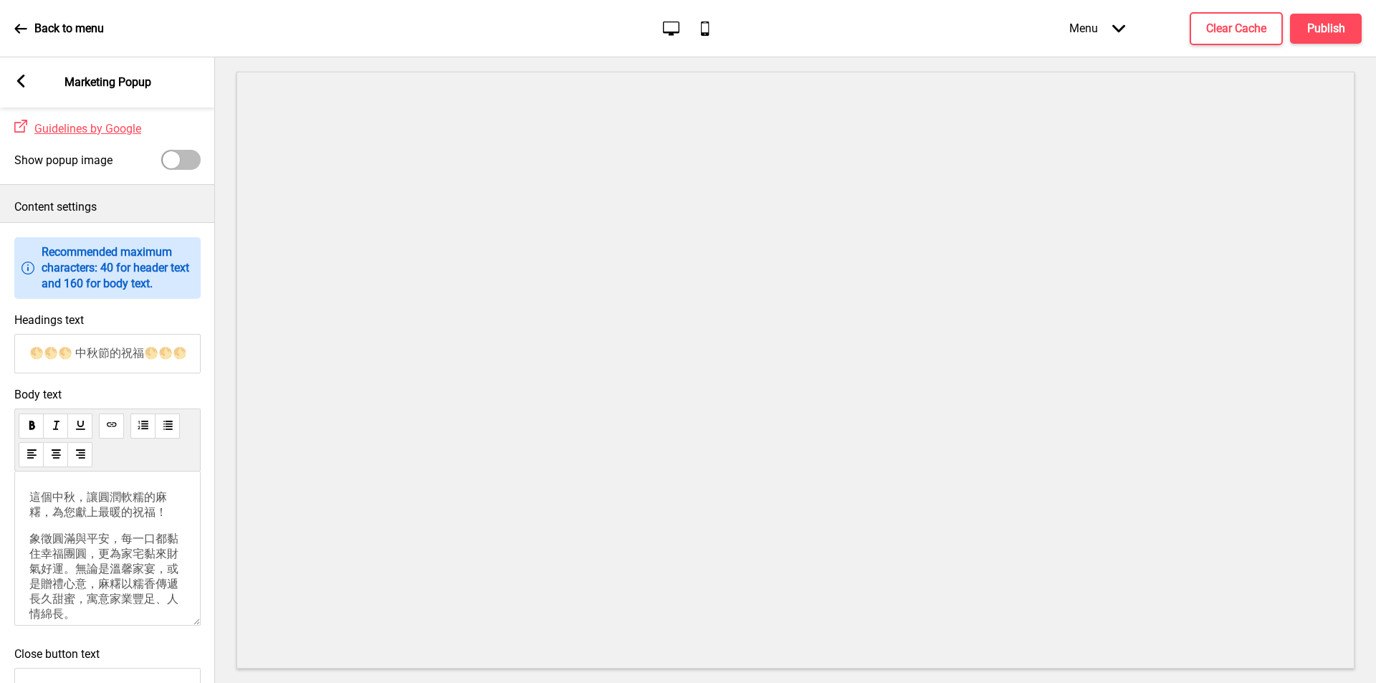
scroll to position [29, 0]
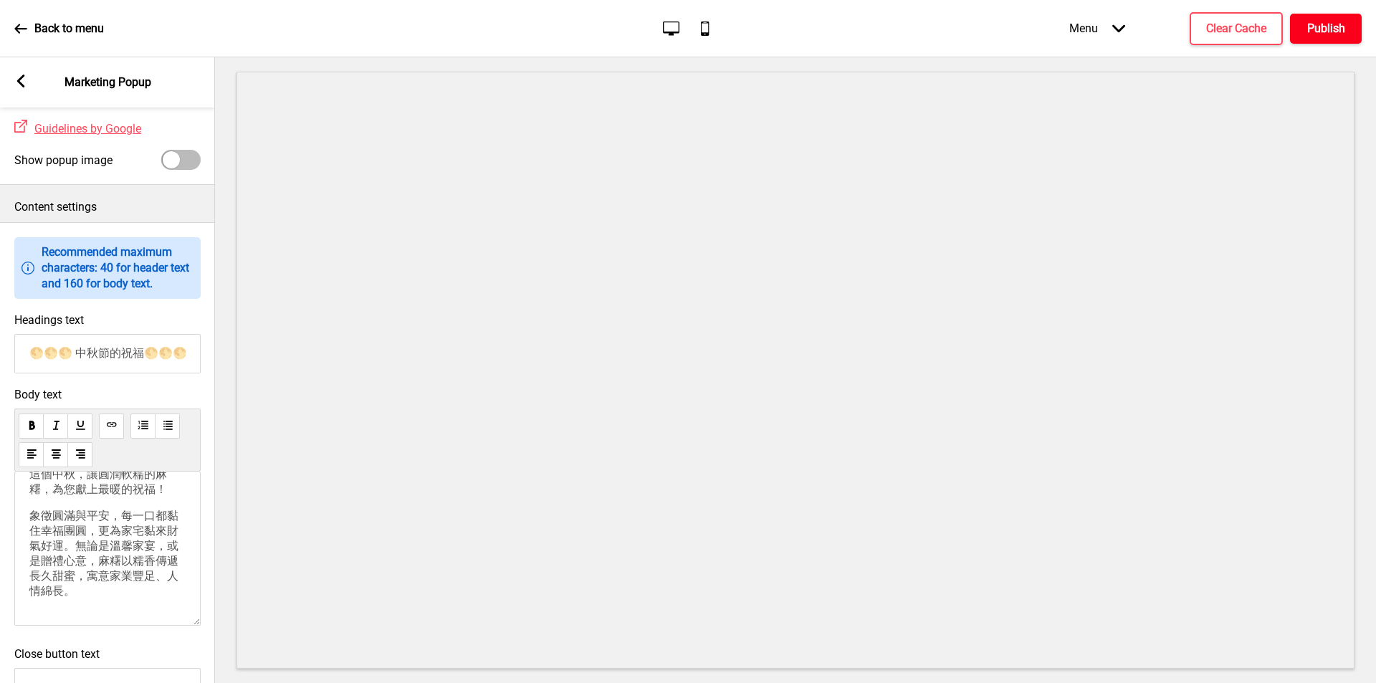
click at [1341, 24] on h4 "Publish" at bounding box center [1326, 29] width 38 height 16
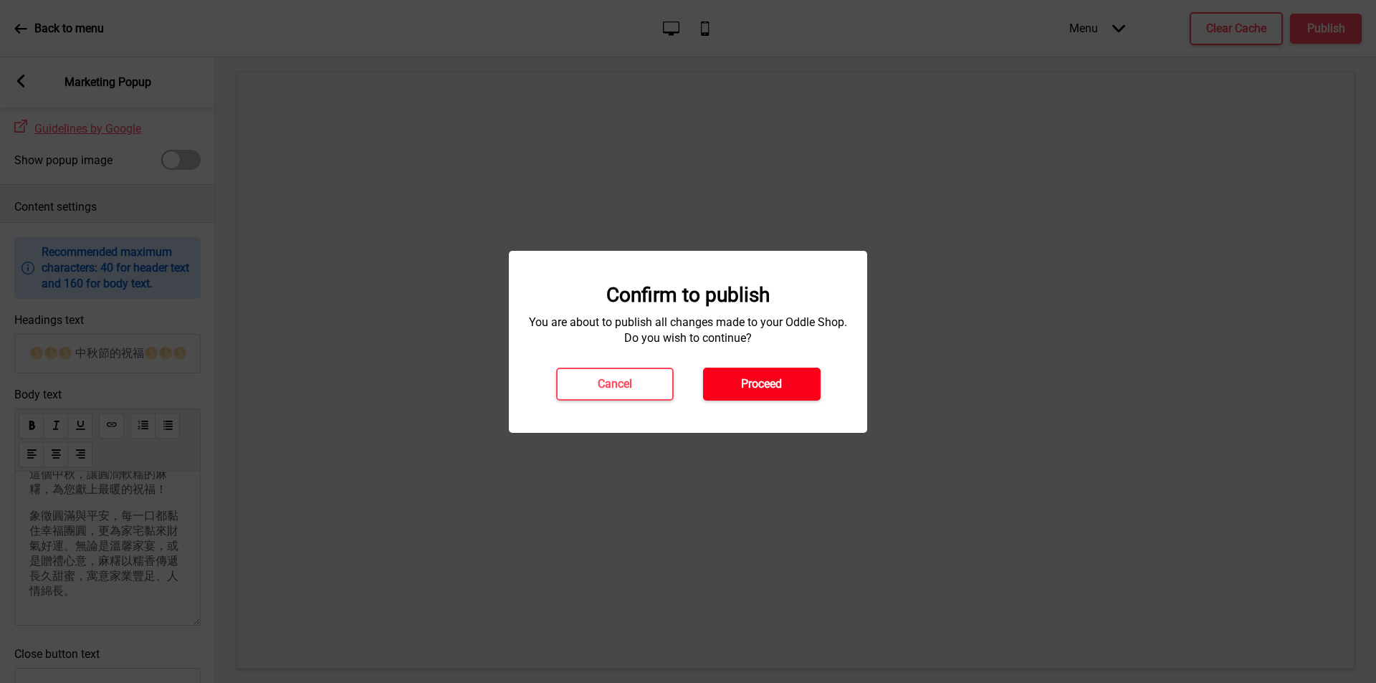
click at [771, 376] on h4 "Proceed" at bounding box center [761, 384] width 41 height 16
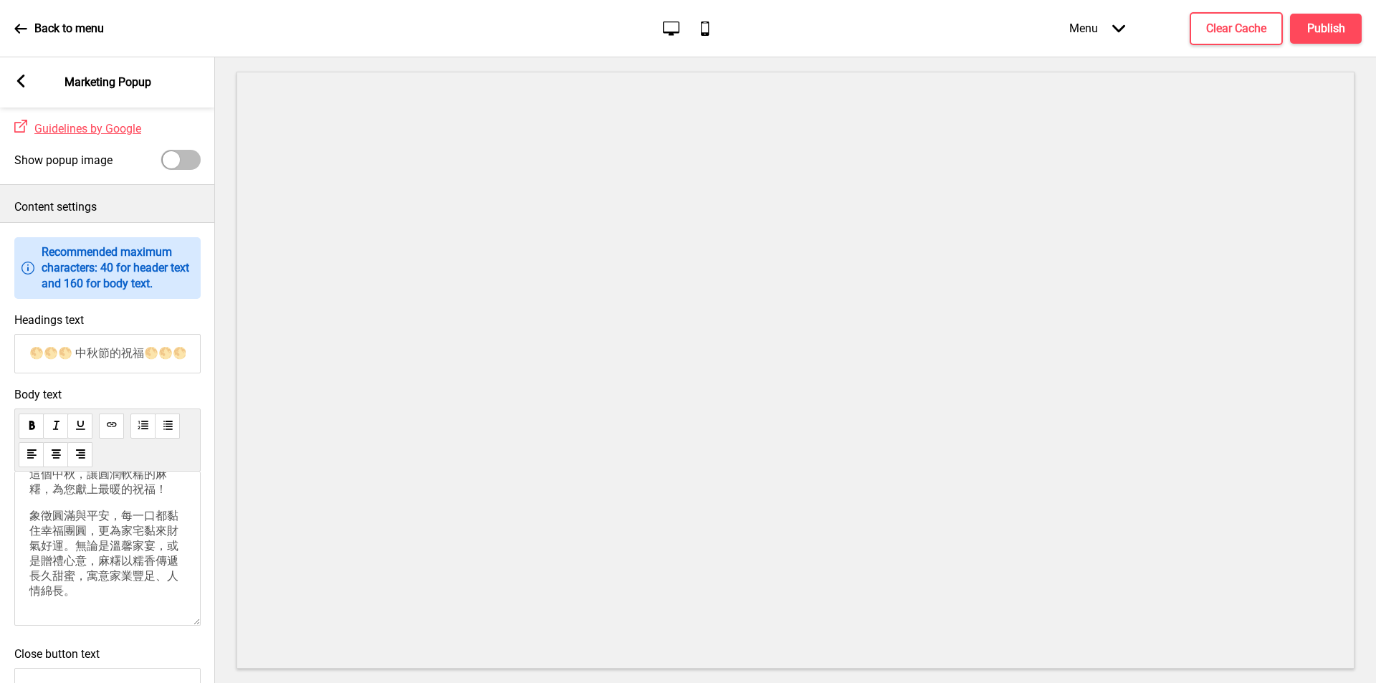
scroll to position [506, 0]
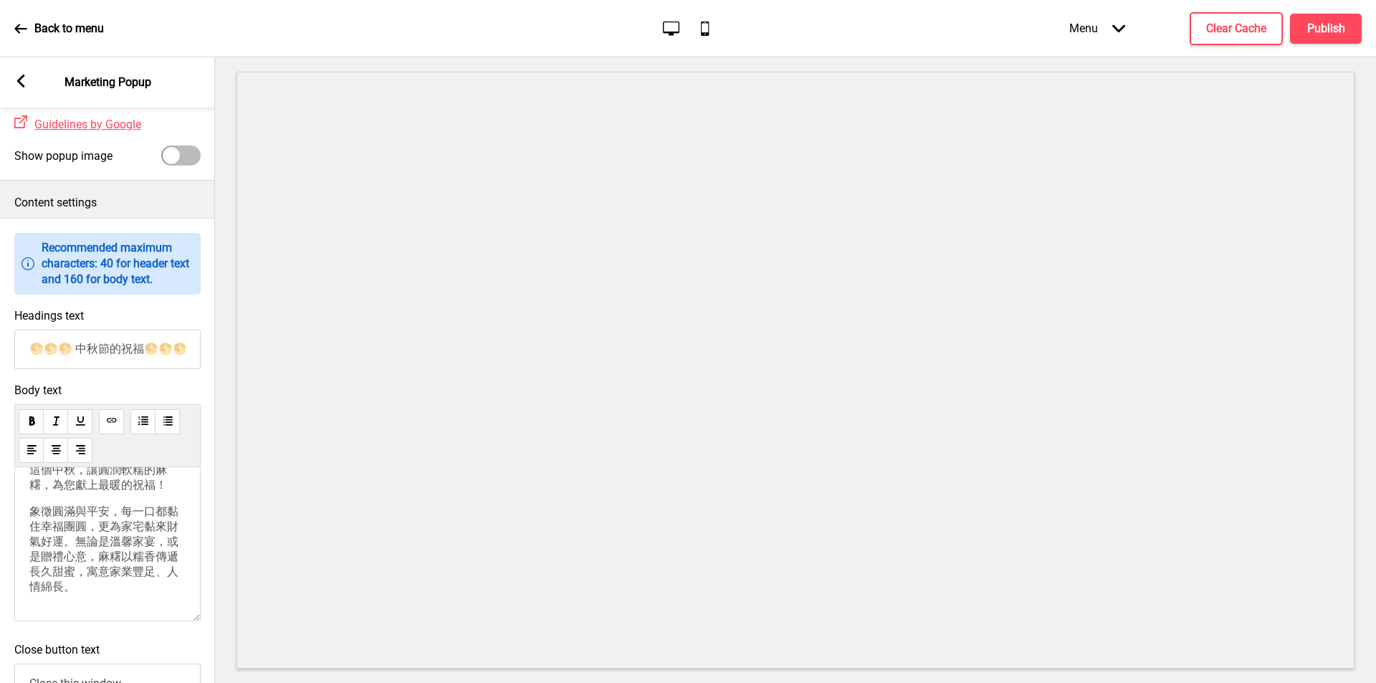
drag, startPoint x: 31, startPoint y: 533, endPoint x: 157, endPoint y: 643, distance: 167.1
click at [163, 636] on div "Body text 這個中秋，讓圓潤軟糯的麻糬，為您獻上最暖的祝福！ 象徵圓滿與平安，每一口都黏住幸福團圓，更為家宅黏來財氣好運。無論是溫馨家宴，或是贈禮心意…" at bounding box center [107, 505] width 215 height 259
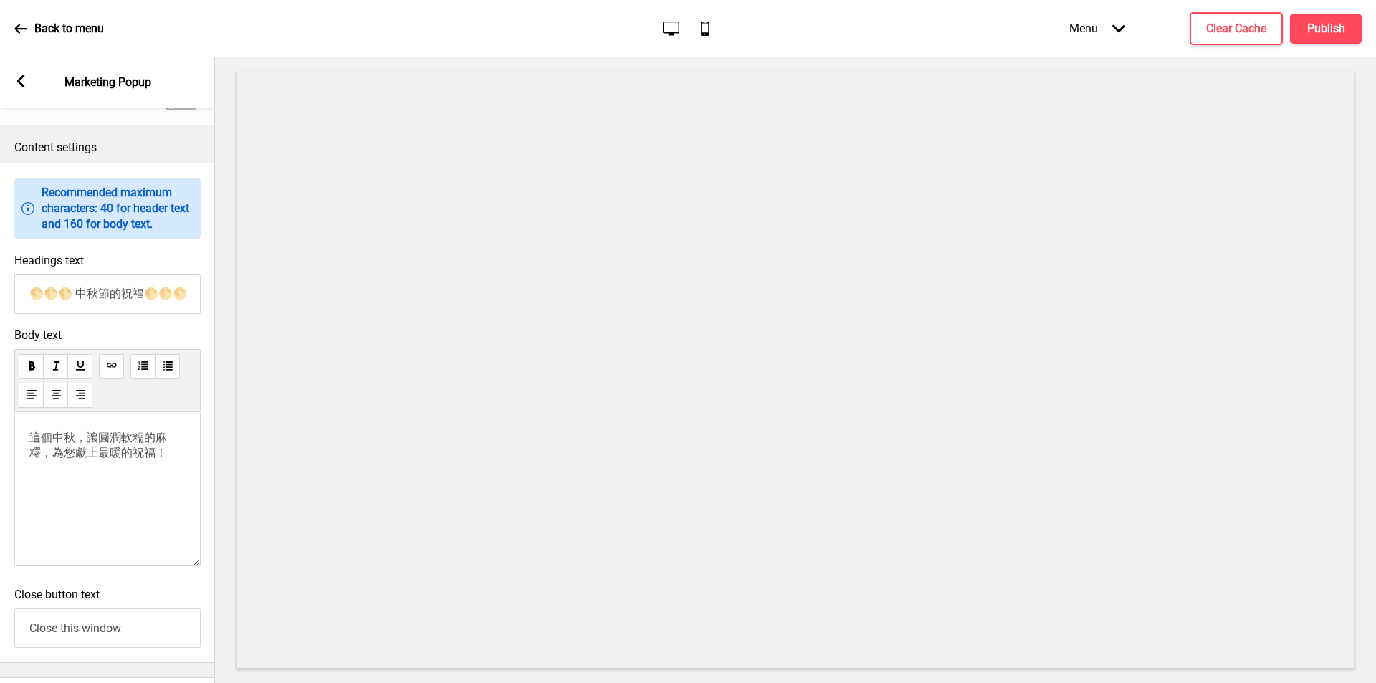
scroll to position [489, 0]
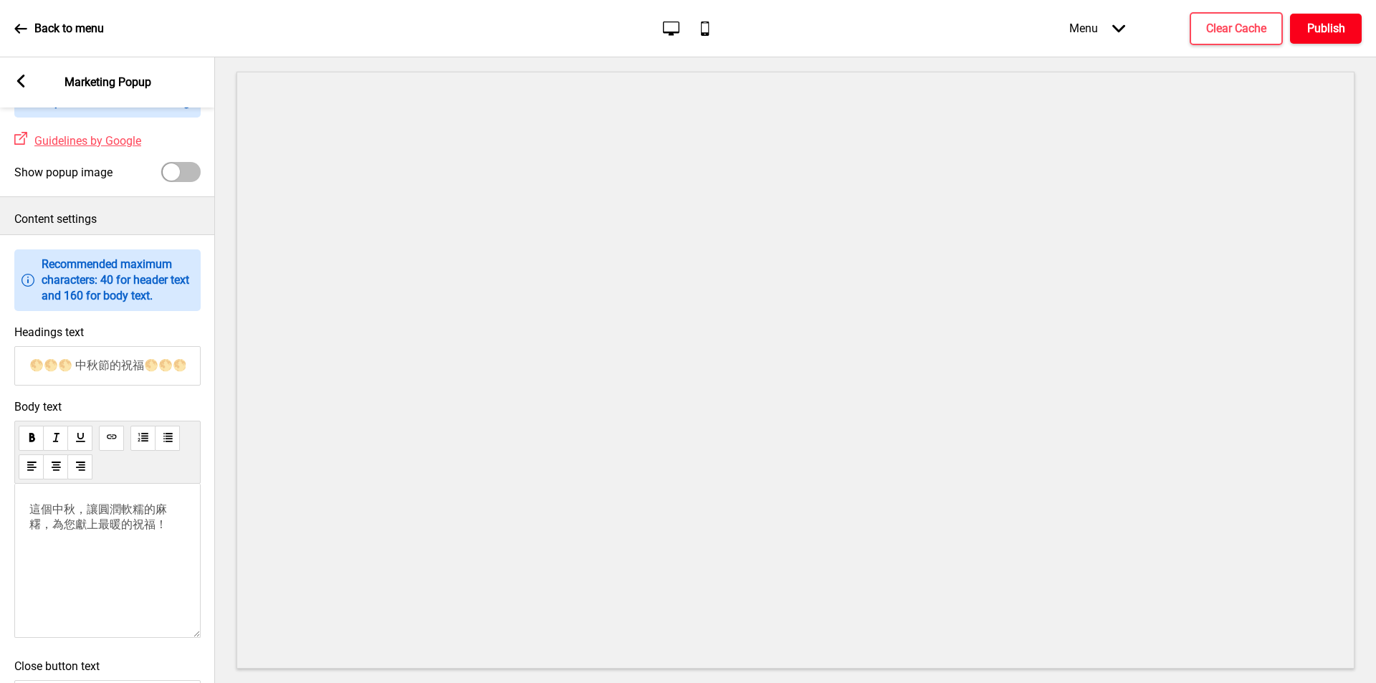
click at [1318, 34] on h4 "Publish" at bounding box center [1326, 29] width 38 height 16
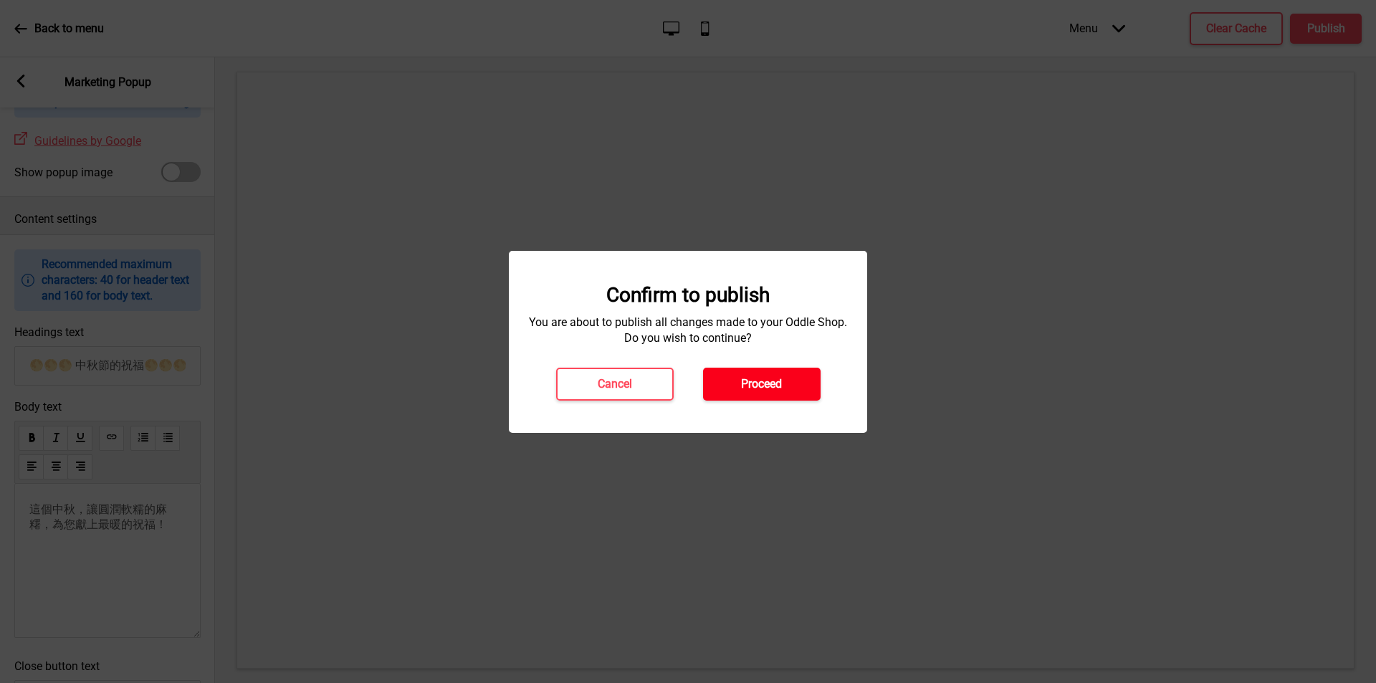
click at [784, 393] on button "Proceed" at bounding box center [762, 384] width 118 height 33
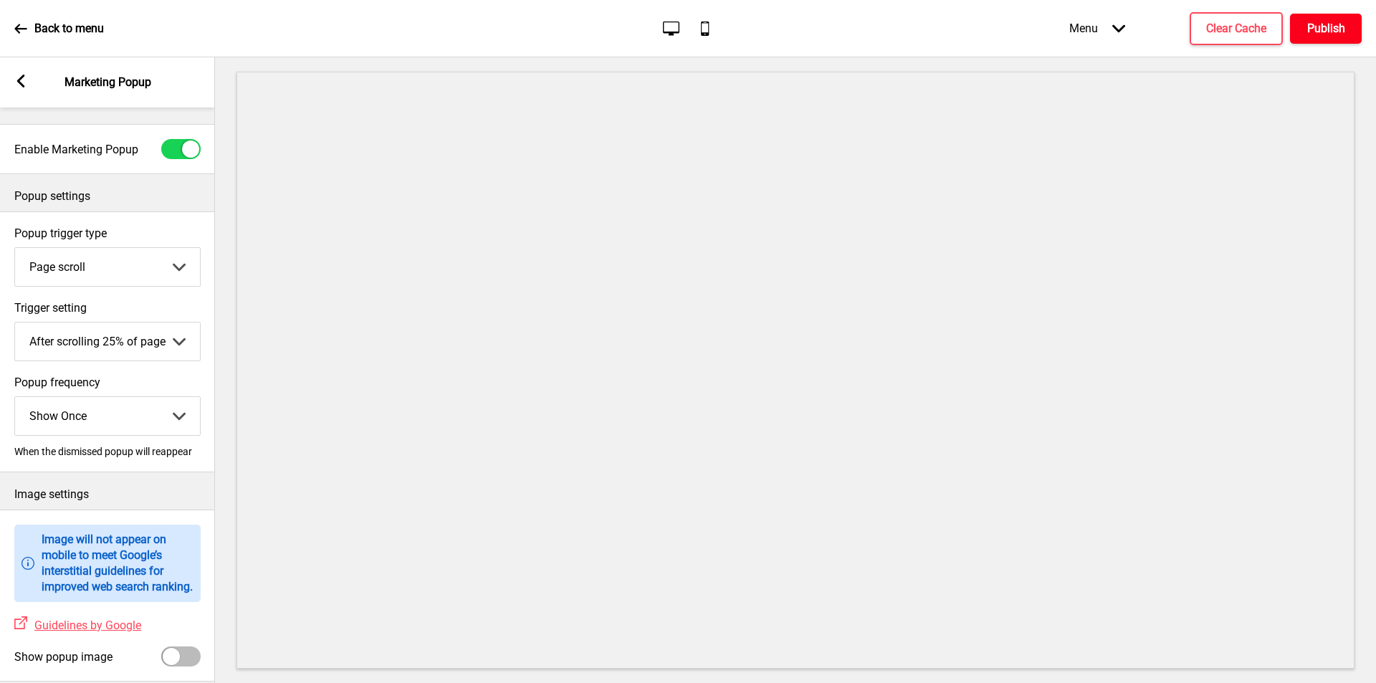
scroll to position [0, 0]
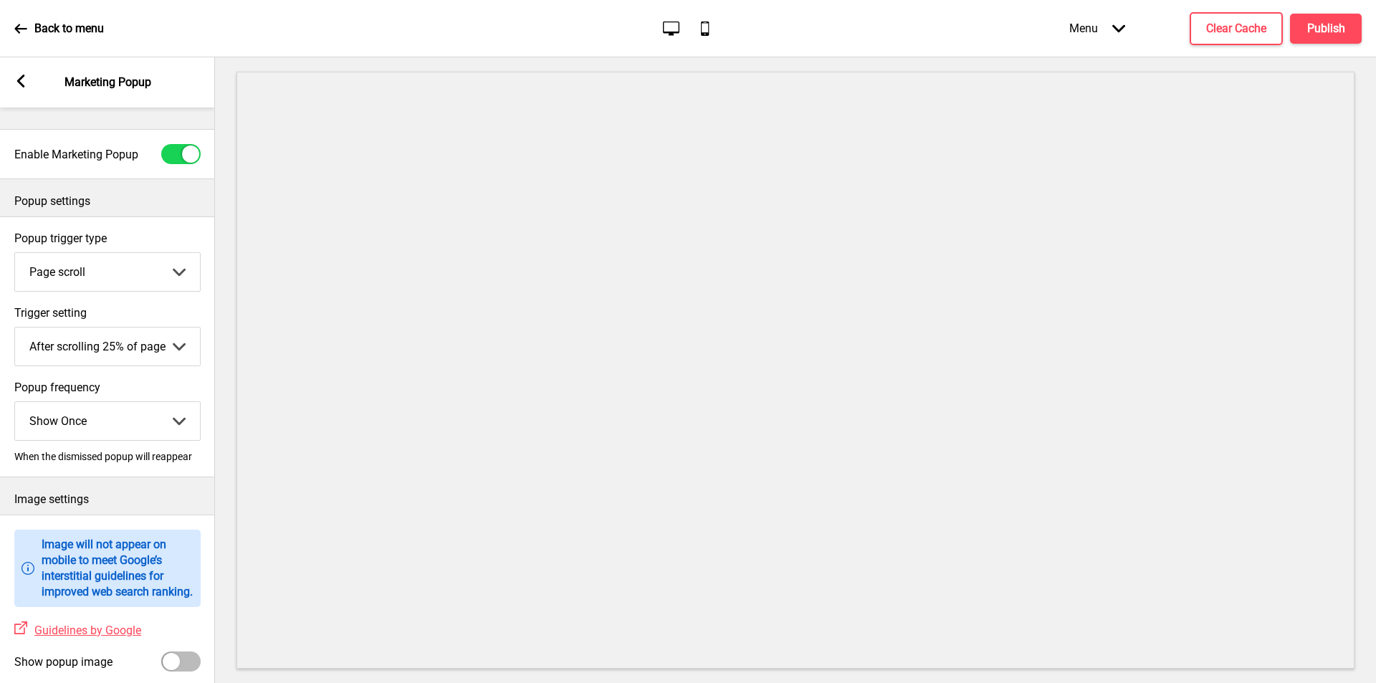
click at [187, 157] on div at bounding box center [190, 153] width 17 height 17
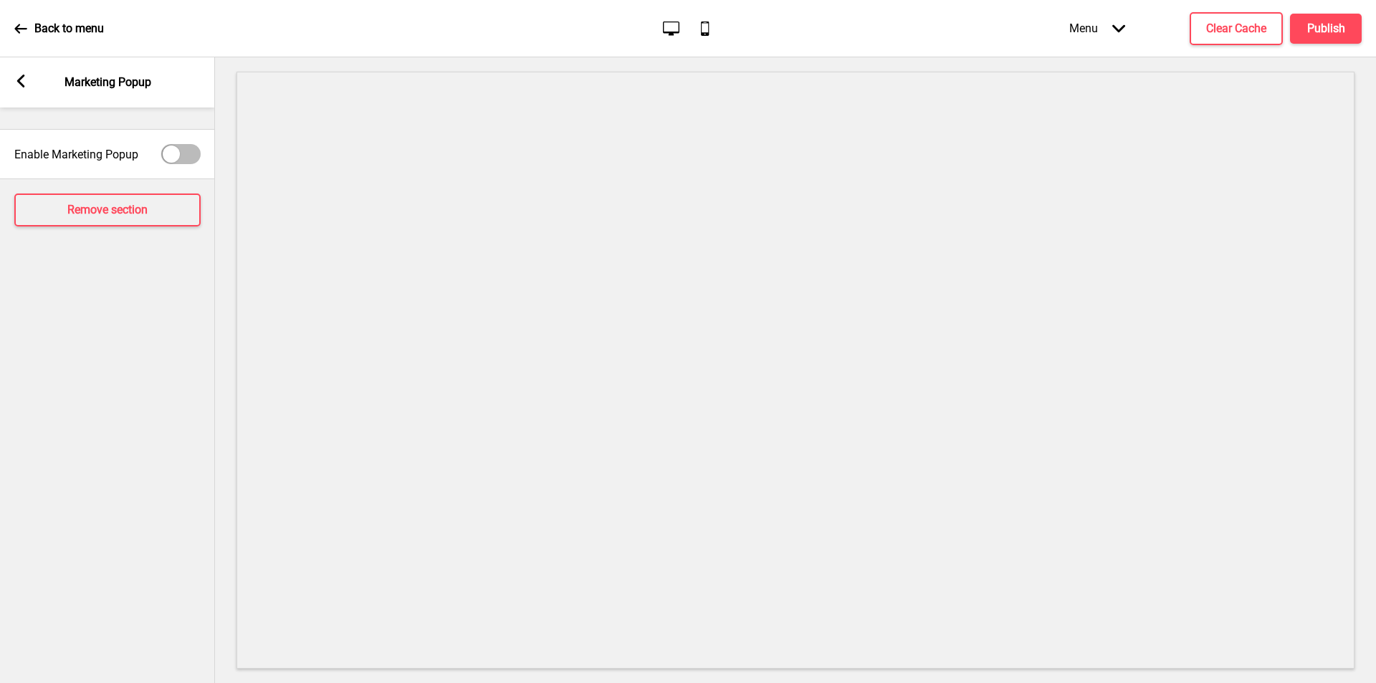
click at [178, 153] on div at bounding box center [171, 153] width 17 height 17
checkbox input "true"
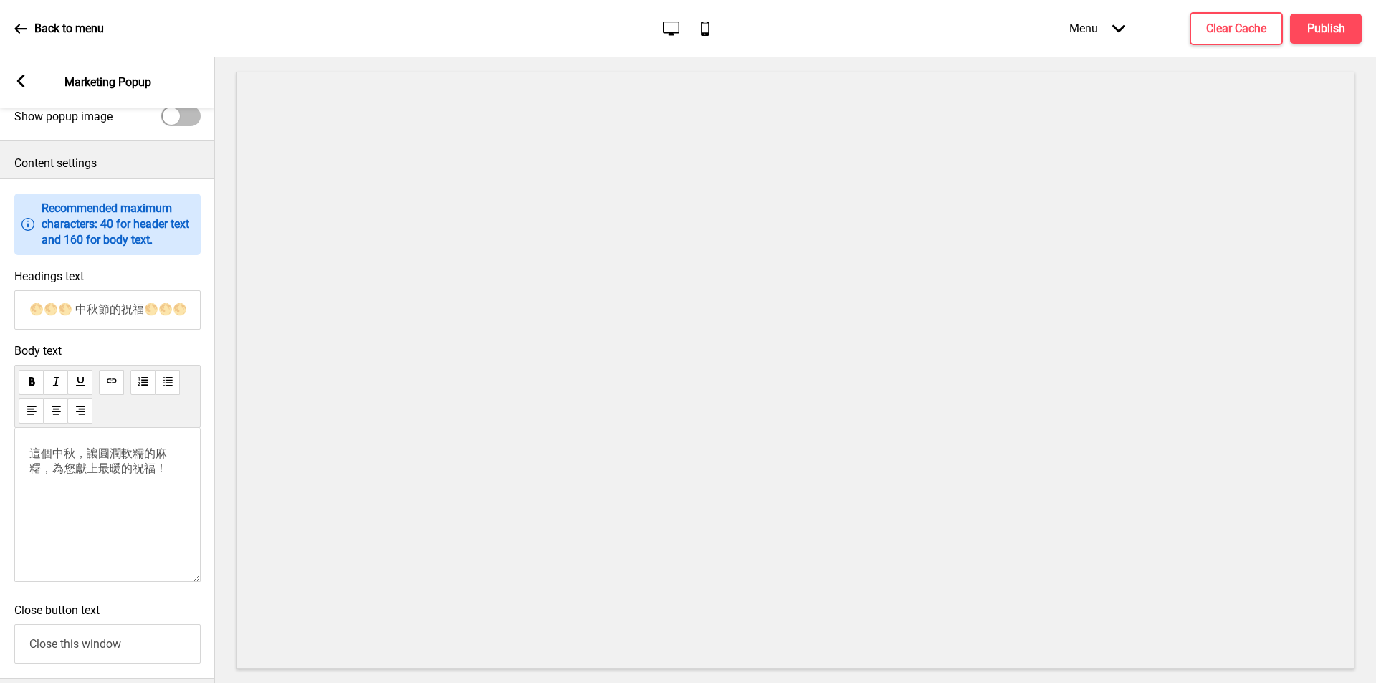
scroll to position [719, 0]
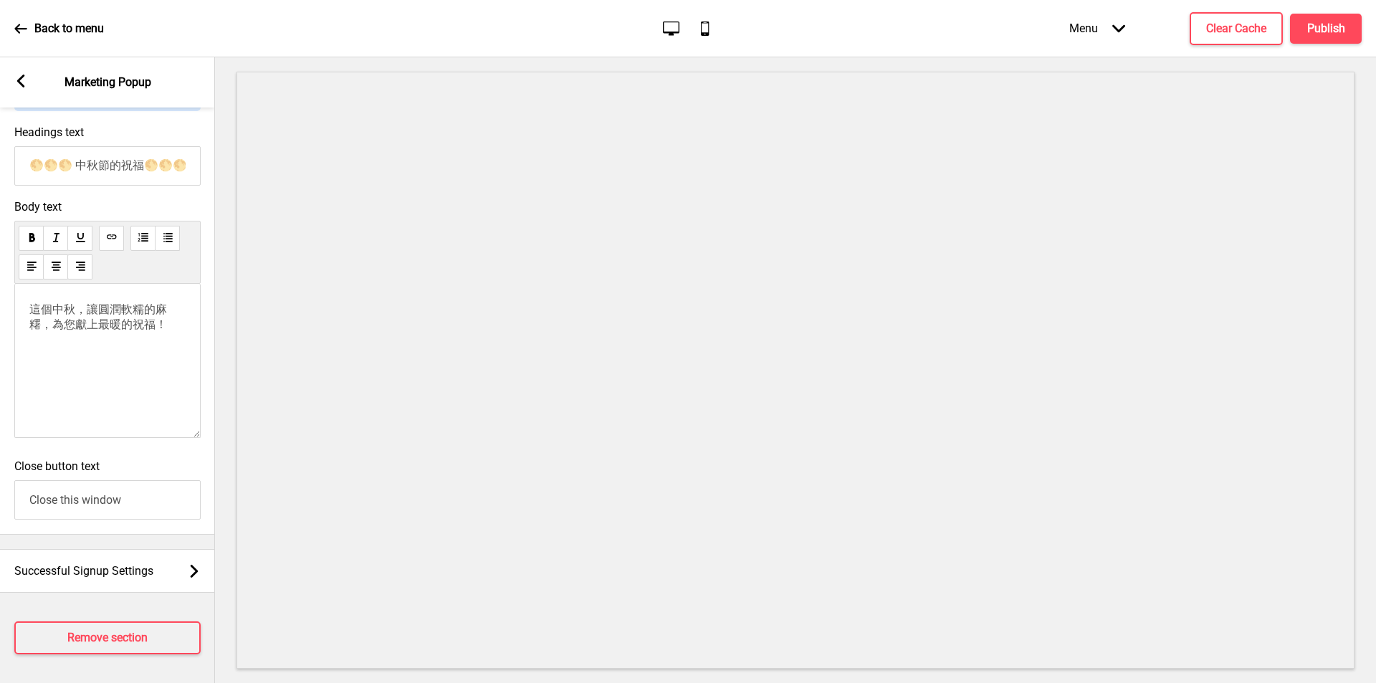
click at [134, 492] on input "Close this window" at bounding box center [107, 499] width 186 height 39
click at [1338, 39] on button "Publish" at bounding box center [1326, 29] width 72 height 30
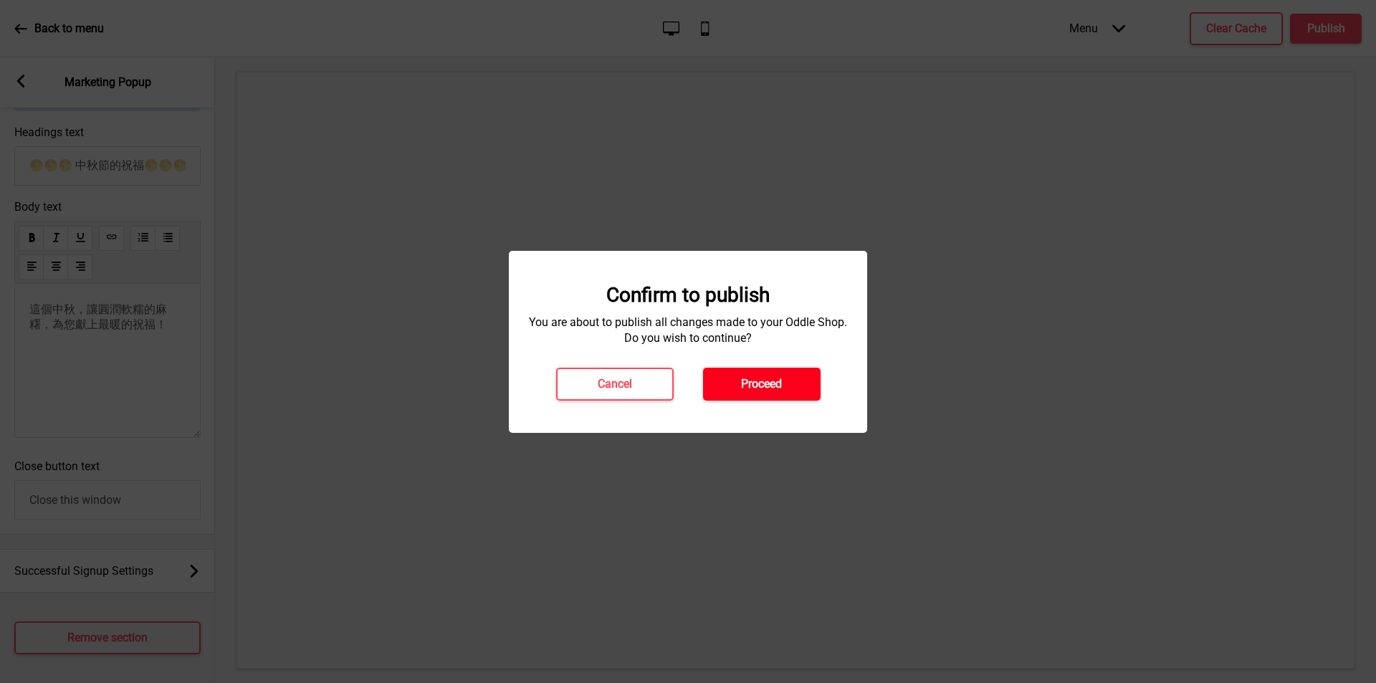
click at [799, 393] on button "Proceed" at bounding box center [762, 384] width 118 height 33
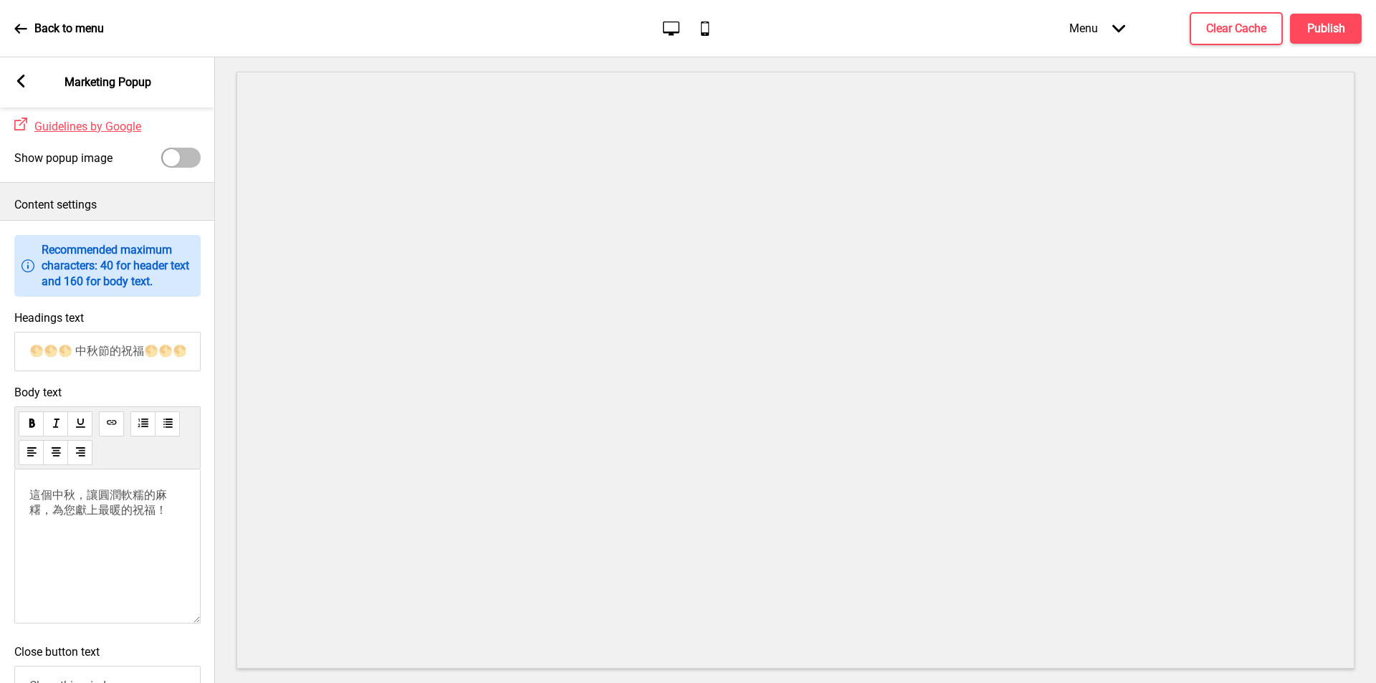
scroll to position [0, 1]
click at [91, 365] on input "🌕🌕🌕 中秋節的祝福🌕🌕🌕" at bounding box center [107, 351] width 186 height 39
drag, startPoint x: 73, startPoint y: 366, endPoint x: 17, endPoint y: 371, distance: 56.1
click at [13, 371] on div "Headings text 🌕🌕🌕 中秋節的祝福🌕🌕🌕" at bounding box center [107, 341] width 215 height 75
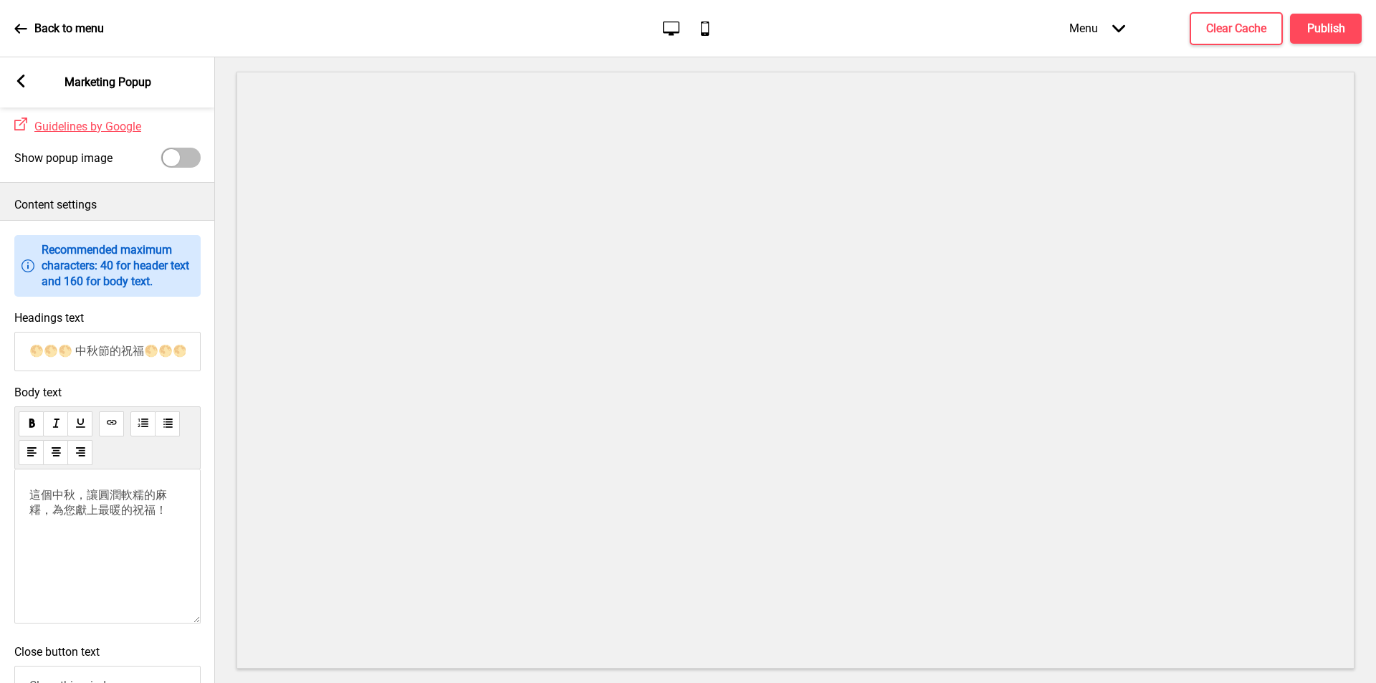
click at [145, 367] on input "🌕🌕🌕 中秋節的祝福🌕🌕🌕" at bounding box center [107, 351] width 186 height 39
click at [32, 364] on input "🌕🌕🌕 中秋節的祝福🌕🌕🌕" at bounding box center [107, 351] width 186 height 39
drag, startPoint x: 30, startPoint y: 366, endPoint x: 62, endPoint y: 378, distance: 33.5
click at [62, 371] on input "🌕🌕🌕 中秋節的祝福🌕🌕🌕" at bounding box center [107, 351] width 186 height 39
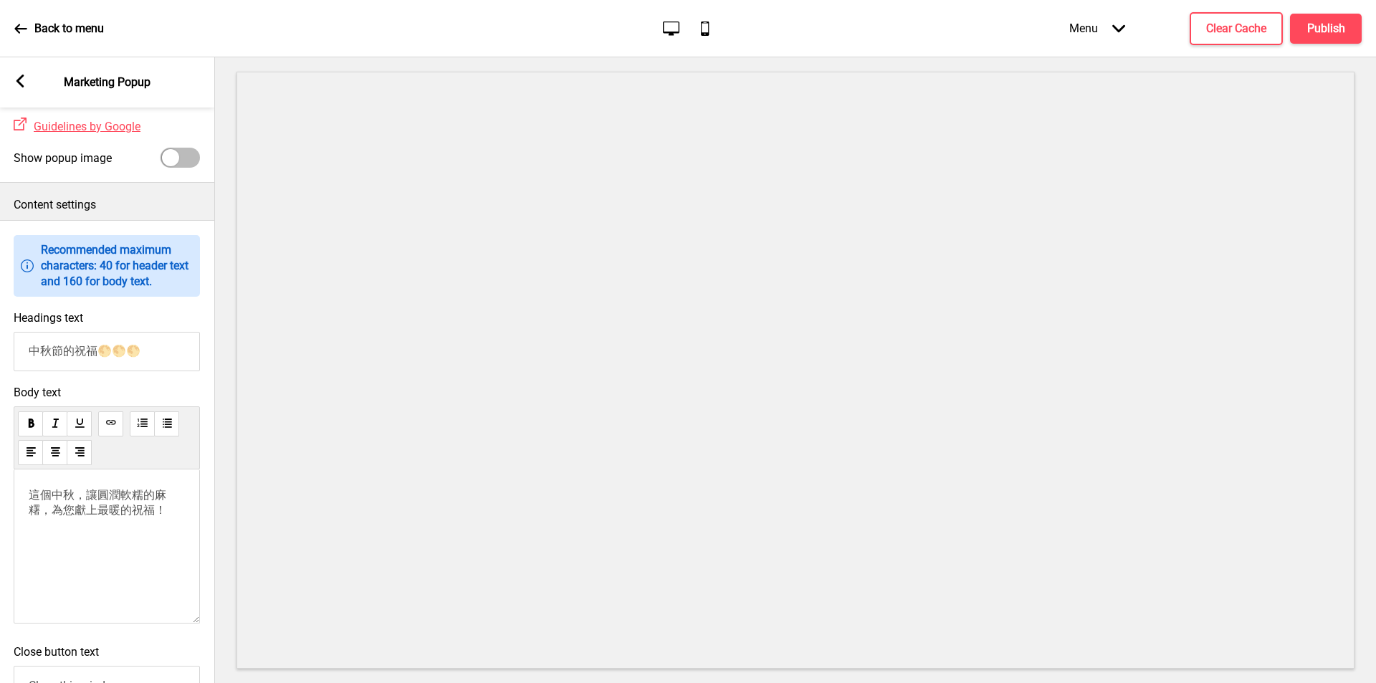
scroll to position [0, 0]
drag, startPoint x: 149, startPoint y: 366, endPoint x: 119, endPoint y: 365, distance: 30.1
click at [107, 366] on input "中秋節的祝福🌕🌕🌕" at bounding box center [107, 351] width 186 height 39
click at [43, 370] on input "中秋節的祝福" at bounding box center [107, 351] width 186 height 39
click at [31, 368] on input "中秋節的祝福" at bounding box center [107, 351] width 186 height 39
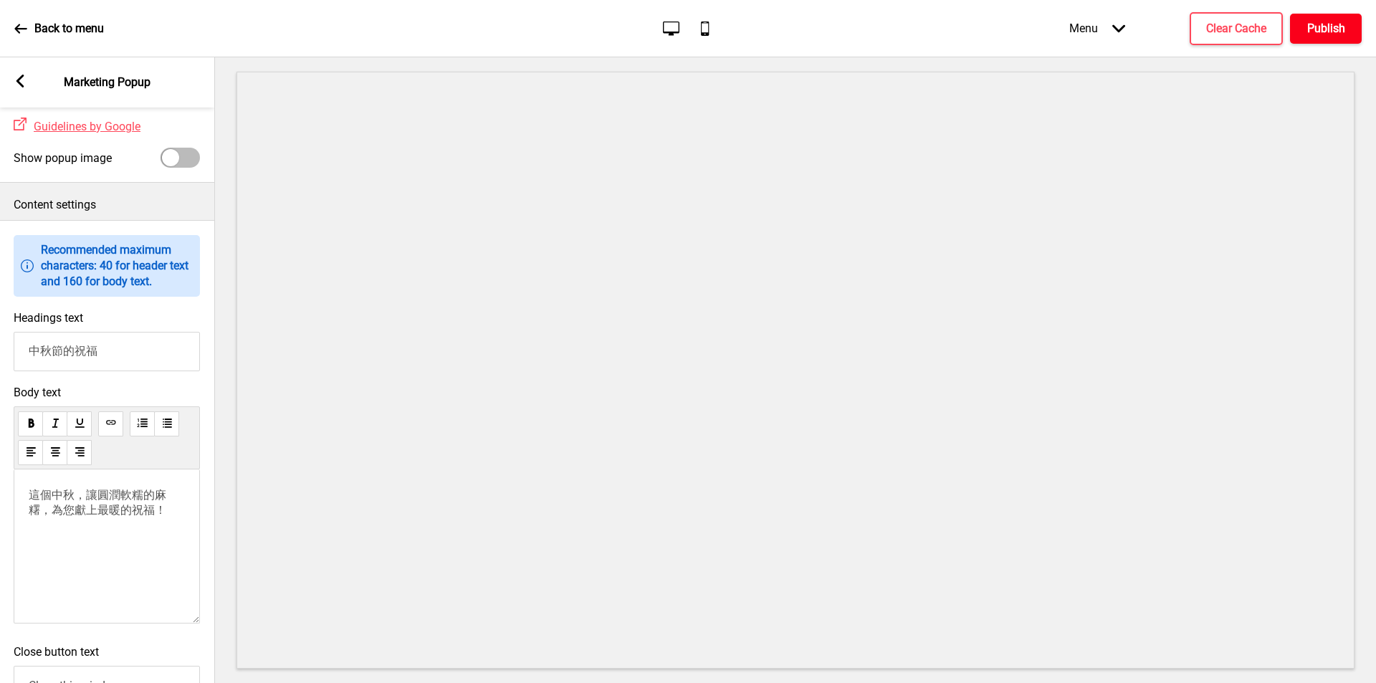
type input "中秋節的祝福"
click at [1323, 24] on h4 "Publish" at bounding box center [1326, 29] width 38 height 16
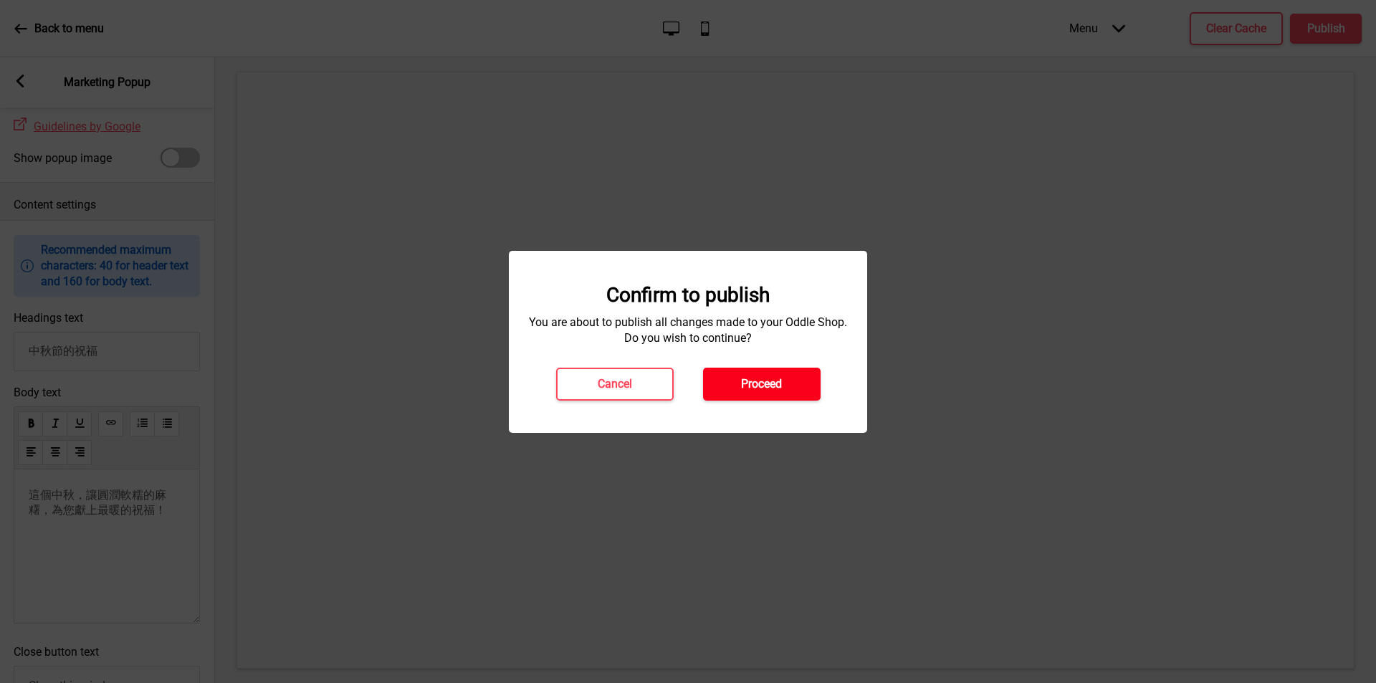
click at [779, 380] on h4 "Proceed" at bounding box center [761, 384] width 41 height 16
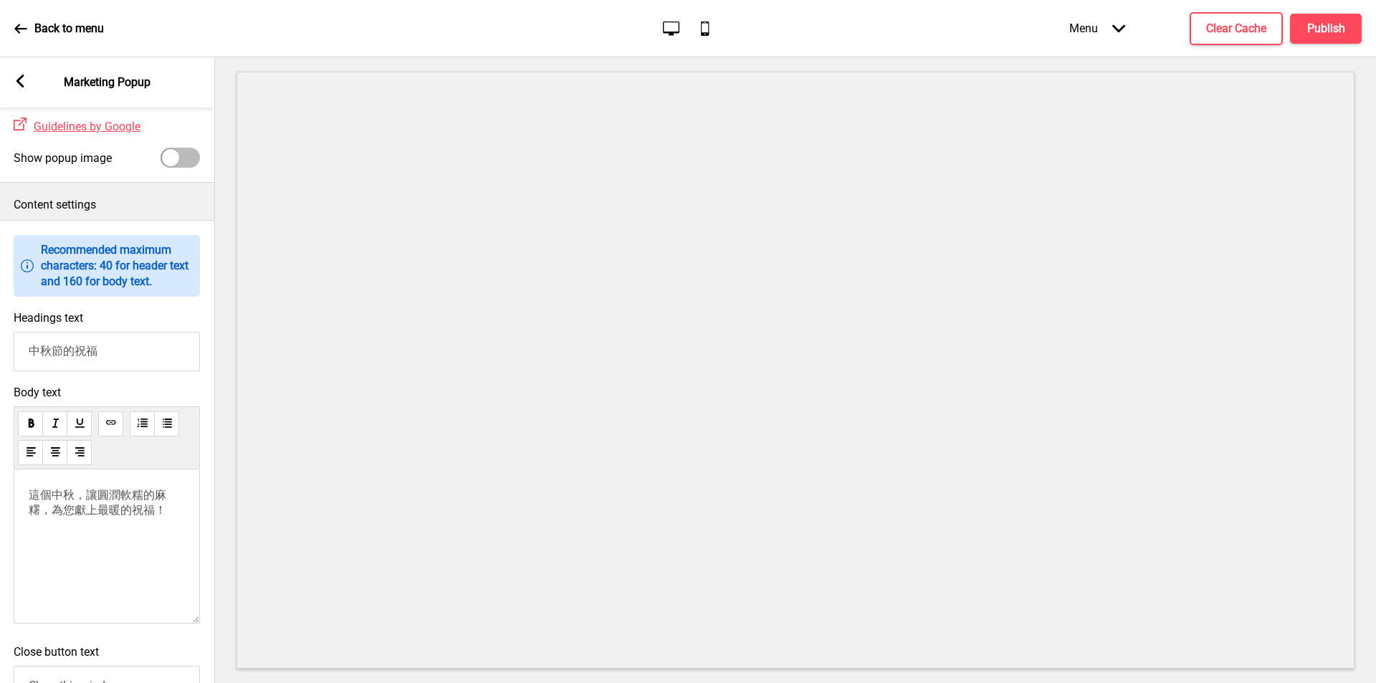
click at [113, 360] on input "中秋節的祝福" at bounding box center [107, 351] width 186 height 39
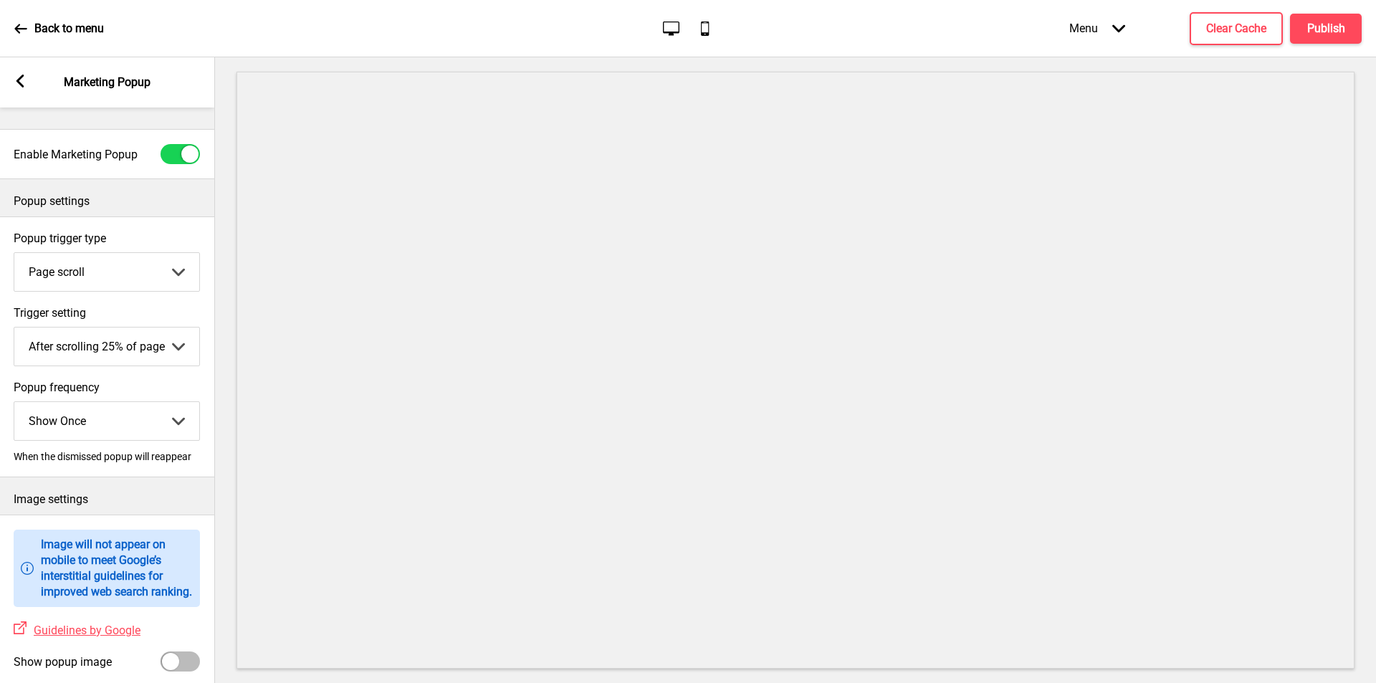
click at [176, 347] on select "After scrolling 25% of page After scrolling 50% of page After scrolling 75% of …" at bounding box center [106, 346] width 185 height 38
click at [171, 266] on select "Page scroll Time delay On exit intent" at bounding box center [106, 272] width 185 height 38
select select "timeDelay"
click at [14, 253] on select "Page scroll Time delay On exit intent" at bounding box center [106, 272] width 185 height 38
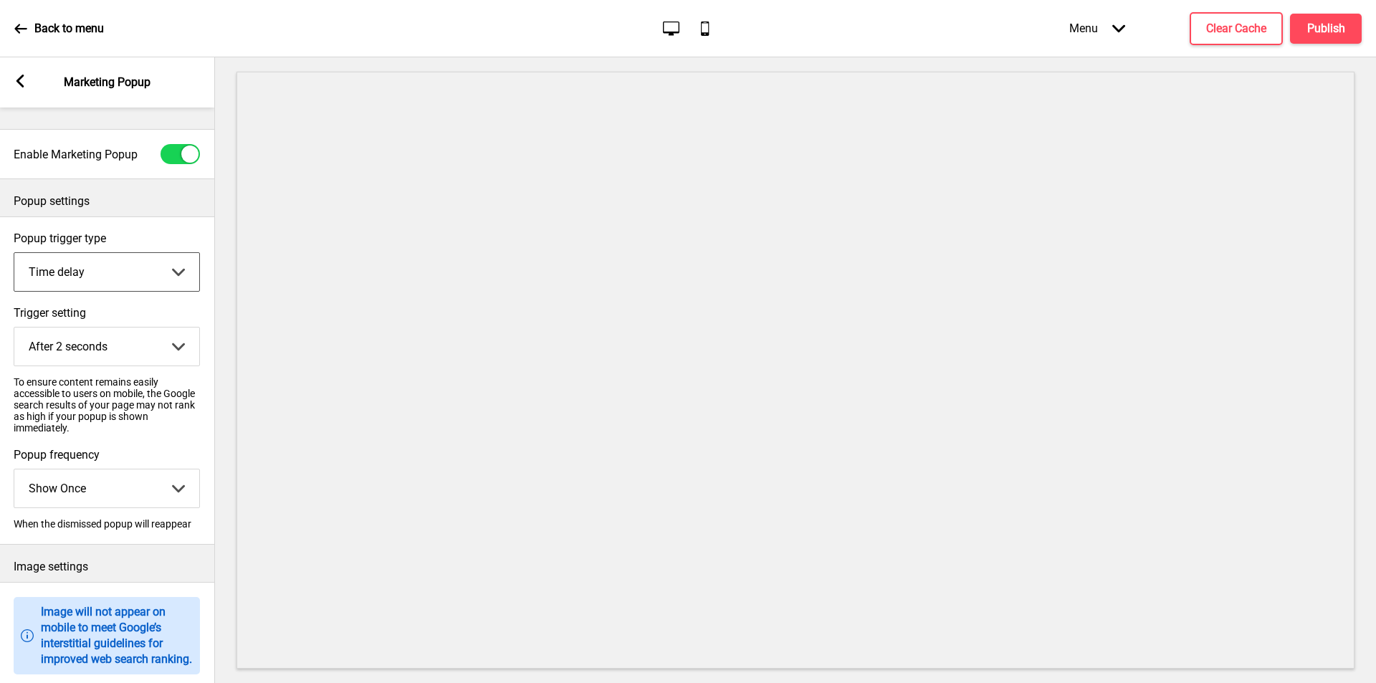
click at [186, 351] on select "After 2 seconds After 5 seconds After 10 seconds After 30 seconds After 60 seco…" at bounding box center [106, 346] width 185 height 38
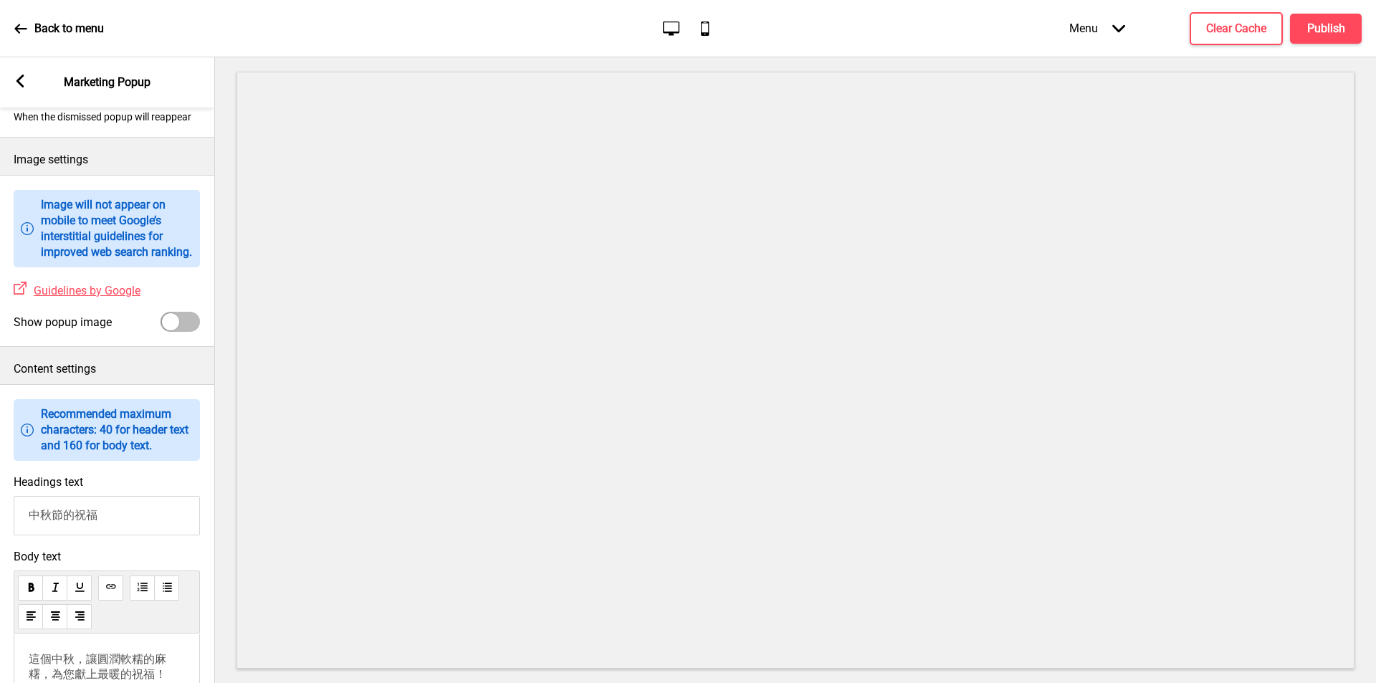
scroll to position [573, 0]
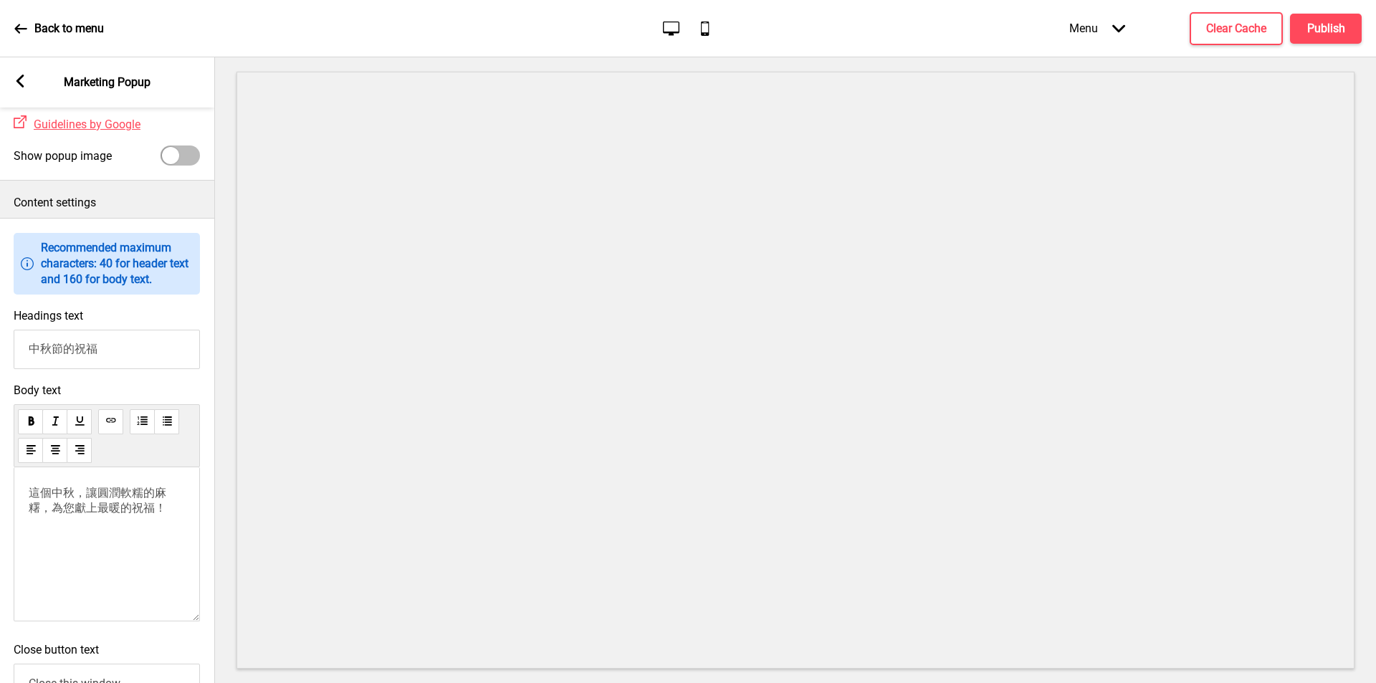
click at [129, 369] on input "中秋節的祝福" at bounding box center [107, 349] width 186 height 39
paste input "🌕🌕🌕"
click at [27, 365] on input "中秋節的祝福🌕🌕🌕" at bounding box center [107, 349] width 186 height 39
paste input "🌕🌕🌕"
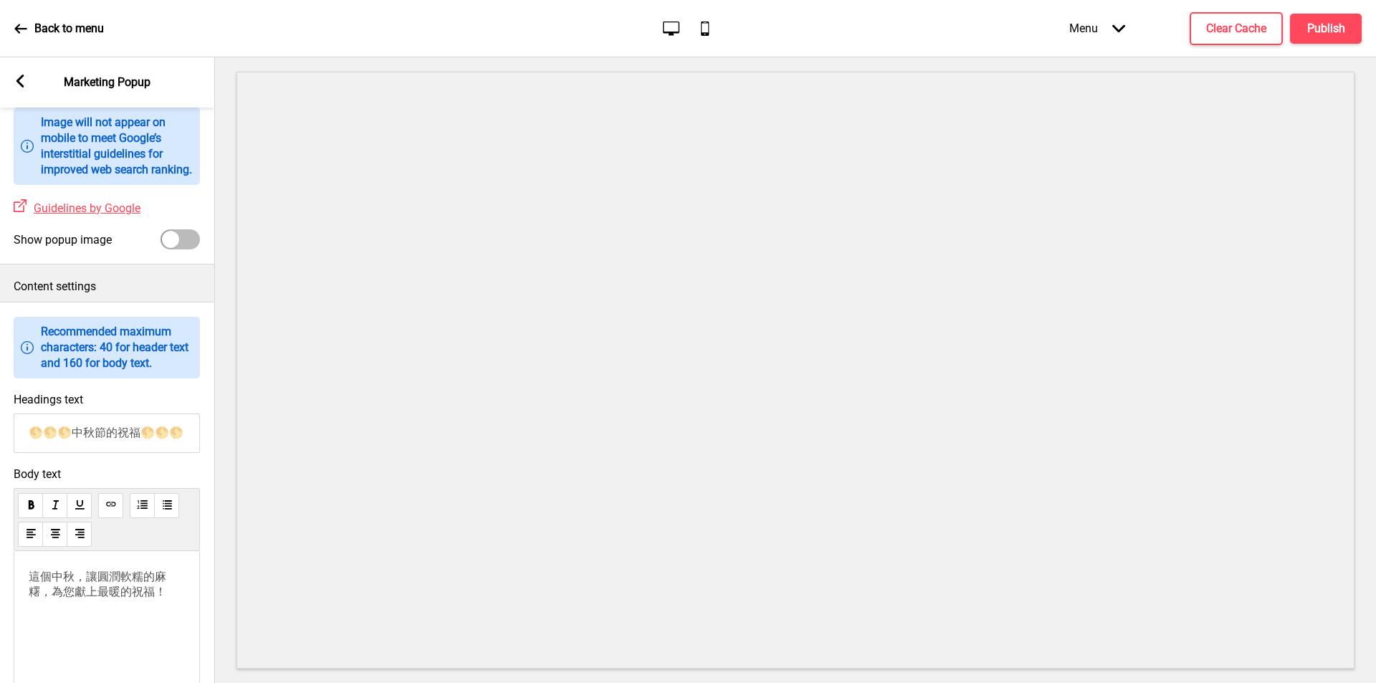
scroll to position [502, 0]
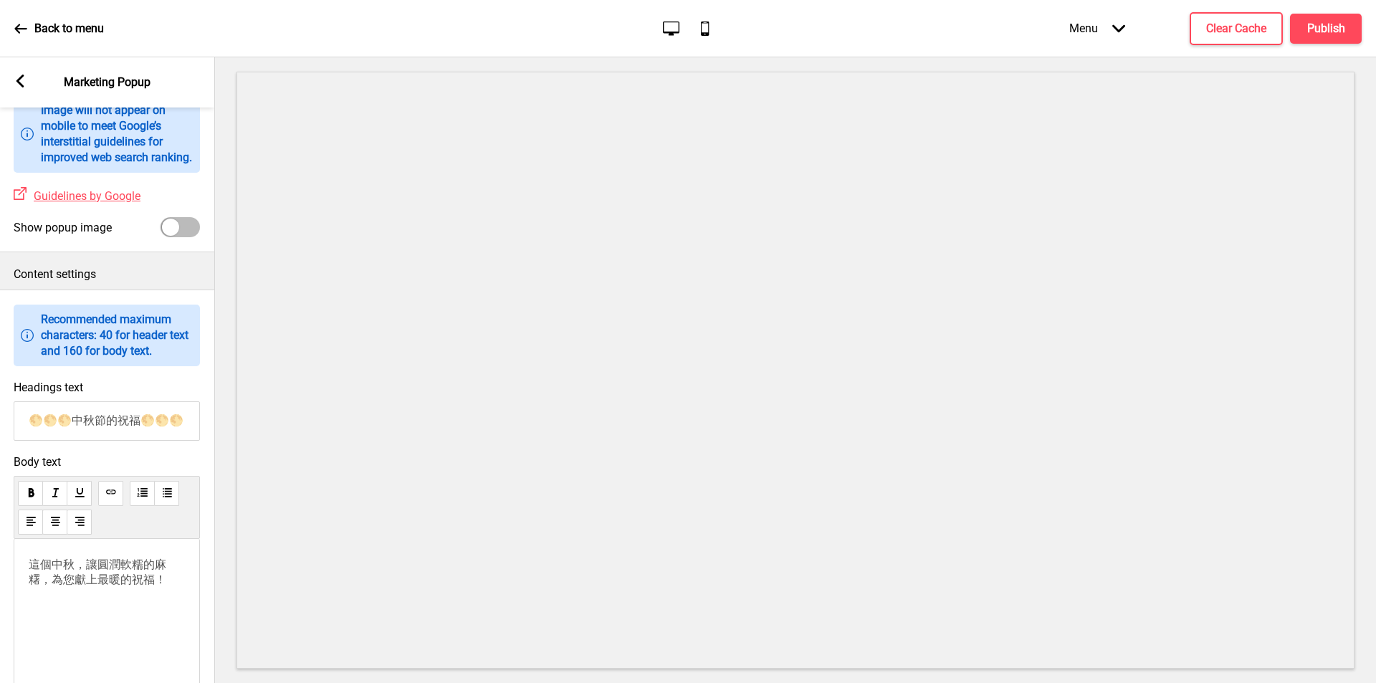
type input "🌕🌕🌕中秋節的祝福🌕🌕🌕"
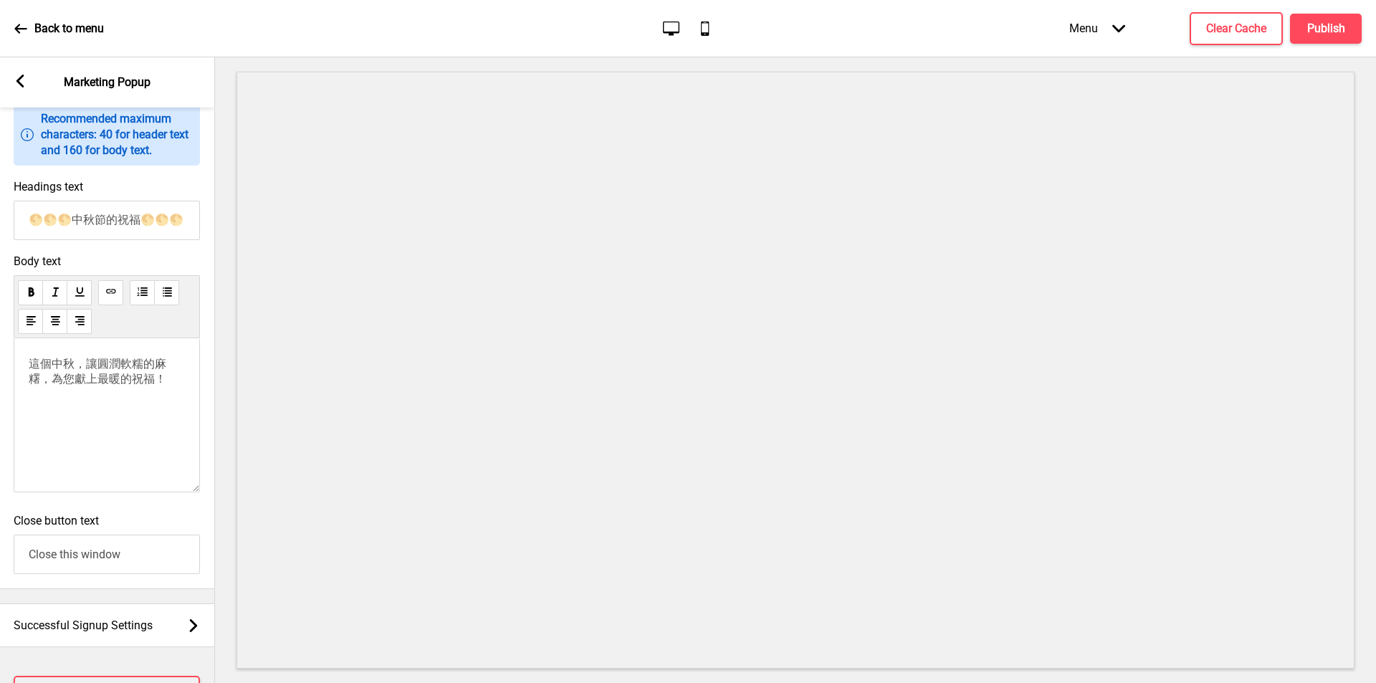
scroll to position [717, 0]
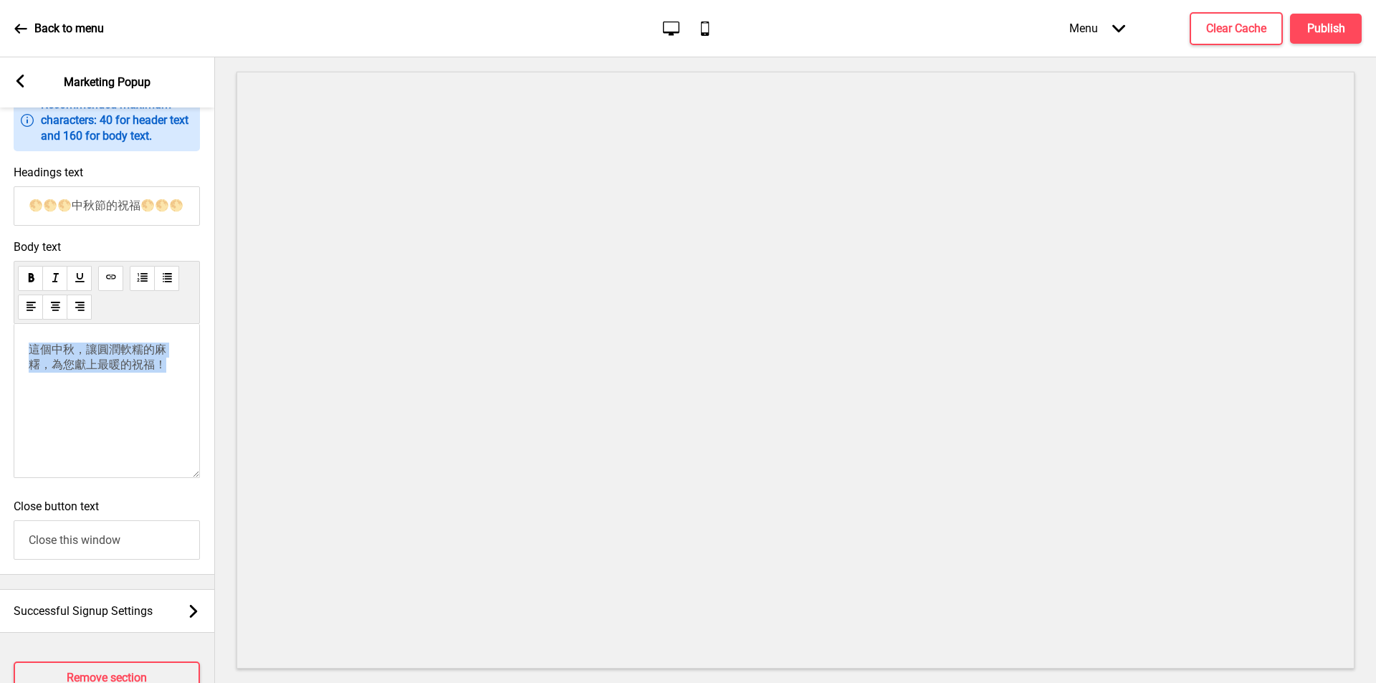
drag, startPoint x: 31, startPoint y: 366, endPoint x: 178, endPoint y: 484, distance: 188.7
click at [178, 478] on div "這個中秋，讓圓潤軟糯的麻糬，為您獻上最暖的祝福！" at bounding box center [107, 401] width 186 height 154
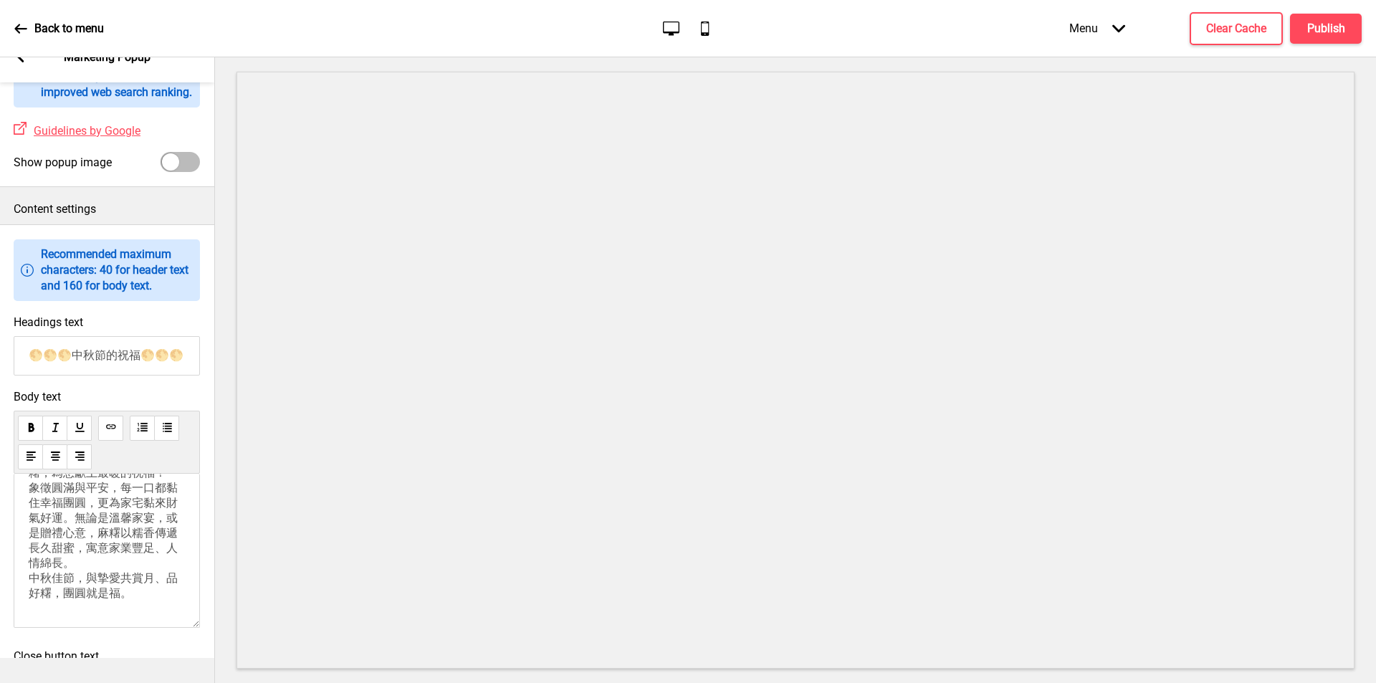
scroll to position [0, 0]
click at [33, 525] on p "【月圓糬香，黏住團圓好運】 這個中秋，讓圓潤軟糯的麻糬，為您獻上最暖的祝福！ 象徵圓滿與平安，每一口都黏住幸福團圓，更為家宅黏來財氣好運。無論是溫馨家宴，或是…" at bounding box center [107, 575] width 156 height 166
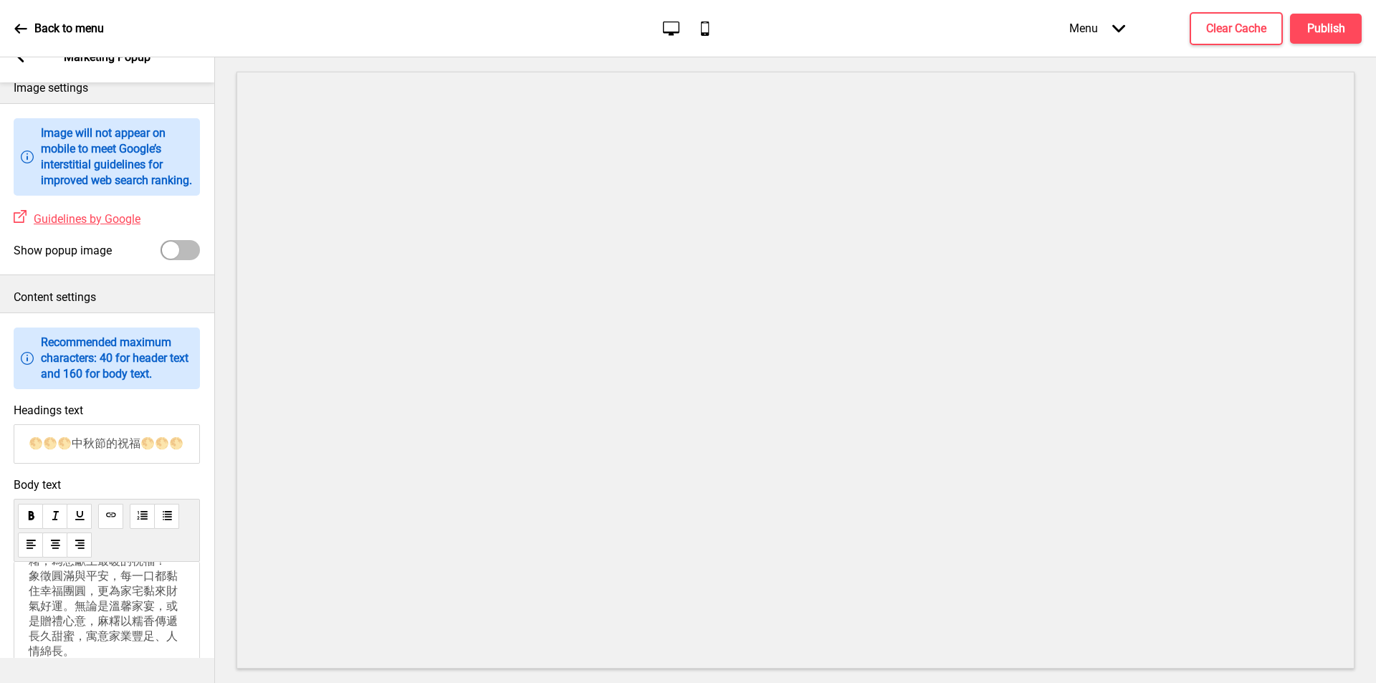
scroll to position [183, 0]
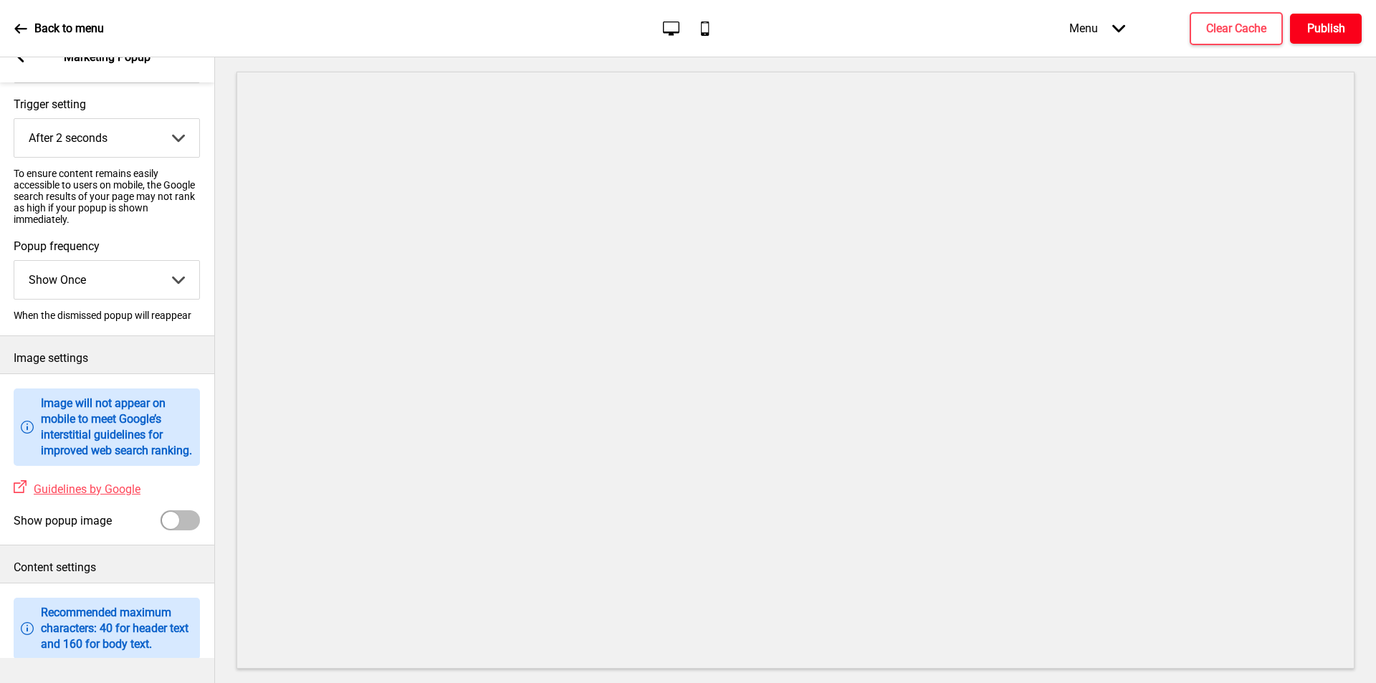
click at [1332, 35] on h4 "Publish" at bounding box center [1326, 29] width 38 height 16
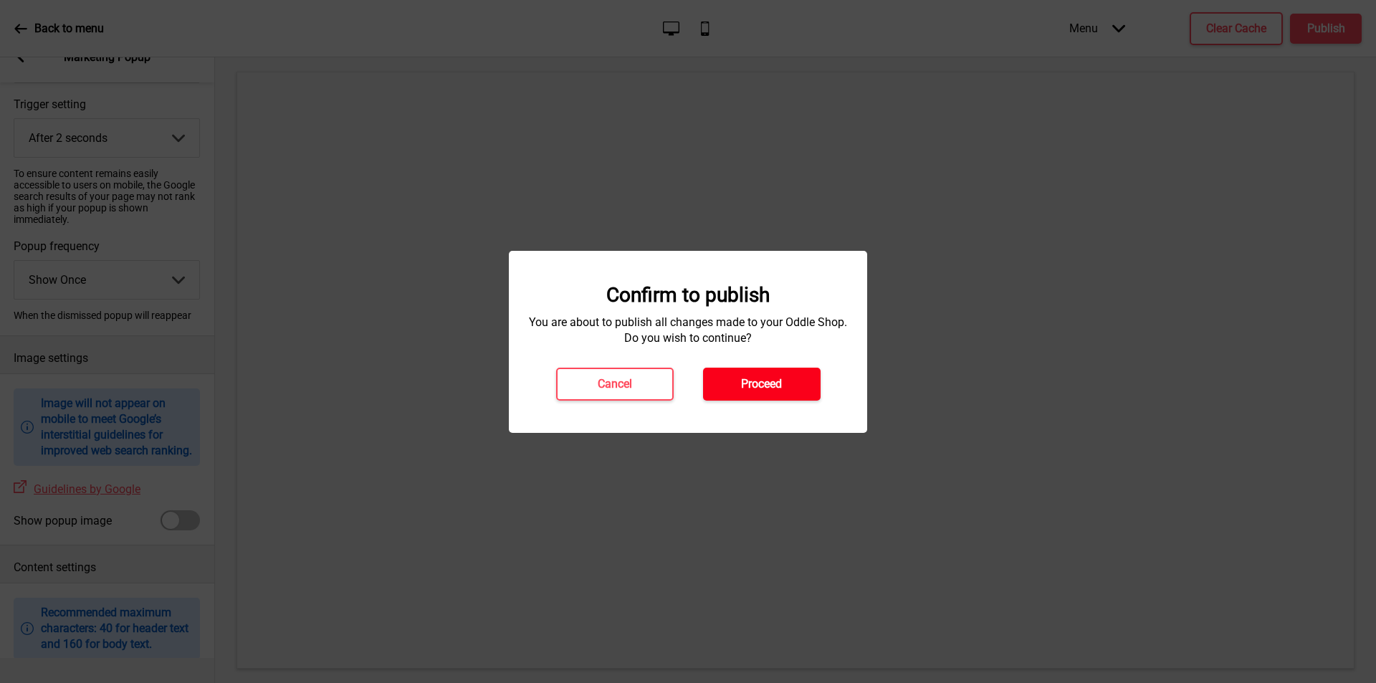
click at [763, 393] on button "Proceed" at bounding box center [762, 384] width 118 height 33
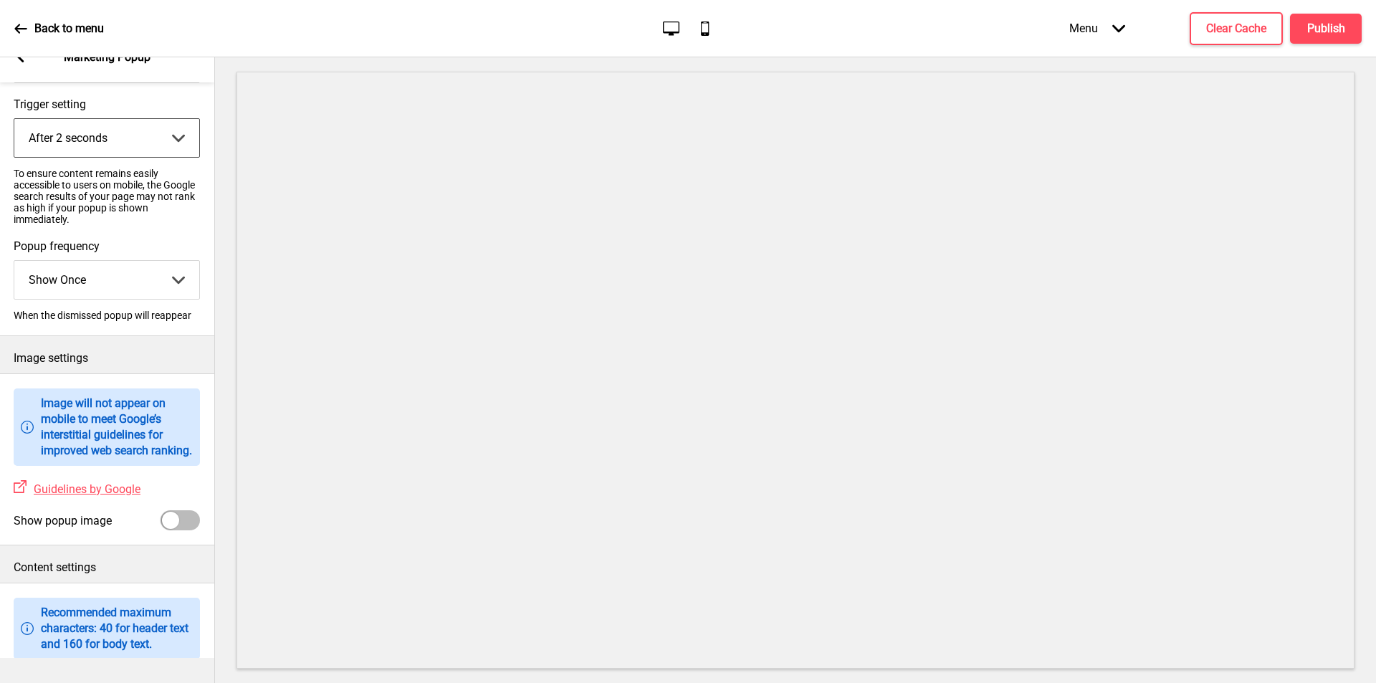
click at [181, 134] on select "After 2 seconds After 5 seconds After 10 seconds After 30 seconds After 60 seco…" at bounding box center [106, 138] width 185 height 38
click at [191, 104] on label "Trigger setting" at bounding box center [107, 104] width 186 height 14
click at [191, 119] on select "After 2 seconds After 5 seconds After 10 seconds After 30 seconds After 60 seco…" at bounding box center [106, 138] width 185 height 38
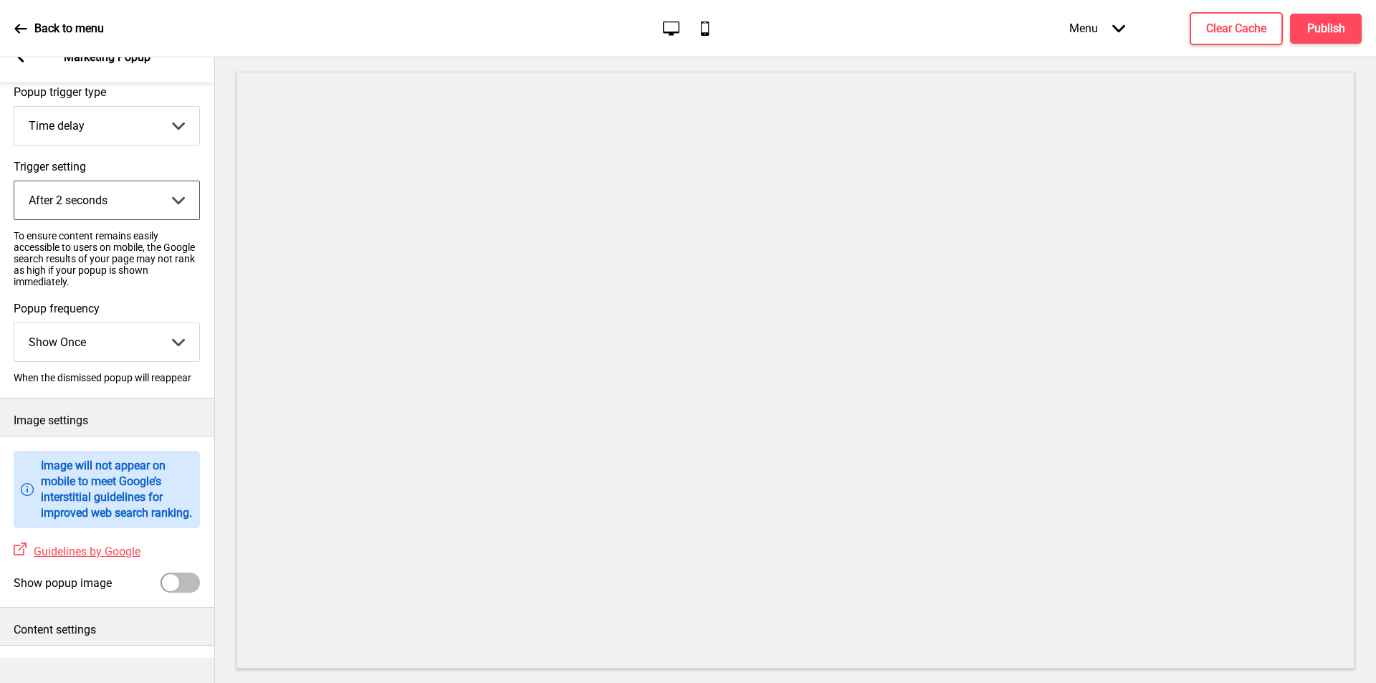
scroll to position [0, 0]
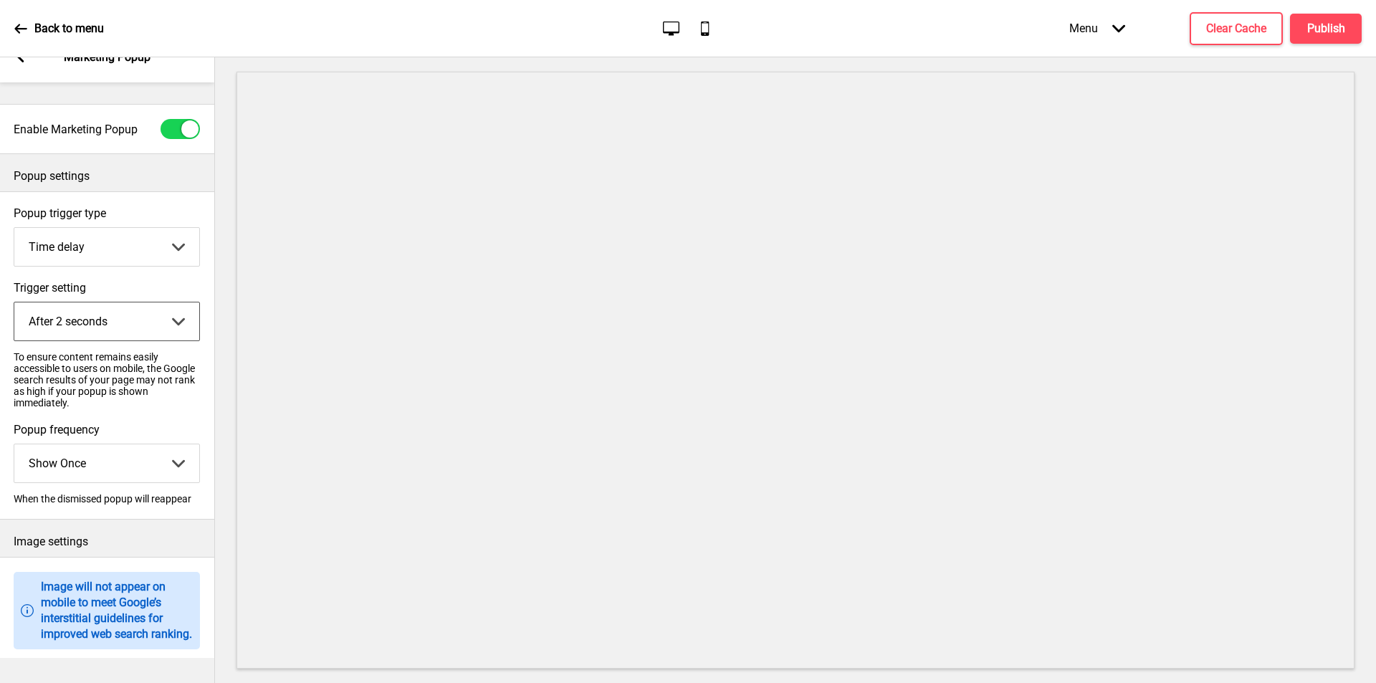
click at [170, 250] on select "Page scroll Time delay On exit intent" at bounding box center [106, 247] width 185 height 38
click at [14, 228] on select "Page scroll Time delay On exit intent" at bounding box center [106, 247] width 185 height 38
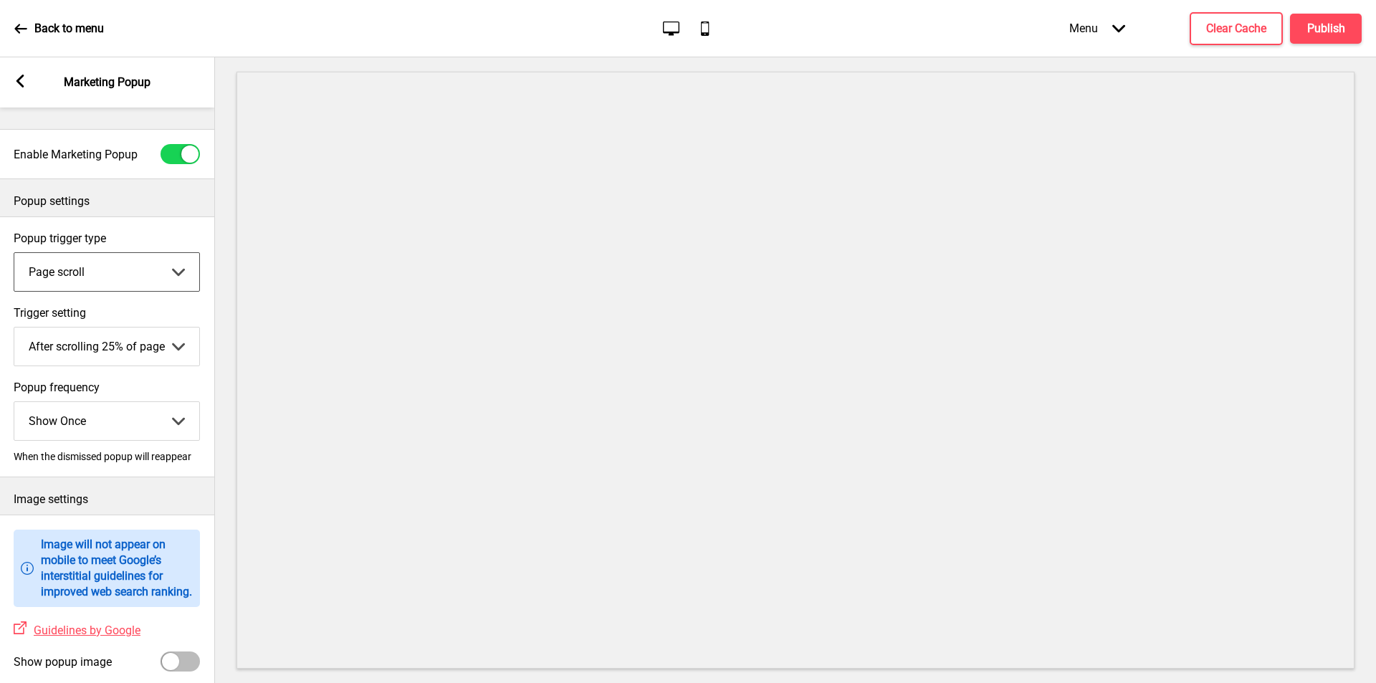
scroll to position [10, 0]
click at [181, 263] on select "Page scroll Time delay On exit intent" at bounding box center [106, 272] width 185 height 38
select select "timeDelay"
click at [14, 253] on select "Page scroll Time delay On exit intent" at bounding box center [106, 272] width 185 height 38
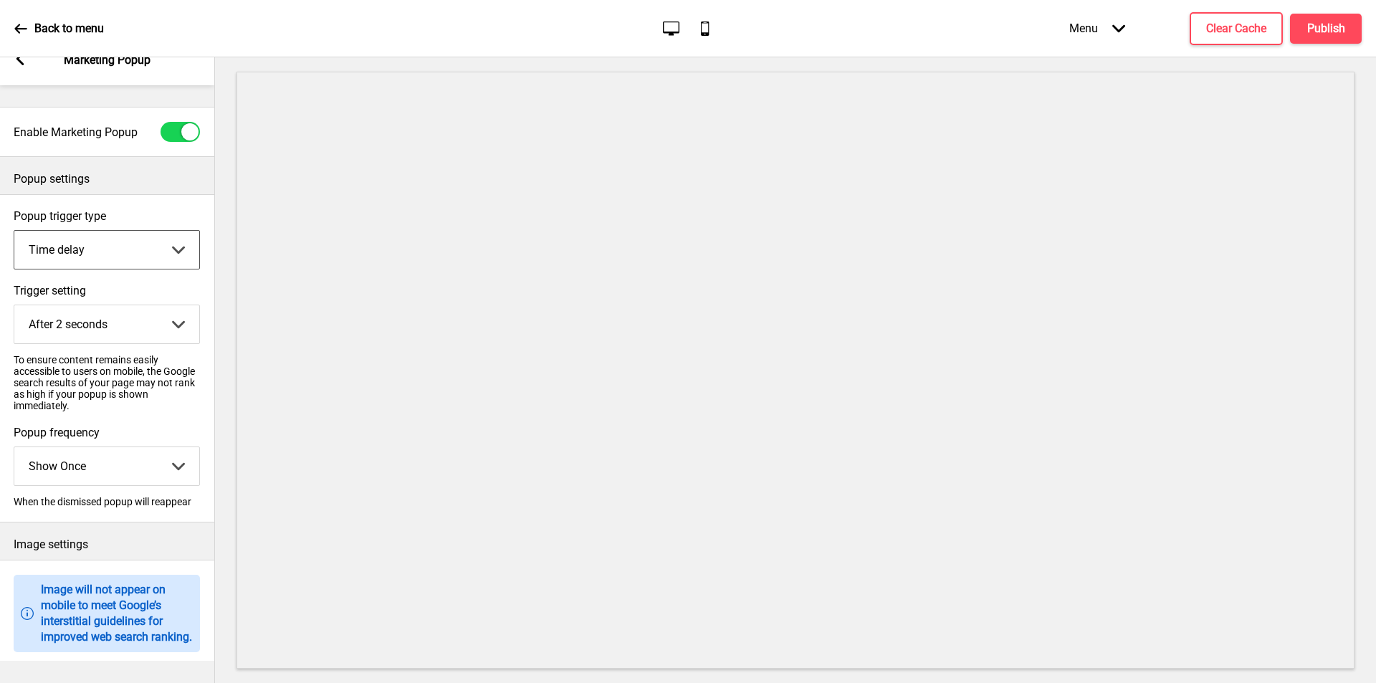
scroll to position [25, 0]
click at [153, 330] on select "After 2 seconds After 5 seconds After 10 seconds After 30 seconds After 60 seco…" at bounding box center [106, 321] width 185 height 38
click at [14, 302] on select "After 2 seconds After 5 seconds After 10 seconds After 30 seconds After 60 seco…" at bounding box center [106, 321] width 185 height 38
click at [148, 325] on select "After 2 seconds After 5 seconds After 10 seconds After 30 seconds After 60 seco…" at bounding box center [106, 321] width 185 height 38
select select "2"
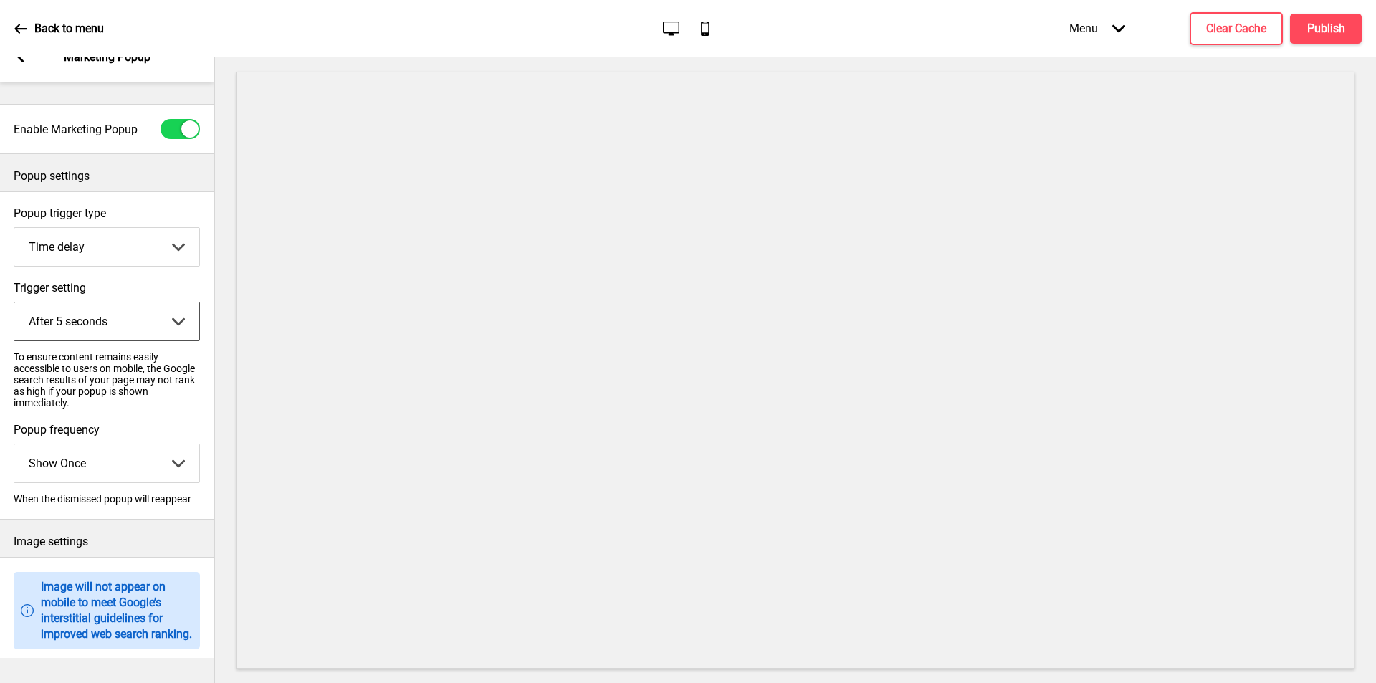
click at [14, 302] on select "After 2 seconds After 5 seconds After 10 seconds After 30 seconds After 60 seco…" at bounding box center [106, 321] width 185 height 38
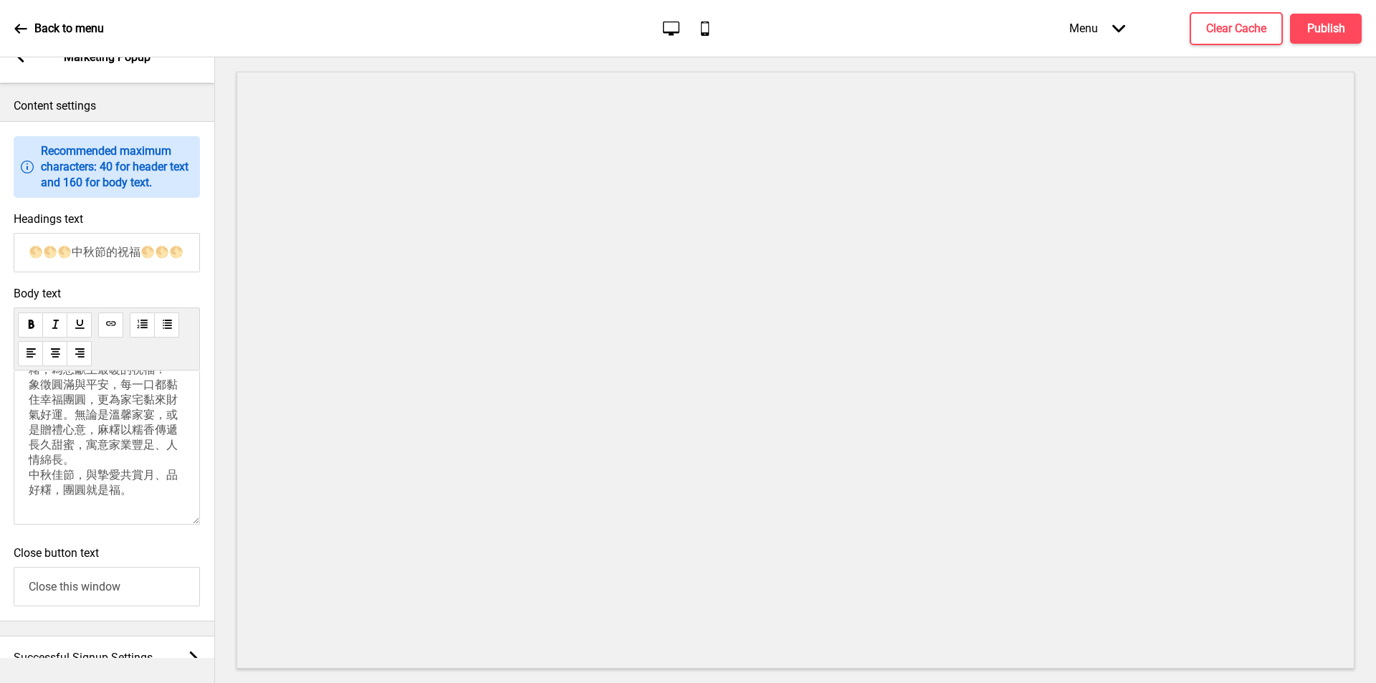
scroll to position [0, 0]
click at [53, 455] on p "【月圓糬香，黏住團圓好運】 這個中秋，讓圓潤軟糯的麻糬，為您獻上最暖的祝福！ 象徵圓滿與平安，每一口都黏住幸福團圓，更為家宅黏來財氣好運。無論是溫馨家宴，或是…" at bounding box center [107, 472] width 156 height 166
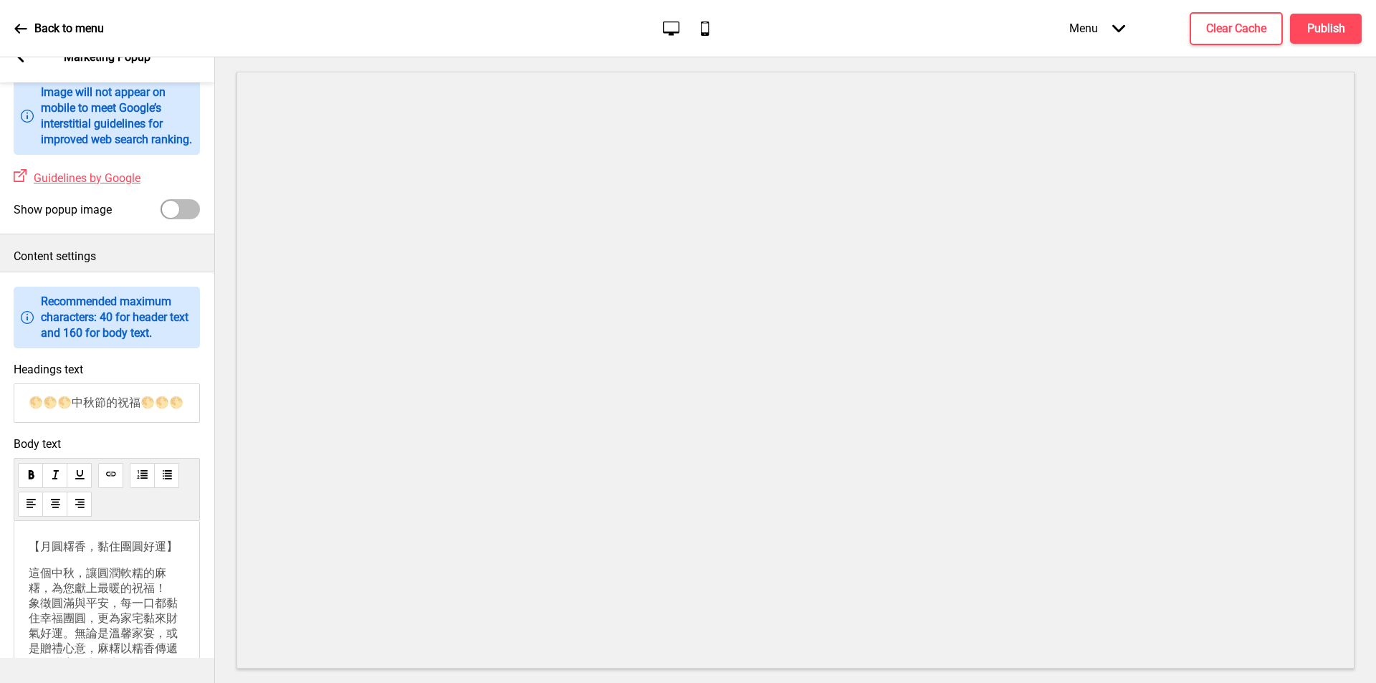
scroll to position [495, 0]
click at [25, 578] on div "【月圓糬香，黏住團圓好運】 這個中秋，讓圓潤軟糯的麻糬，為您獻上最暖的祝福！ 象徵圓滿與平安，每一口都黏住幸福團圓，更為家宅黏來財氣好運。無論是溫馨家宴，或是…" at bounding box center [107, 597] width 186 height 154
drag, startPoint x: 30, startPoint y: 582, endPoint x: 39, endPoint y: 586, distance: 10.3
click at [30, 552] on span "【月圓糬香，黏住團圓好運】" at bounding box center [103, 546] width 149 height 14
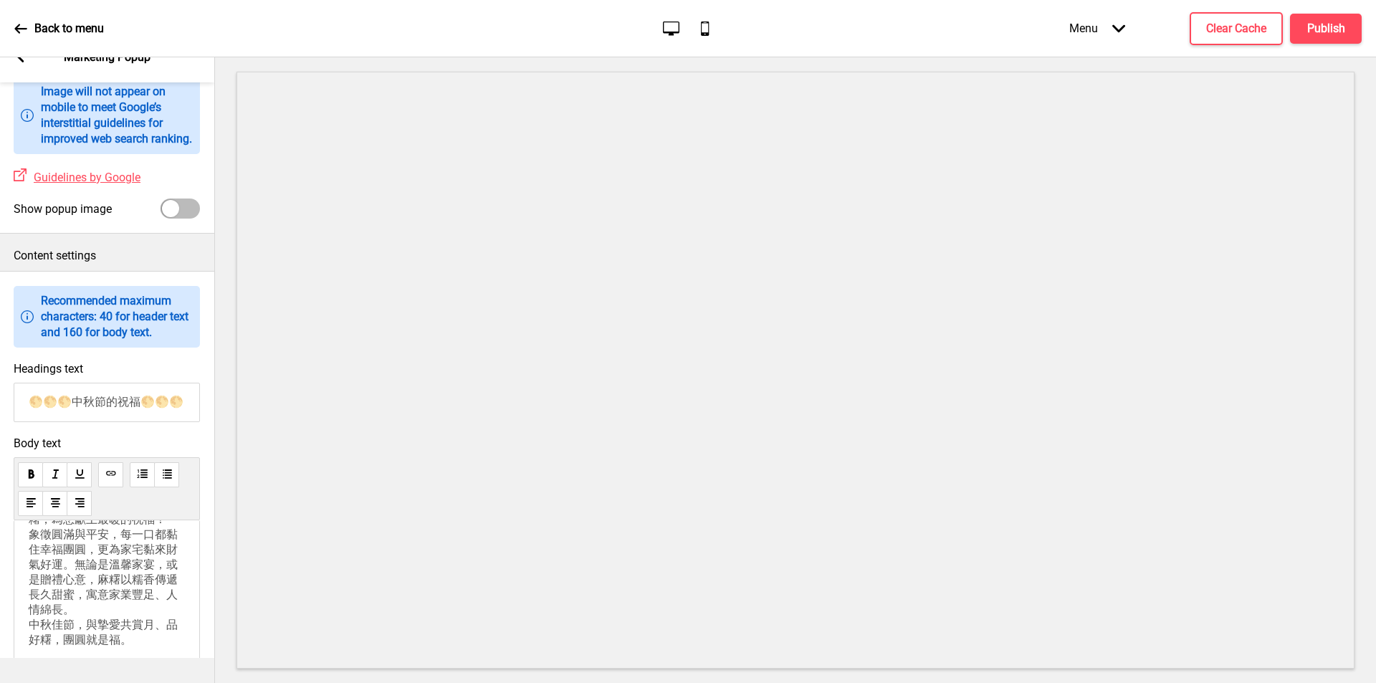
scroll to position [143, 0]
click at [138, 605] on p "這個中秋，讓圓潤軟糯的麻糬，為您獻上最暖的祝福！ 象徵圓滿與平安，每一口都黏住幸福團圓，更為家宅黏來財氣好運。無論是溫馨家宴，或是贈禮心意，麻糬以糯香傳遞長久…" at bounding box center [107, 572] width 156 height 150
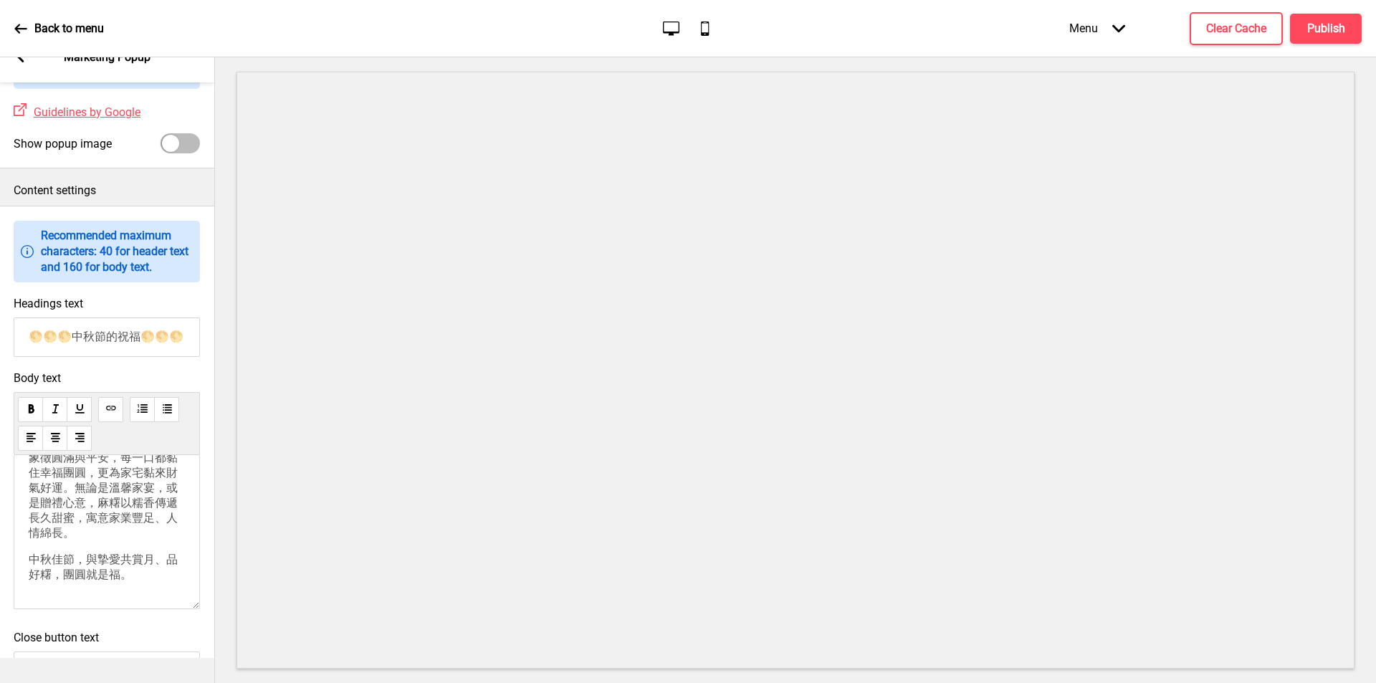
scroll to position [178, 0]
drag, startPoint x: 67, startPoint y: 356, endPoint x: 48, endPoint y: 351, distance: 20.0
click at [48, 351] on input "🌕🌕🌕中秋節的祝福🌕🌕🌕" at bounding box center [107, 336] width 186 height 39
click at [44, 350] on input "🌕🌕🌕中秋節的祝福🌕🌕🌕" at bounding box center [107, 336] width 186 height 39
click at [47, 355] on input "🌕🌕🌕中秋節的祝福🌕🌕🌕" at bounding box center [107, 336] width 186 height 39
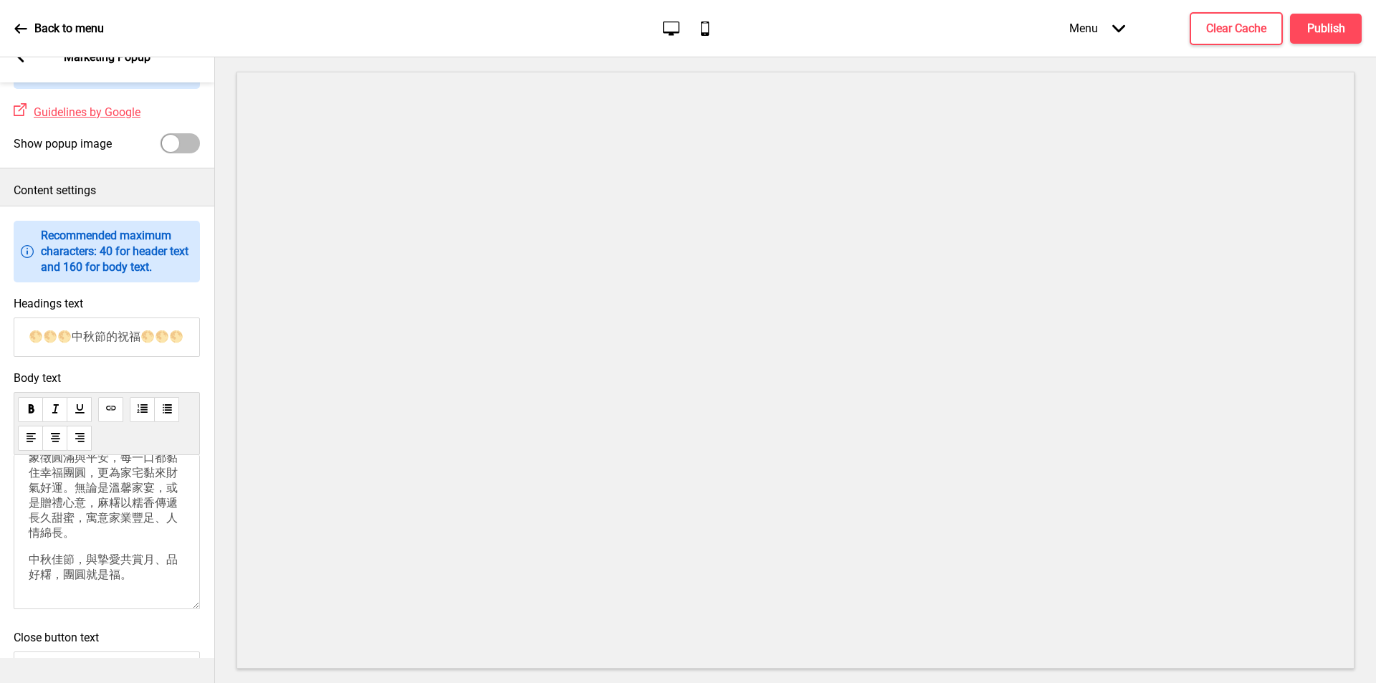
drag, startPoint x: 43, startPoint y: 353, endPoint x: 26, endPoint y: 350, distance: 17.3
click at [24, 350] on input "🌕🌕🌕中秋節的祝福🌕🌕🌕" at bounding box center [107, 336] width 186 height 39
drag, startPoint x: 28, startPoint y: 481, endPoint x: 138, endPoint y: 593, distance: 157.1
click at [145, 603] on div "【月圓糬香，黏住團圓好運】 這個中秋，讓圓潤軟糯的麻糬，為您獻上最暖的祝福！ 象徵圓滿與平安，每一口都黏住幸福團圓，更為家宅黏來財氣好運。無論是溫馨家宴，或是…" at bounding box center [107, 532] width 186 height 154
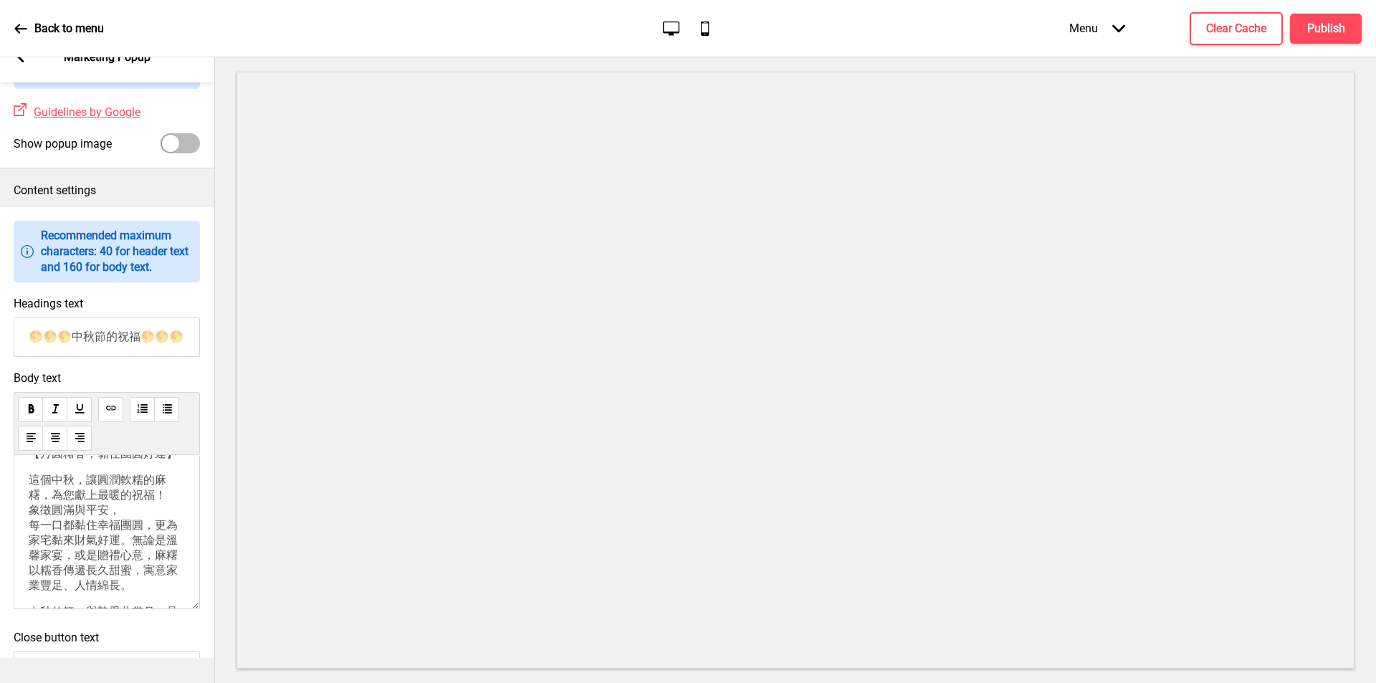
click at [75, 514] on p "這個中秋，讓圓潤軟糯的麻糬，為您獻上最暖的祝福！ 象徵圓滿與平安， 每一口都黏住幸福團圓，更為家宅黏來財氣好運。無論是溫馨家宴，或是贈禮心意，麻糬以糯香傳遞長…" at bounding box center [107, 533] width 156 height 120
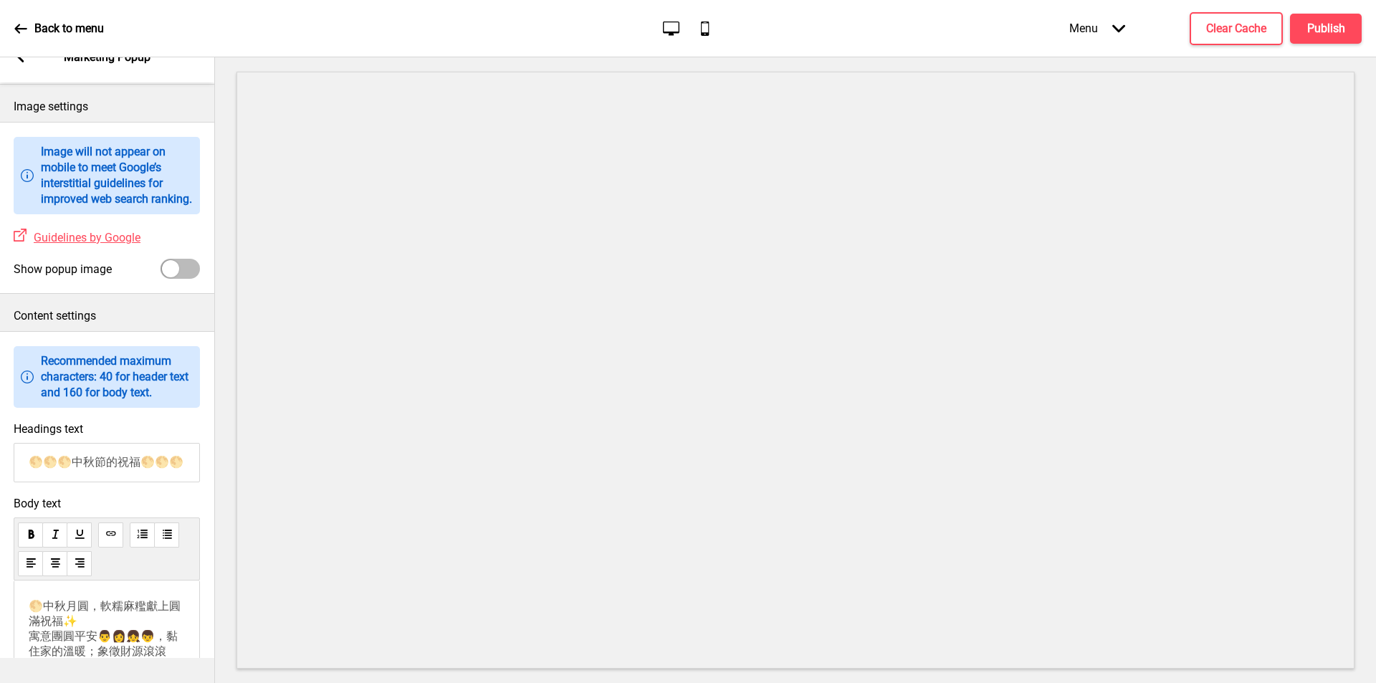
scroll to position [509, 0]
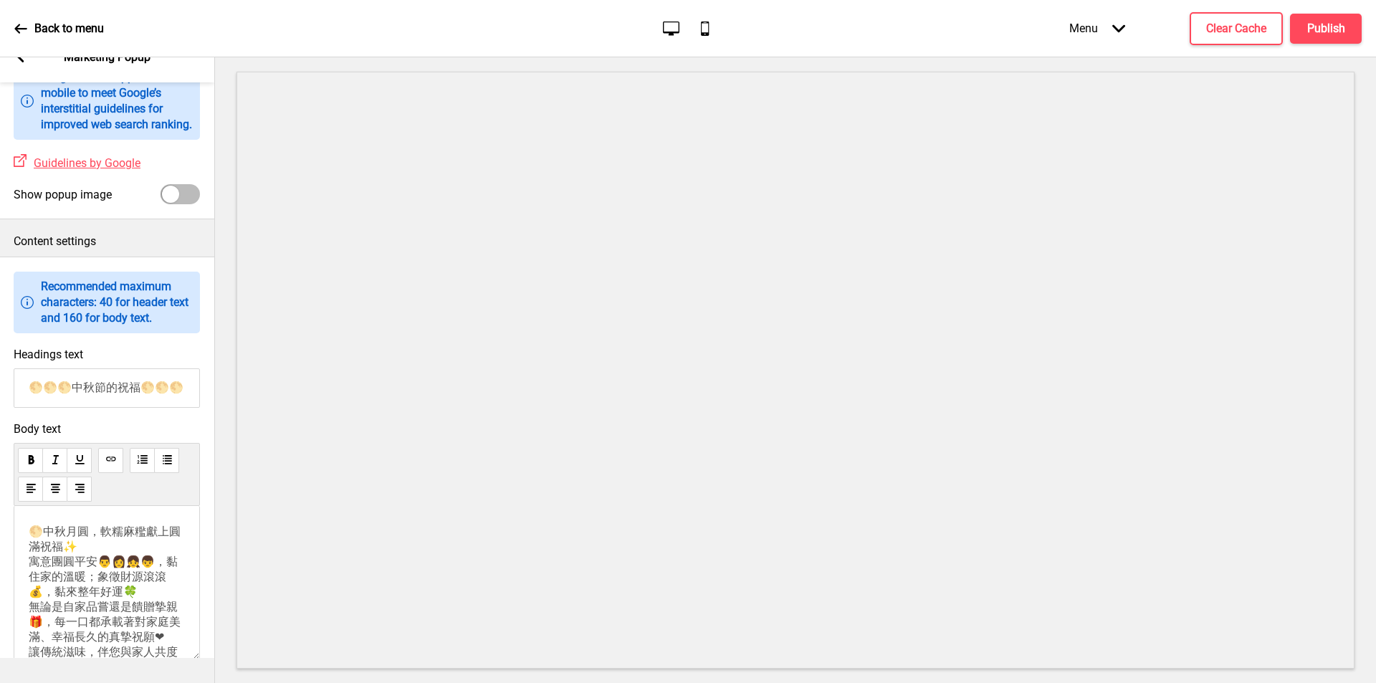
click at [100, 573] on span "🌕中秋月圓，軟糯麻糮獻上圓滿祝福✨ 寓意團圓平安👨👩👧👦，黏住家的溫暖；象徵財源滾滾💰，黏來整年好運🍀 無論是自家品嘗還是饋贈摯親🎁，每一口都承載著對家庭美滿…" at bounding box center [105, 599] width 152 height 149
click at [91, 590] on p "🌕中秋月圓，軟糯麻糮獻上圓滿祝福✨ 寓意團圓平安👨👩👧👦，黏住家的溫暖；象徵財源滾滾💰，黏來整年好運🍀 無論是自家品嘗還是饋贈摯親🎁，每一口都承載著對家庭美滿…" at bounding box center [107, 600] width 156 height 150
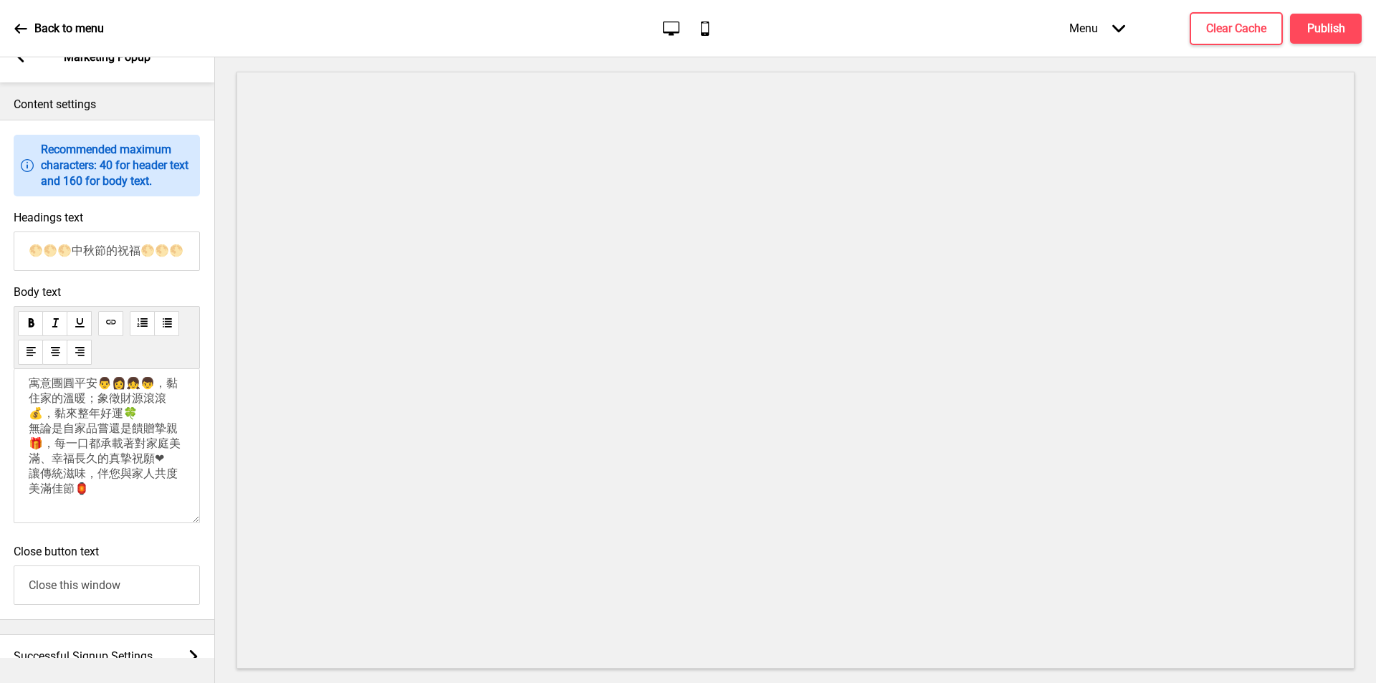
scroll to position [143, 0]
click at [80, 459] on p "寓意團圓平安👨👩👧👦，黏住家的溫暖；象徵財源滾滾💰，黏來整年好運🍀 無論是自家品嘗還是饋贈摯親🎁，每一口都承載著對家庭美滿、幸福長久的真摯祝願❤ 讓傳統滋味，…" at bounding box center [107, 436] width 156 height 120
click at [68, 450] on p "寓意團圓平安👨👩👧👦，黏住家的溫暖；象徵財源滾滾💰，黏來整年好運🍀 無論是自家品嘗還是饋贈摯親🎁，每一口都承載著對家庭美滿、幸福長久的真摯祝願❤ 讓傳統滋味，…" at bounding box center [107, 436] width 156 height 120
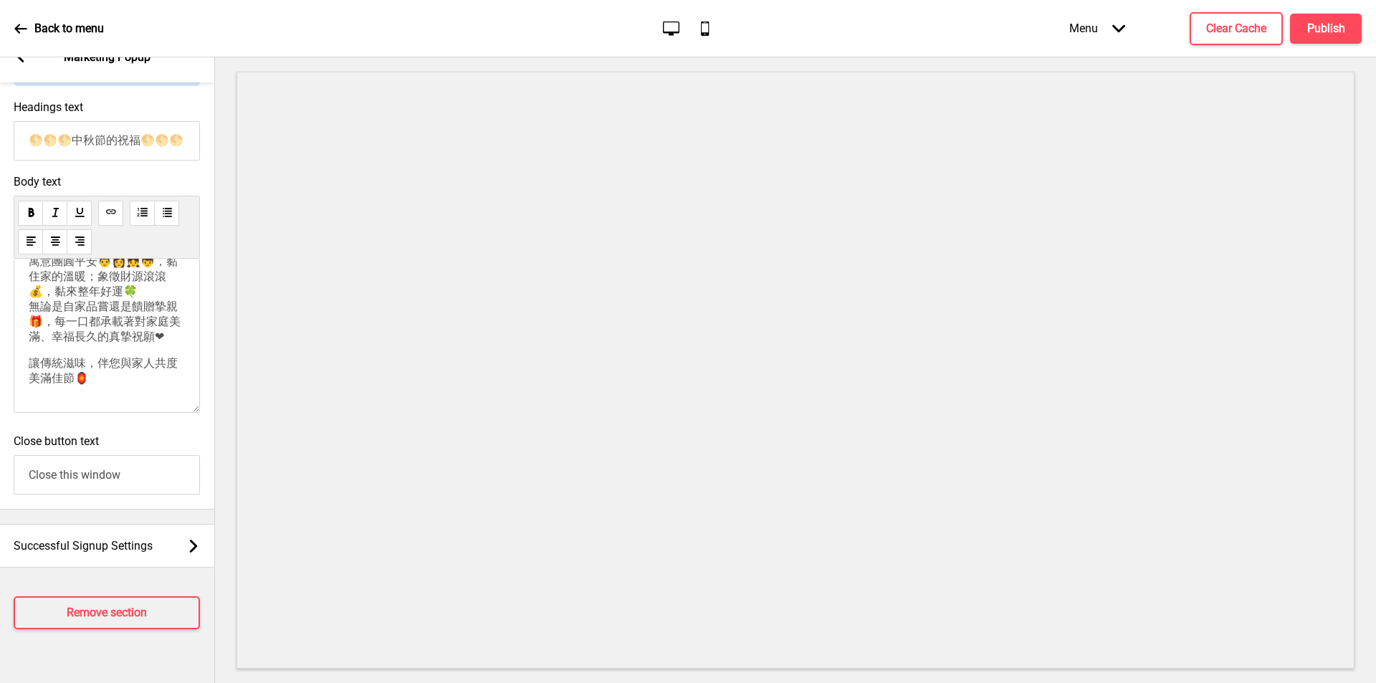
scroll to position [178, 0]
click at [1330, 24] on h4 "Publish" at bounding box center [1326, 29] width 38 height 16
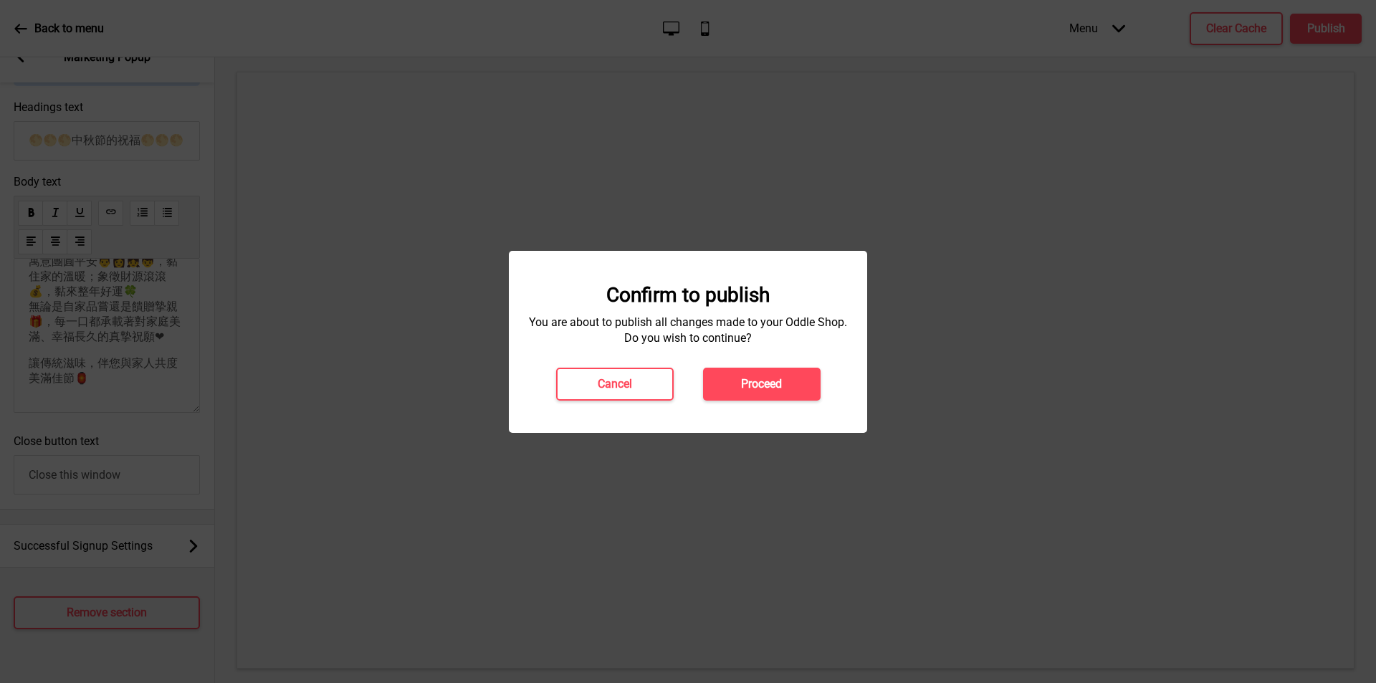
click at [778, 395] on button "Proceed" at bounding box center [762, 384] width 118 height 33
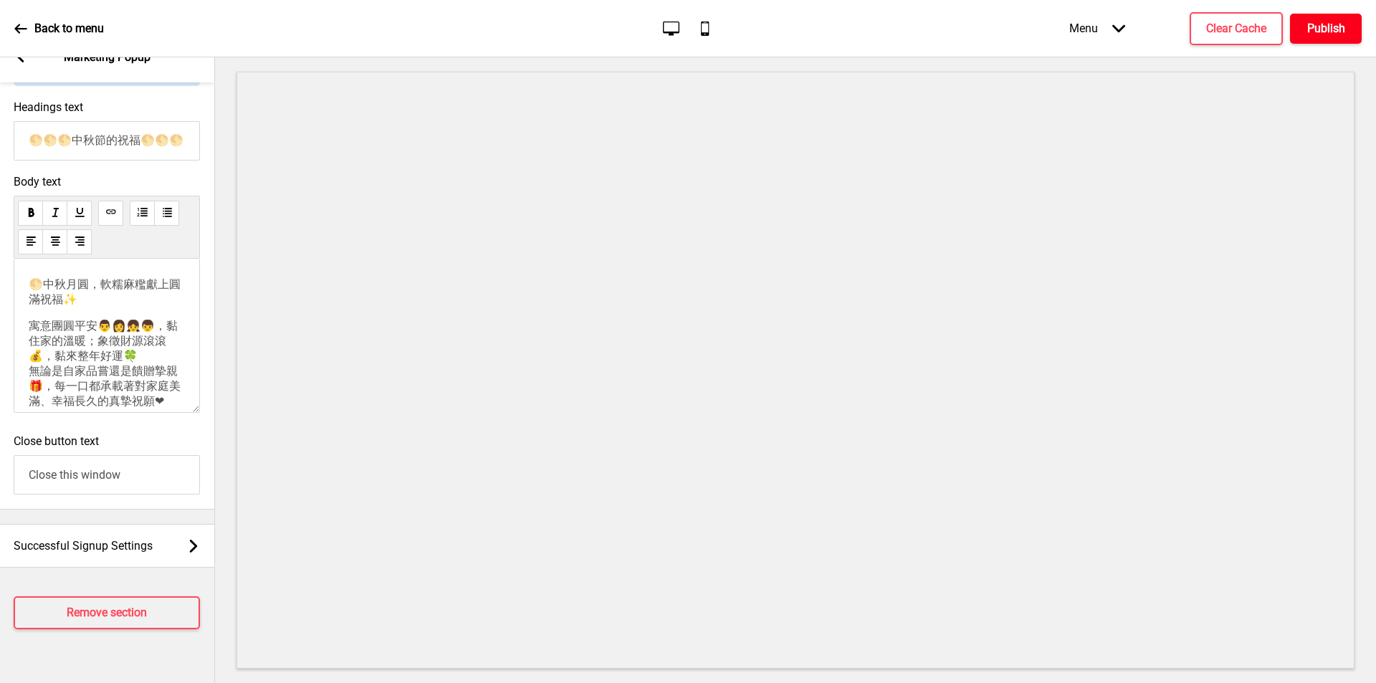
scroll to position [353, 0]
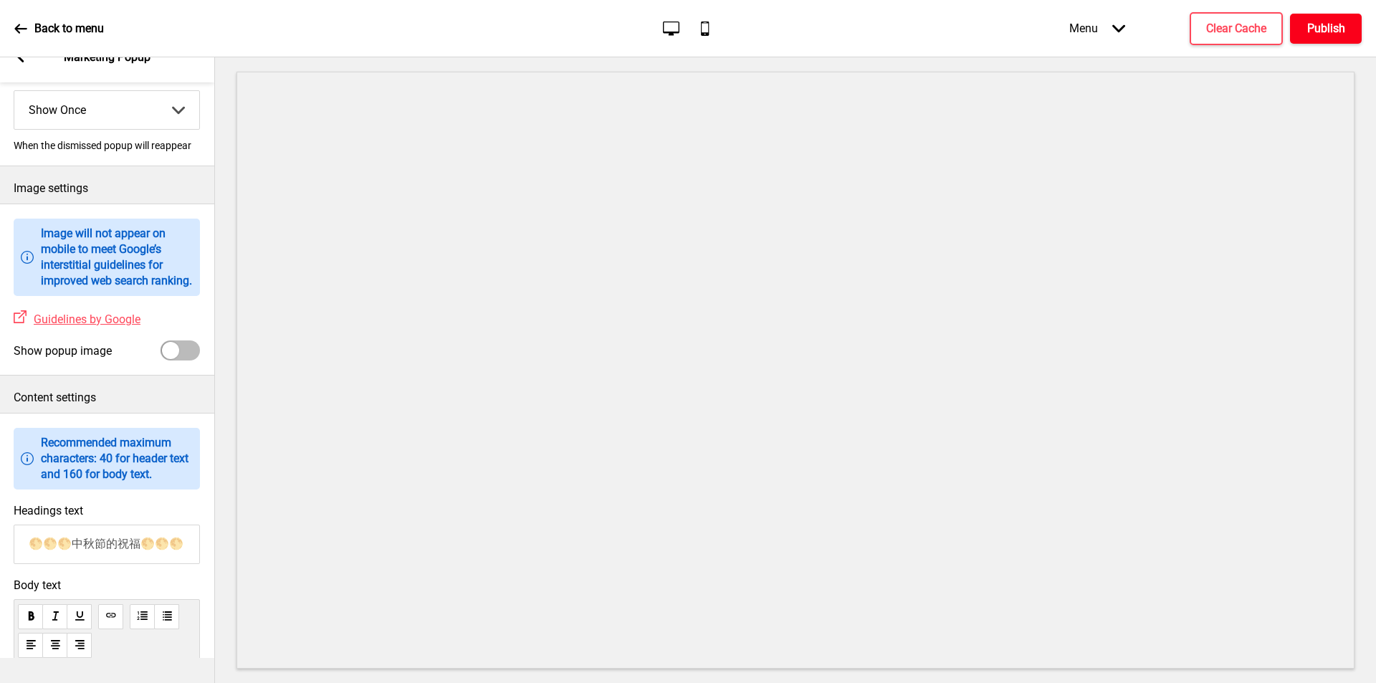
click at [1336, 34] on h4 "Publish" at bounding box center [1326, 29] width 38 height 16
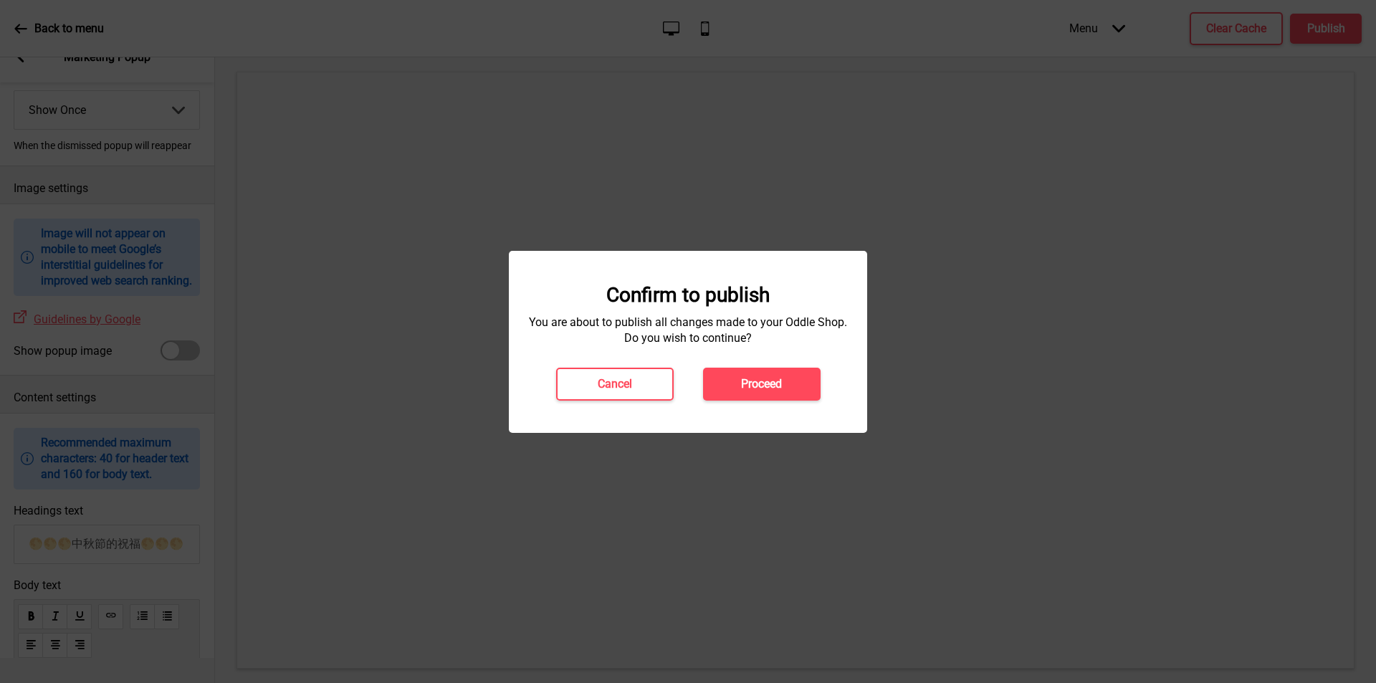
click at [762, 383] on h4 "Proceed" at bounding box center [761, 384] width 41 height 16
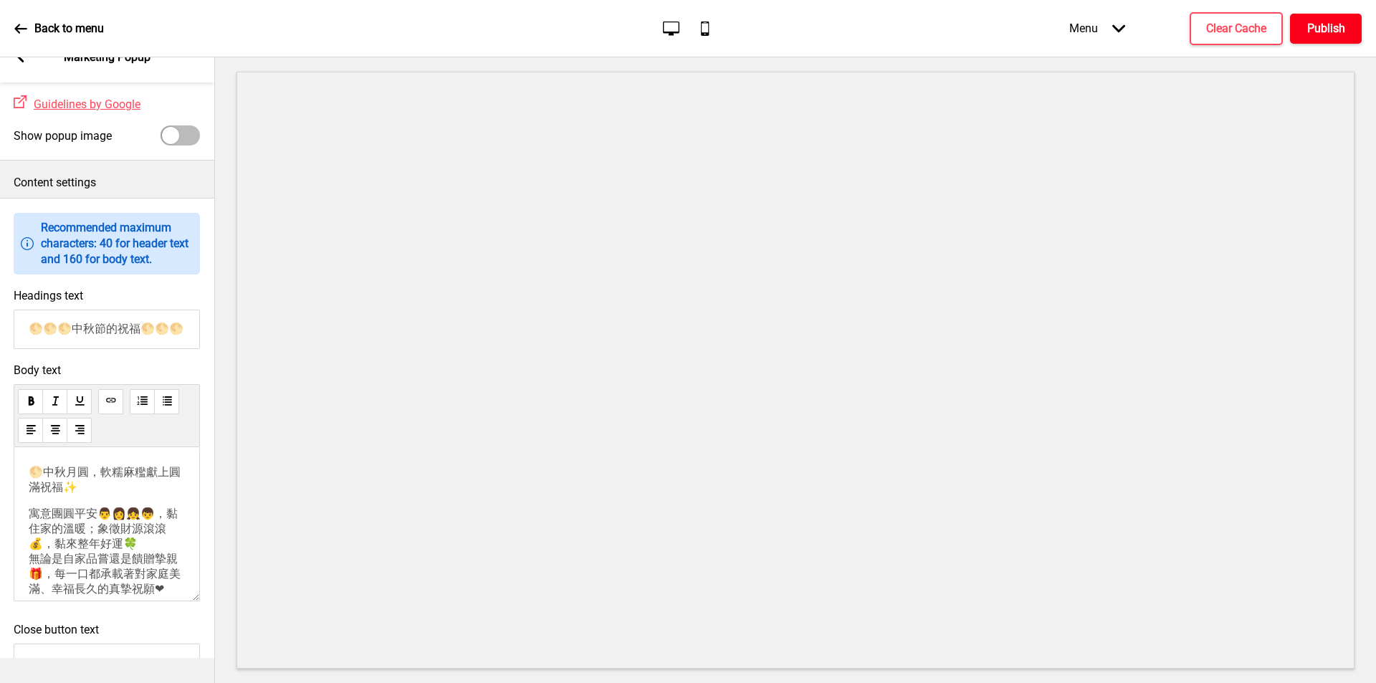
scroll to position [0, 0]
drag, startPoint x: 28, startPoint y: 562, endPoint x: 47, endPoint y: 574, distance: 22.9
click at [49, 574] on div "🌕中秋月圓，軟糯麻糮獻上圓滿祝福✨ 寓意團圓平安👨👩👧👦，黏住家的溫暖；象徵財源滾滾💰，黏來整年好運🍀 無論是自家品嘗還是饋贈摯親🎁，每一口都承載著對家庭美滿…" at bounding box center [107, 524] width 186 height 154
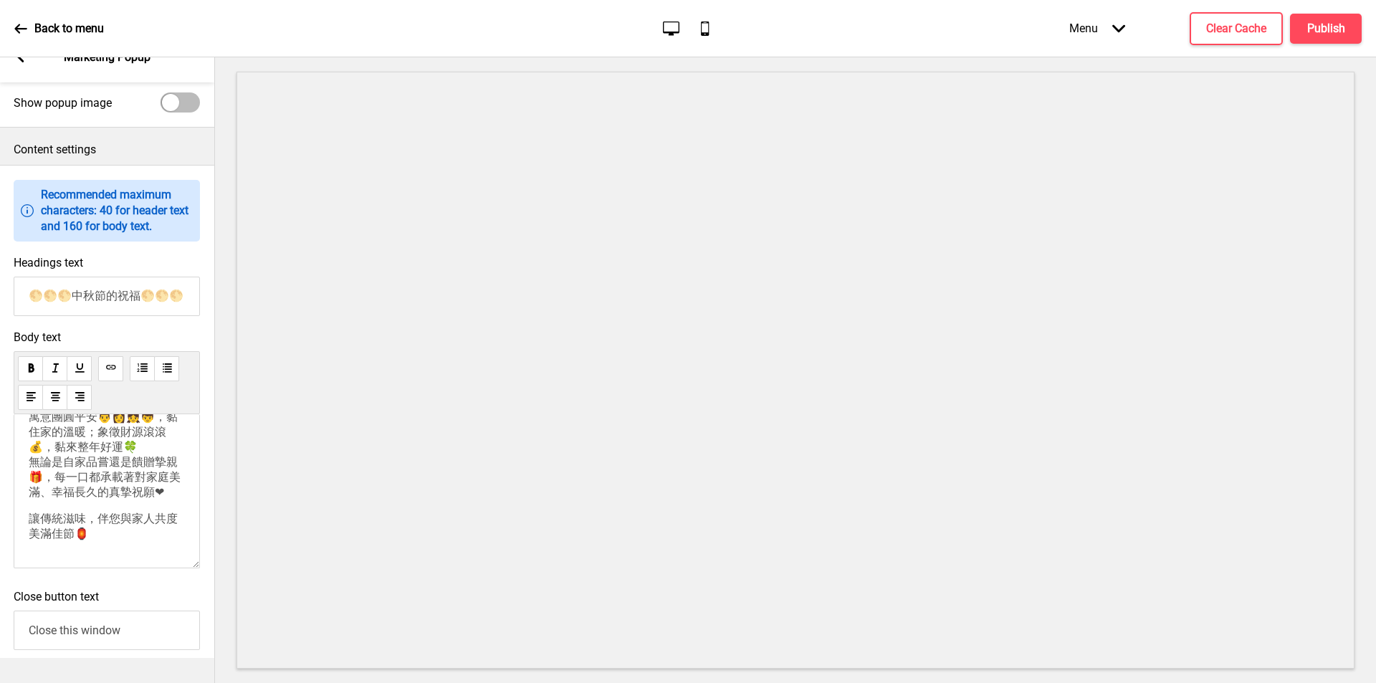
scroll to position [604, 0]
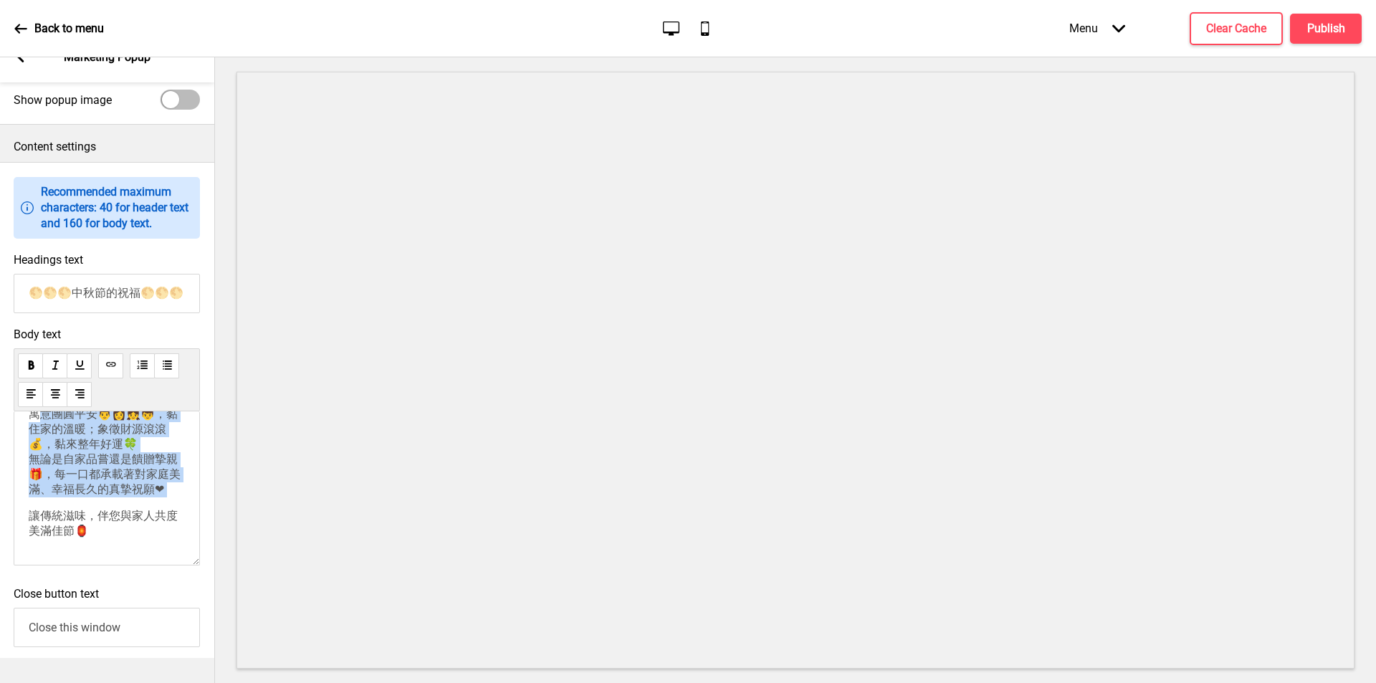
drag, startPoint x: 29, startPoint y: 569, endPoint x: 92, endPoint y: 478, distance: 110.3
click at [92, 478] on div "🌕中秋月圓，軟糯麻糮獻上圓滿祝福✨ 寓意團圓平安👨👩👧👦，黏住家的溫暖；象徵財源滾滾💰，黏來整年好運🍀 無論是自家品嘗還是饋贈摯親🎁，每一口都承載著對家庭美滿…" at bounding box center [107, 451] width 156 height 173
click at [112, 522] on p "讓傳統滋味，伴您與家人共度美滿佳節🏮" at bounding box center [107, 524] width 156 height 30
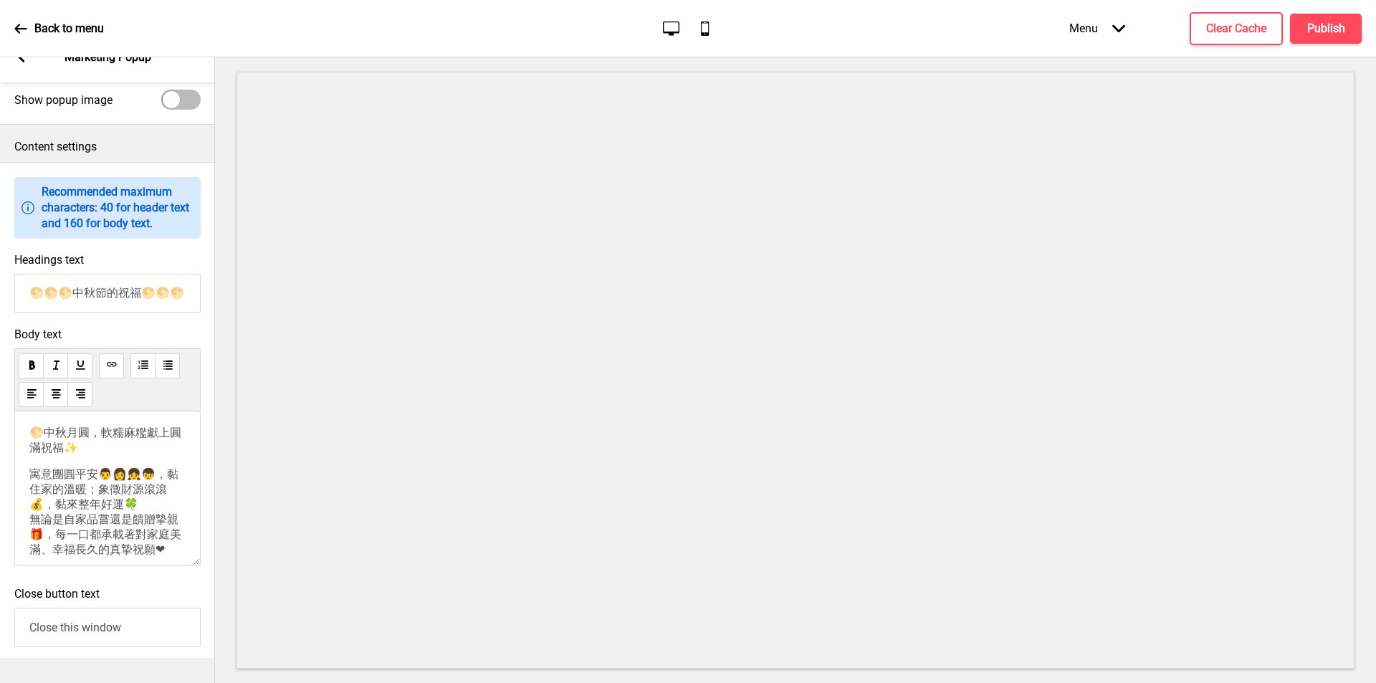
scroll to position [0, 0]
drag, startPoint x: 113, startPoint y: 523, endPoint x: 19, endPoint y: 507, distance: 95.3
click at [19, 507] on div "🌕中秋月圓，軟糯麻糮獻上圓滿祝福✨ 寓意團圓平安👨👩👧👦，黏住家的溫暖；象徵財源滾滾💰，黏來整年好運🍀 無論是自家品嘗還是饋贈摯親🎁，每一口都承載著對家庭美滿…" at bounding box center [107, 488] width 186 height 154
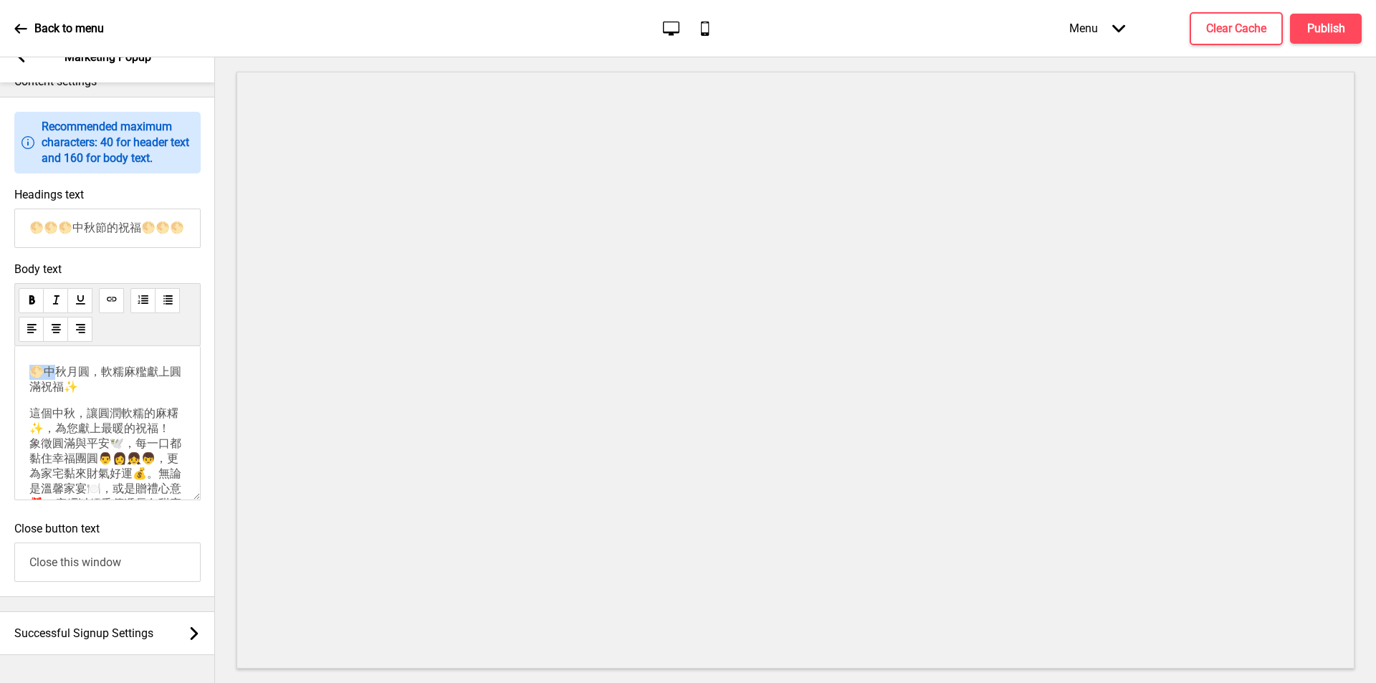
drag, startPoint x: 46, startPoint y: 406, endPoint x: 30, endPoint y: 407, distance: 15.8
click at [30, 393] on span "🌕中秋月圓，軟糯麻糮獻上圓滿祝福✨" at bounding box center [105, 379] width 152 height 29
drag, startPoint x: 57, startPoint y: 482, endPoint x: 45, endPoint y: 482, distance: 12.2
click at [45, 482] on span "這個中秋，讓圓潤軟糯的麻糬✨，為您獻上最暖的祝福！ 象徵圓滿與平安🕊️，每一口都黏住幸福團圓👨👩👧👦，更為家宅黏來財氣好運💰。無論是溫馨家宴🍽️，或是贈禮心意…" at bounding box center [105, 488] width 152 height 164
copy span "✨"
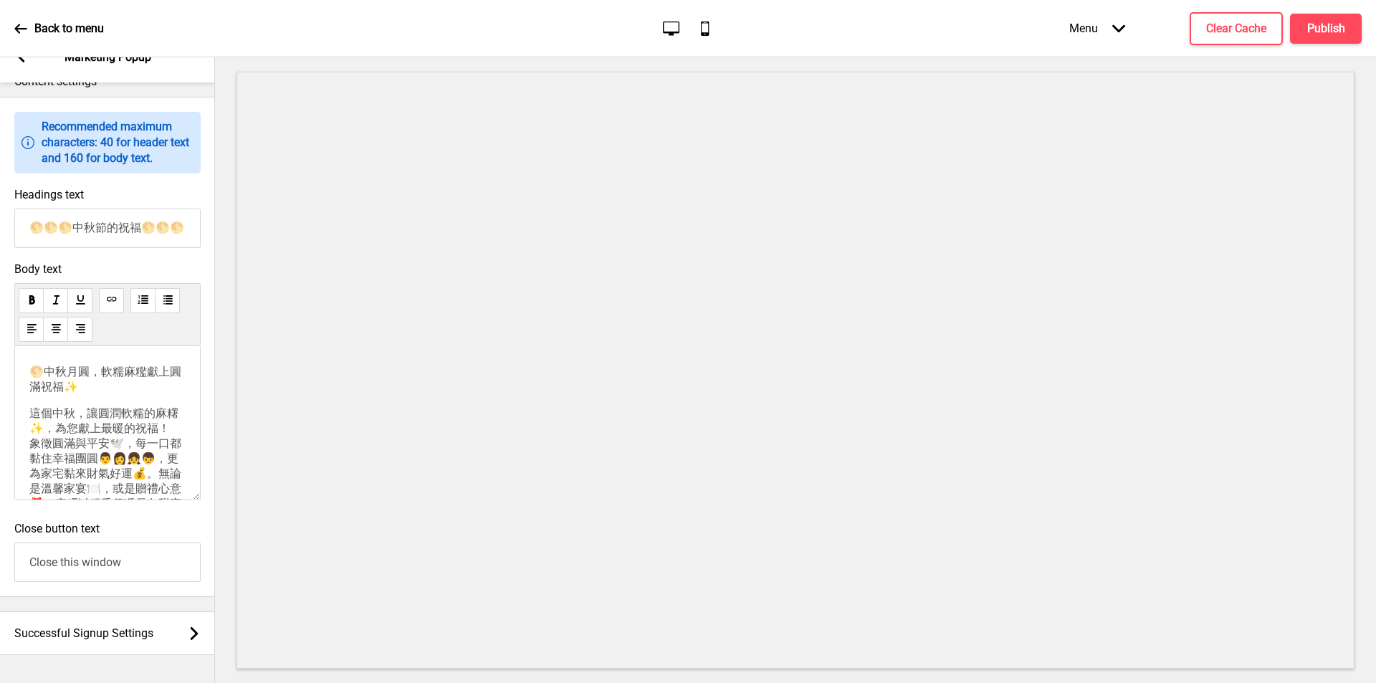
click at [31, 461] on span "這個中秋，讓圓潤軟糯的麻糬✨，為您獻上最暖的祝福！ 象徵圓滿與平安🕊️，每一口都黏住幸福團圓👨👩👧👦，更為家宅黏來財氣好運💰。無論是溫馨家宴🍽️，或是贈禮心意…" at bounding box center [105, 488] width 152 height 164
drag, startPoint x: 64, startPoint y: 398, endPoint x: 37, endPoint y: 359, distance: 47.3
click at [37, 359] on div "Body text 🌕中秋月圓，軟糯麻糮獻上圓滿祝福✨ ✨這個中秋，讓圓潤軟糯的麻糬✨，為您獻上最暖的祝福！ 象徵圓滿與平安🕊️，每一口都黏住幸福團圓👨👩👧👦…" at bounding box center [107, 384] width 186 height 245
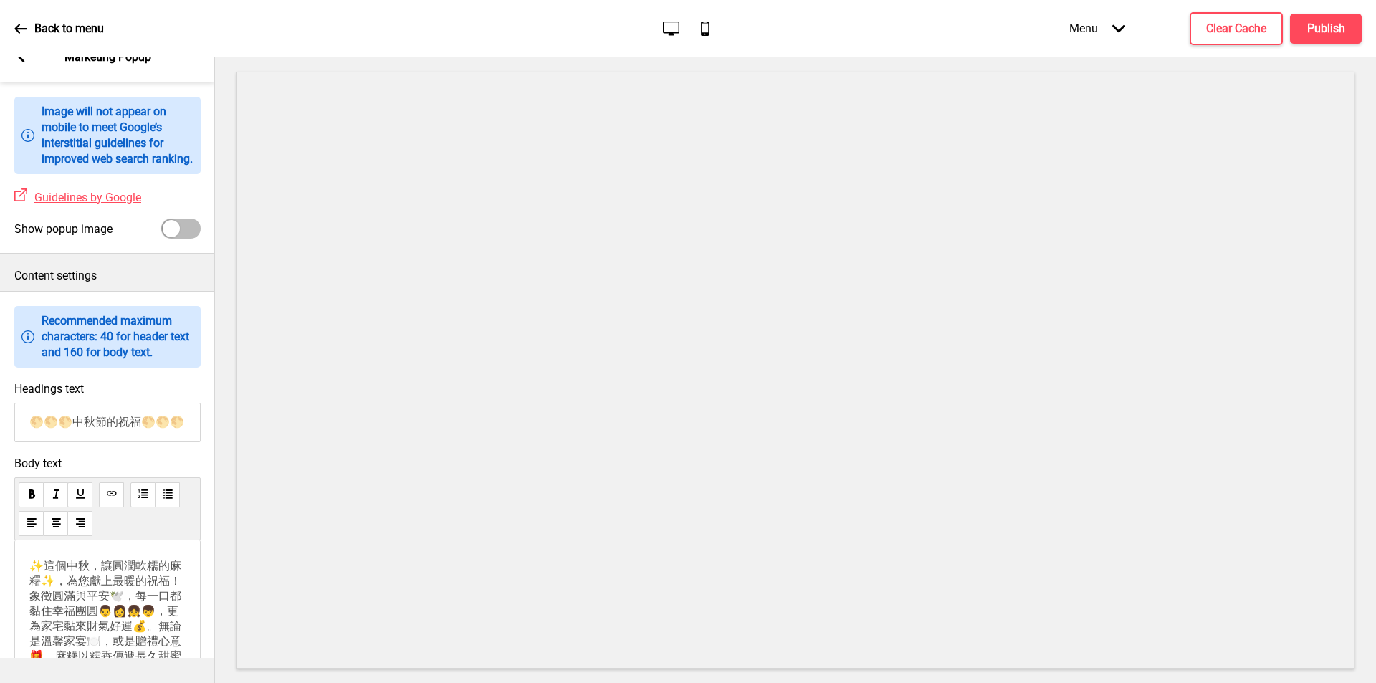
scroll to position [648, 0]
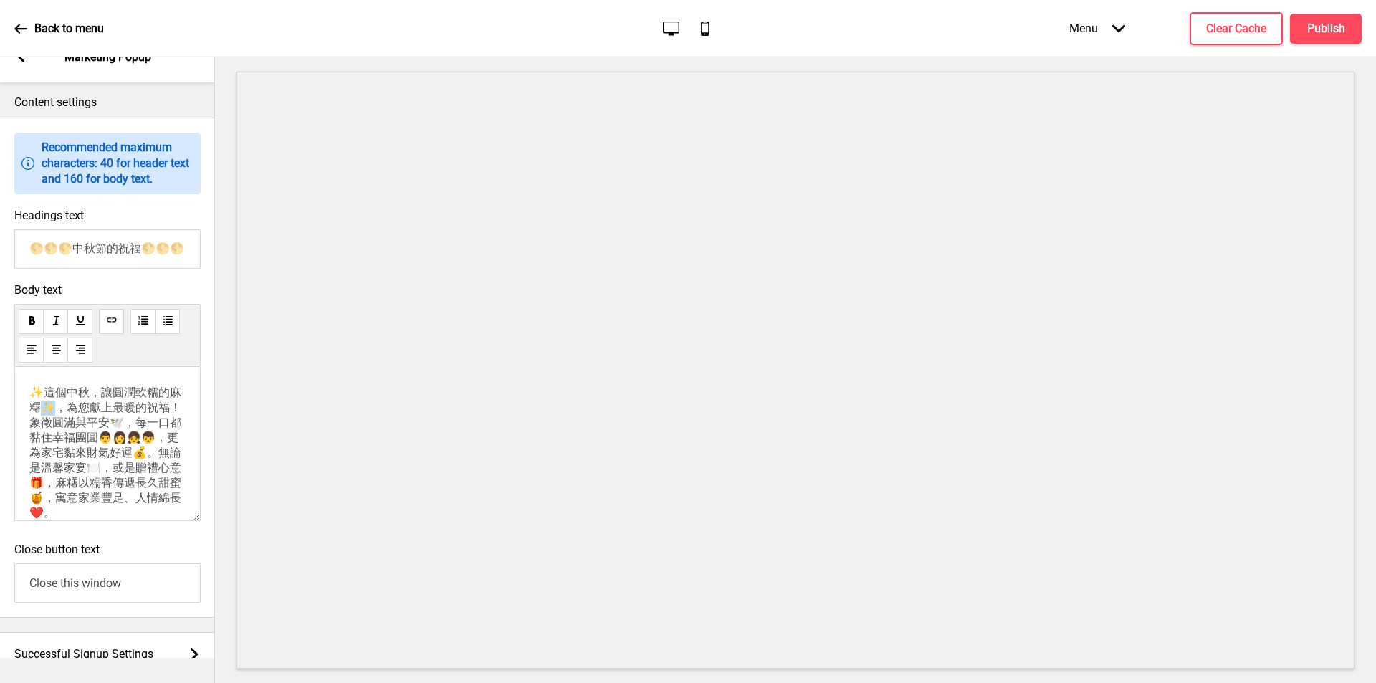
drag, startPoint x: 68, startPoint y: 432, endPoint x: 56, endPoint y: 432, distance: 12.2
click at [56, 432] on span "✨這個中秋，讓圓潤軟糯的麻糬✨，為您獻上最暖的祝福！ 象徵圓滿與平安🕊️，每一口都黏住幸福團圓👨👩👧👦，更為家宅黏來財氣好運💰。無論是溫馨家宴🍽️，或是贈禮心…" at bounding box center [105, 468] width 152 height 164
click at [54, 447] on p "✨這個中秋，讓圓潤軟糯的麻糬，為您獻上最暖的祝福！ 象徵圓滿與平安🕊️，每一口都黏住幸福團圓👨👩👧👦，更為家宅黏來財氣好運💰。無論是溫馨家宴🍽️，或是贈禮心意…" at bounding box center [107, 469] width 156 height 166
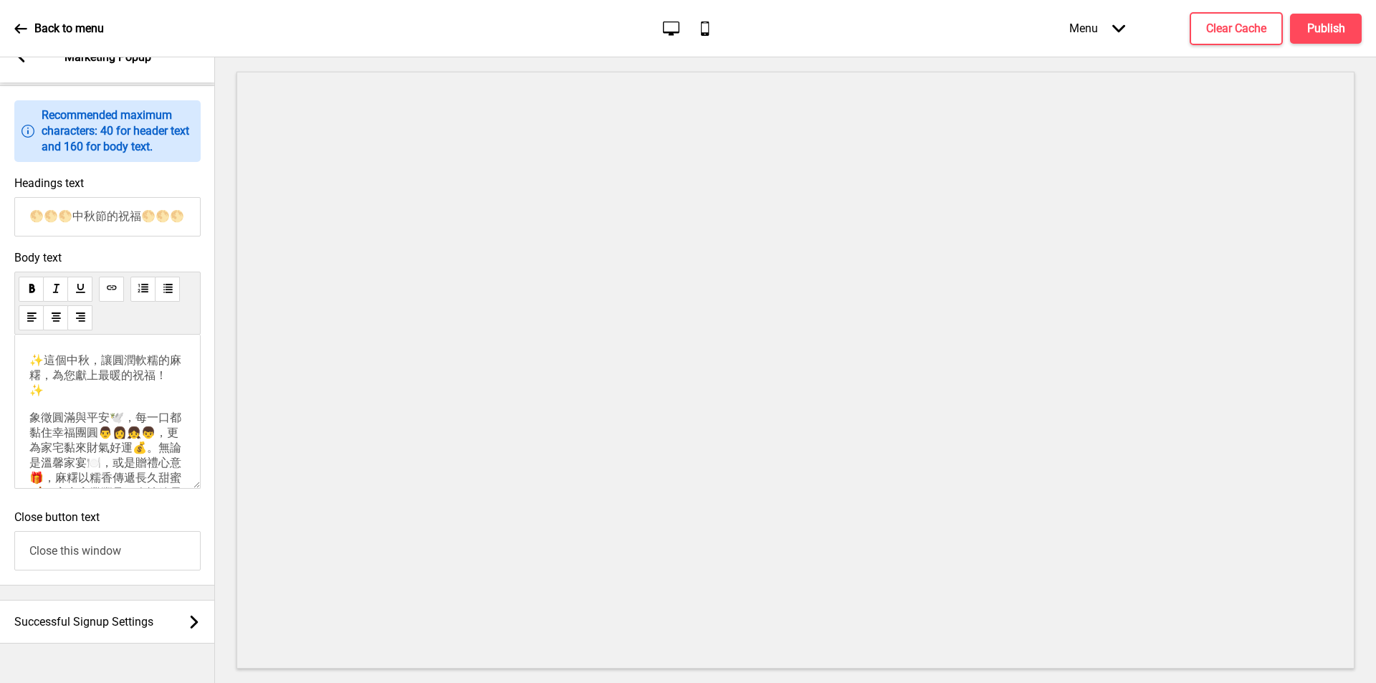
scroll to position [708, 0]
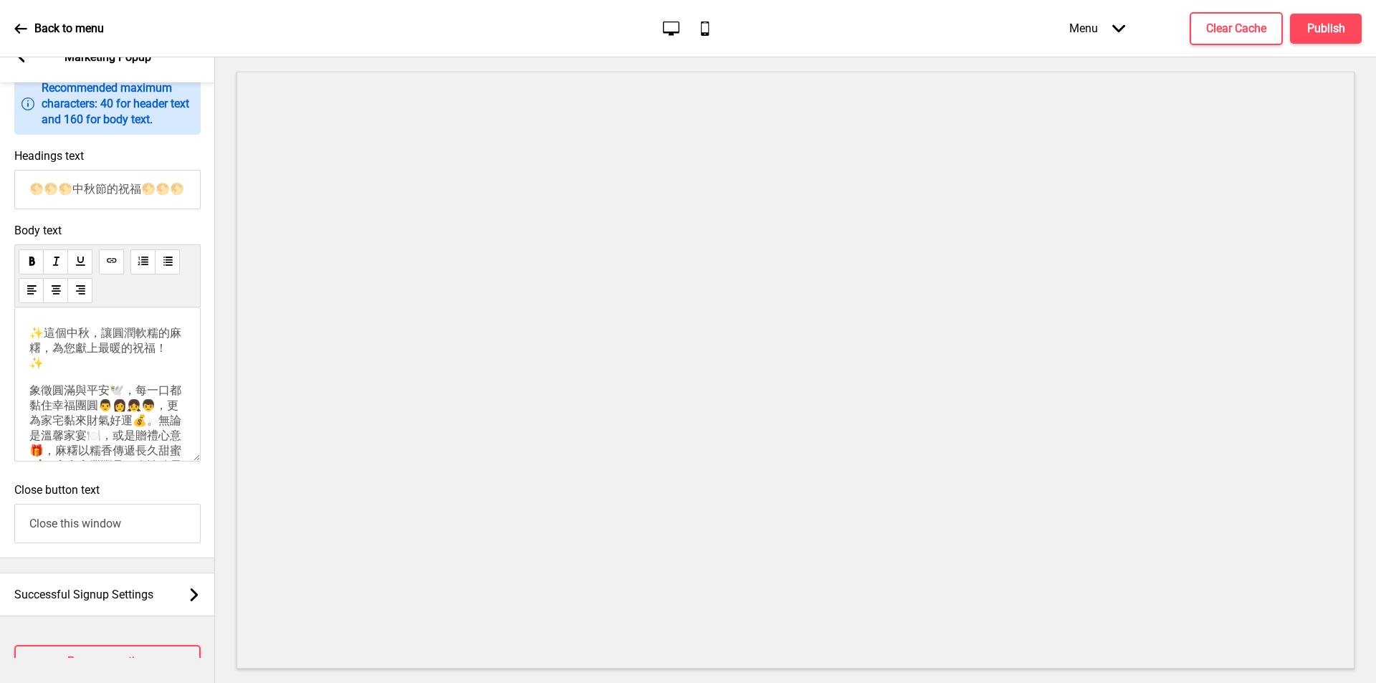
click at [41, 404] on span "✨這個中秋，讓圓潤軟糯的麻糬，為您獻上最暖的祝福！ ✨ 象徵圓滿與平安🕊️，每一口都黏住幸福團圓👨👩👧👦，更為家宅黏來財氣好運💰。無論是溫馨家宴🍽️，或是贈禮…" at bounding box center [105, 421] width 152 height 191
click at [29, 402] on span "✨這個中秋，讓圓潤軟糯的麻糬，為您獻上最暖的祝福！ ✨ 象徵圓滿與平安🕊️，每一口都黏住幸福團圓👨👩👧👦，更為家宅黏來財氣好運💰。無論是溫馨家宴🍽️，或是贈禮…" at bounding box center [105, 421] width 152 height 191
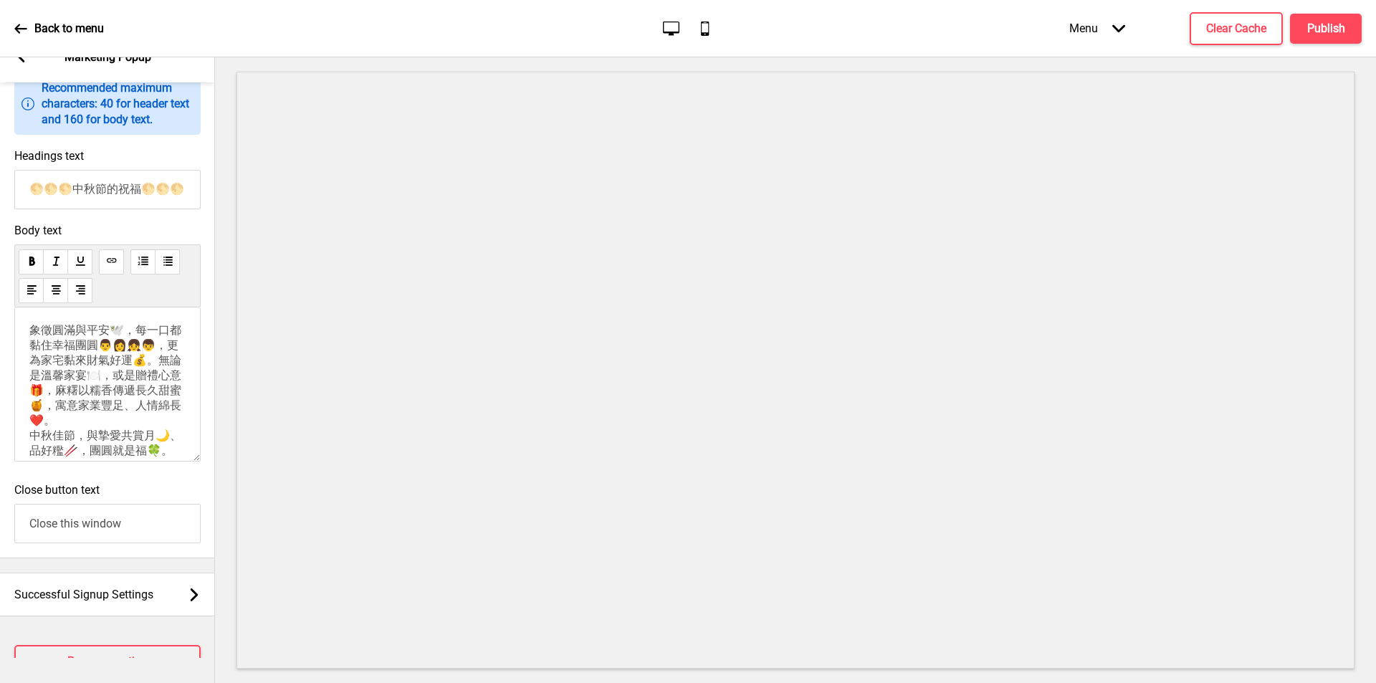
scroll to position [72, 0]
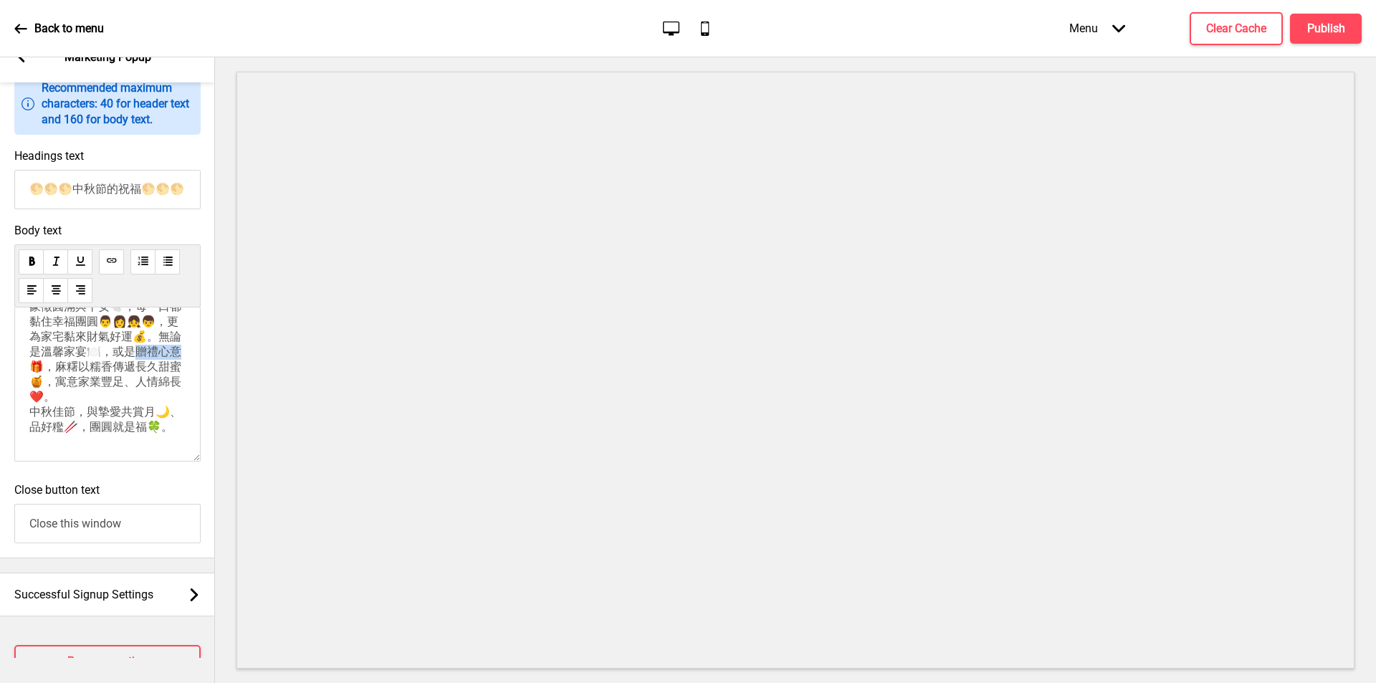
drag, startPoint x: 88, startPoint y: 412, endPoint x: 47, endPoint y: 418, distance: 42.0
click at [47, 418] on span "✨這個中秋，讓圓潤軟糯的麻糬，為您獻上最暖的祝福！✨ 象徵圓滿與平安🕊️，每一口都黏住幸福團圓👨👩👧👦，更為家宅黏來財氣好運💰。無論是溫馨家宴🍽️，或是贈禮心…" at bounding box center [105, 345] width 152 height 178
drag, startPoint x: 138, startPoint y: 401, endPoint x: 153, endPoint y: 402, distance: 15.1
click at [153, 402] on span "✨這個中秋，讓圓潤軟糯的麻糬，為您獻上最暖的祝福！✨ 象徵圓滿與平安🕊️，每一口都黏住幸福團圓👨👩👧👦，更為家宅黏來財氣好運💰。無論是溫馨家宴🍽️，或是朋友聚…" at bounding box center [105, 345] width 152 height 178
copy span "友聚會"
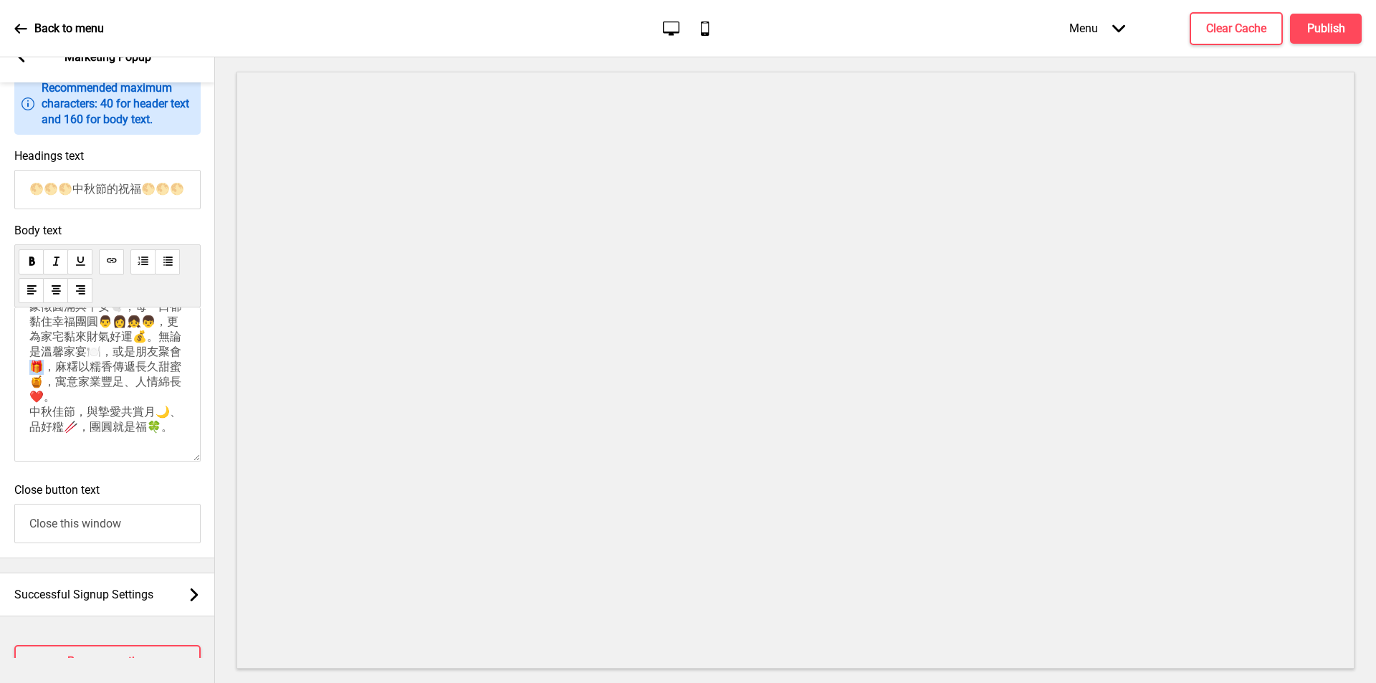
drag, startPoint x: 90, startPoint y: 414, endPoint x: 98, endPoint y: 416, distance: 8.9
click at [98, 416] on span "✨這個中秋，讓圓潤軟糯的麻糬，為您獻上最暖的祝福！✨ 象徵圓滿與平安🕊️，每一口都黏住幸福團圓👨👩👧👦，更為家宅黏來財氣好運💰。無論是溫馨家宴🍽️，或是朋友聚…" at bounding box center [105, 345] width 152 height 178
drag, startPoint x: 161, startPoint y: 401, endPoint x: 154, endPoint y: 402, distance: 7.3
click at [154, 402] on span "✨這個中秋，讓圓潤軟糯的麻糬，為您獻上最暖的祝福！✨ 象徵圓滿與平安🕊️，每一口都黏住幸福團圓👨👩👧👦，更為家宅黏來財氣好運💰。無論是溫馨家宴🍽️，或是朋友聚…" at bounding box center [105, 345] width 152 height 178
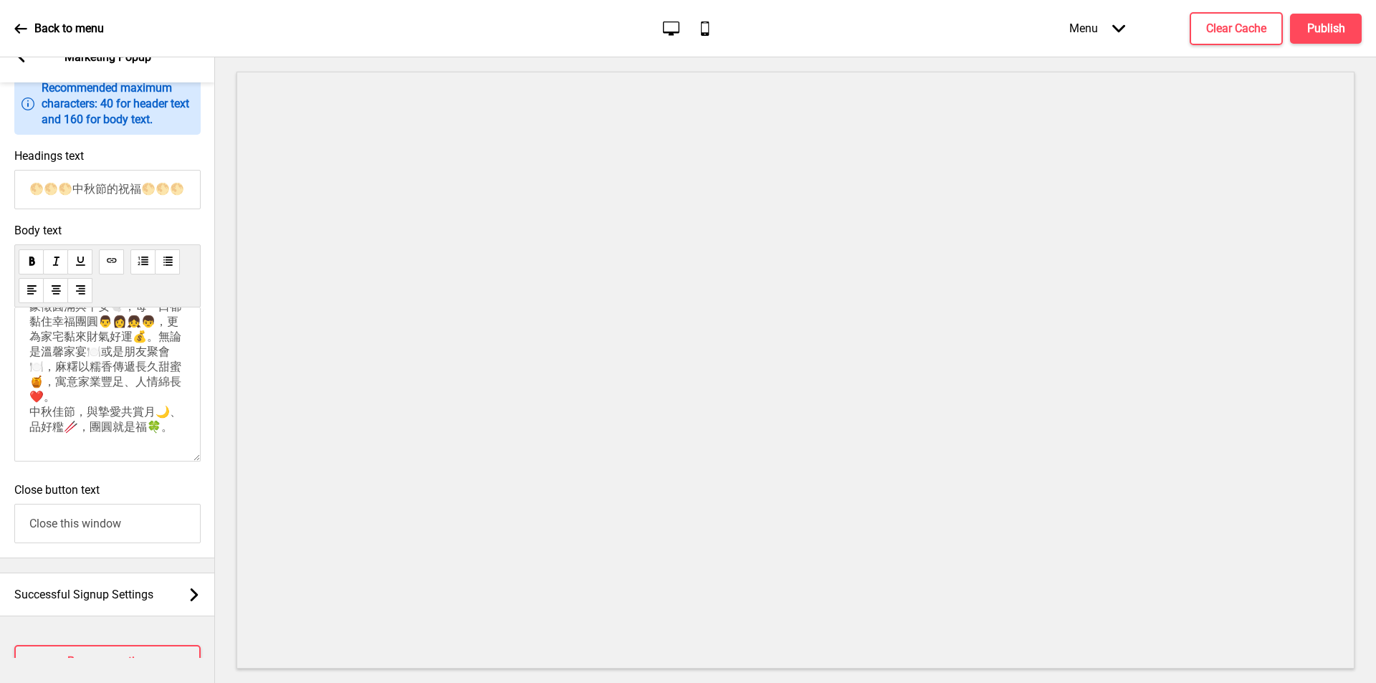
click at [136, 353] on p "✨這個中秋，讓圓潤軟糯的麻糬，為您獻上最暖的祝福！✨ 象徵圓滿與平安🕊️，每一口都黏住幸福團圓👨👩👧👦，更為家宅黏來財氣好運💰。無論是溫馨家宴🍽️或是朋友聚會…" at bounding box center [107, 345] width 156 height 179
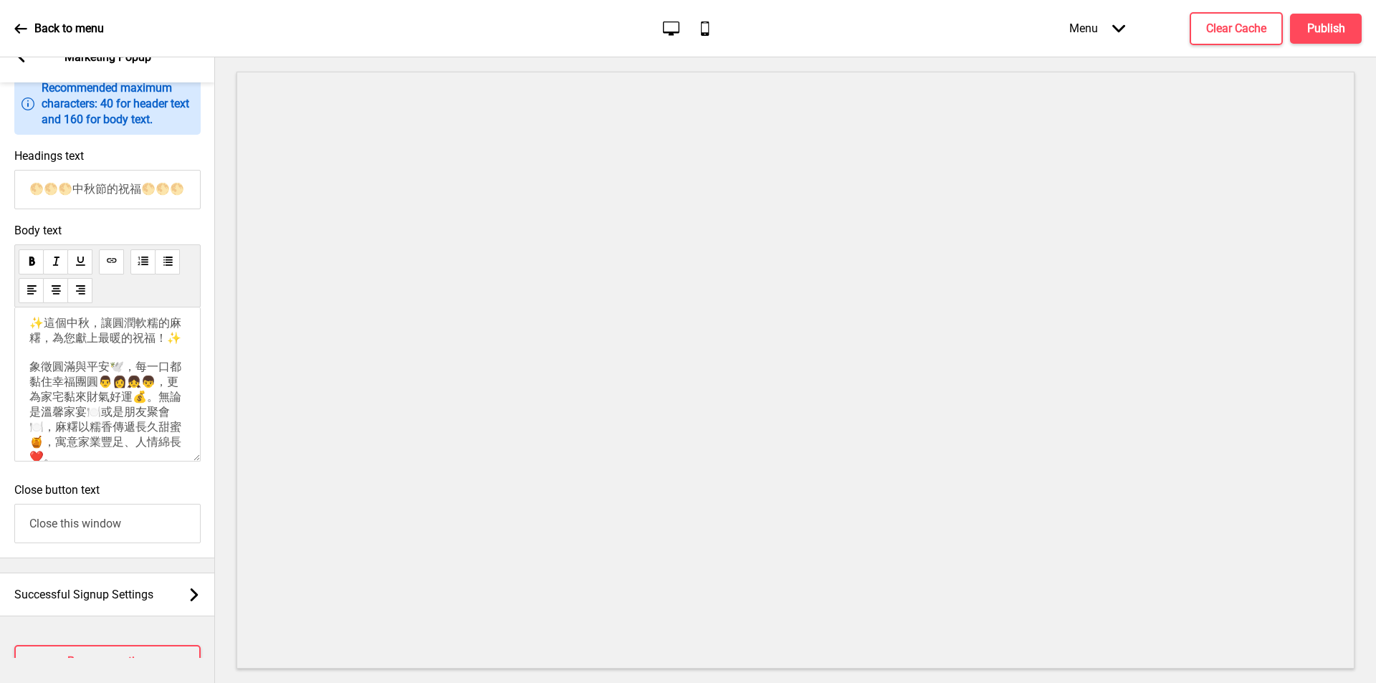
scroll to position [0, 0]
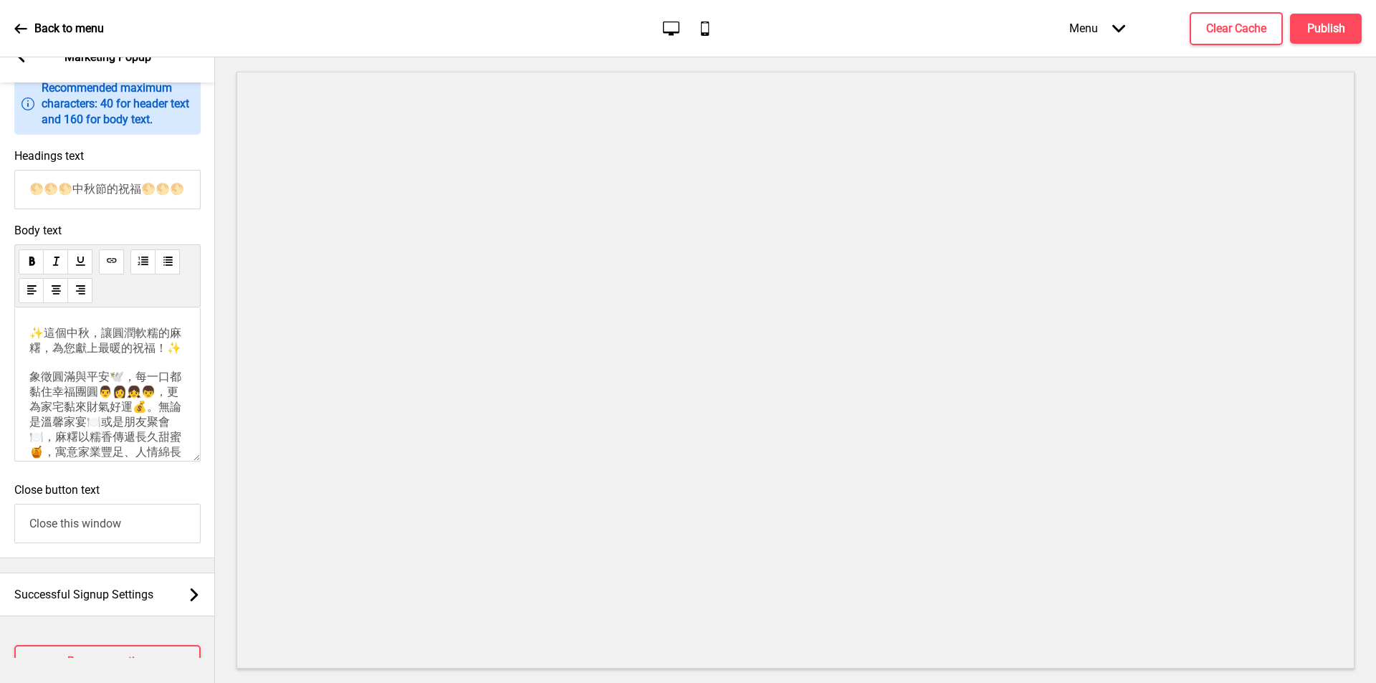
click at [32, 417] on span "✨這個中秋，讓圓潤軟糯的麻糬，為您獻上最暖的祝福！✨ 象徵圓滿與平安🕊️，每一口都黏住幸福團圓👨👩👧👦，更為家宅黏來財氣好運💰。無論是溫馨家宴🍽️或是朋友聚會…" at bounding box center [105, 415] width 152 height 178
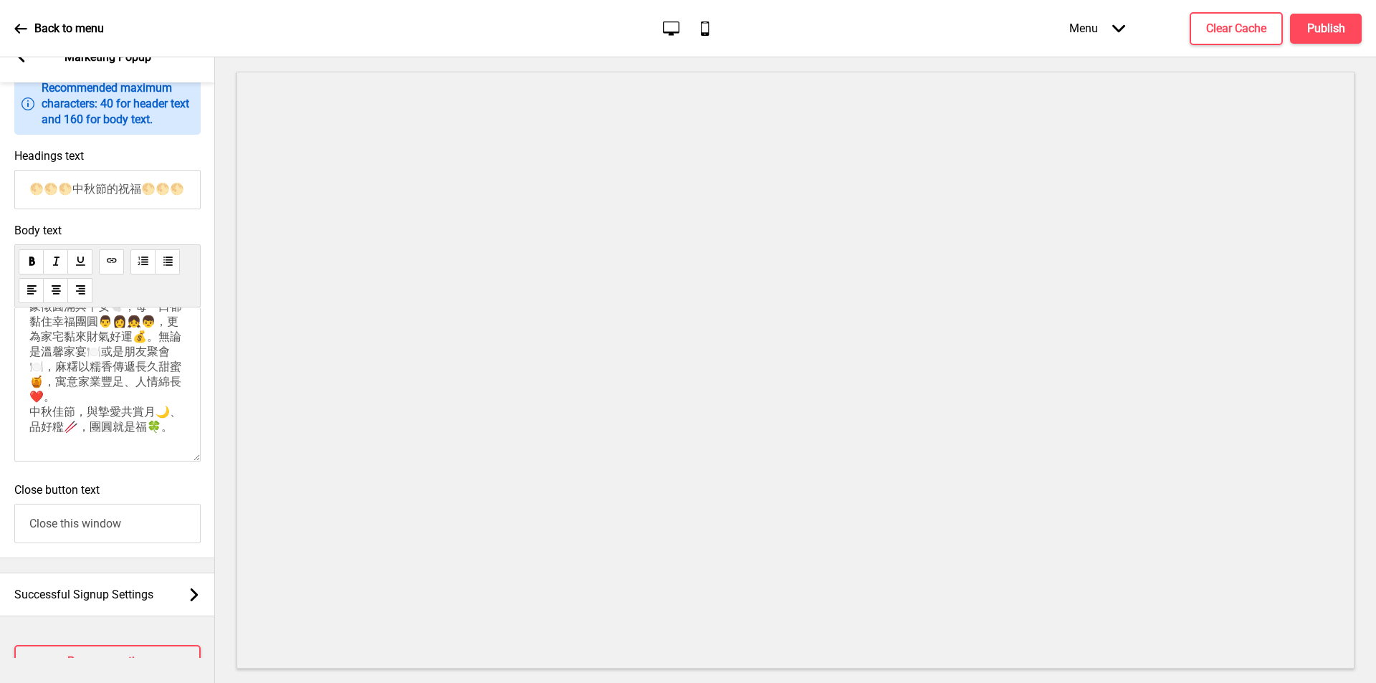
scroll to position [175, 0]
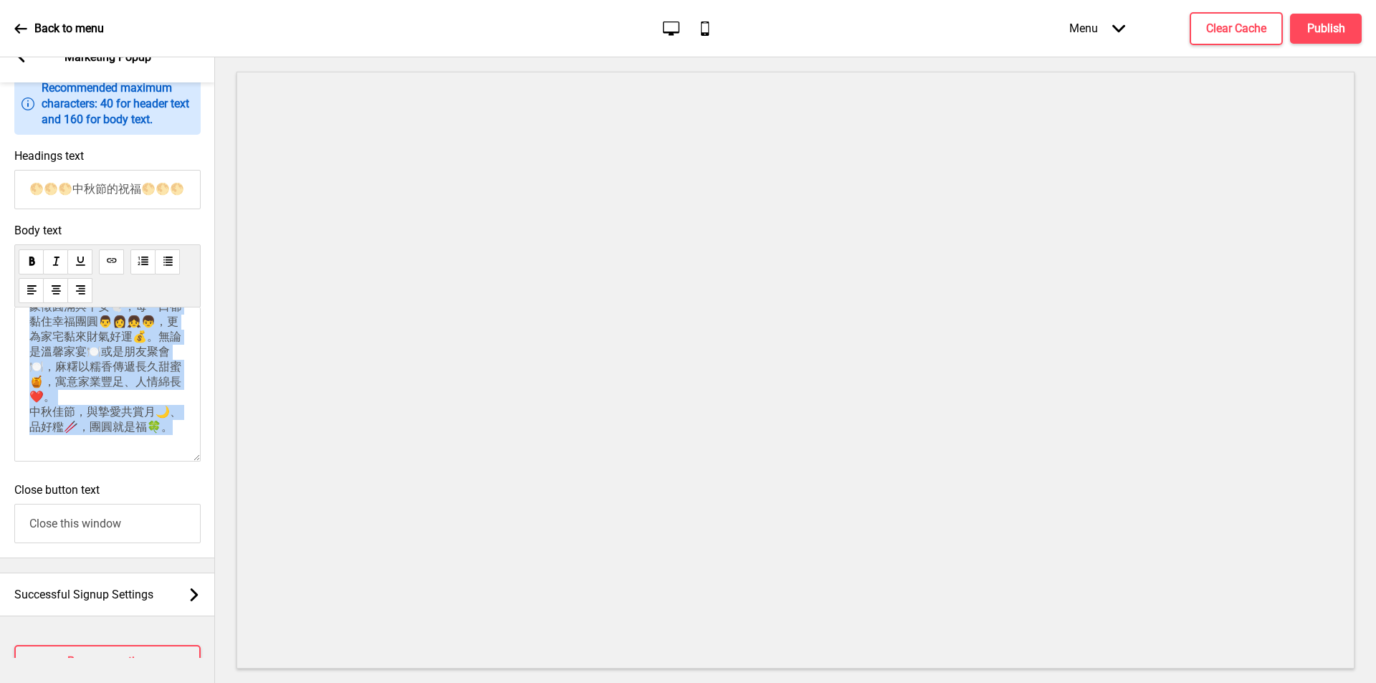
click at [77, 404] on p "✨這個中秋，讓圓潤軟糯的麻糬，為您獻上最暖的祝福！✨ 象徵圓滿與平安🕊️，每一口都黏住幸福團圓👨👩👧👦，更為家宅黏來財氣好運💰。無論是溫馨家宴🍽️或是朋友聚會…" at bounding box center [107, 345] width 156 height 179
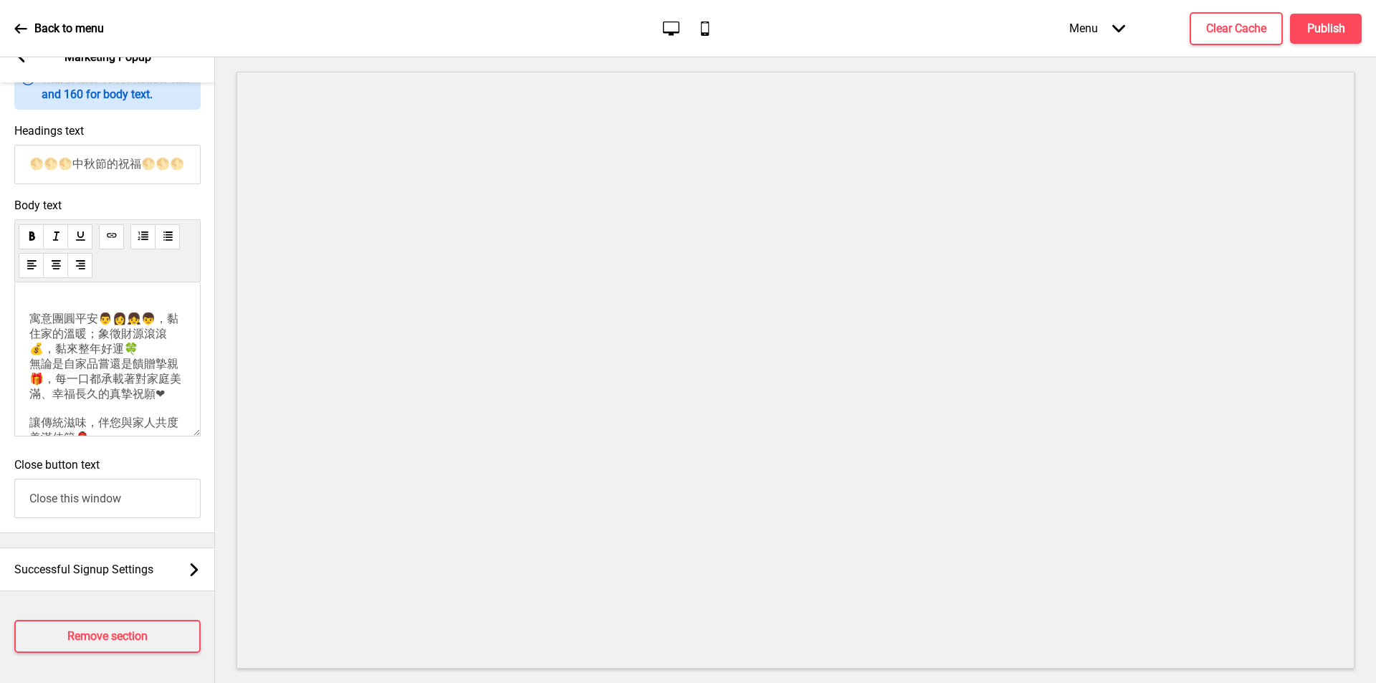
scroll to position [72, 0]
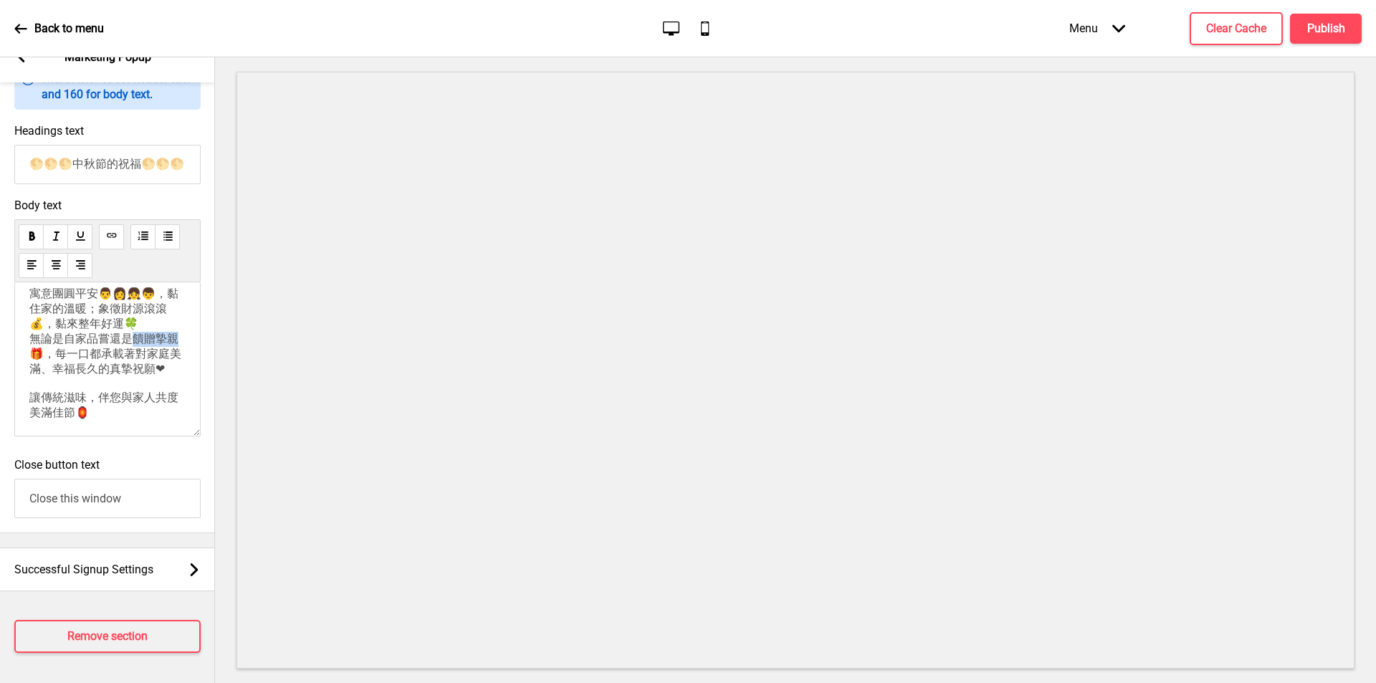
drag, startPoint x: 132, startPoint y: 390, endPoint x: 39, endPoint y: 412, distance: 95.1
click at [39, 412] on span "✨這個中秋，讓圓潤軟糯的麻糬，為您獻上最暖的祝福！✨ 寓意團圓平安👨👩👧👦，黏住家的溫暖；象徵財源滾滾💰，黏來整年好運🍀 無論是自家品嘗還是饋贈摯親🎁，每一口…" at bounding box center [105, 324] width 152 height 190
click at [59, 404] on span "✨這個中秋，讓圓潤軟糯的麻糬，為您獻上最暖的祝福！✨ 寓意團圓平安👨👩👧👦，黏住家的溫暖；象徵財源滾滾💰，黏來整年好運🍀 無論是自家品嘗還是朋友聚會🎁，每一口…" at bounding box center [105, 324] width 152 height 190
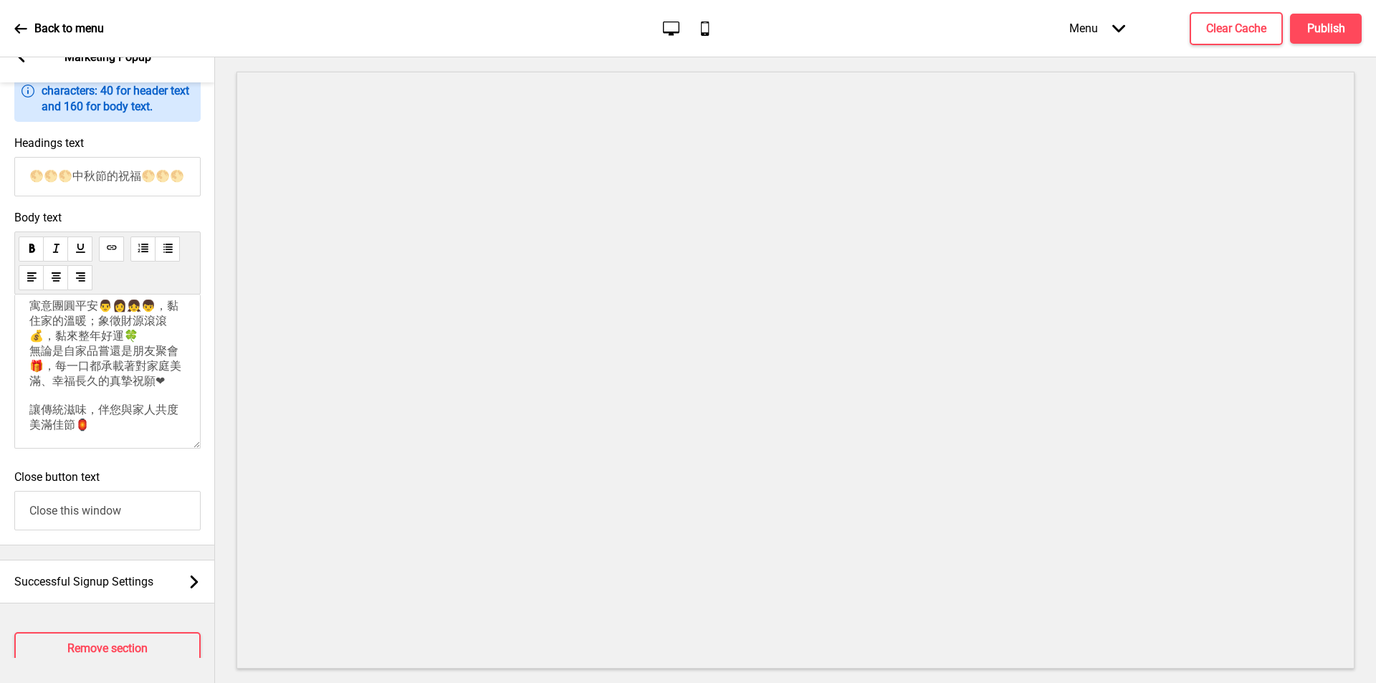
scroll to position [733, 0]
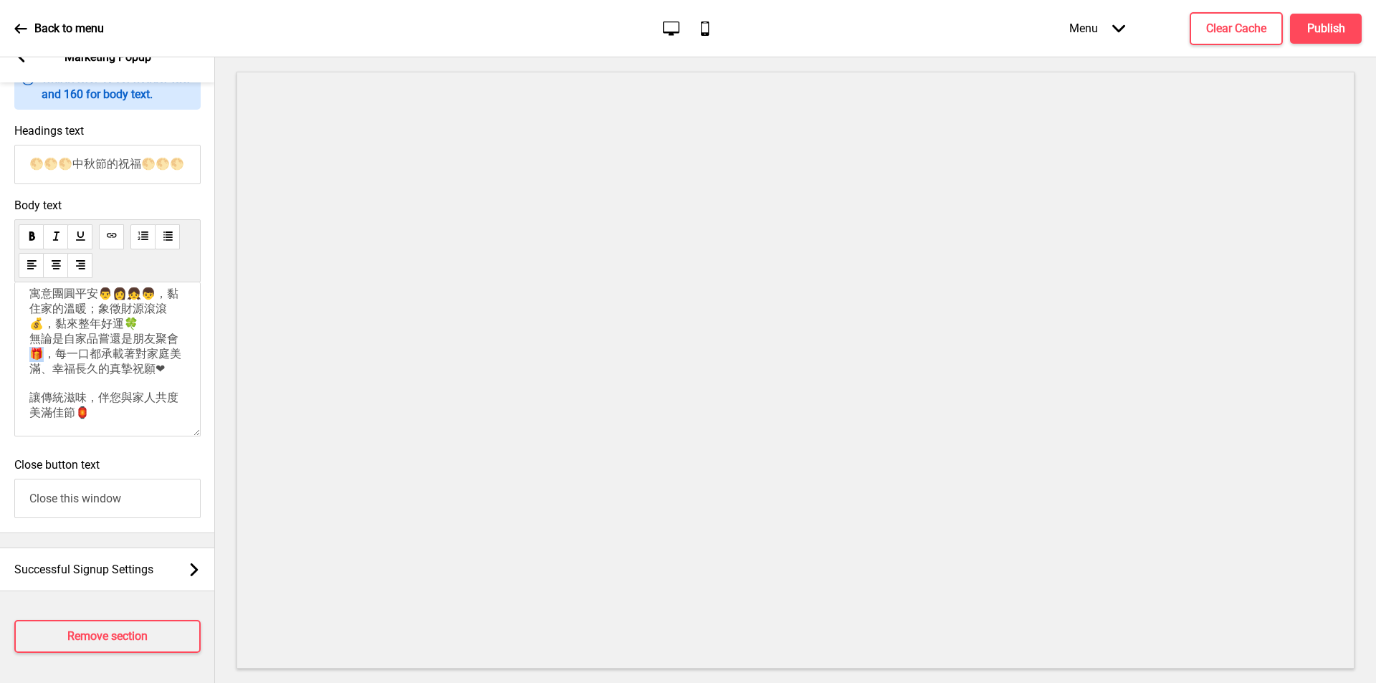
drag, startPoint x: 52, startPoint y: 404, endPoint x: 45, endPoint y: 405, distance: 7.2
click at [45, 405] on span "✨這個中秋，讓圓潤軟糯的麻糬，為您獻上最暖的祝福！✨ 寓意團圓平安👨👩👧👦，黏住家的溫暖；象徵財源滾滾💰，黏來整年好運🍀 無論是自家品嘗還是朋友聚會🎁，每一口…" at bounding box center [105, 324] width 152 height 190
click at [91, 383] on p "✨這個中秋，讓圓潤軟糯的麻糬，為您獻上最暖的祝福！✨ 寓意團圓平安👨👩👧👦，黏住家的溫暖；象徵財源滾滾💰，黏來整年好運🍀 無論是自家品嘗還是朋友聚會🍽️，每一…" at bounding box center [107, 314] width 156 height 191
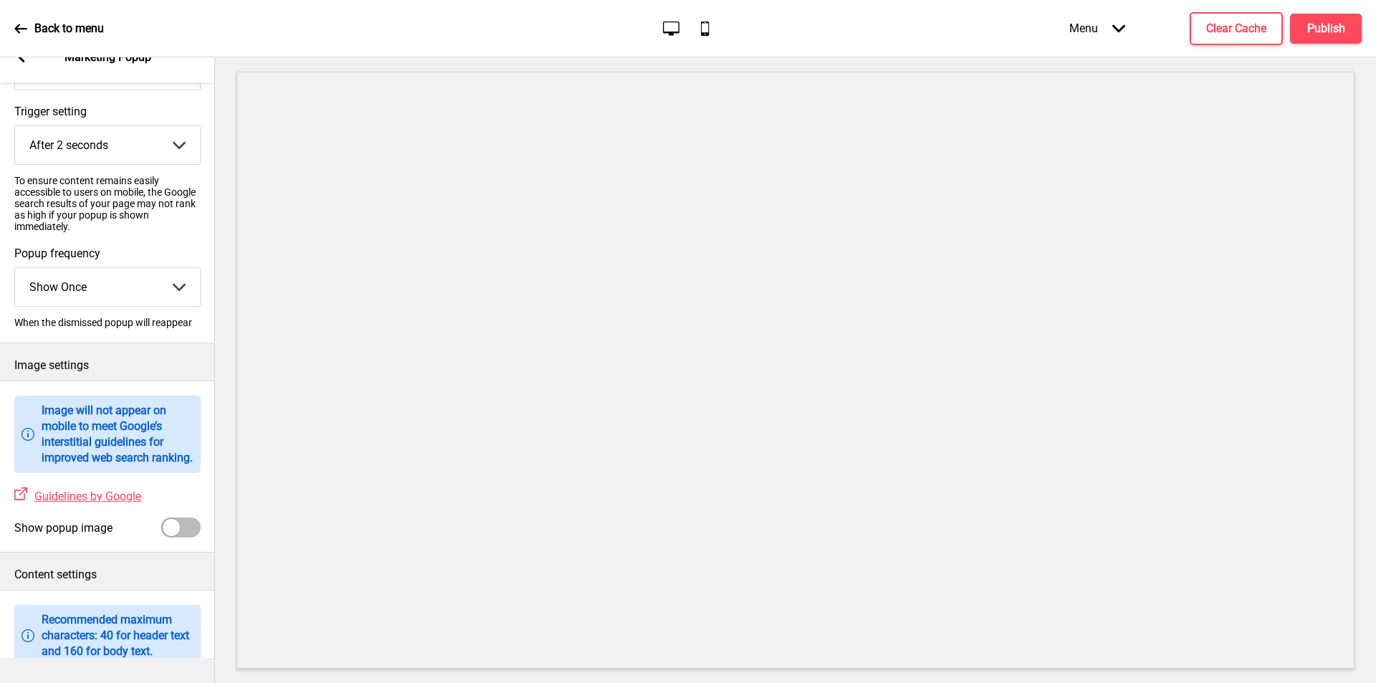
scroll to position [0, 0]
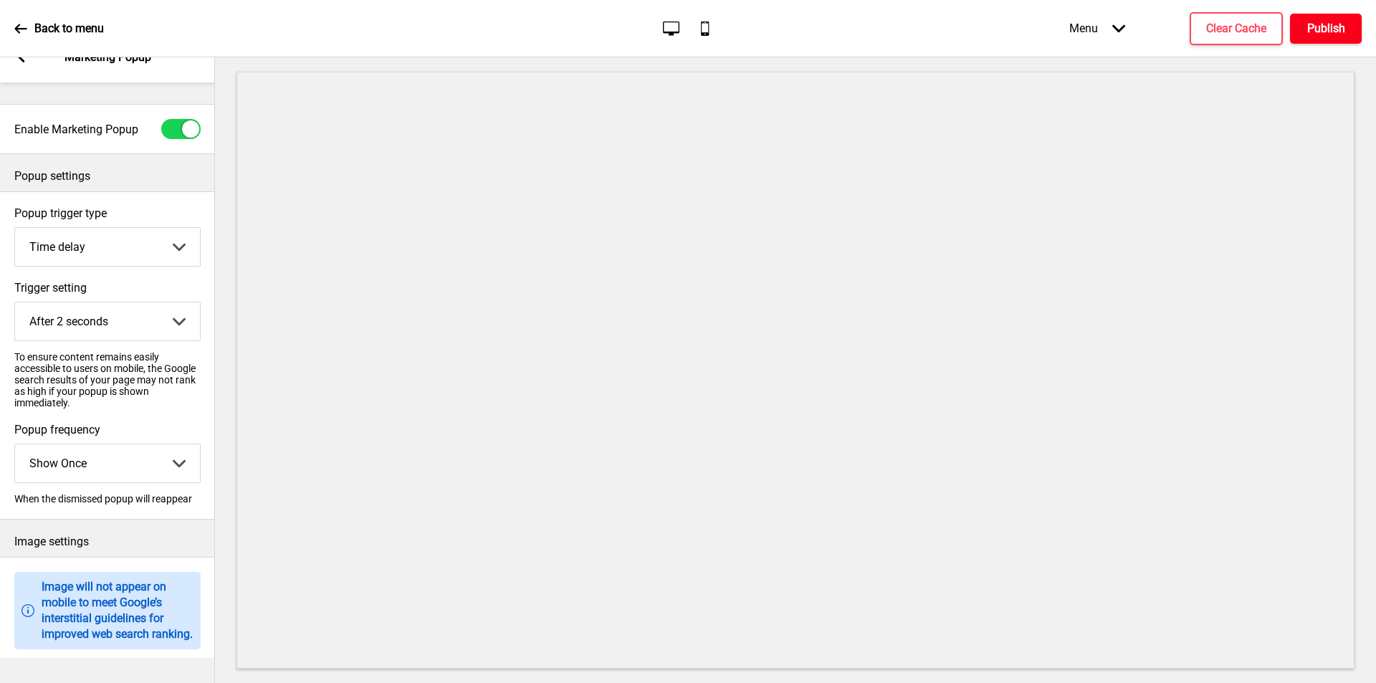
click at [1326, 37] on button "Publish" at bounding box center [1326, 29] width 72 height 30
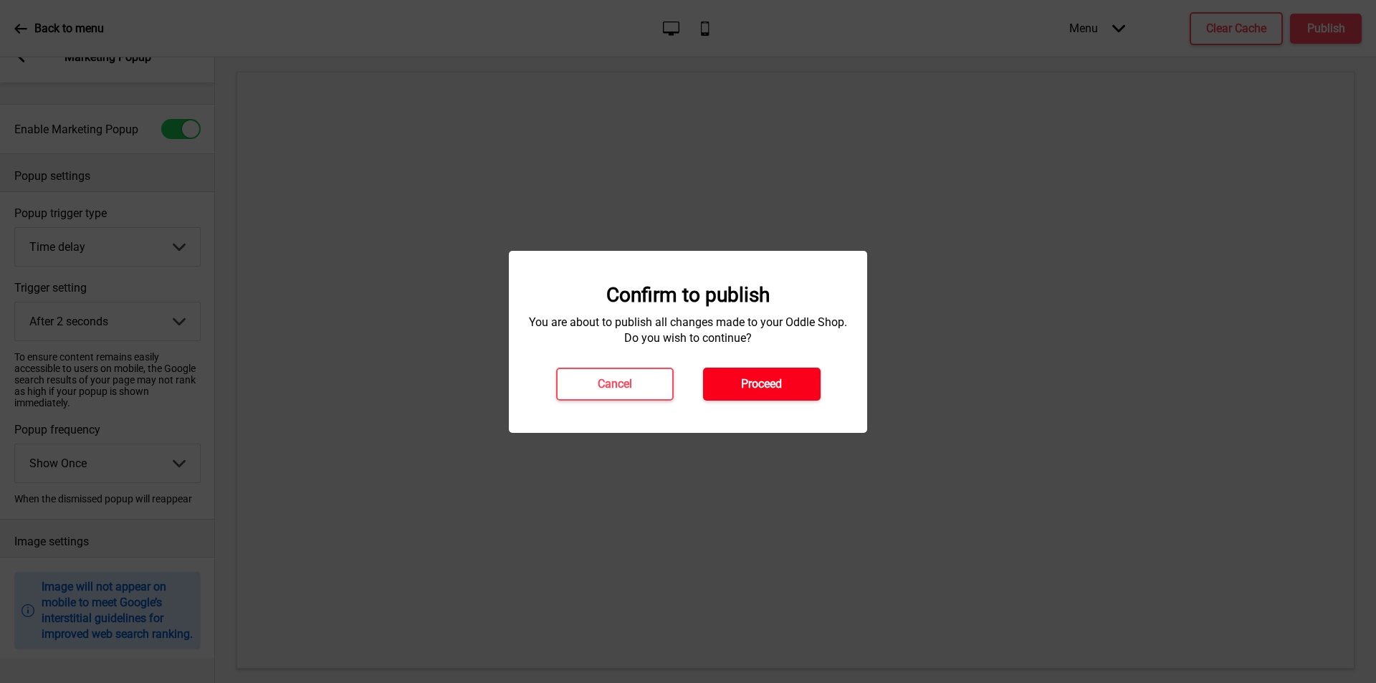
click at [779, 390] on h4 "Proceed" at bounding box center [761, 384] width 41 height 16
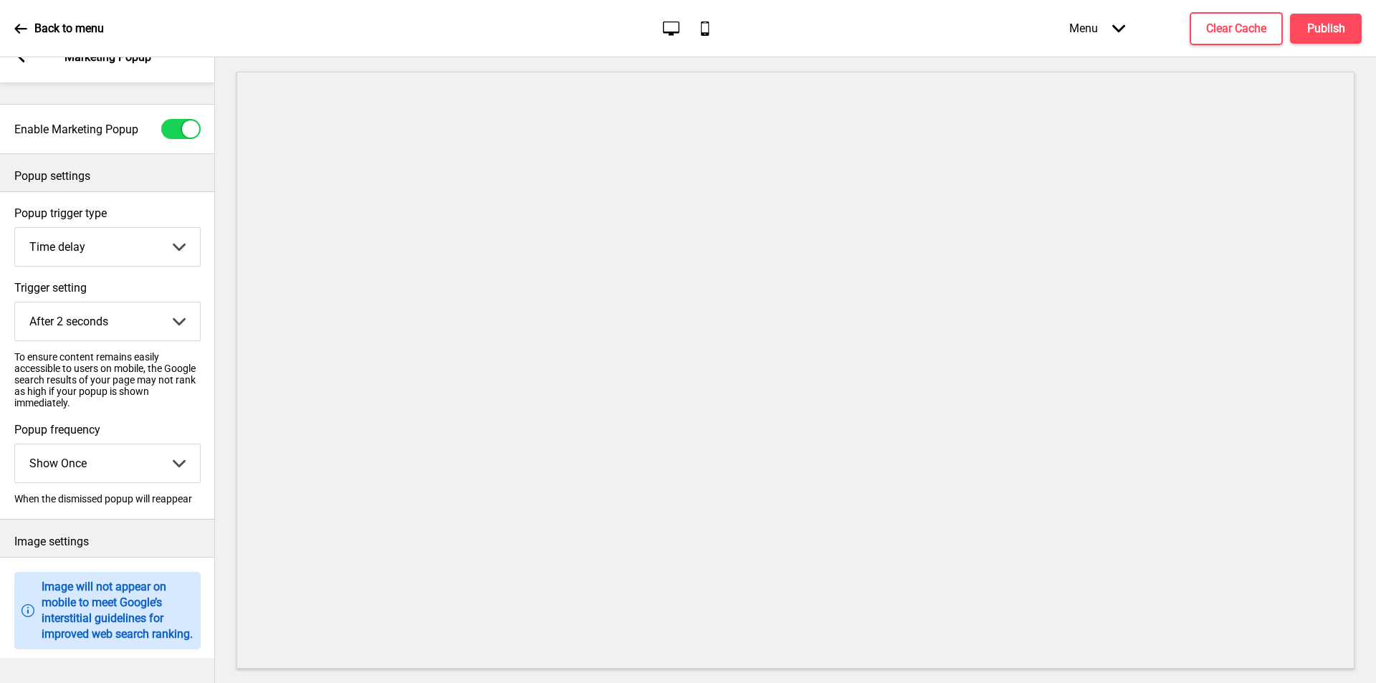
click at [70, 37] on div "Back to menu" at bounding box center [59, 28] width 90 height 39
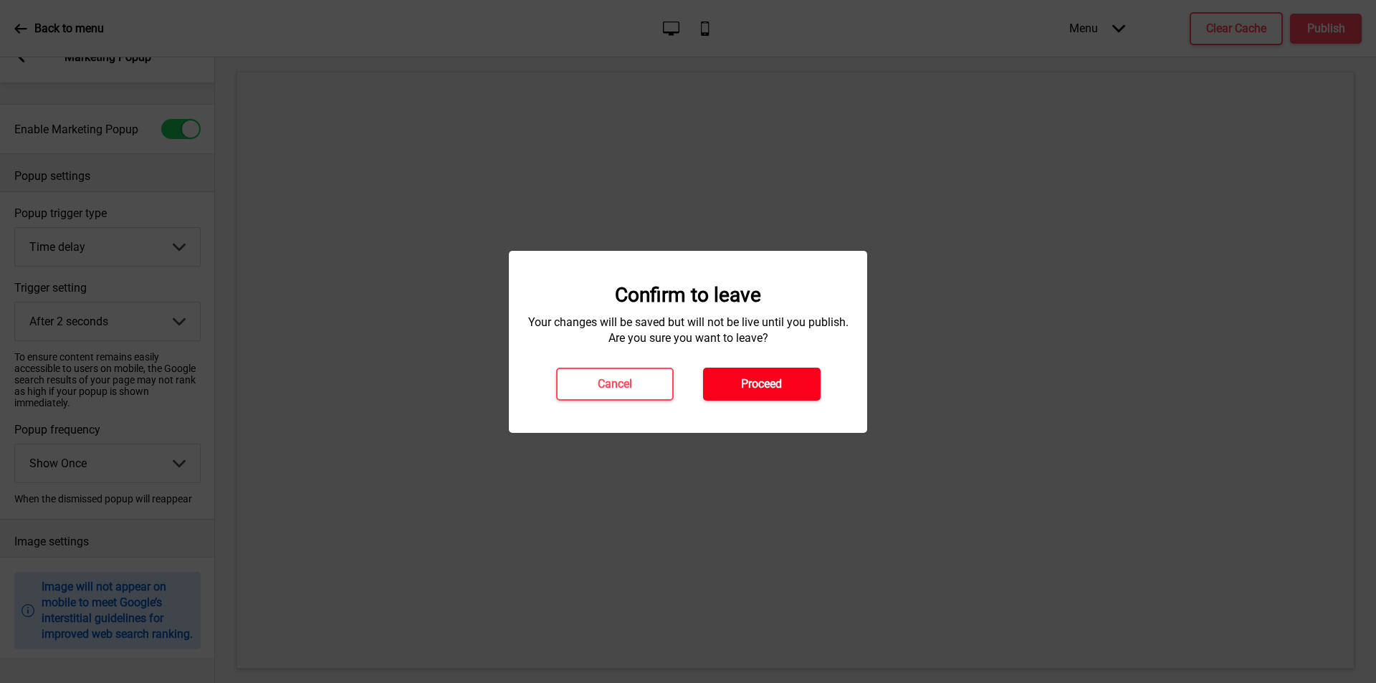
click at [750, 381] on h4 "Proceed" at bounding box center [761, 384] width 41 height 16
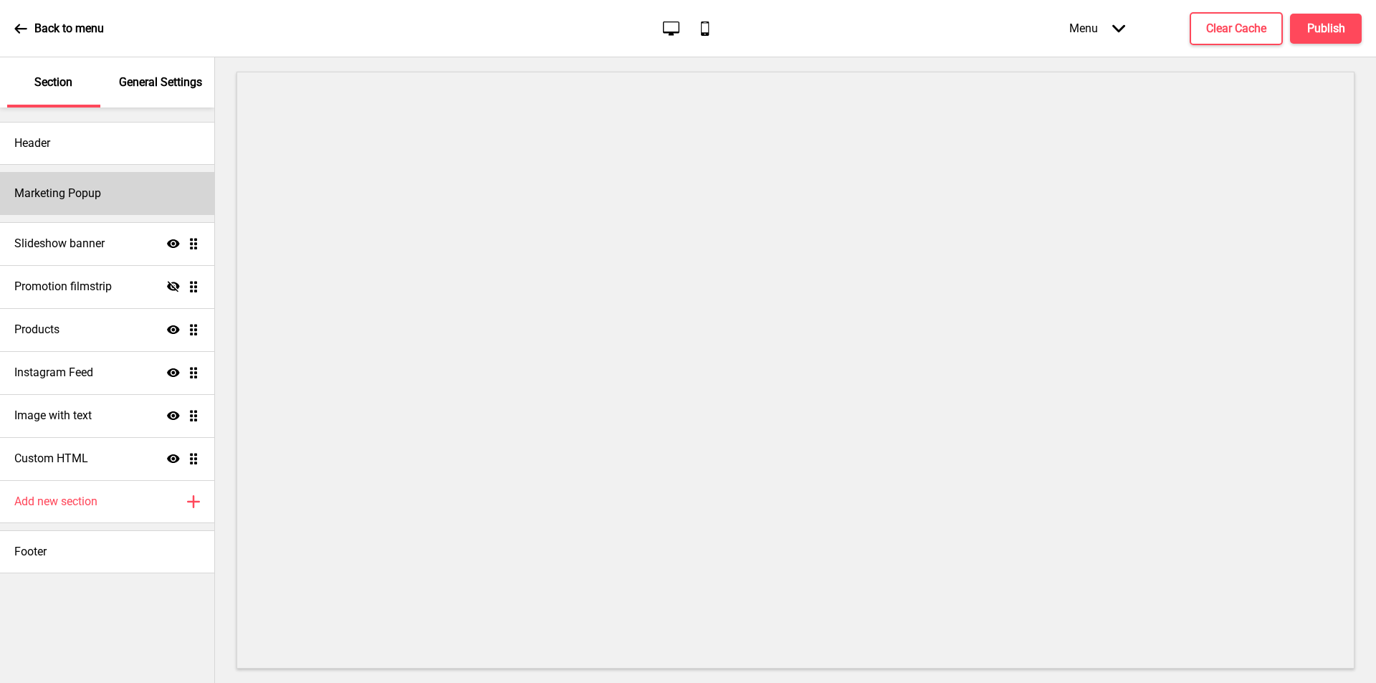
click at [113, 202] on div "Marketing Popup" at bounding box center [107, 193] width 214 height 43
select select "timeDelay"
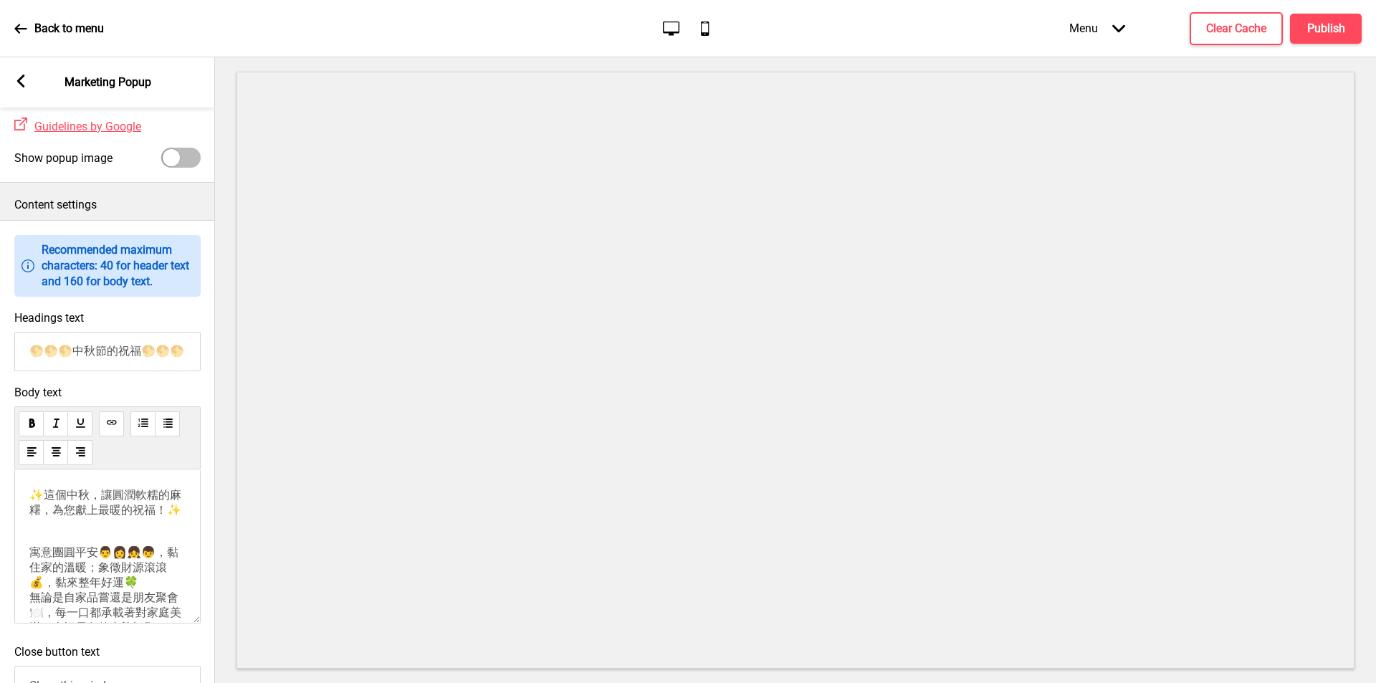
scroll to position [72, 0]
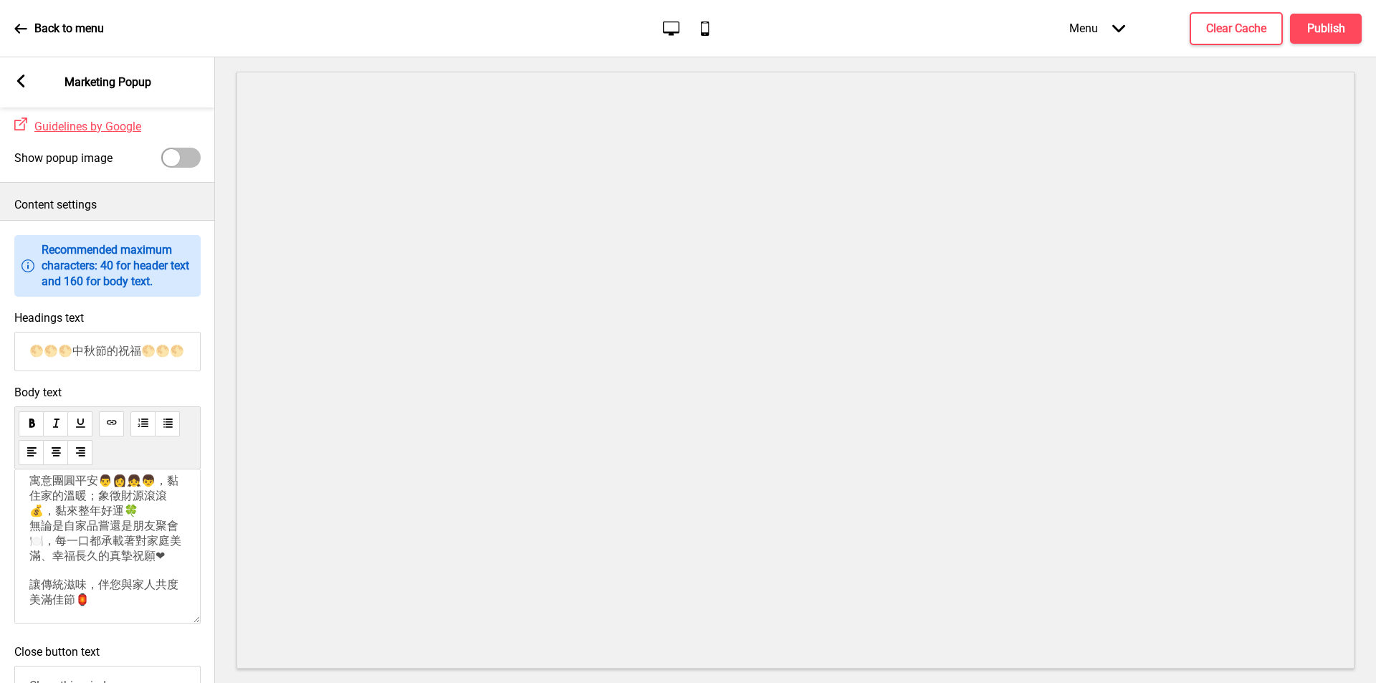
click at [33, 520] on span "✨這個中秋，讓圓潤軟糯的麻糬，為您獻上最暖的祝福！✨ 寓意團圓平安👨👩👧👦，黏住家的溫暖；象徵財源滾滾💰，黏來整年好運🍀 無論是自家品嘗還是朋友聚會🍽️，每一…" at bounding box center [105, 511] width 152 height 190
click at [47, 557] on p "✨這個中秋，讓圓潤軟糯的麻糬，為您獻上最暖的祝福！✨ 寓意團圓平安👨👩👧👦，黏住家的溫暖；象徵財源滾滾💰，黏來整年好運🍀 無論是自家品嘗還是朋友聚會🍽️，每一…" at bounding box center [107, 508] width 156 height 178
drag, startPoint x: 100, startPoint y: 508, endPoint x: 155, endPoint y: 504, distance: 55.3
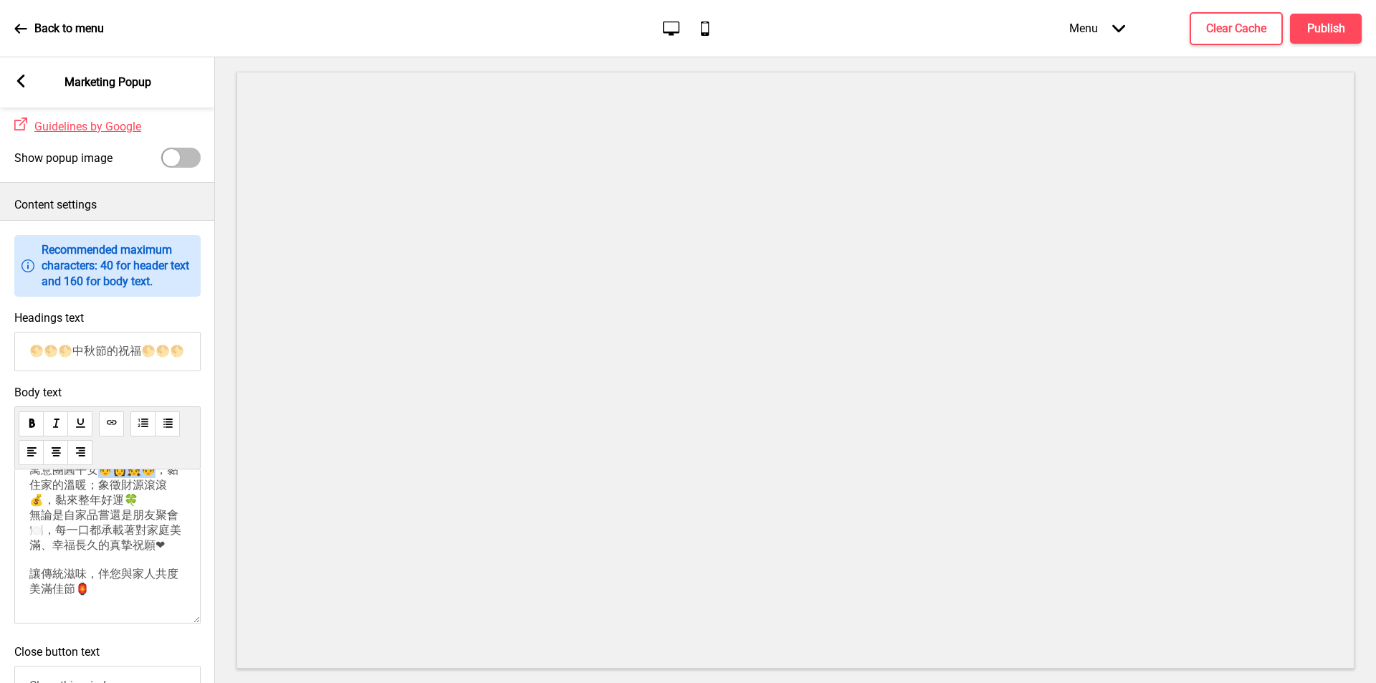
click at [155, 504] on span "✨這個中秋，讓圓潤軟糯的麻糬，為您獻上最暖的祝福！✨ 寓意團圓平安👨👩👧👦，黏住家的溫暖；象徵財源滾滾💰，黏來整年好運🍀 無論是自家品嘗還是朋友聚會🍽️，每一…" at bounding box center [105, 507] width 152 height 176
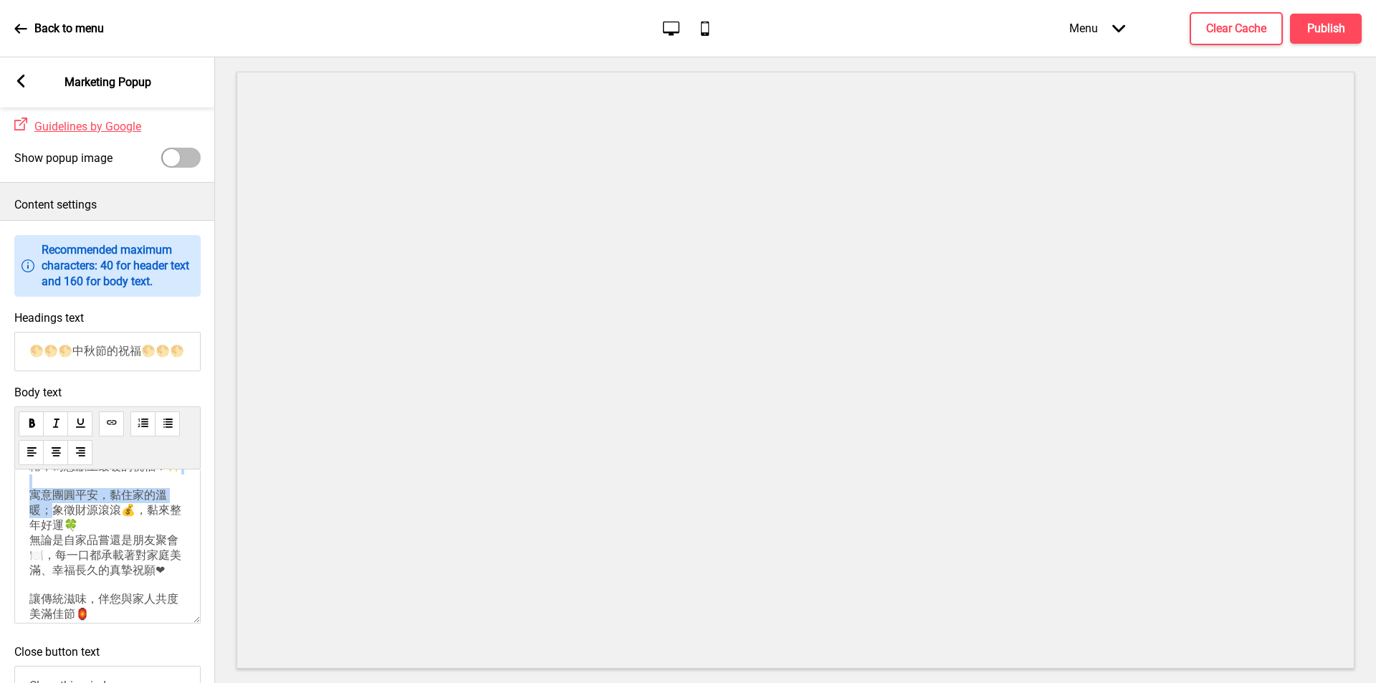
scroll to position [39, 0]
drag, startPoint x: 48, startPoint y: 525, endPoint x: 110, endPoint y: 542, distance: 64.7
click at [110, 542] on span "✨這個中秋，讓圓潤軟糯的麻糬，為您獻上最暖的祝福！✨ 寓意團圓平安，黏住家的溫暖；象徵財源滾滾💰，黏來整年好運🍀 無論是自家品嘗還是朋友聚會🍽️，每一口都承載…" at bounding box center [105, 537] width 152 height 176
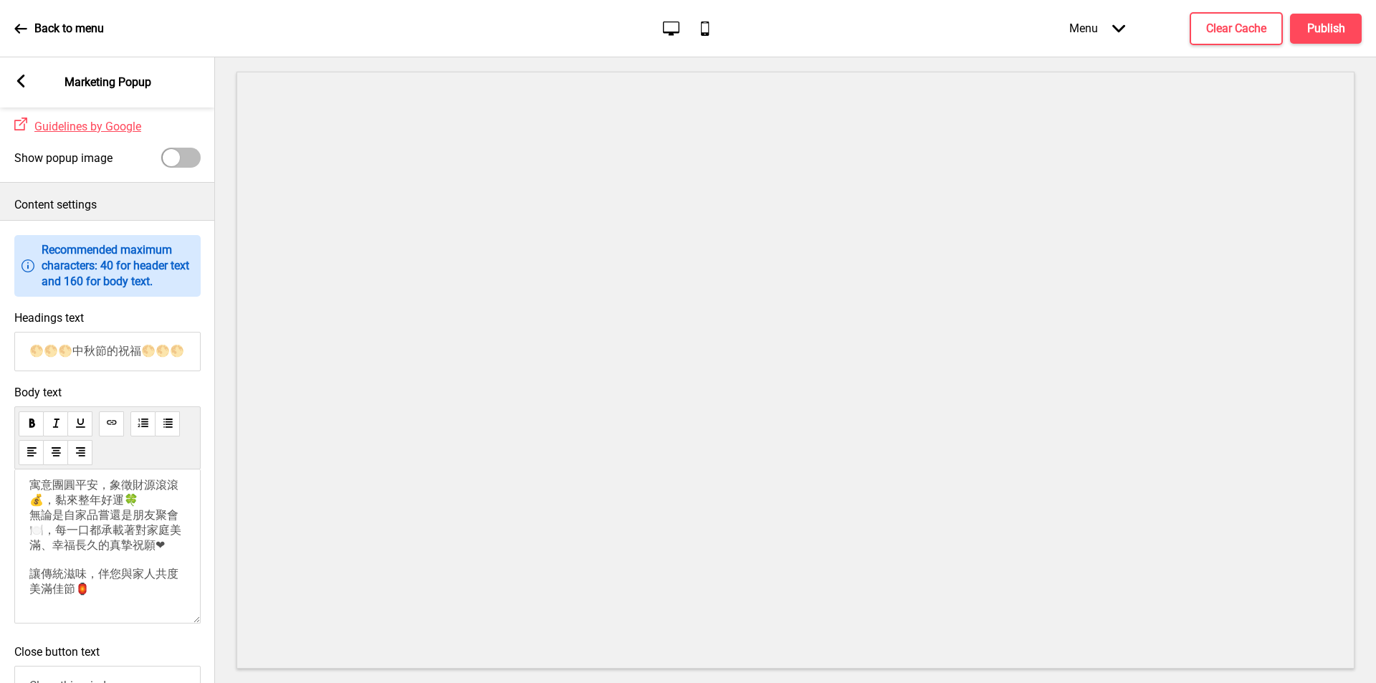
scroll to position [182, 0]
click at [147, 549] on p "✨這個中秋，讓圓潤軟糯的麻糬，為您獻上最暖的祝福！✨ 寓意團圓平安，象徵財源滾滾💰，黏來整年好運🍀 無論是自家品嘗還是朋友聚會🍽️，每一口都承載著對家庭美滿、…" at bounding box center [107, 515] width 156 height 163
click at [95, 567] on span "✨這個中秋，讓圓潤軟糯的麻糬，為您獻上最暖的祝福！✨ 寓意團圓平安，象徵財源滾滾💰，黏來整年好運🍀 無論是自家品嘗還是朋友聚會🍽️，每一口都承載著對家庭美滿、…" at bounding box center [106, 477] width 155 height 235
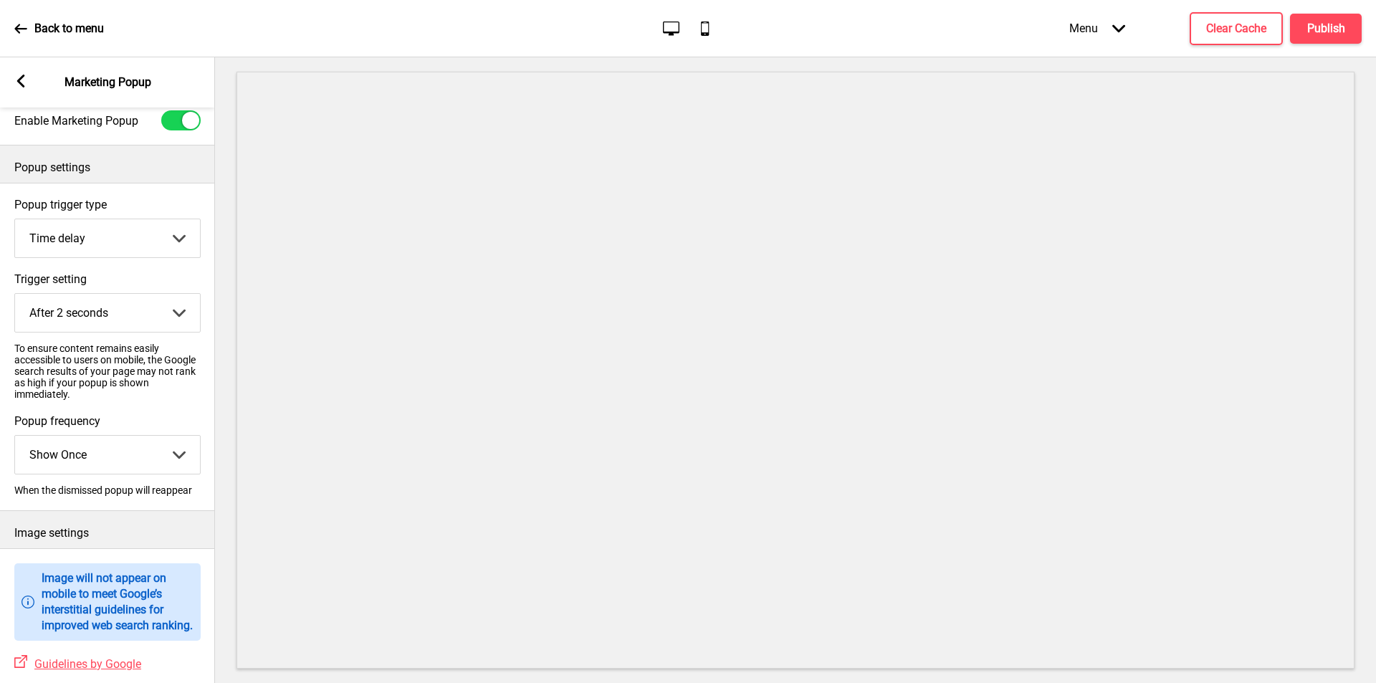
scroll to position [0, 0]
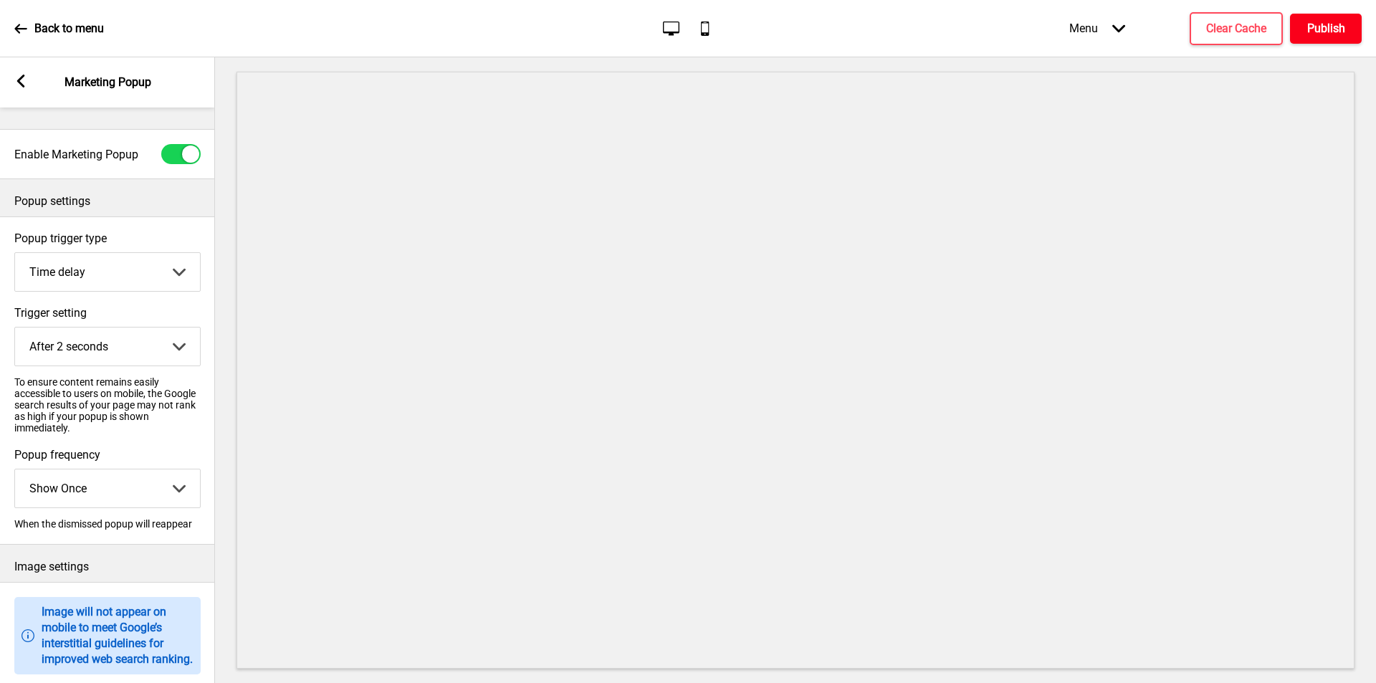
click at [1331, 25] on h4 "Publish" at bounding box center [1326, 29] width 38 height 16
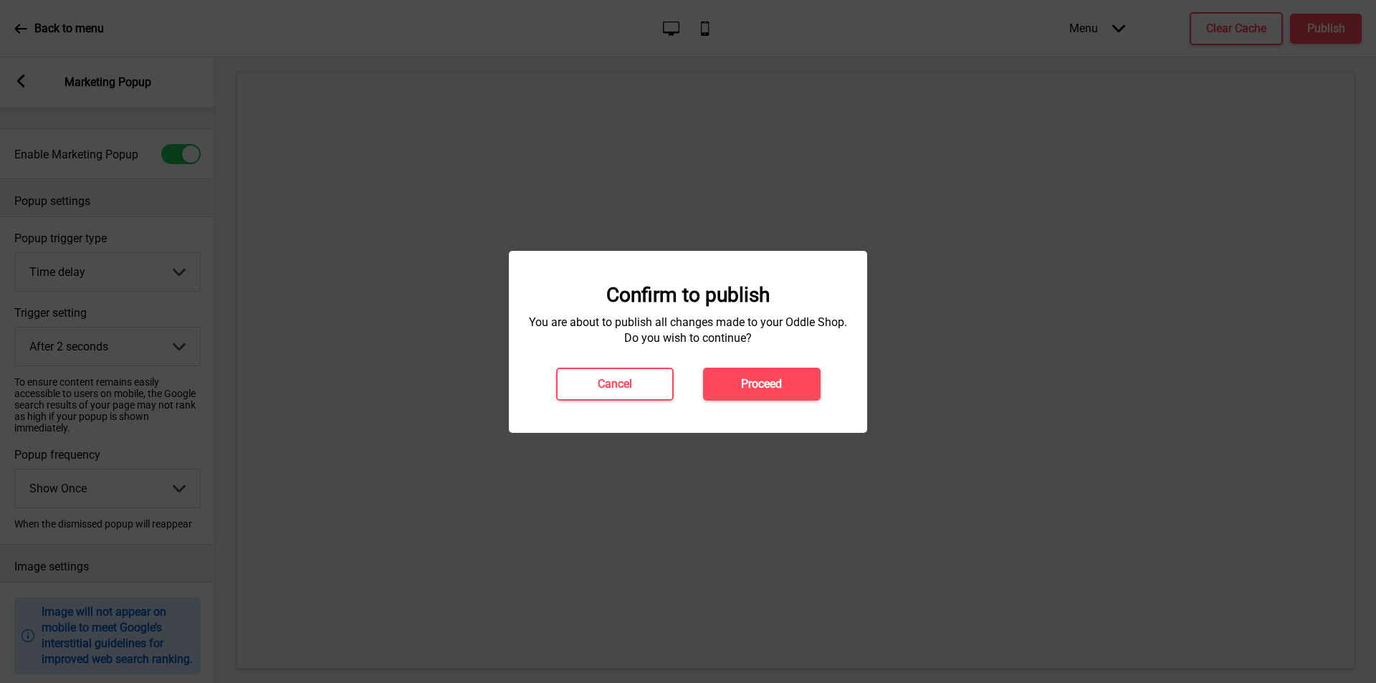
click at [735, 379] on button "Proceed" at bounding box center [762, 384] width 118 height 33
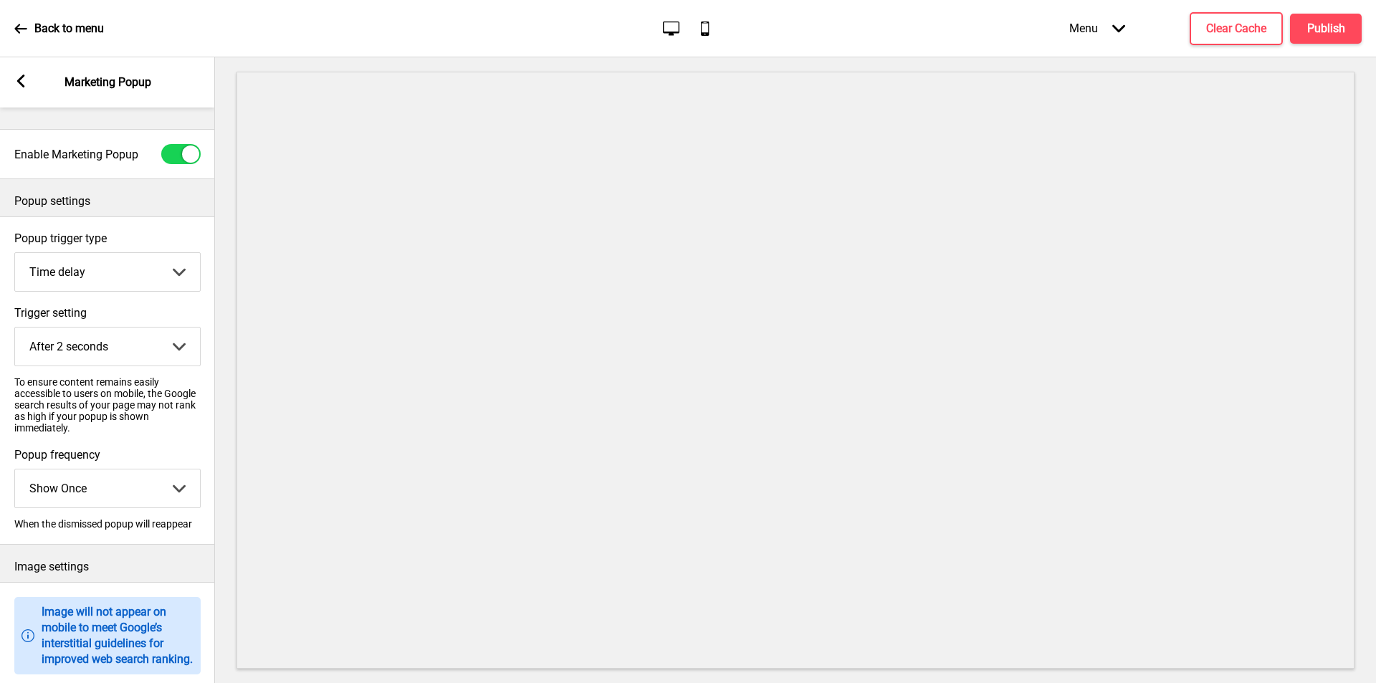
click at [54, 35] on p "Back to menu" at bounding box center [69, 29] width 70 height 16
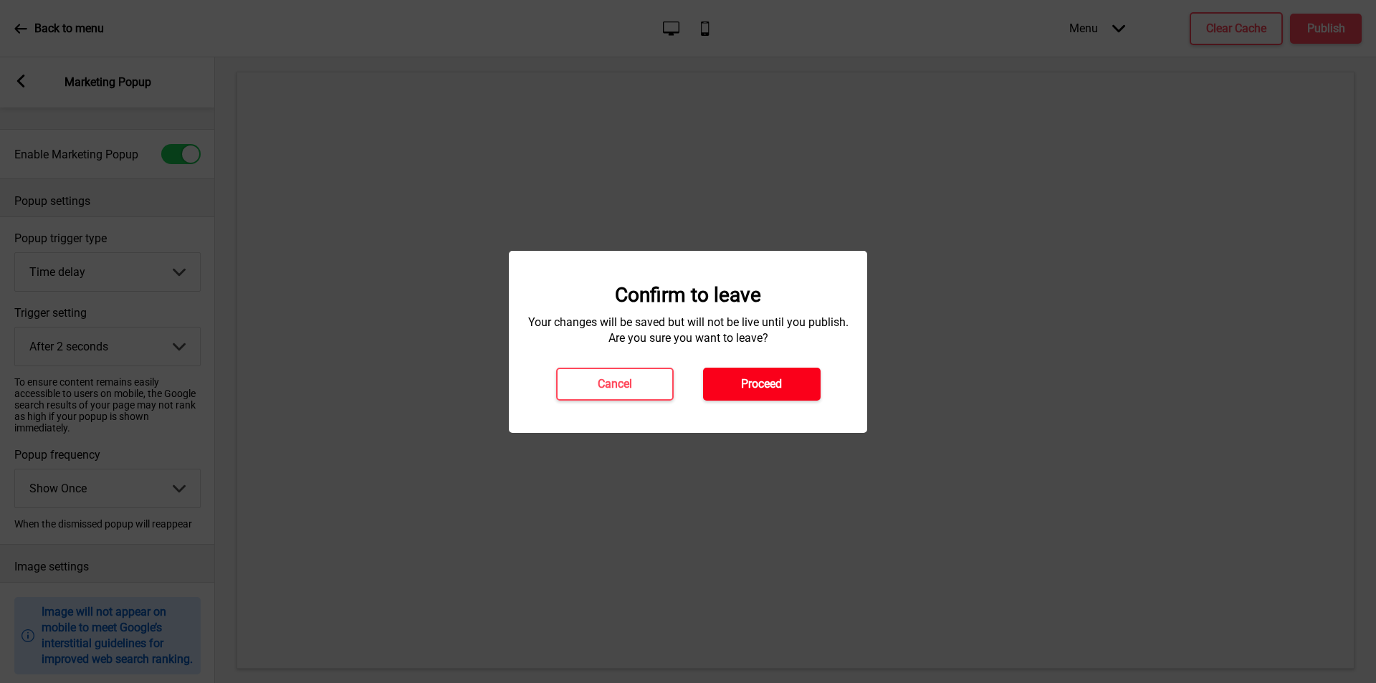
click at [795, 395] on button "Proceed" at bounding box center [762, 384] width 118 height 33
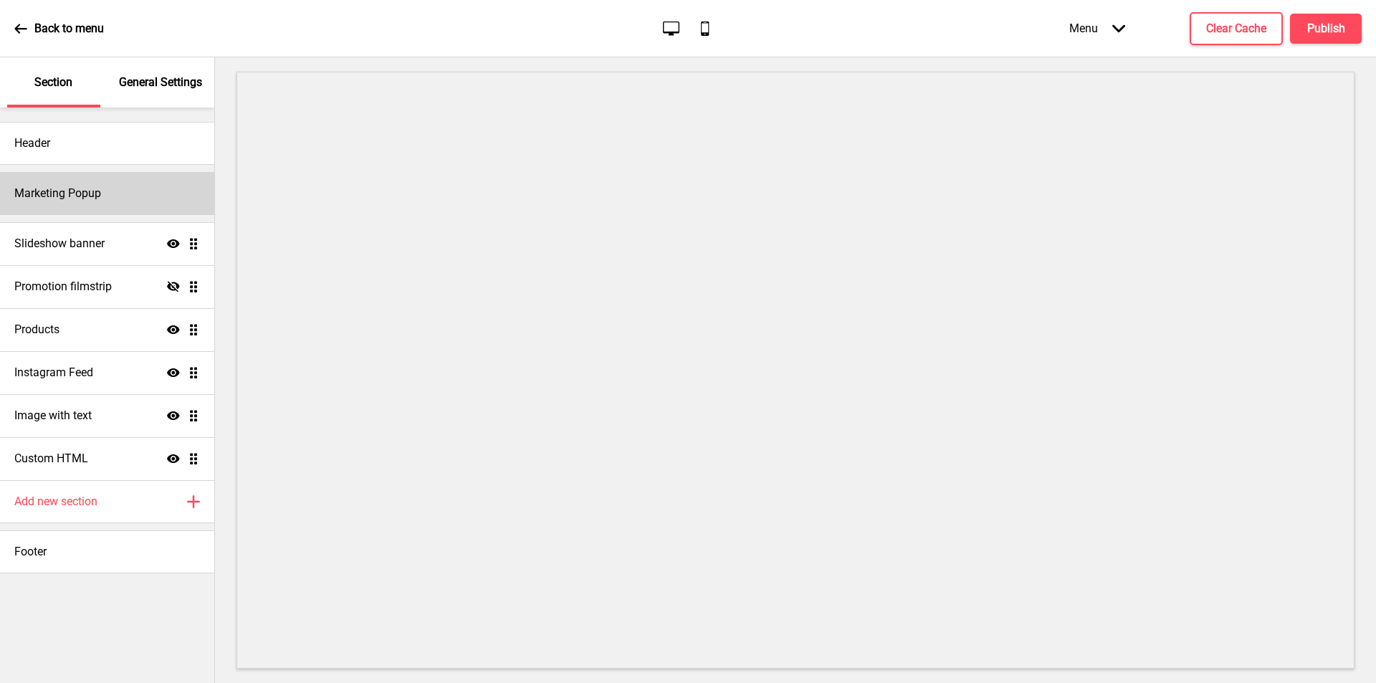
click at [122, 202] on div "Marketing Popup" at bounding box center [107, 193] width 214 height 43
select select "timeDelay"
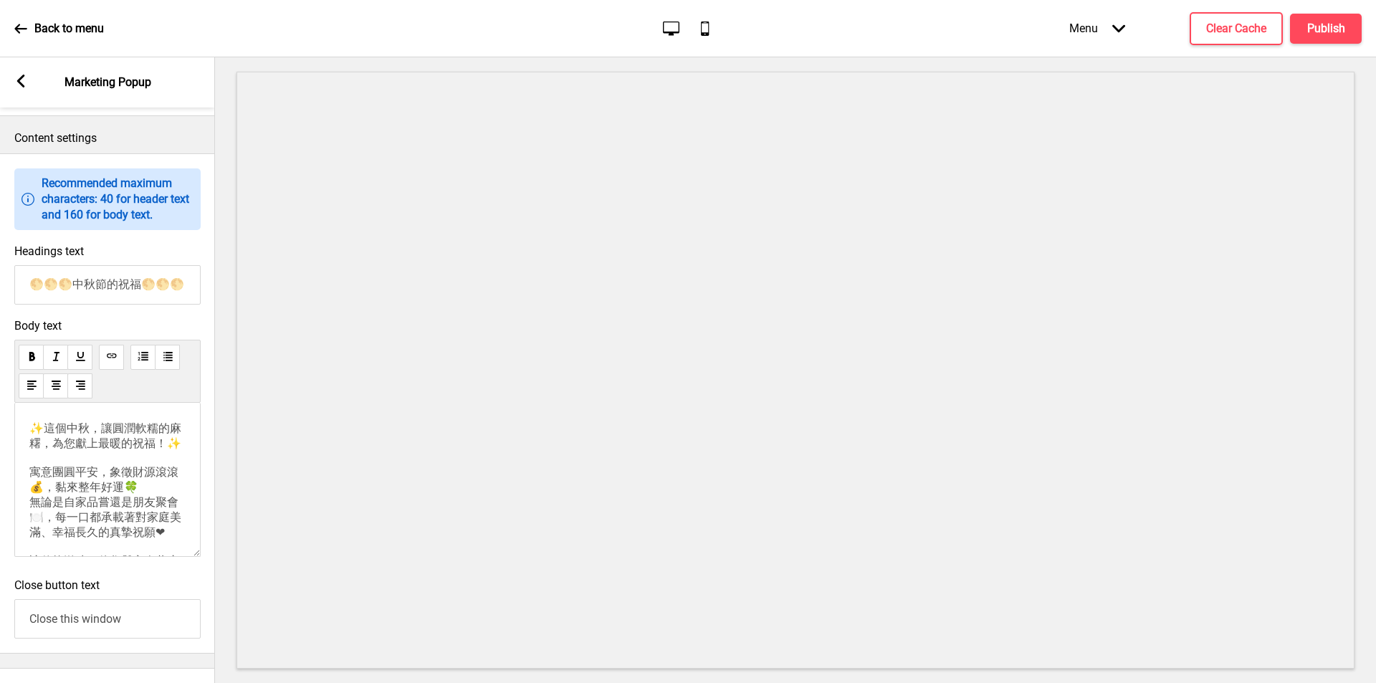
scroll to position [645, 0]
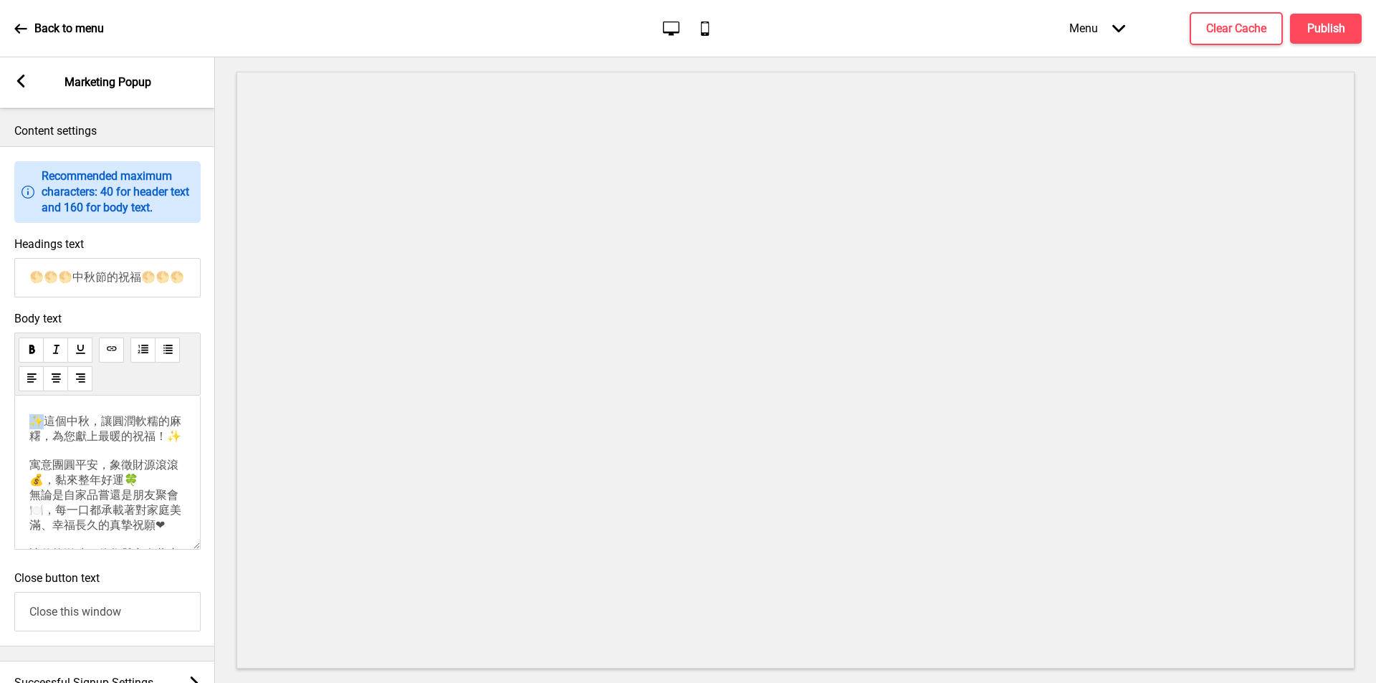
drag, startPoint x: 47, startPoint y: 439, endPoint x: 22, endPoint y: 440, distance: 24.4
click at [22, 440] on div "✨這個中秋，讓圓潤軟糯的麻糬，為您獻上最暖的祝福！✨ 寓意團圓平安，象徵財源滾滾💰，黏來整年好運🍀 無論是自家品嘗還是朋友聚會🍽️，每一口都承載著對家庭美滿、…" at bounding box center [107, 473] width 186 height 154
click at [1328, 25] on h4 "Publish" at bounding box center [1326, 29] width 38 height 16
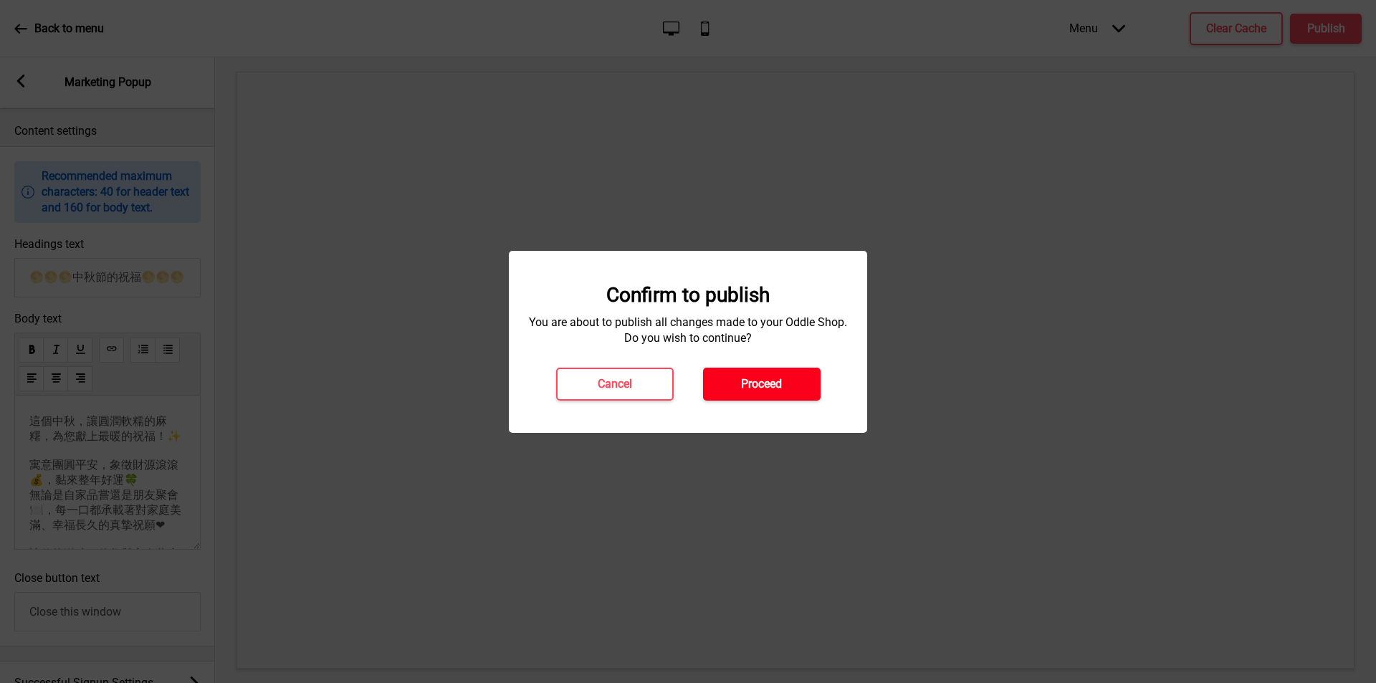
click at [747, 376] on h4 "Proceed" at bounding box center [761, 384] width 41 height 16
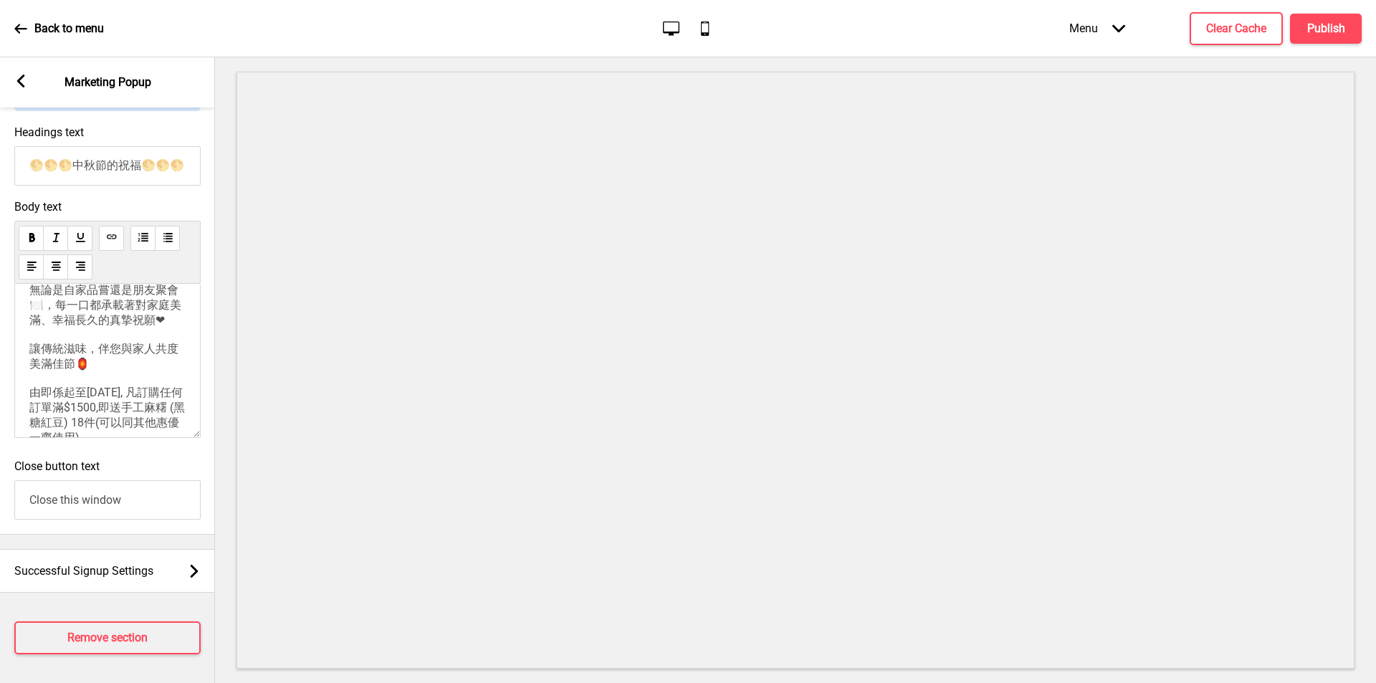
scroll to position [237, 0]
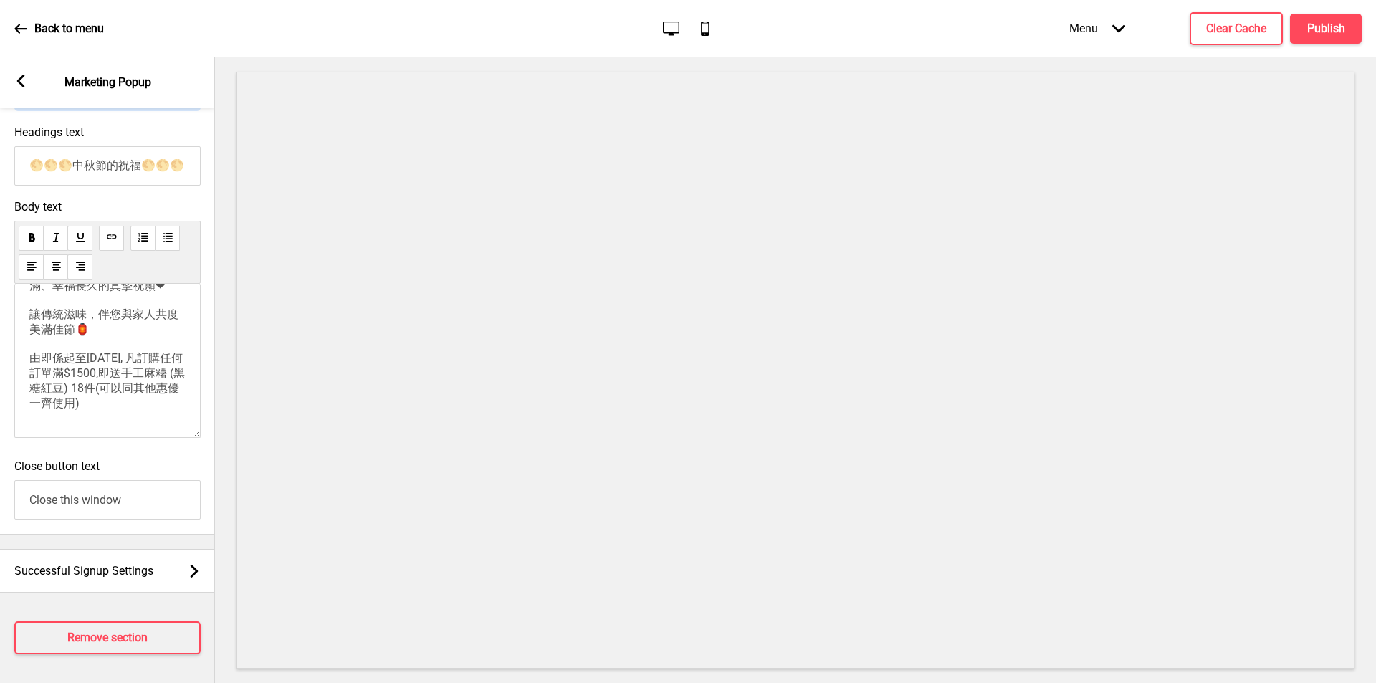
click at [54, 294] on span "這個中秋，讓圓潤軟糯的麻糬，為您獻上最暖的祝福！✨ 寓意團圓平安，象徵財源滾滾💰，黏來整年好運🍀 無論是自家品嘗還是朋友聚會🍽️，每一口都承載著對家庭美滿、幸…" at bounding box center [106, 292] width 155 height 235
click at [174, 390] on p "這個中秋，讓圓潤軟糯的麻糬，為您獻上最暖的祝福！✨ 寓意團圓平安，象徵財源滾滾💰，黏來整年好運🍀 無論是自家品嘗還是朋友聚會🍽️，每一口都承載著對家庭美滿、幸…" at bounding box center [107, 293] width 156 height 236
click at [1321, 31] on h4 "Publish" at bounding box center [1326, 29] width 38 height 16
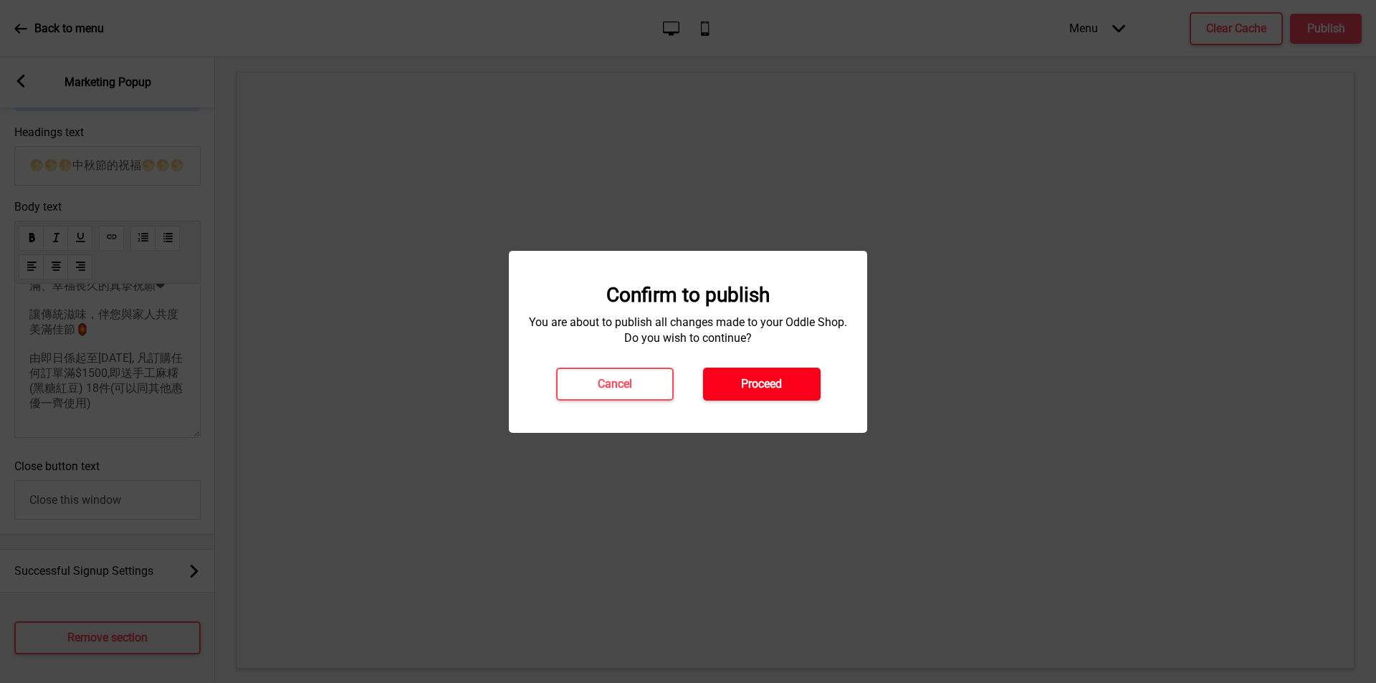
click at [757, 385] on h4 "Proceed" at bounding box center [761, 384] width 41 height 16
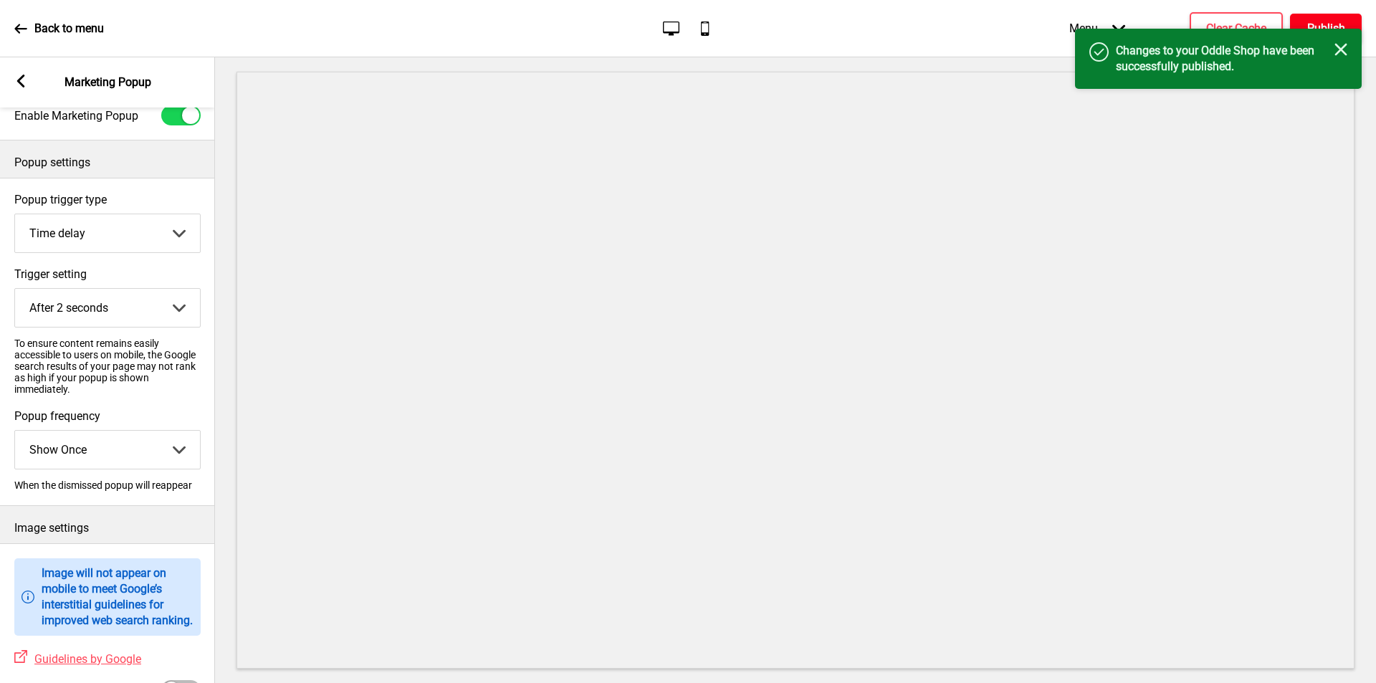
scroll to position [0, 0]
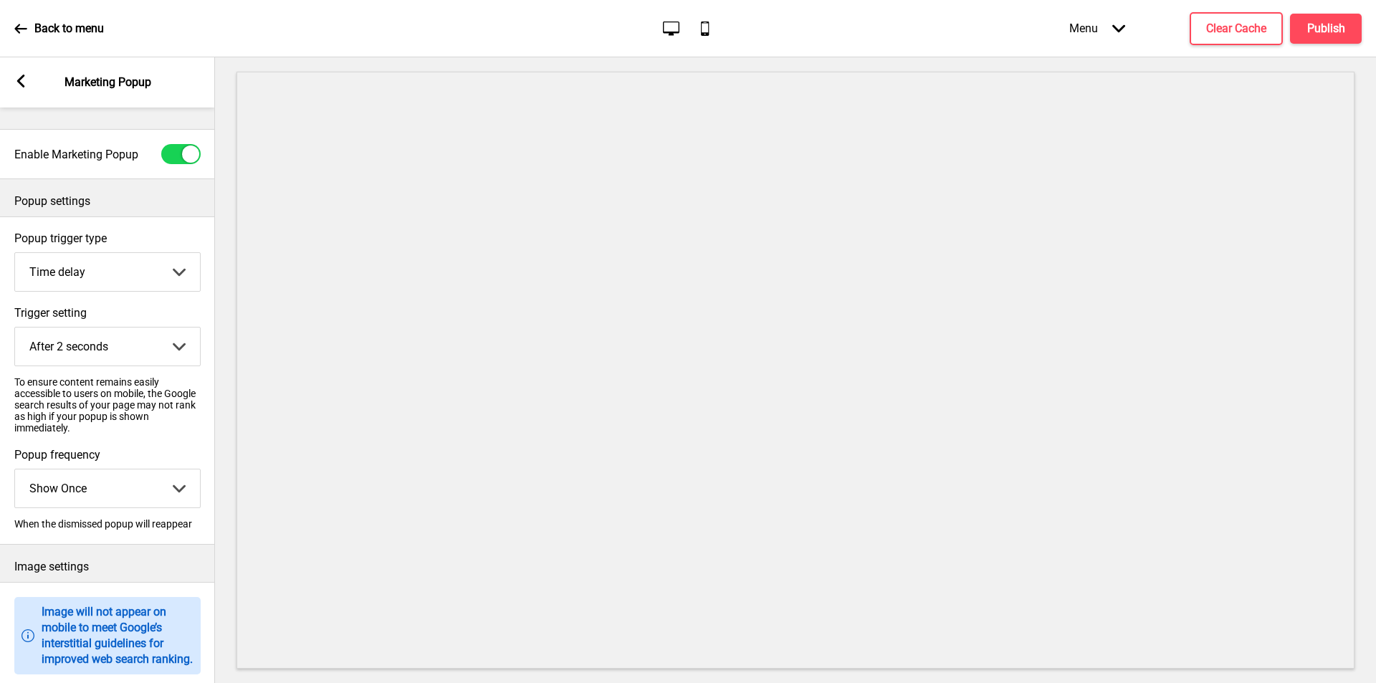
click at [55, 32] on p "Back to menu" at bounding box center [69, 29] width 70 height 16
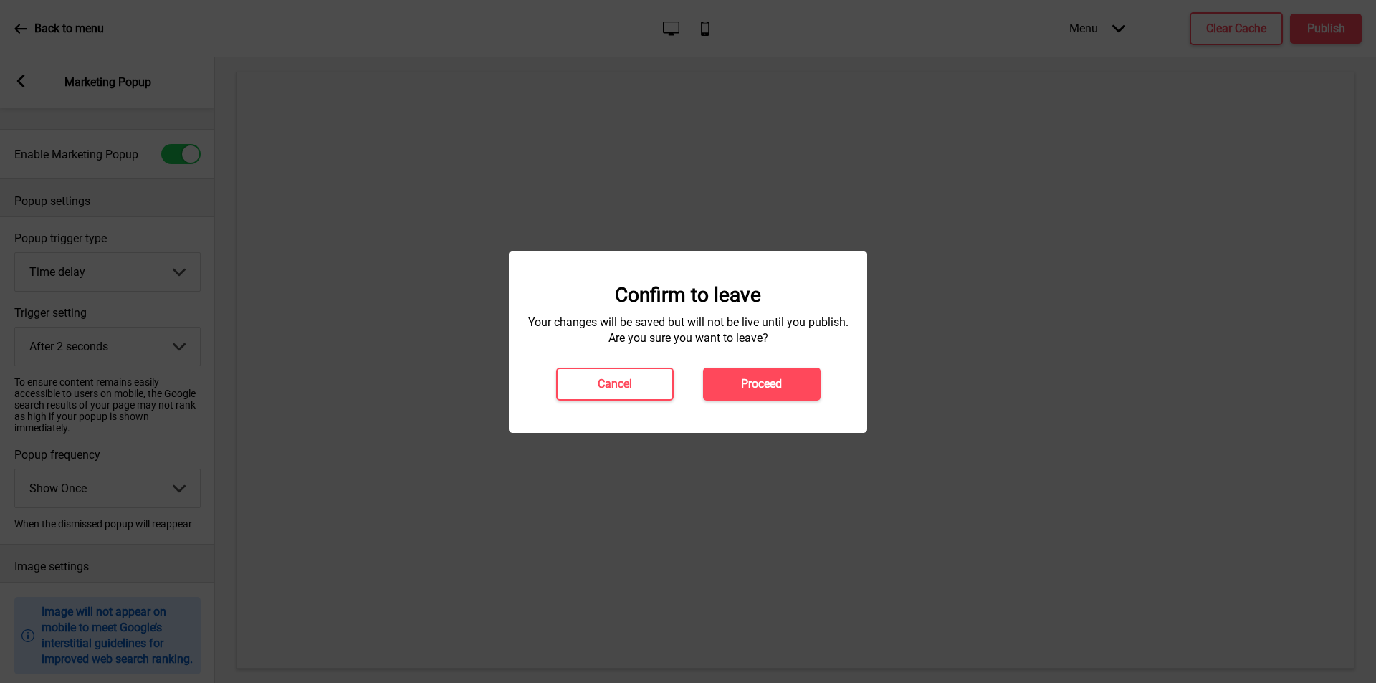
click at [765, 387] on h4 "Proceed" at bounding box center [761, 384] width 41 height 16
